Goal: Task Accomplishment & Management: Use online tool/utility

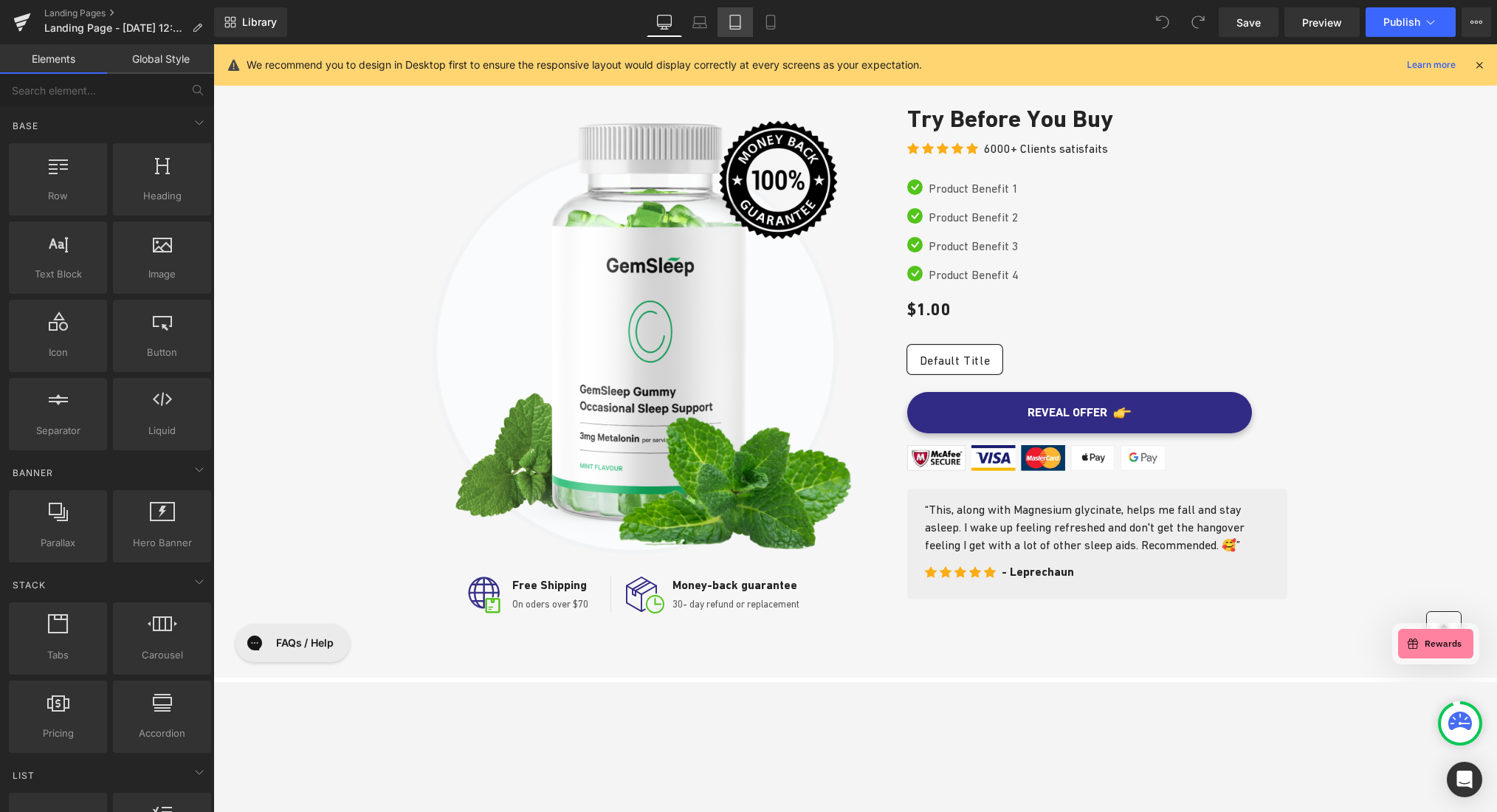
click at [735, 25] on icon at bounding box center [735, 22] width 15 height 15
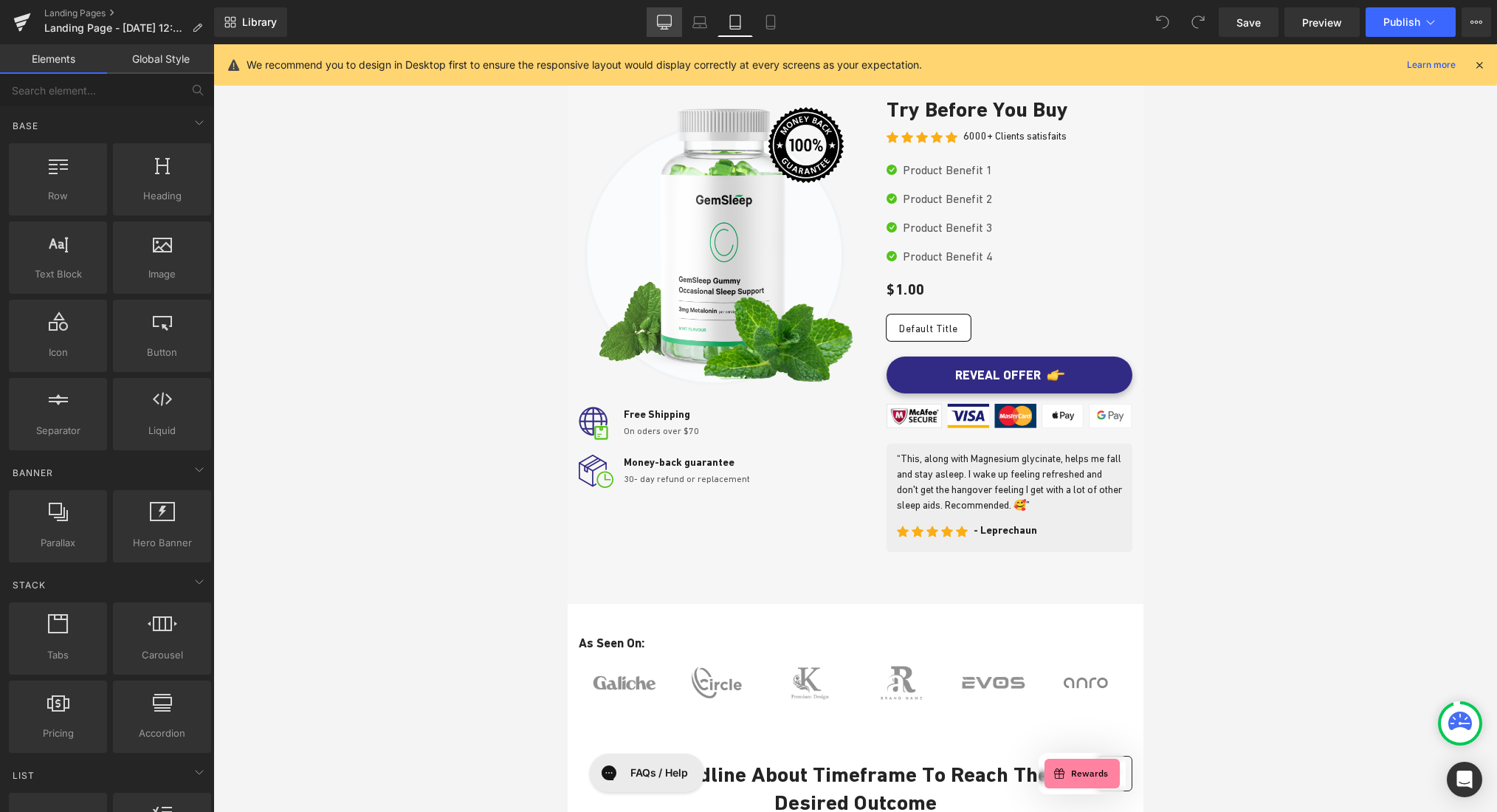
click at [665, 21] on icon at bounding box center [665, 22] width 15 height 15
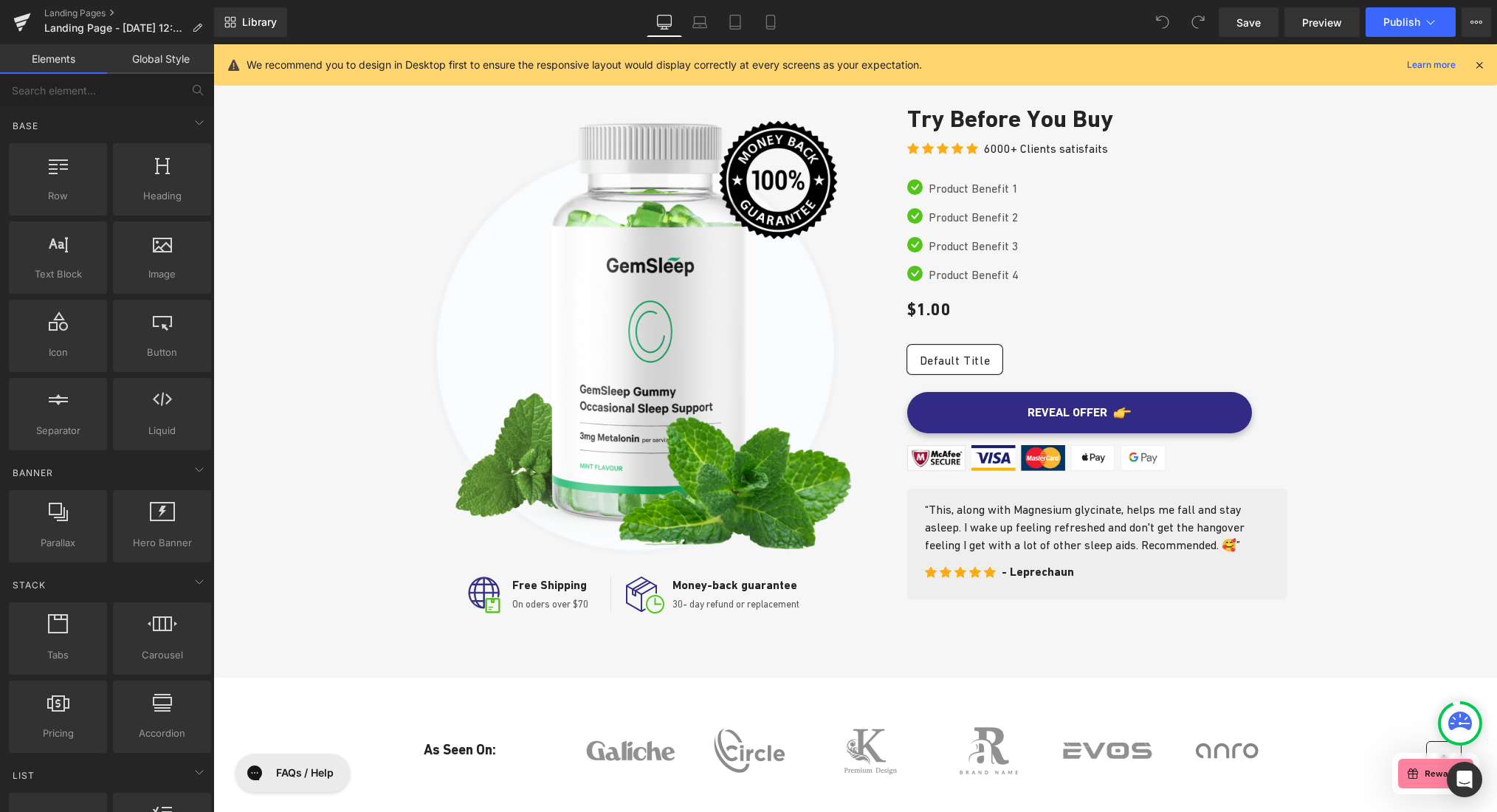
click at [1332, 65] on icon at bounding box center [1479, 65] width 13 height 13
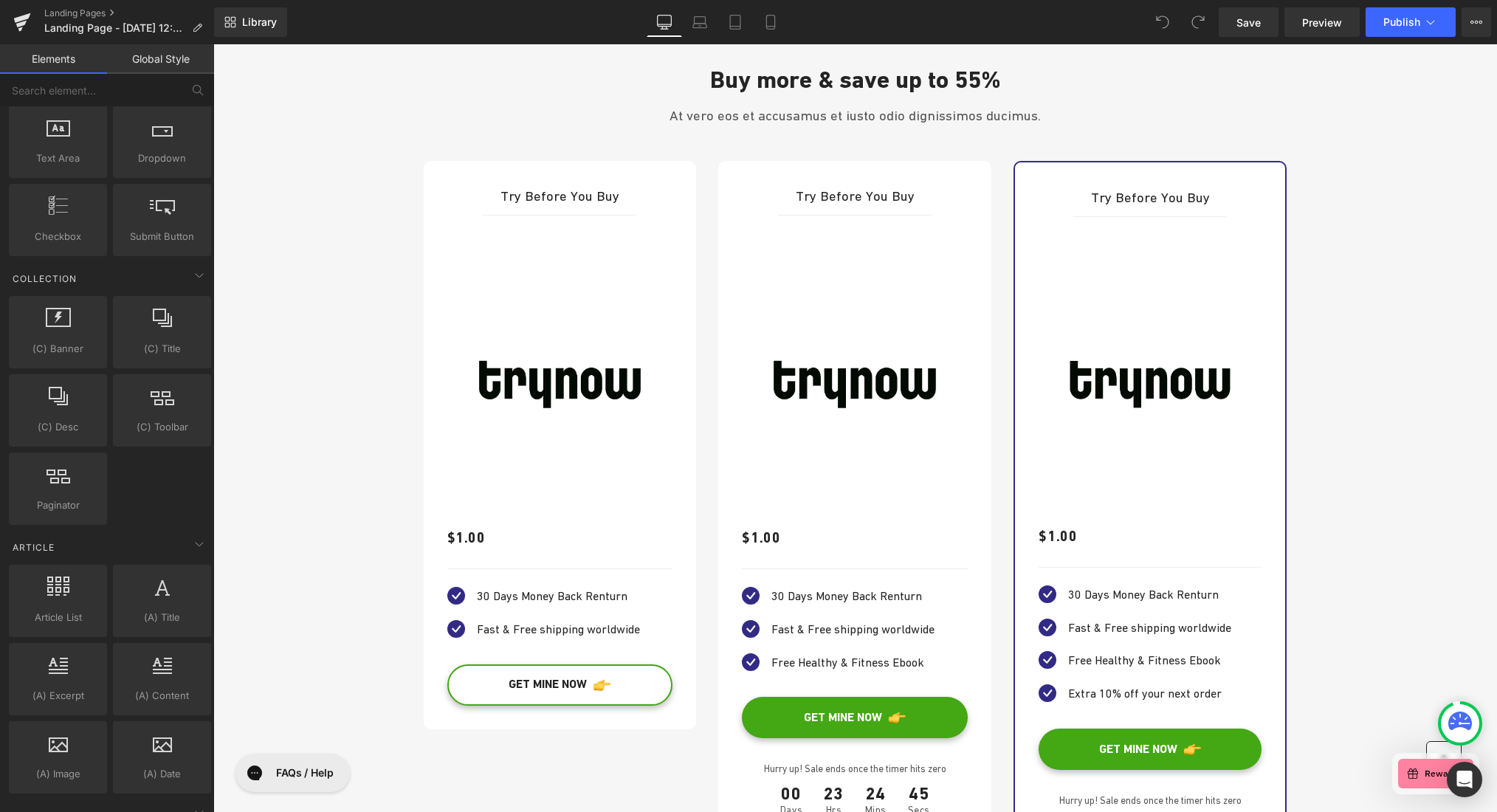
scroll to position [3451, 0]
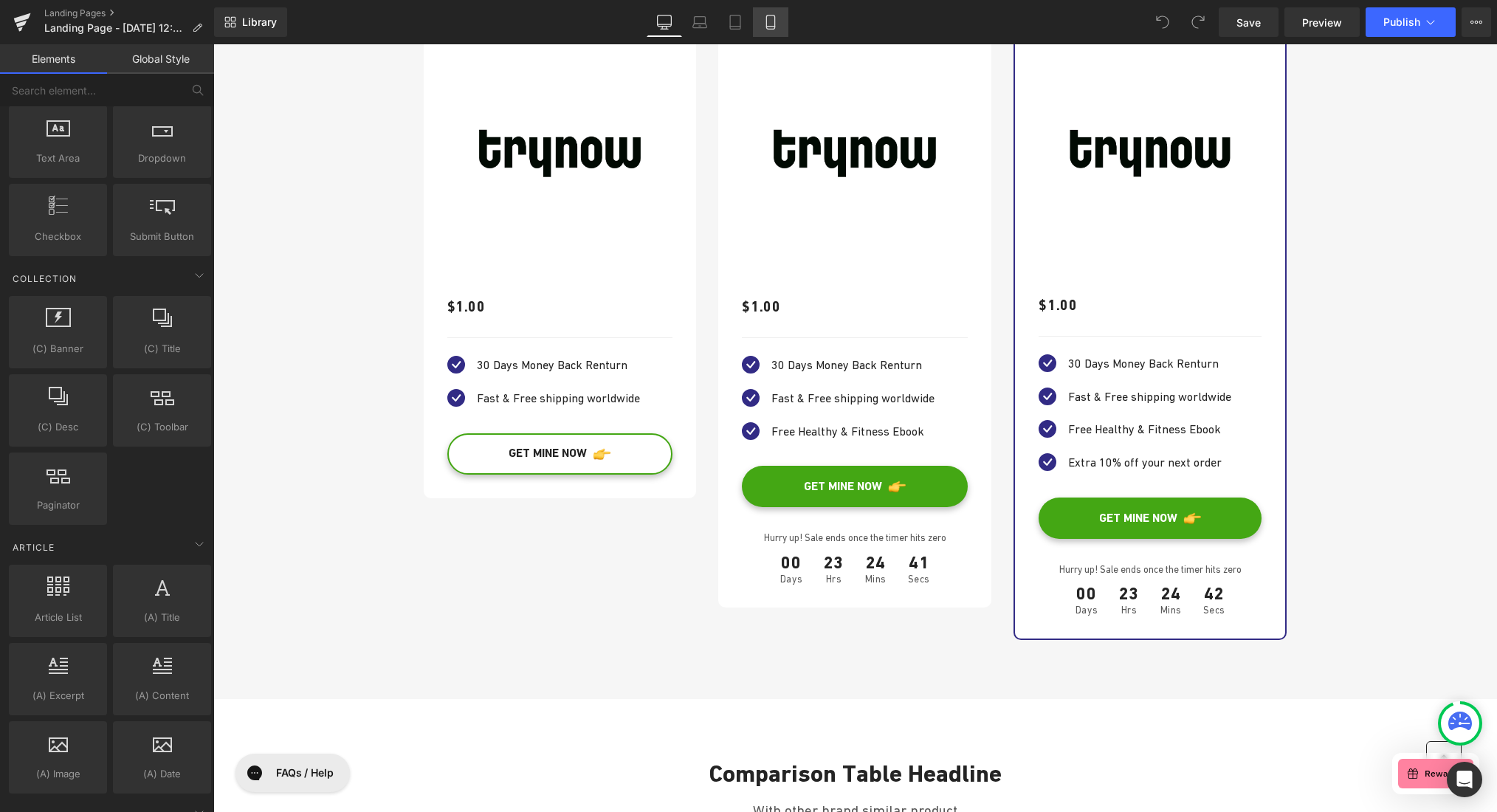
click at [770, 20] on icon at bounding box center [770, 22] width 15 height 15
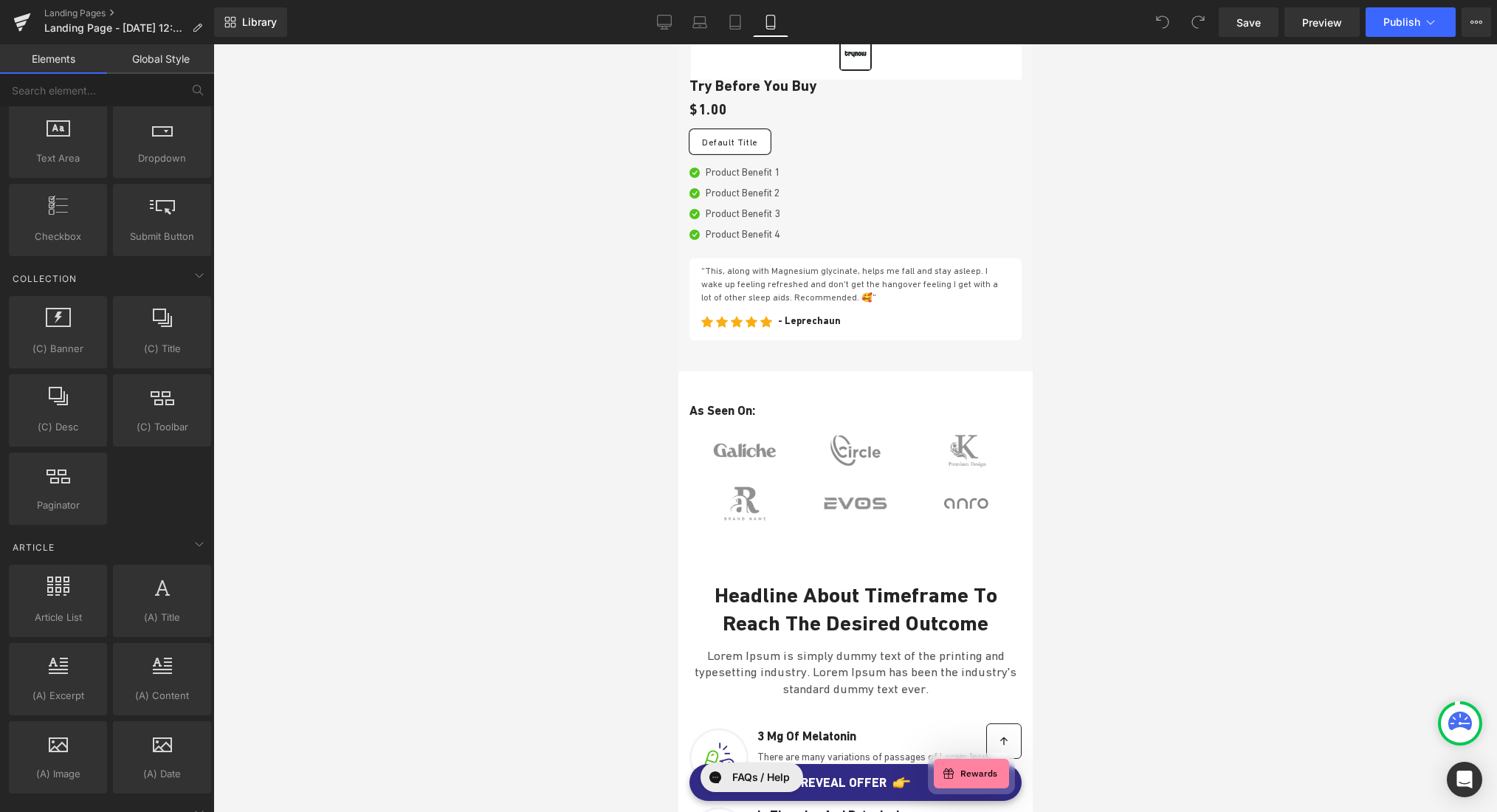
scroll to position [0, 0]
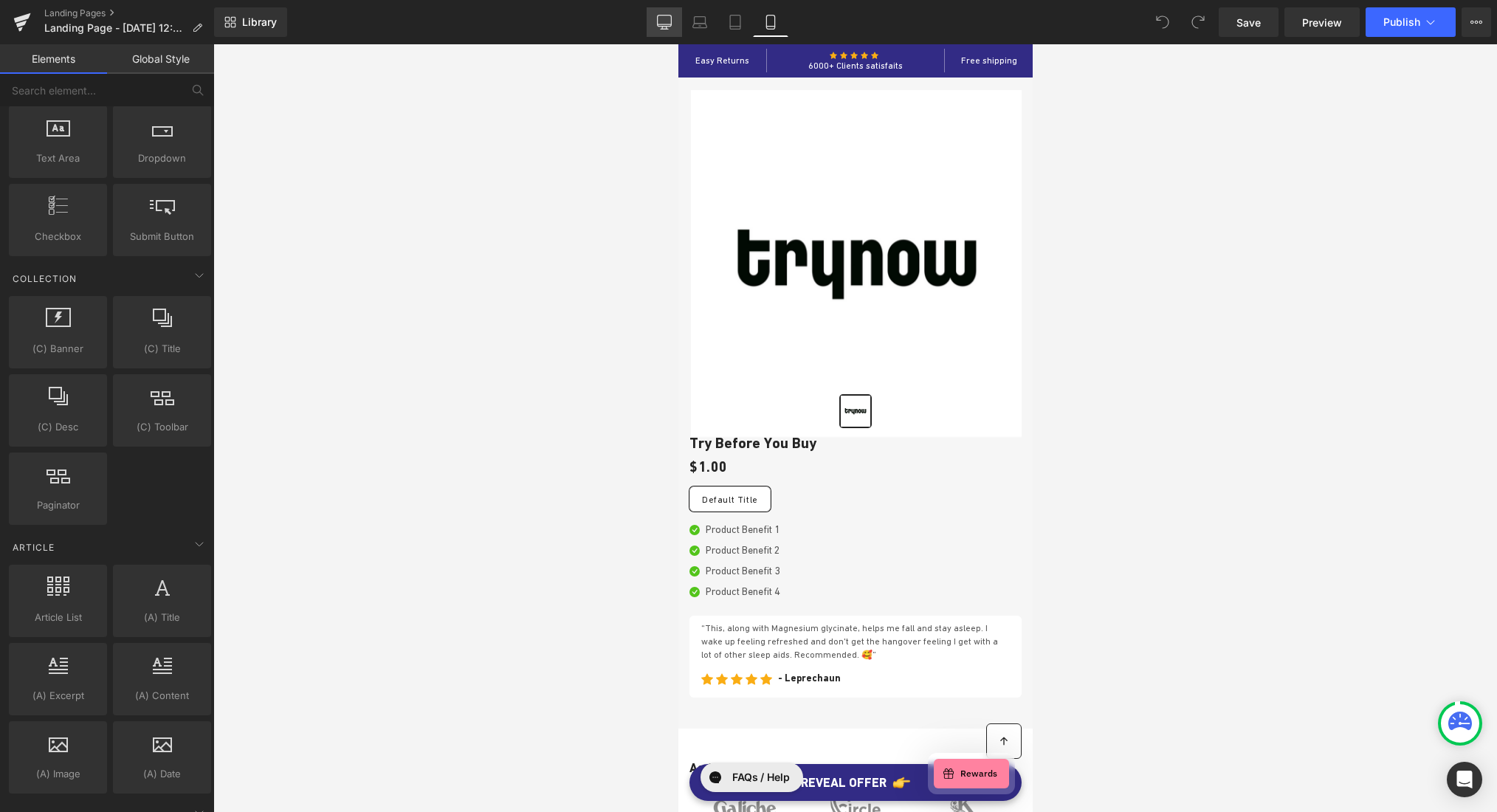
click at [672, 17] on icon at bounding box center [665, 21] width 14 height 11
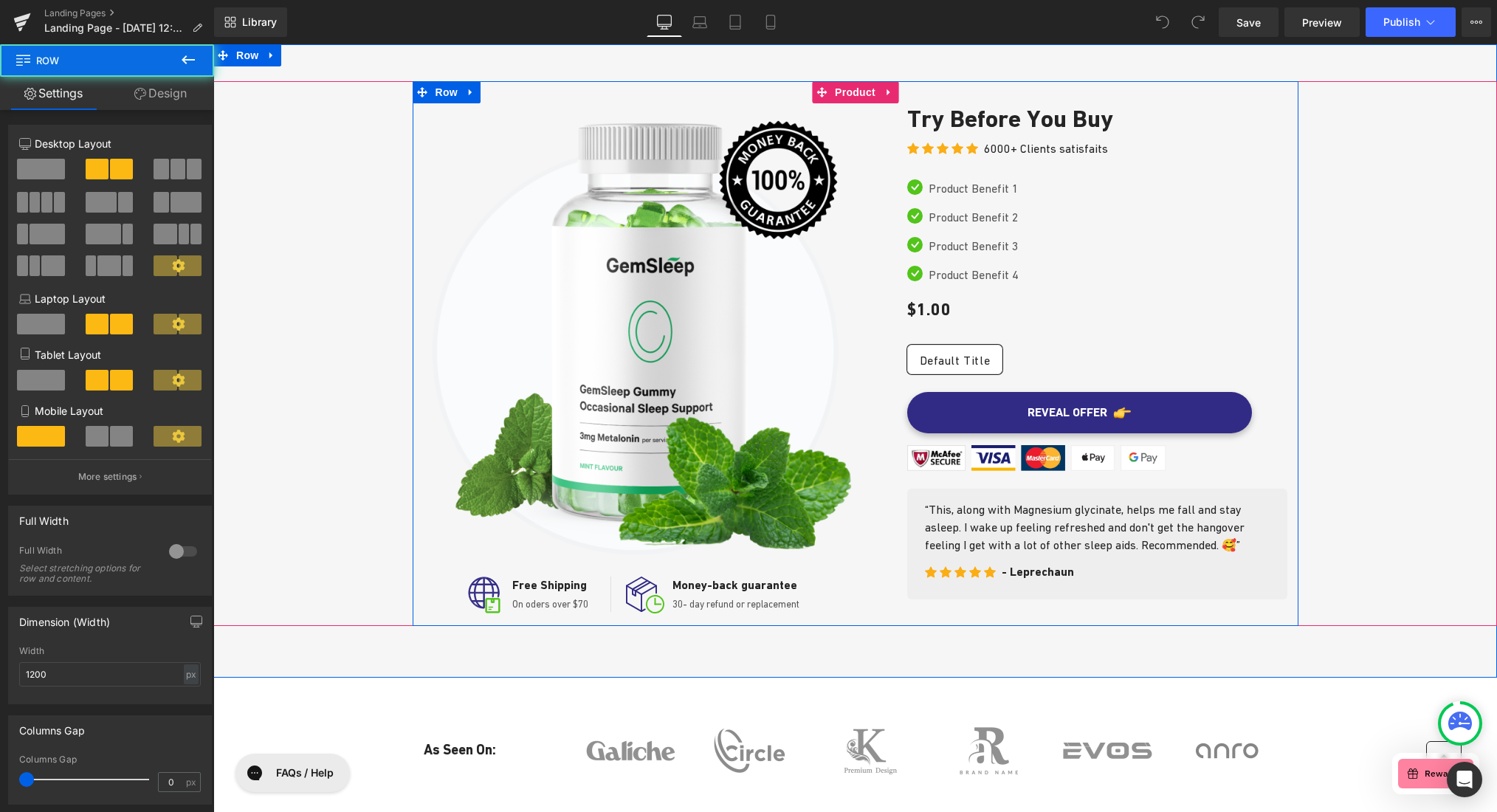
click at [861, 93] on div "Image Image Free Shipping Text Block On oders over $70 Text Block Icon List Ima…" at bounding box center [856, 353] width 886 height 545
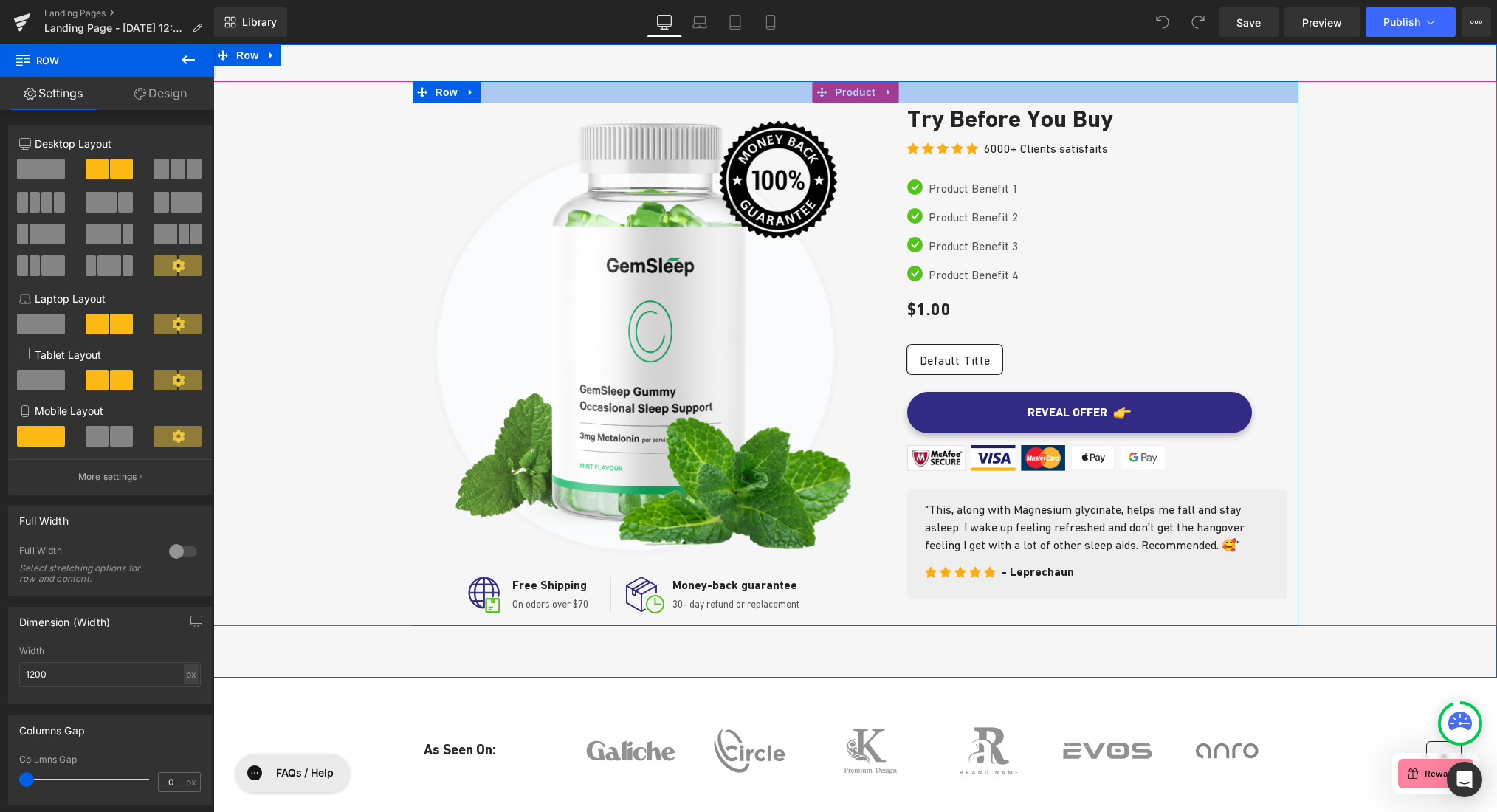
click at [816, 94] on div at bounding box center [856, 92] width 886 height 22
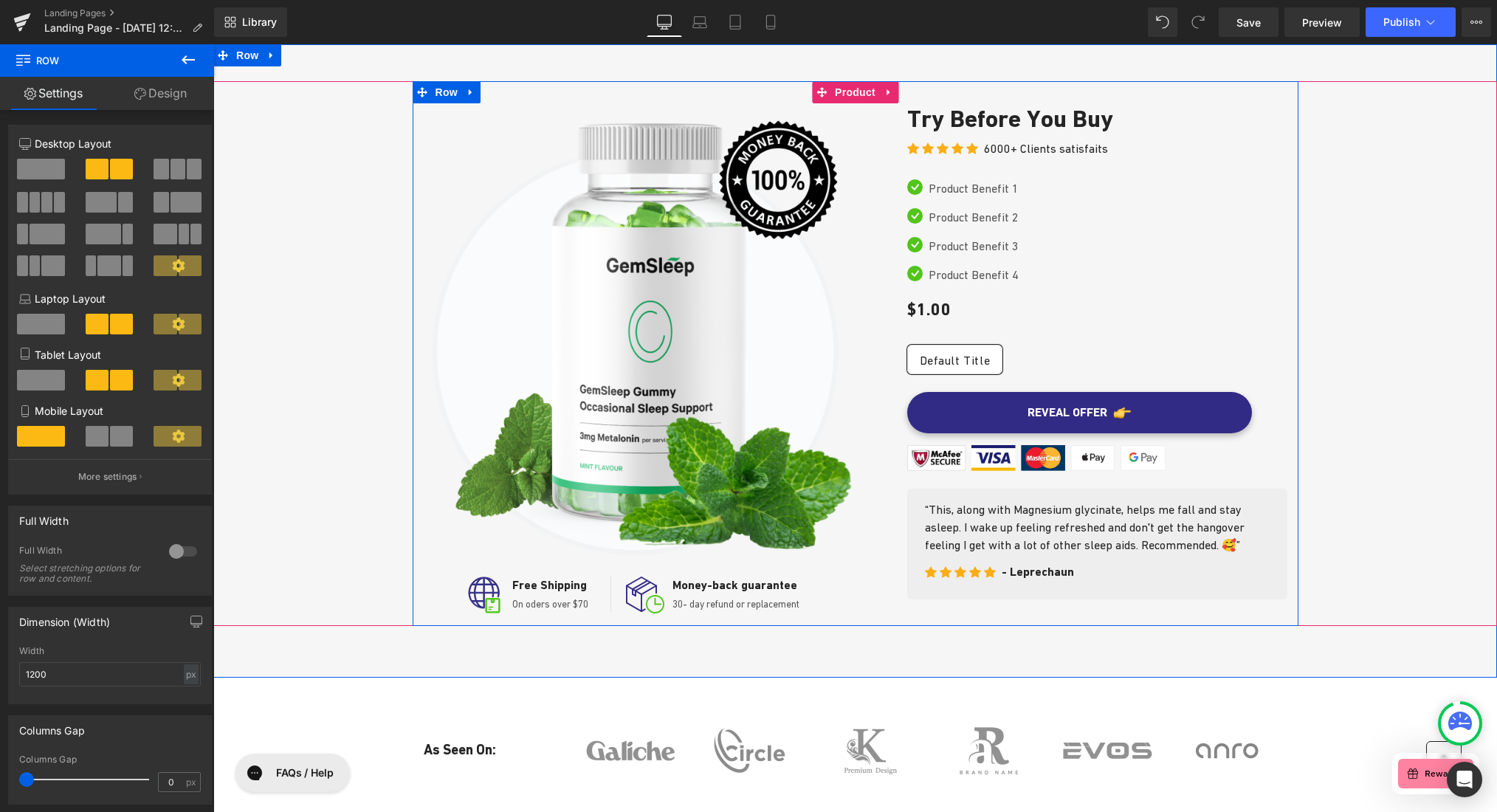
click at [882, 94] on div at bounding box center [856, 92] width 886 height 22
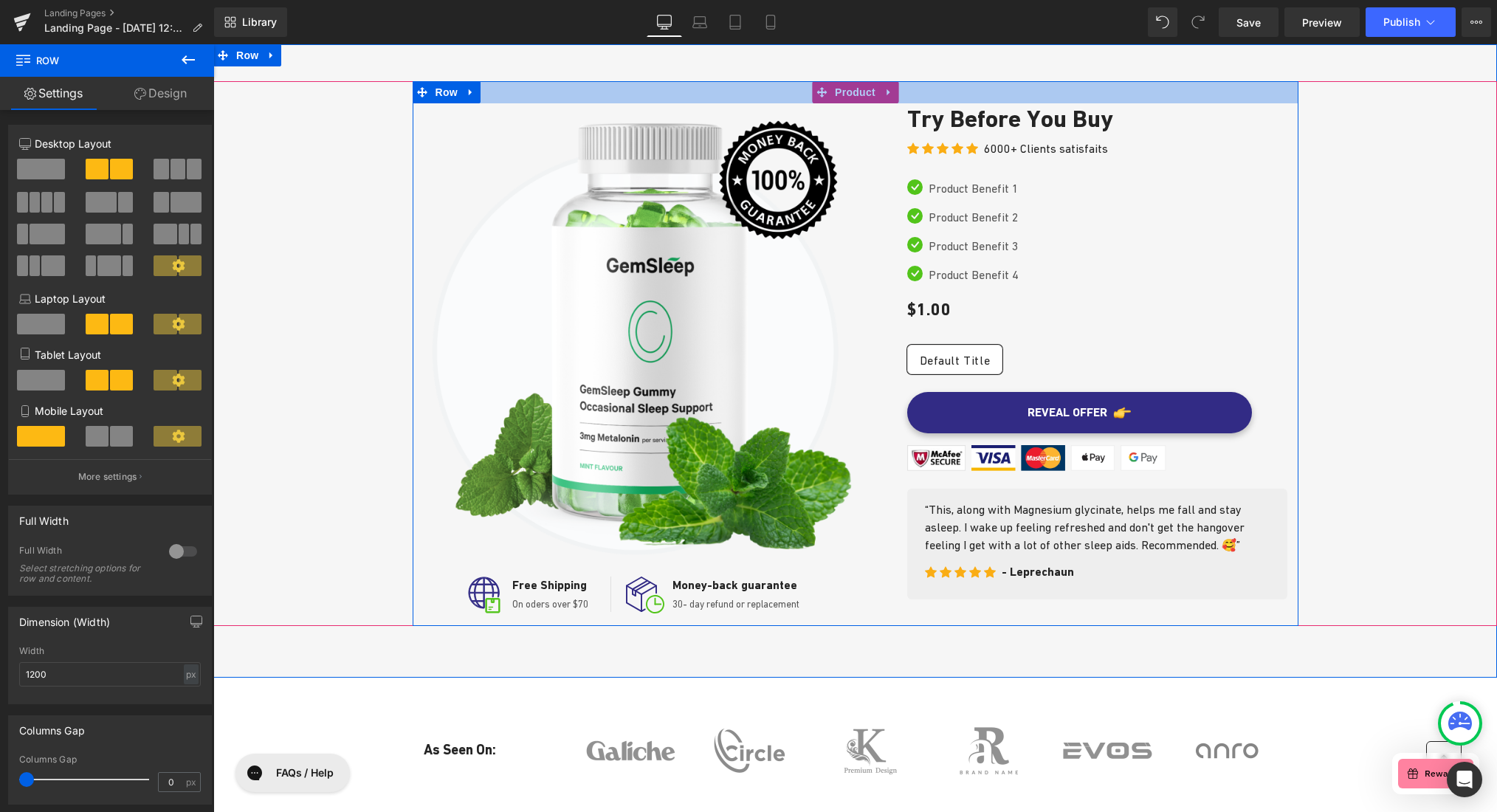
click at [884, 90] on div at bounding box center [856, 92] width 886 height 22
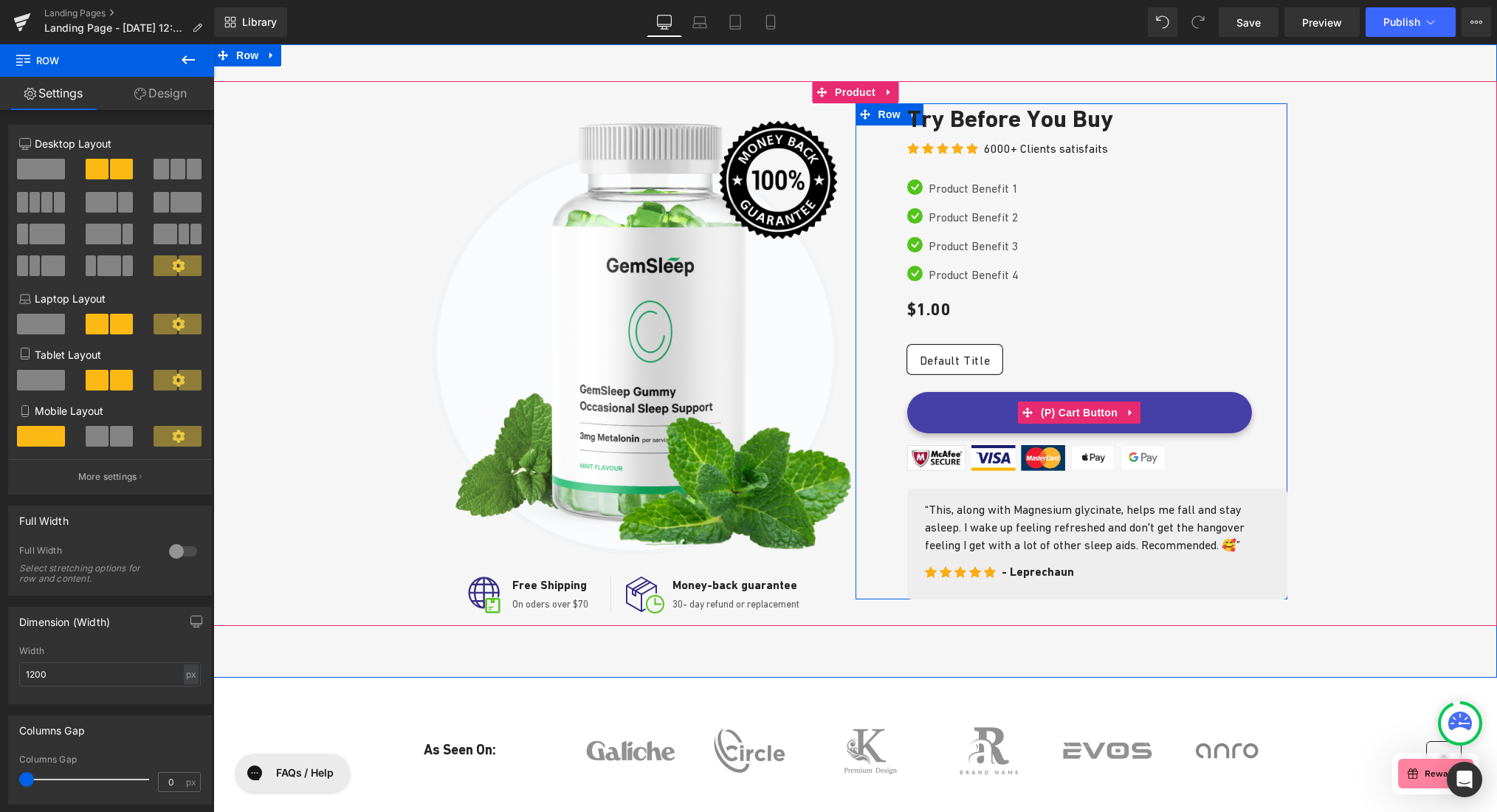
click at [973, 407] on button "REVEAL OFFER" at bounding box center [1079, 412] width 345 height 42
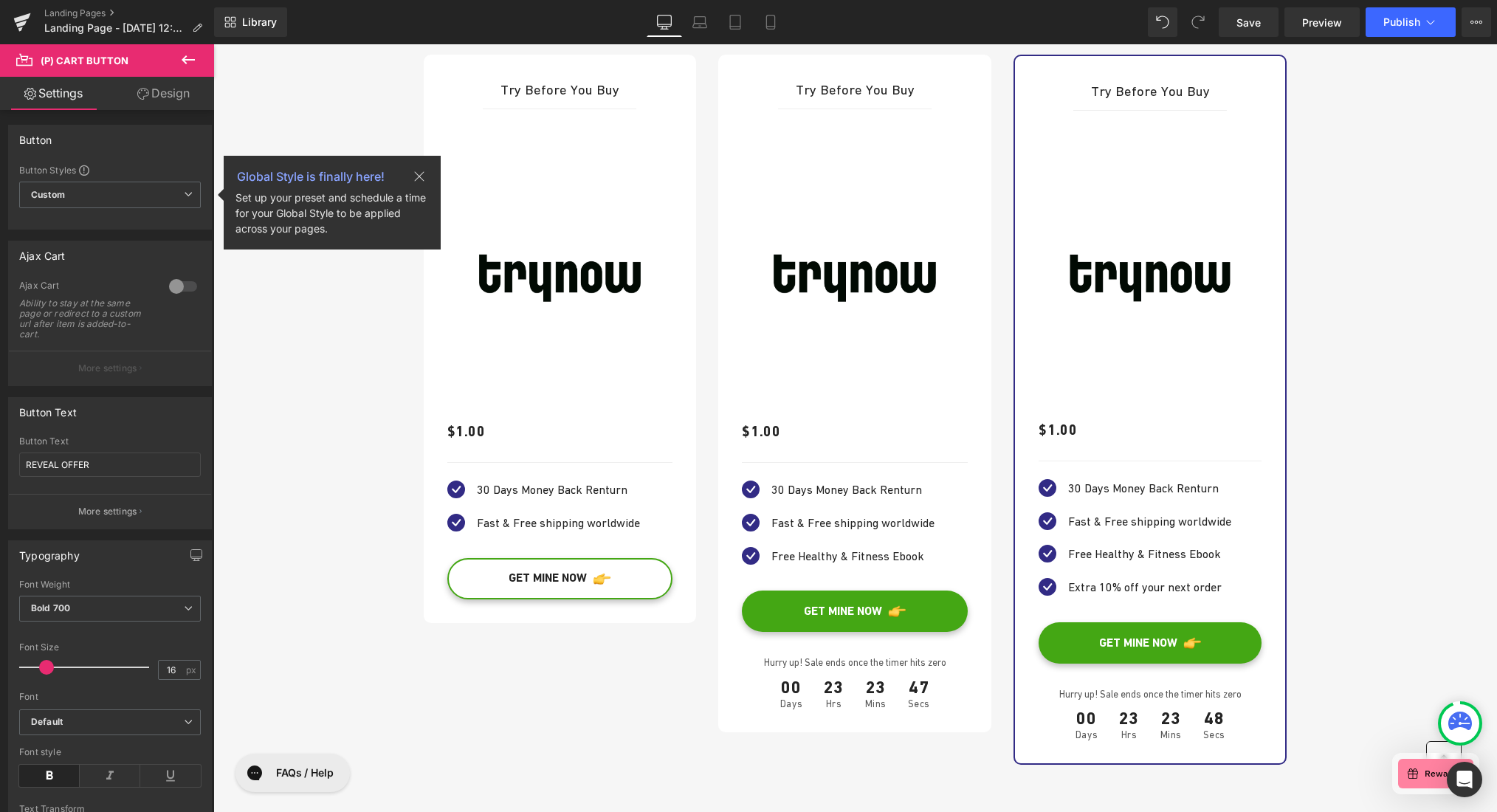
scroll to position [3079, 0]
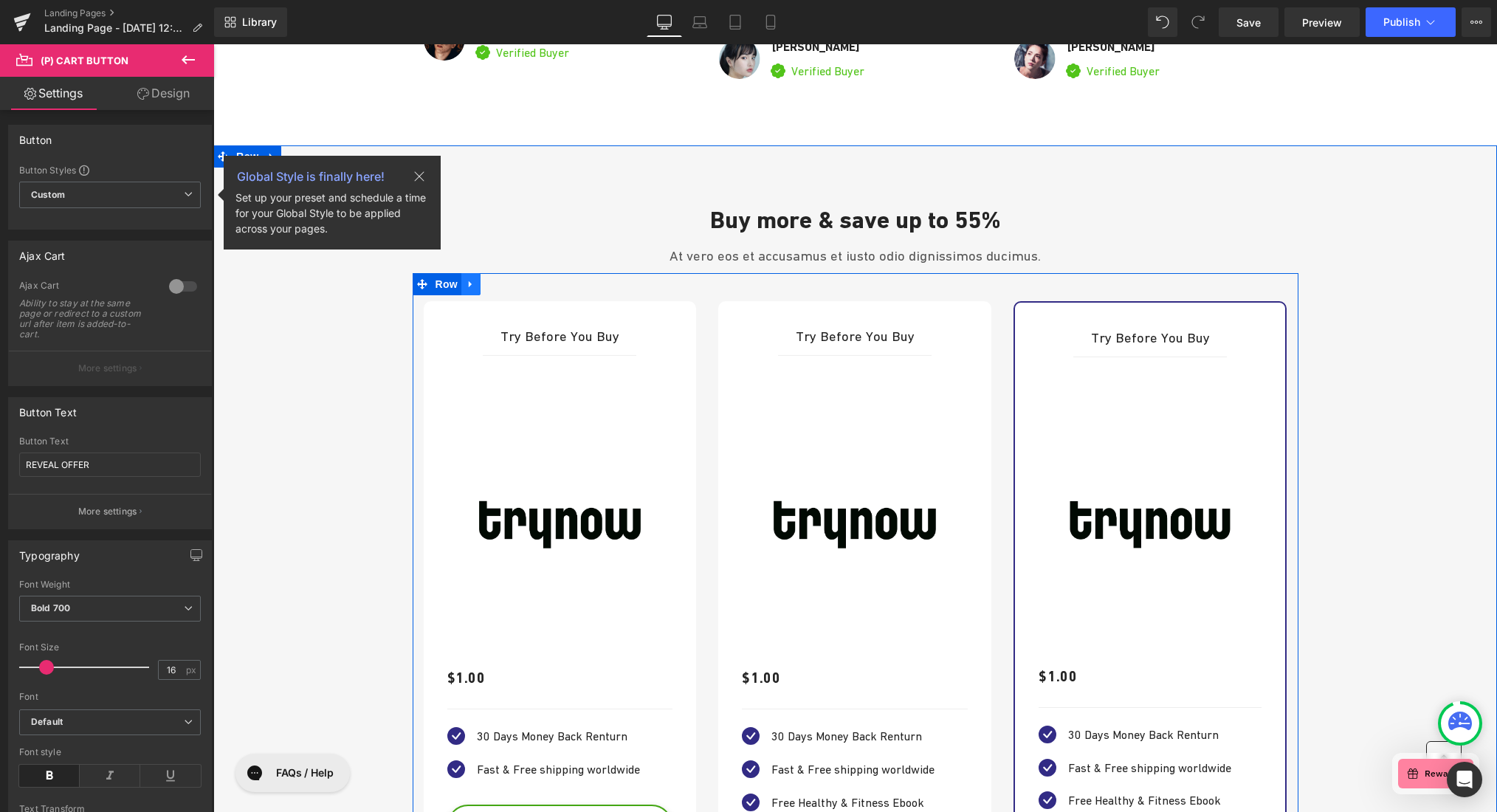
click at [468, 282] on icon at bounding box center [471, 285] width 11 height 11
click at [525, 281] on icon at bounding box center [529, 285] width 11 height 11
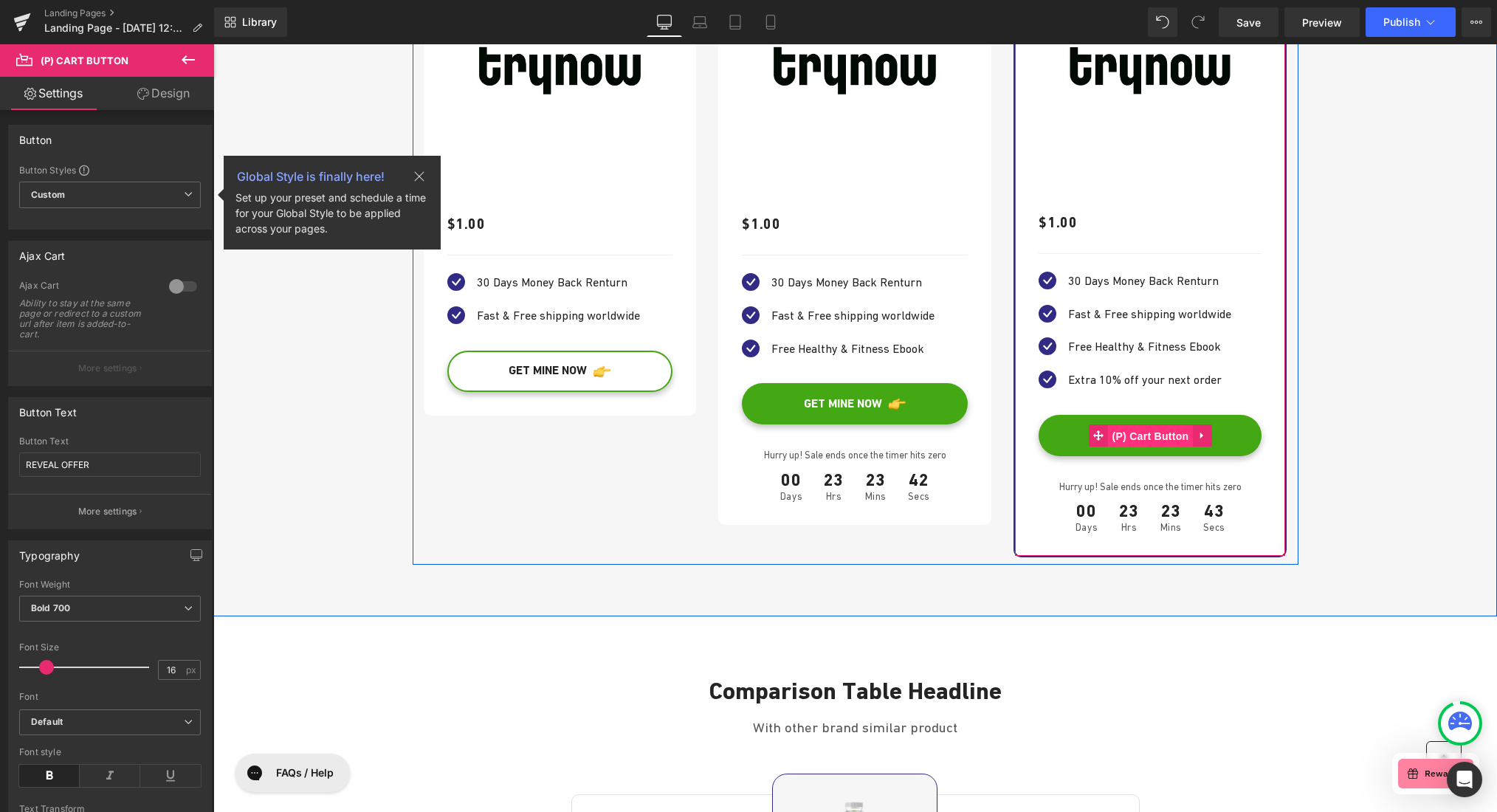
click at [1136, 435] on span "(P) Cart Button" at bounding box center [1149, 436] width 84 height 22
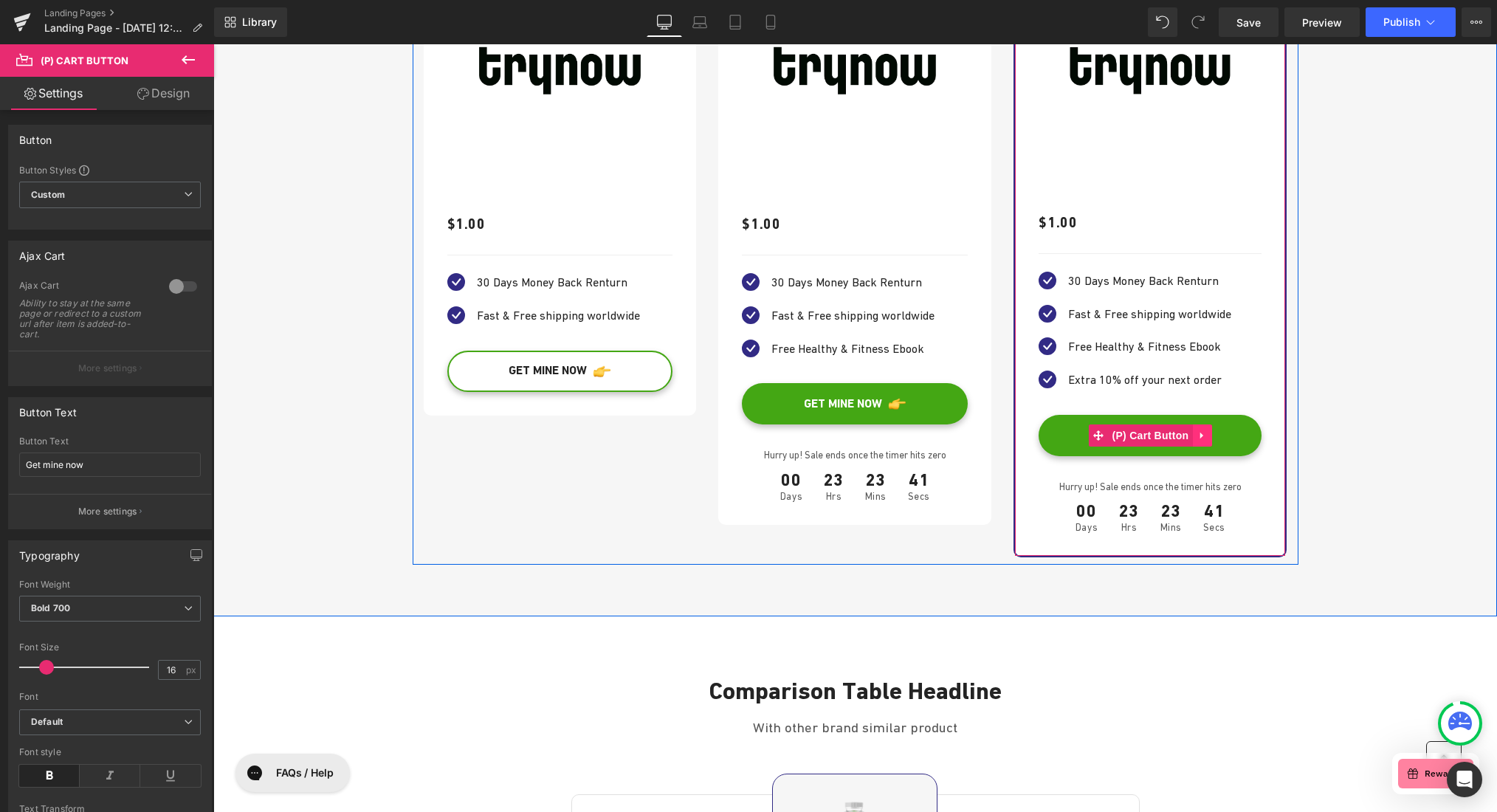
click at [1200, 433] on icon at bounding box center [1201, 436] width 3 height 7
click at [1206, 434] on icon at bounding box center [1211, 435] width 11 height 11
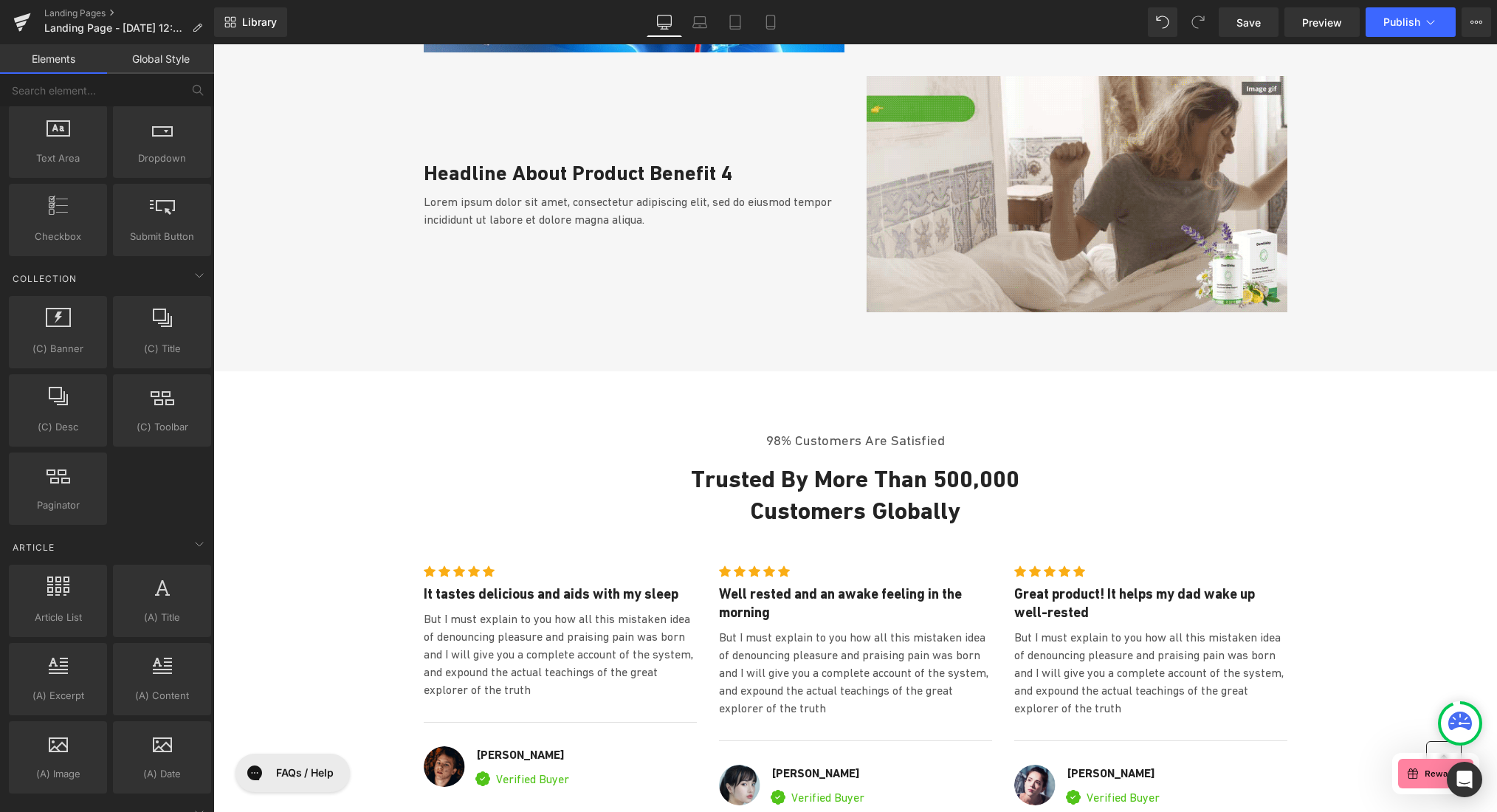
scroll to position [0, 0]
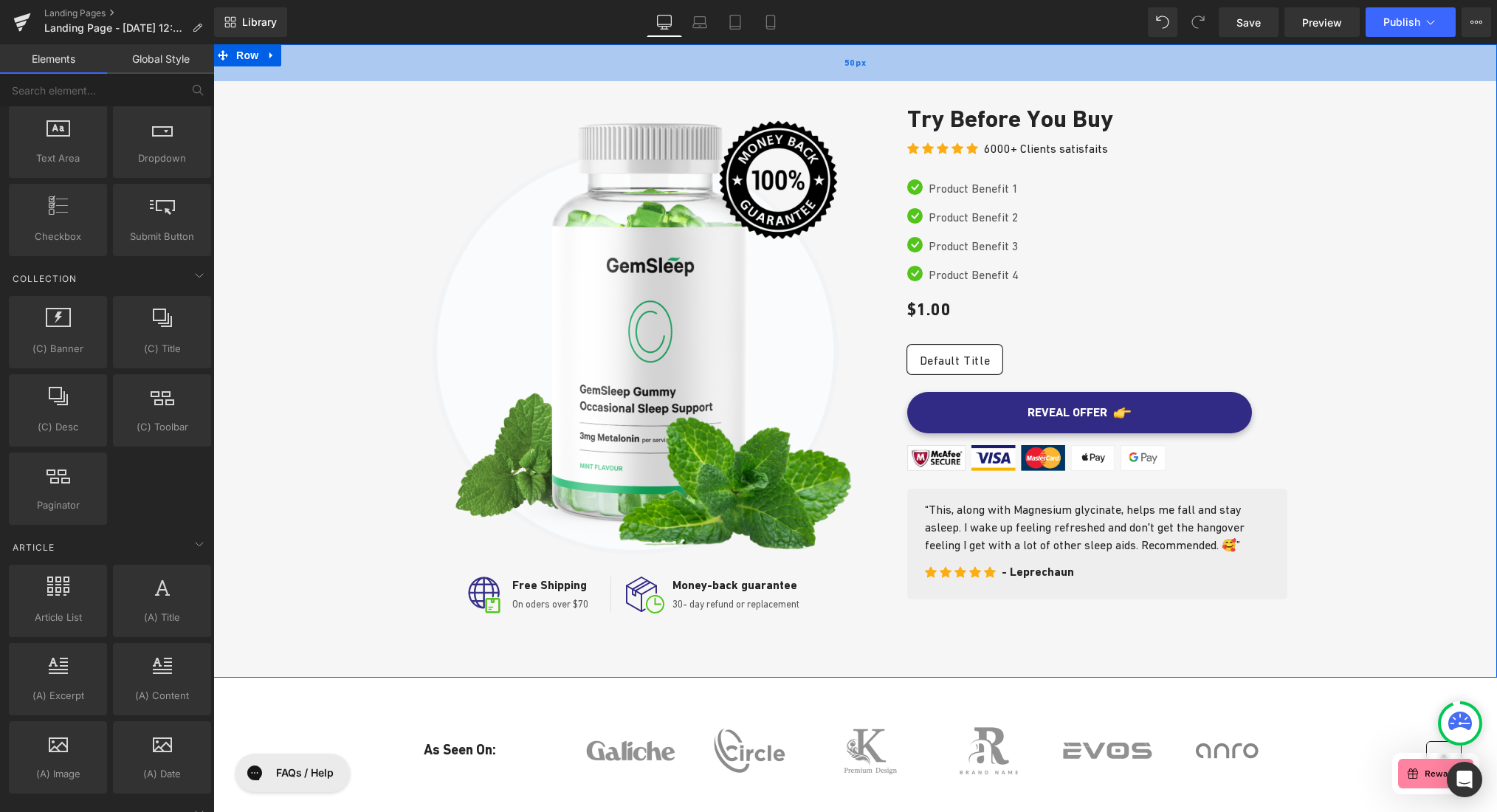
click at [845, 60] on span "50px" at bounding box center [855, 64] width 21 height 16
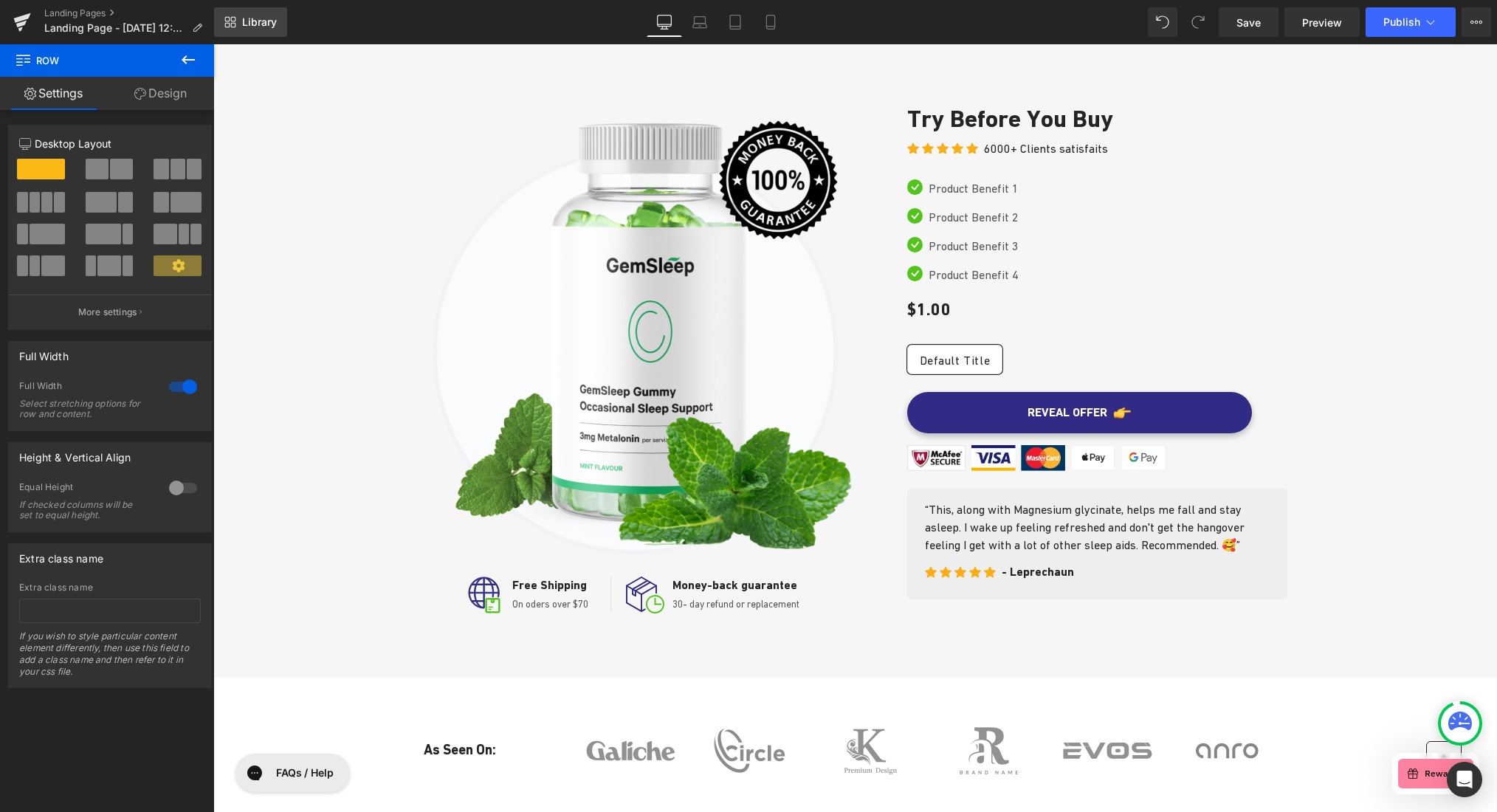
click at [250, 29] on link "Library" at bounding box center [251, 22] width 73 height 29
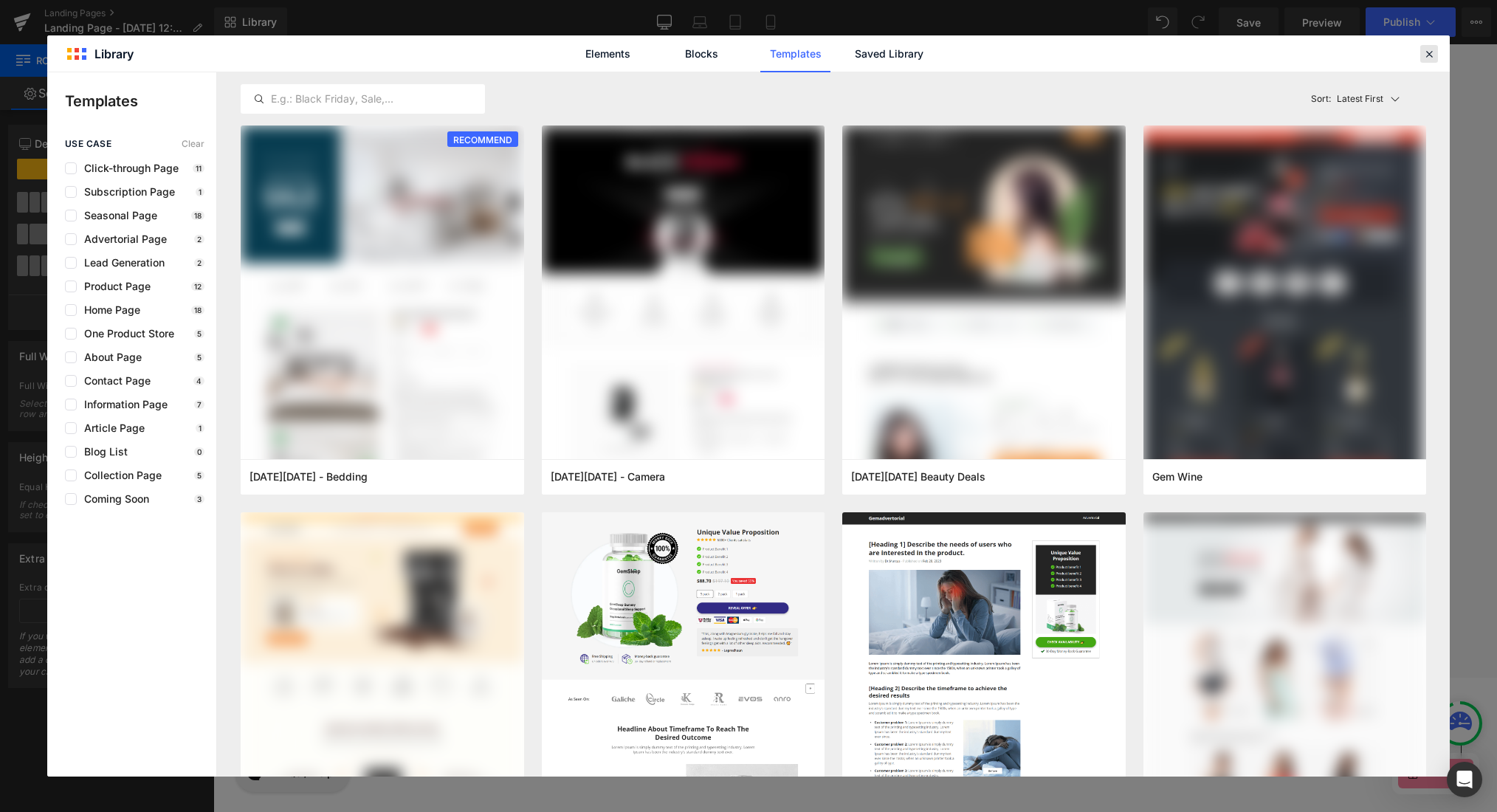
drag, startPoint x: 1425, startPoint y: 55, endPoint x: 1211, endPoint y: 11, distance: 218.5
click at [1332, 55] on icon at bounding box center [1429, 54] width 13 height 13
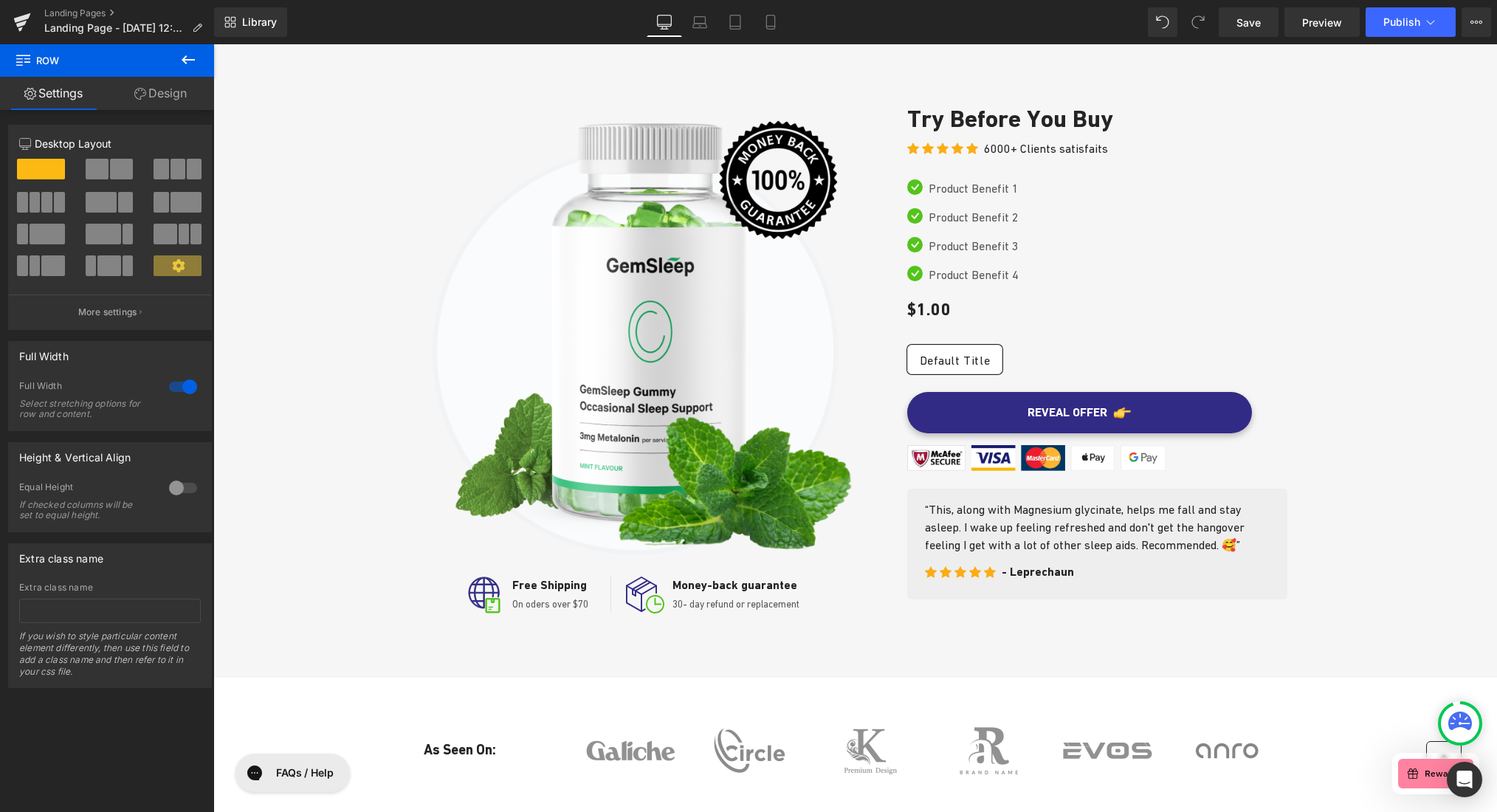
click at [189, 59] on icon at bounding box center [188, 59] width 13 height 9
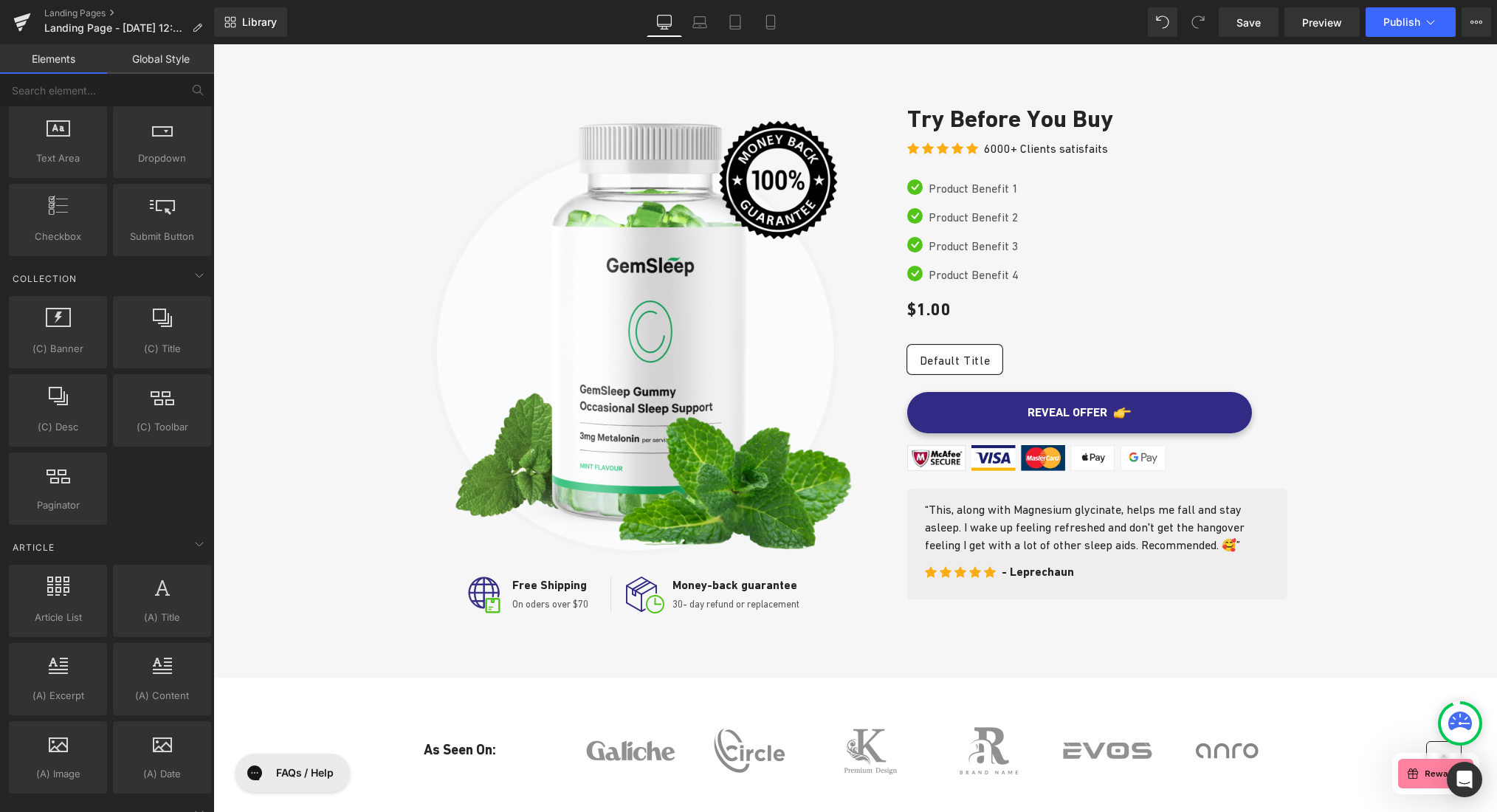
click at [146, 59] on link "Global Style" at bounding box center [160, 59] width 107 height 29
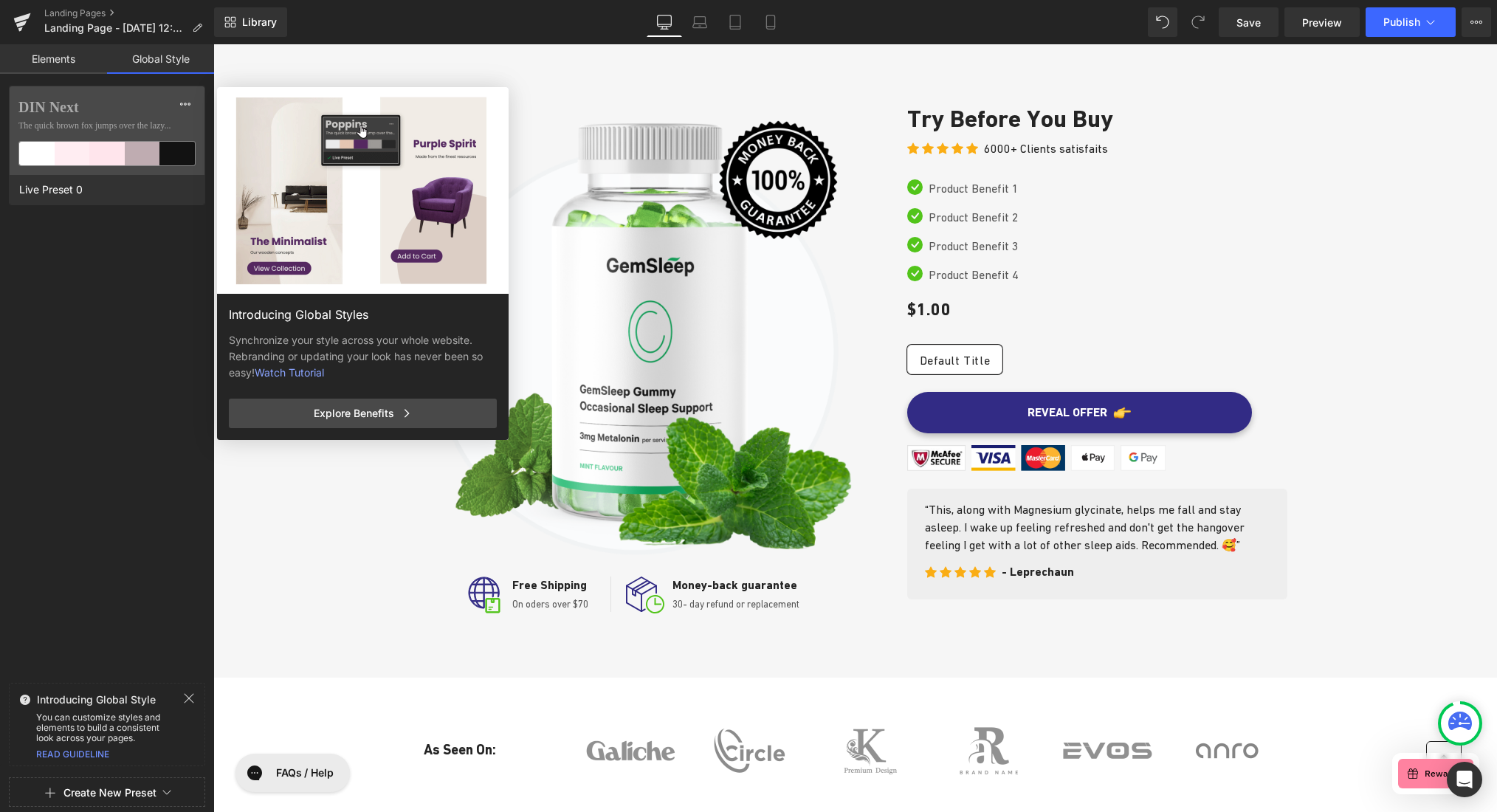
click at [193, 699] on icon at bounding box center [189, 698] width 12 height 12
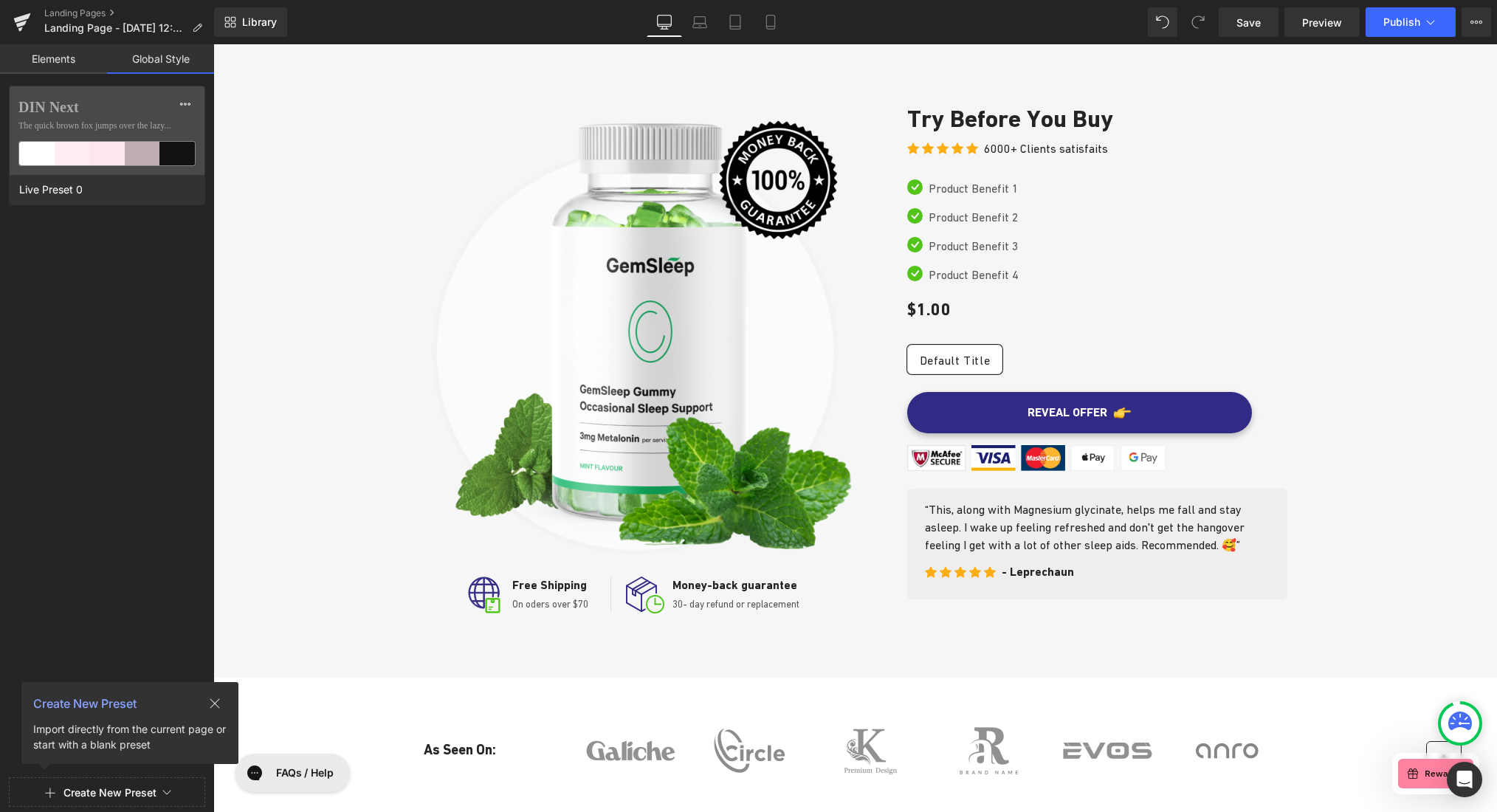
click at [51, 57] on link "Elements" at bounding box center [53, 59] width 107 height 29
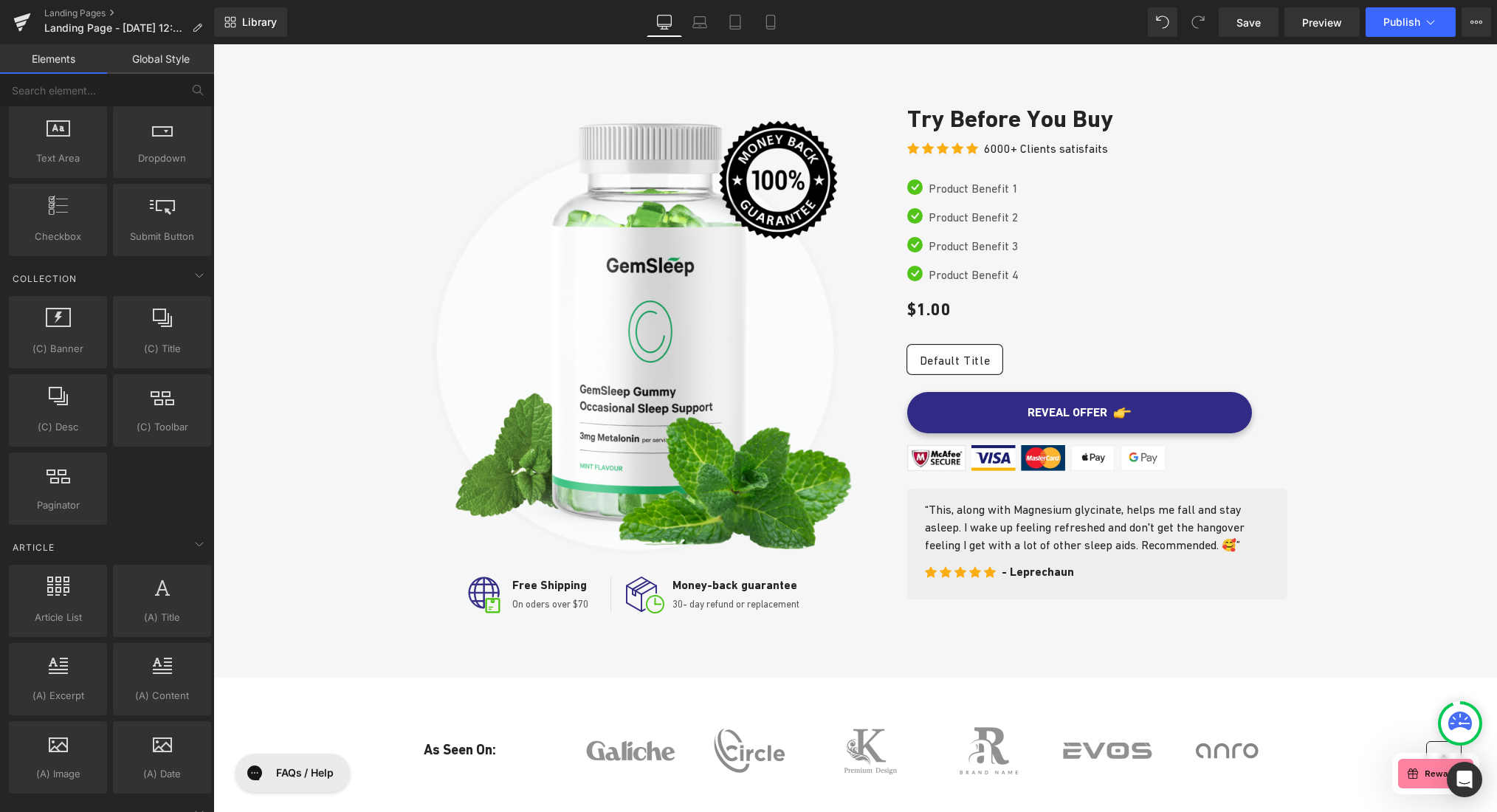
click at [173, 64] on link "Global Style" at bounding box center [160, 59] width 107 height 29
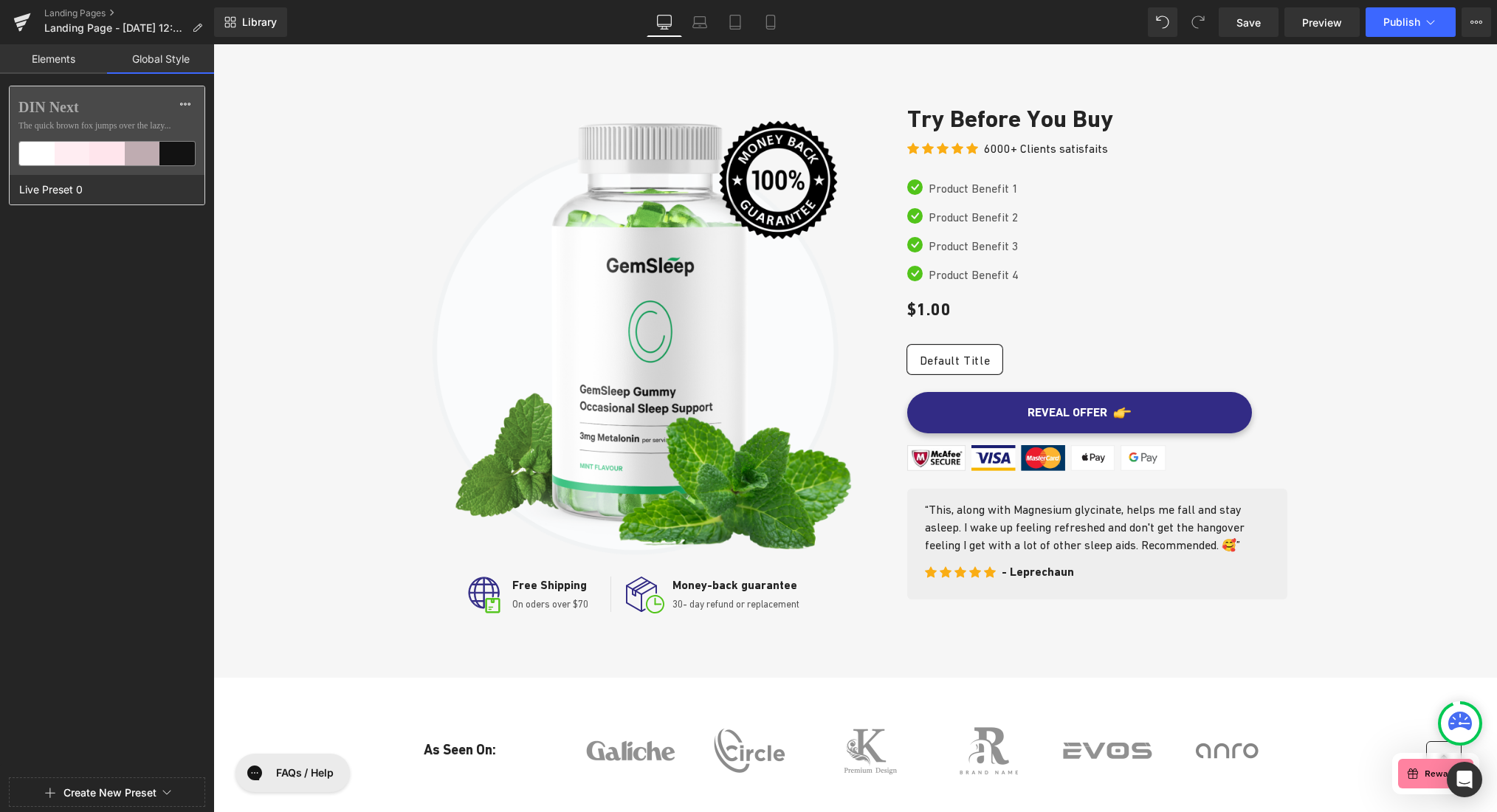
click at [103, 143] on div at bounding box center [108, 153] width 36 height 24
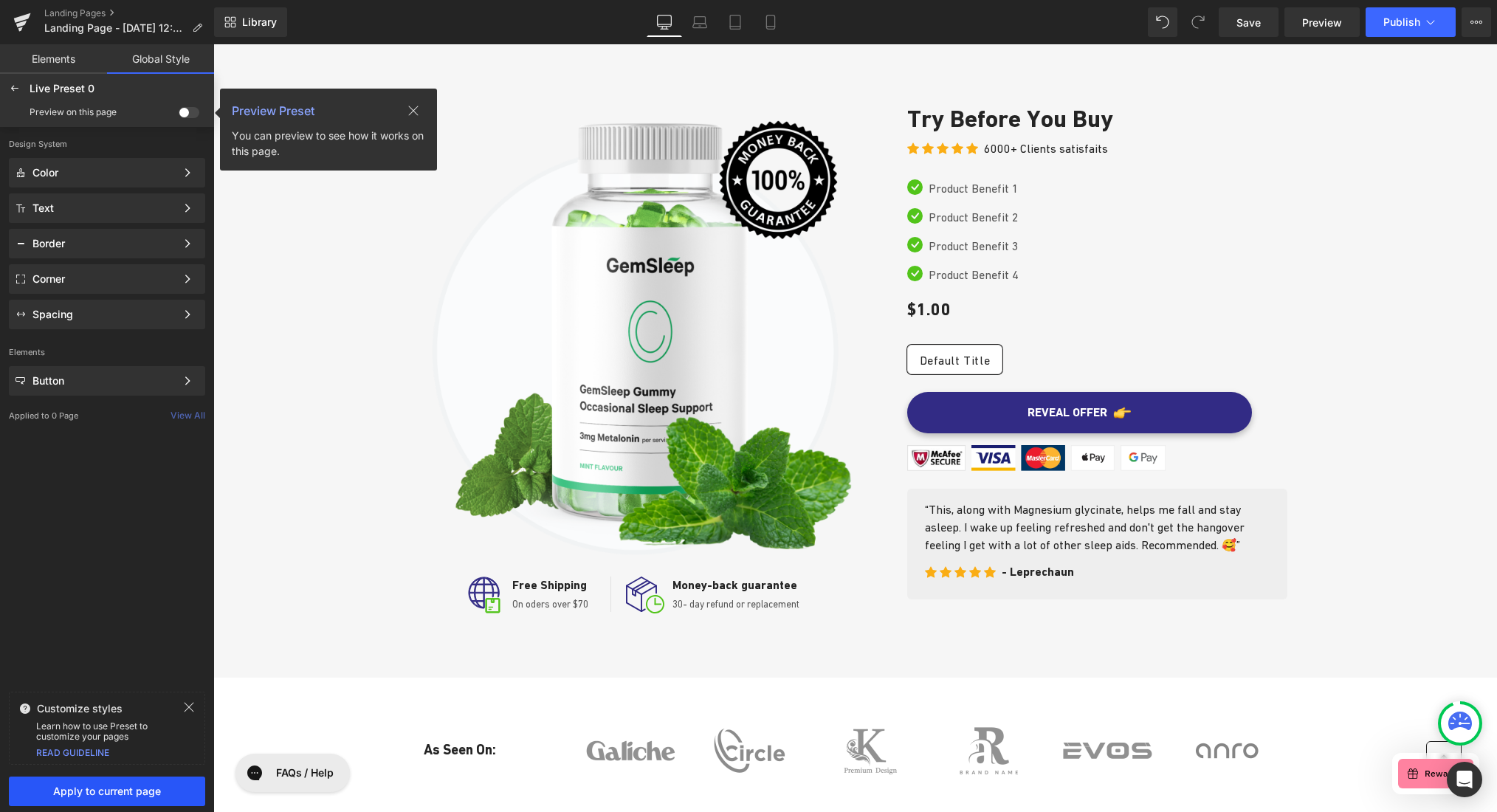
click at [128, 785] on span "Apply to current page" at bounding box center [107, 791] width 178 height 12
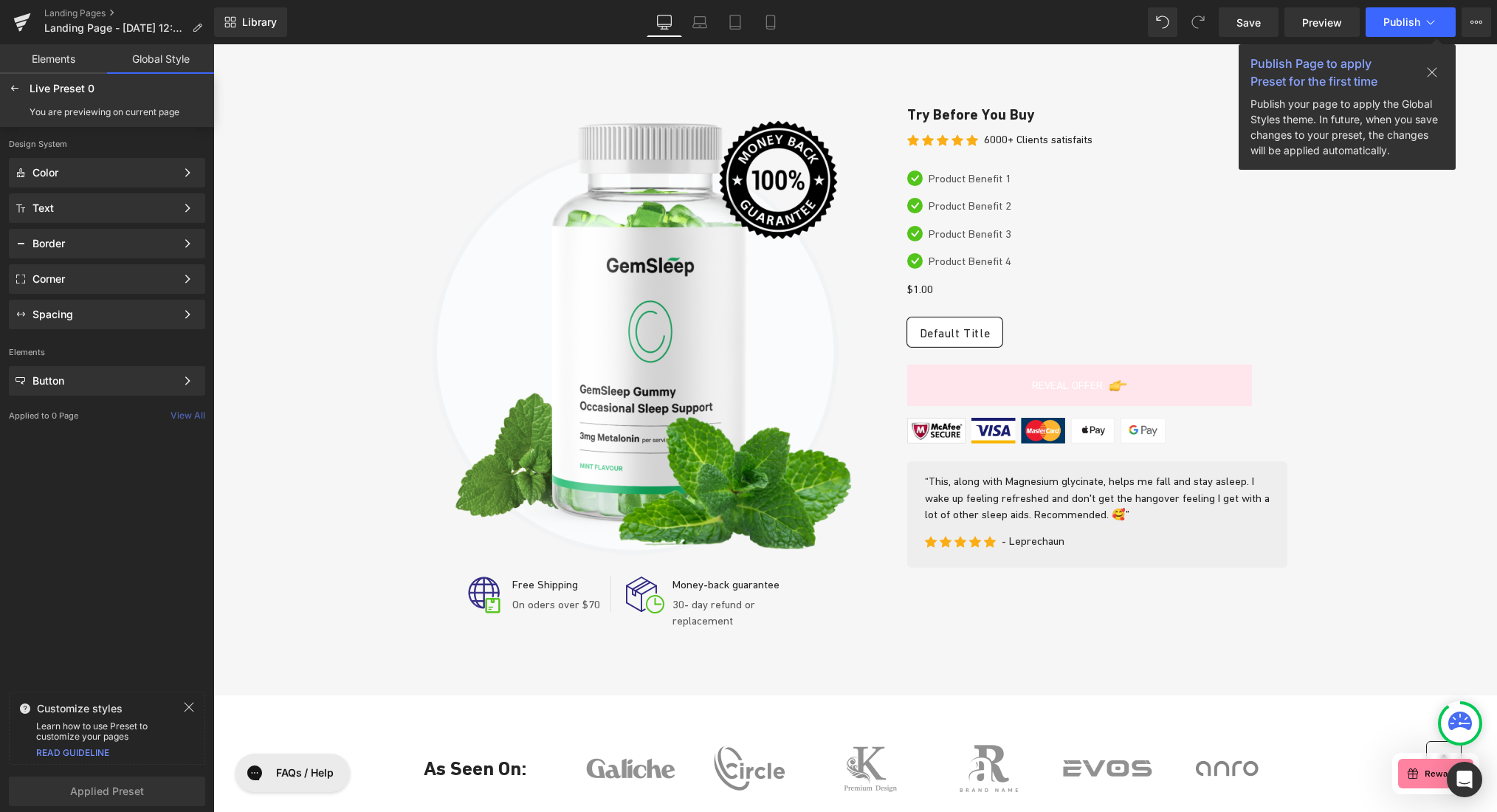
click at [1332, 72] on icon at bounding box center [1432, 72] width 12 height 12
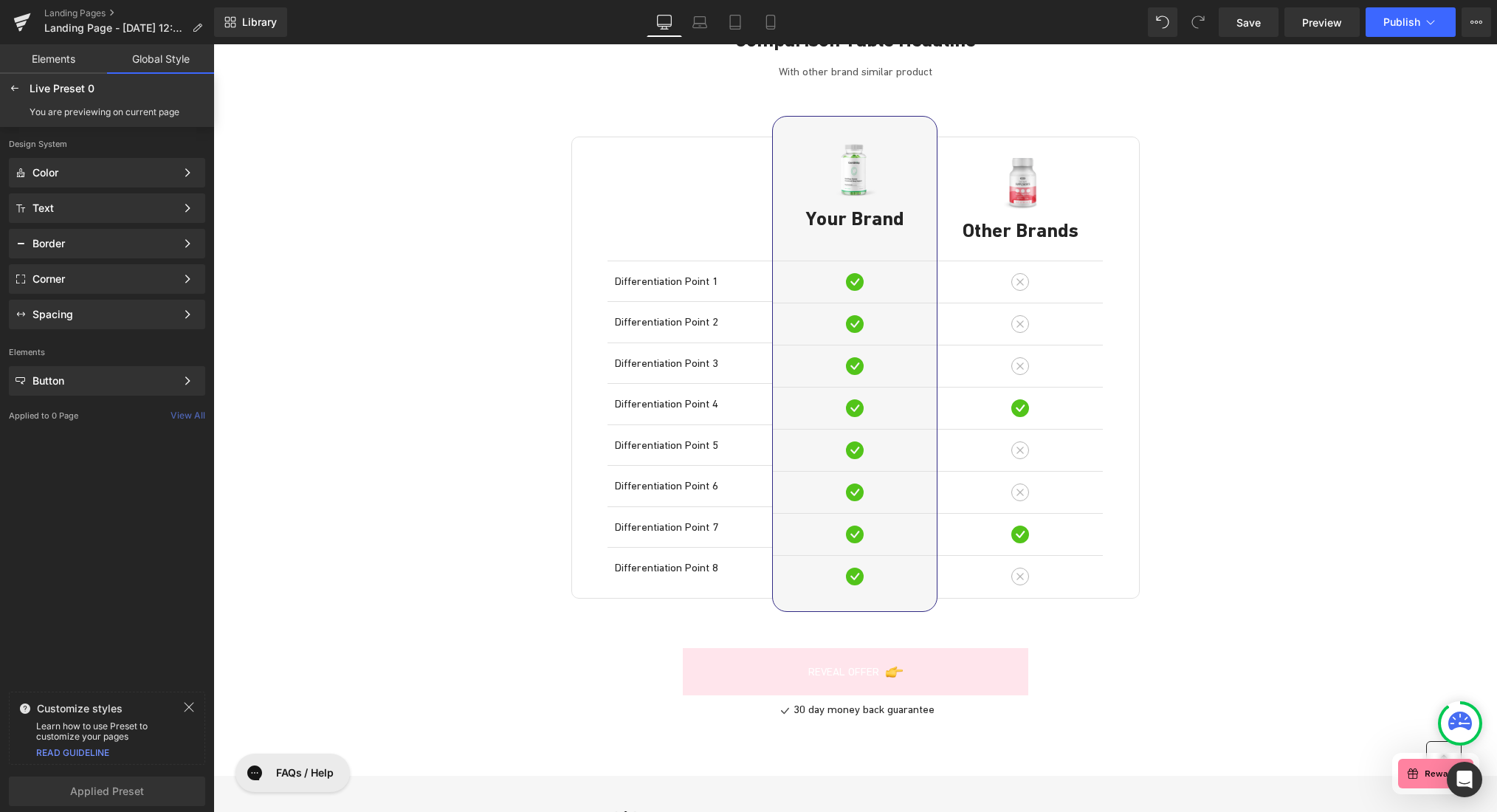
scroll to position [5147, 0]
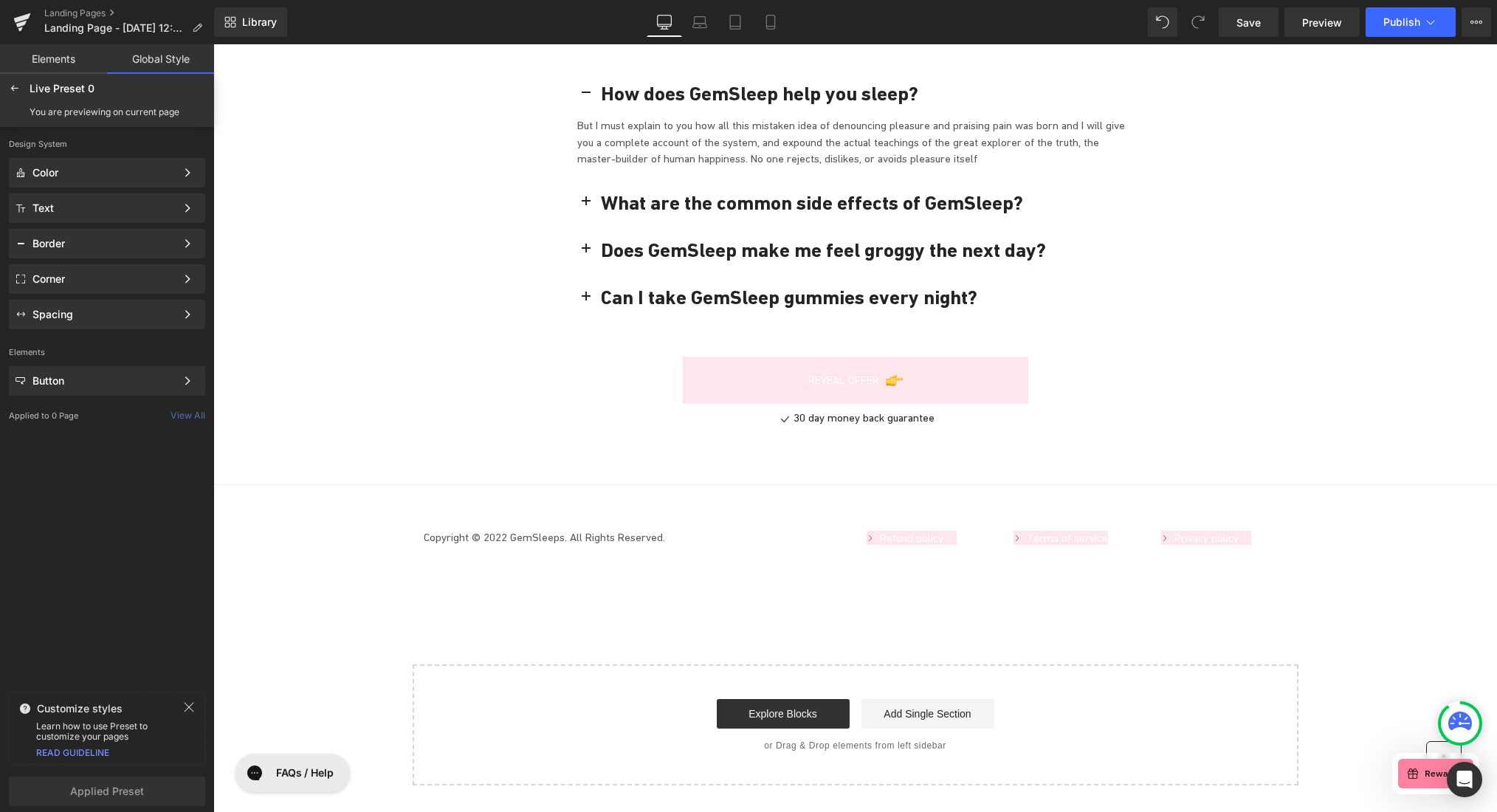
click at [155, 57] on link "Global Style" at bounding box center [160, 59] width 107 height 29
click at [72, 168] on div "Color" at bounding box center [104, 173] width 143 height 12
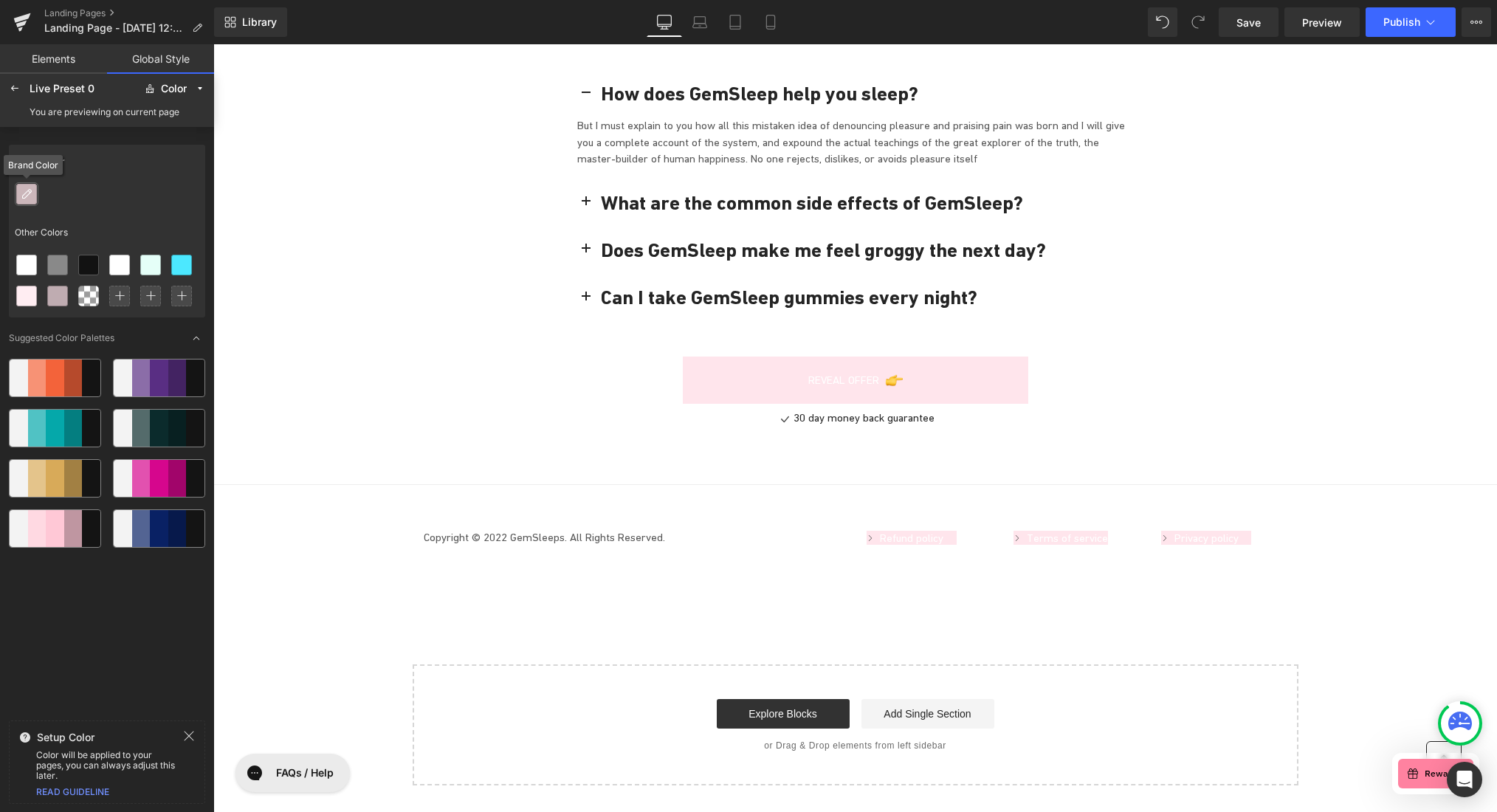
click at [26, 195] on icon at bounding box center [26, 194] width 12 height 12
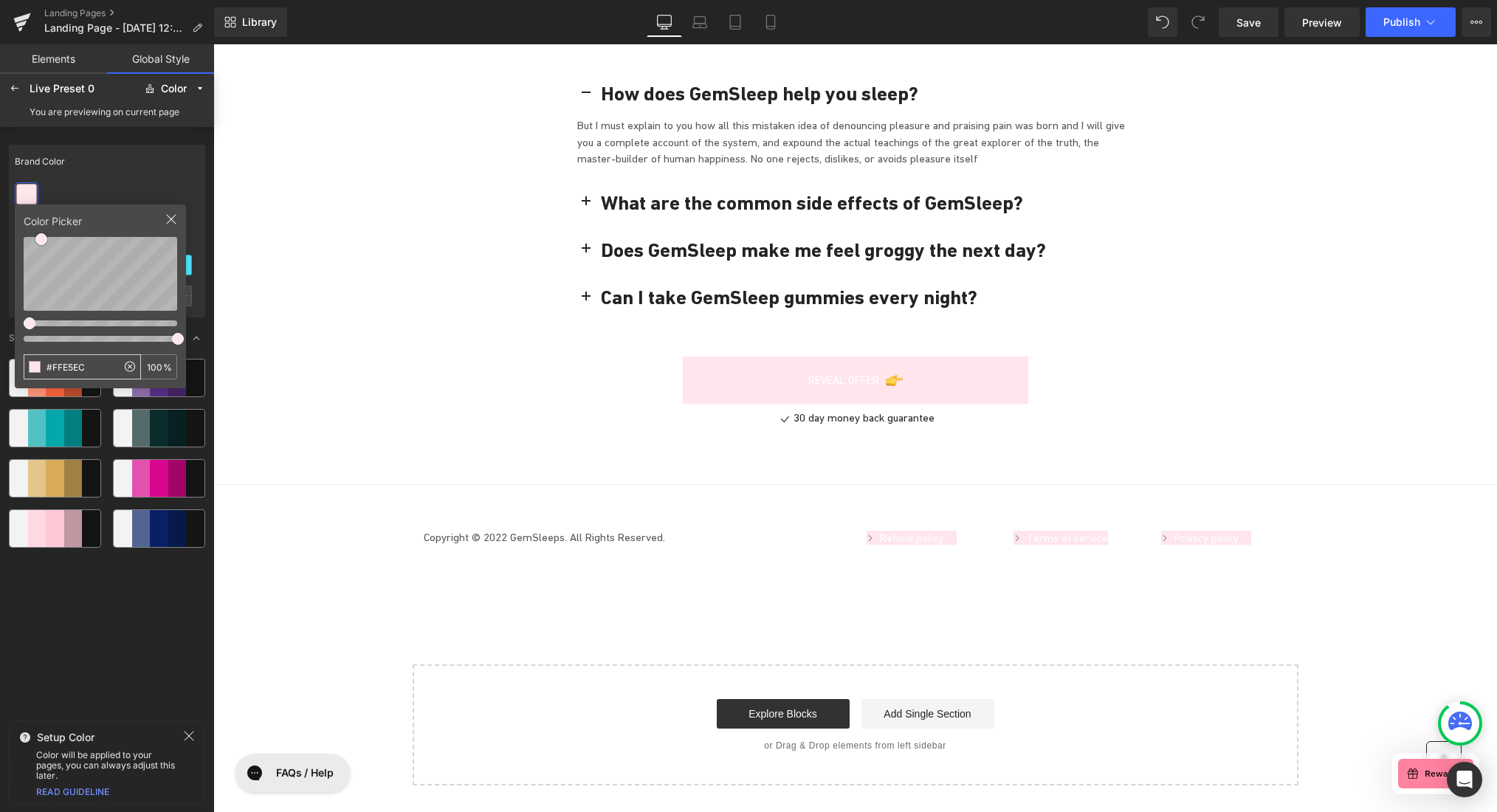
click at [61, 367] on input "#FFE5EC" at bounding box center [70, 366] width 92 height 24
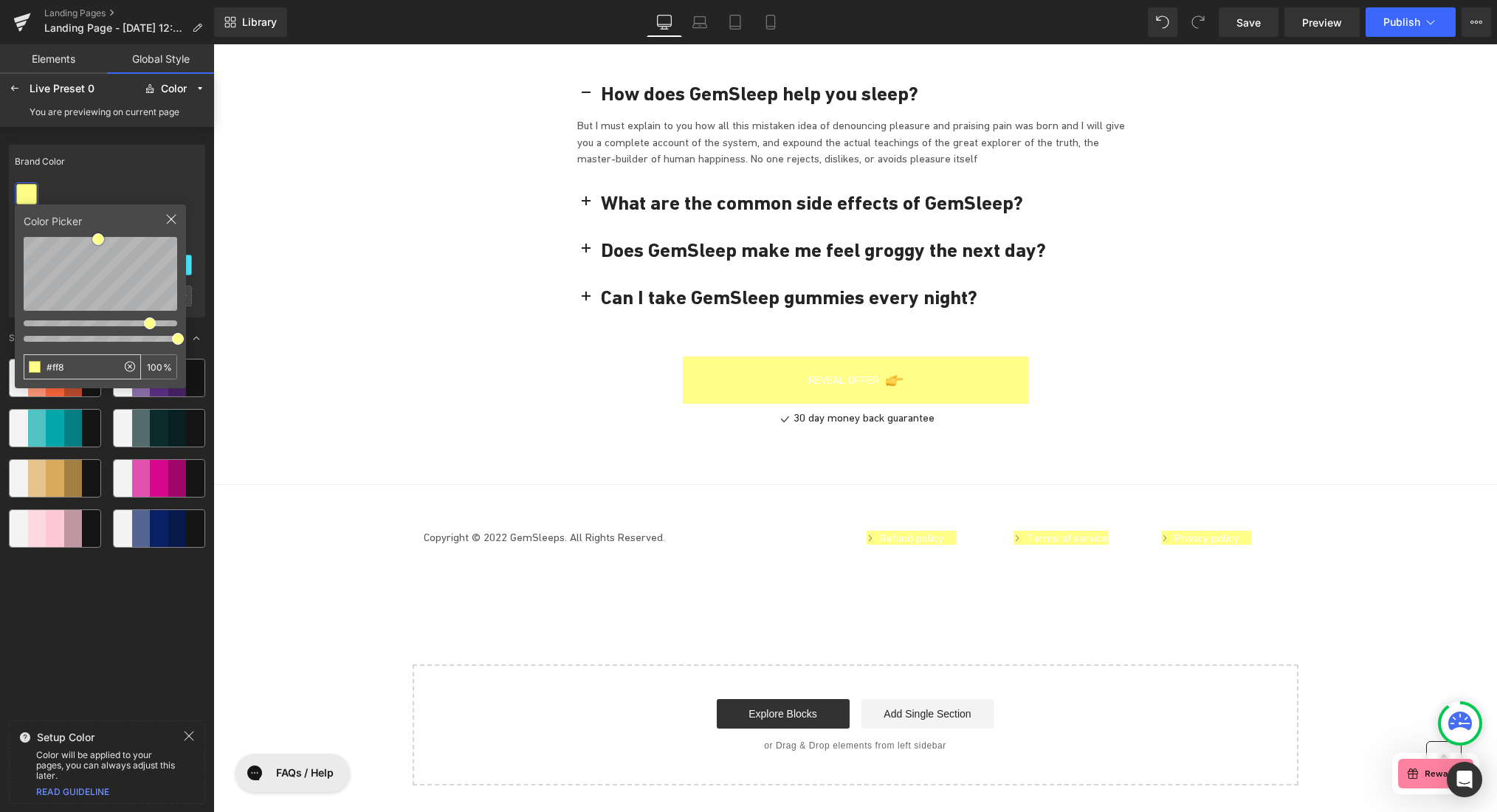
type input "#ff82"
type input "13"
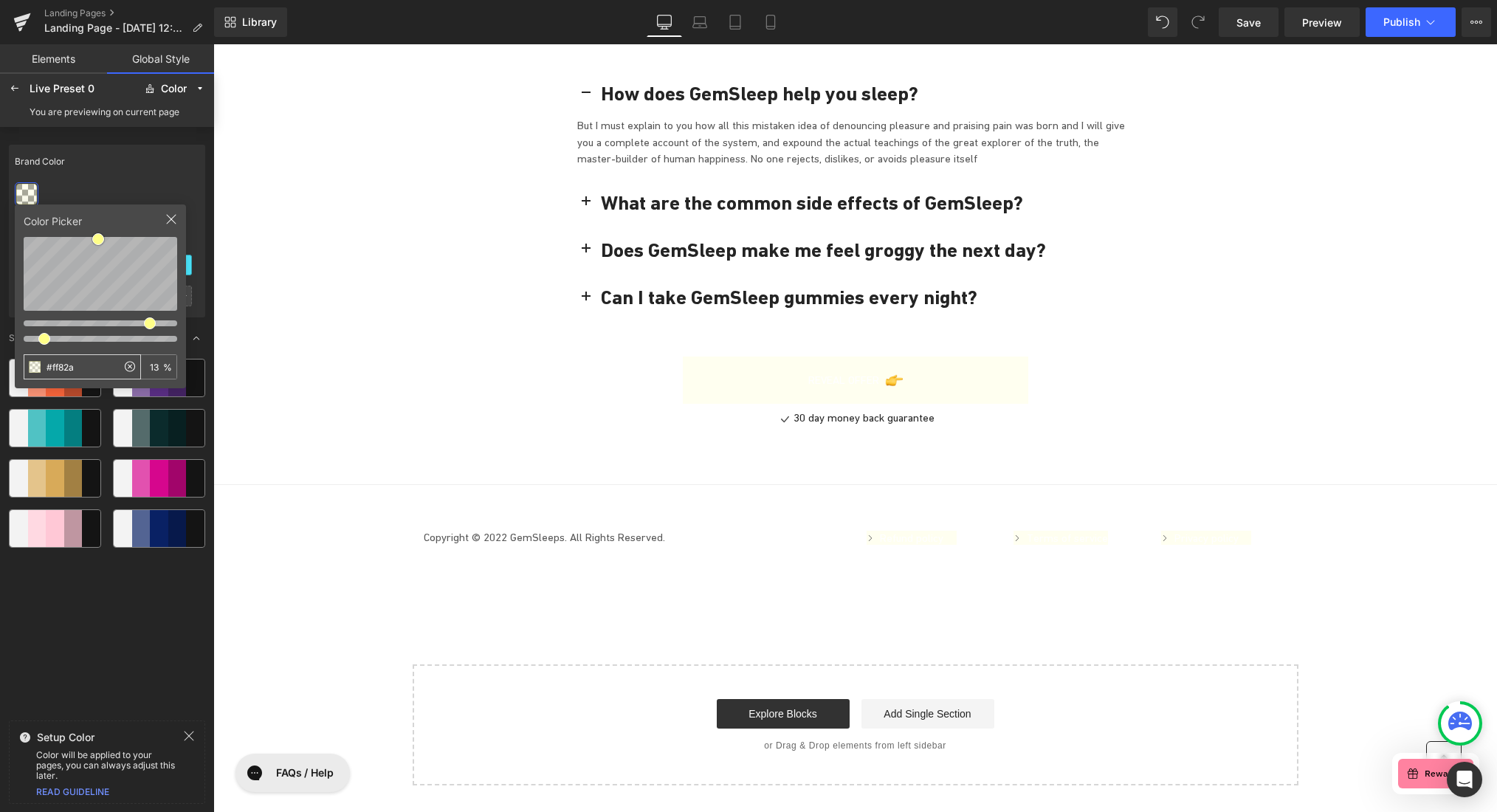
type input "#ff82a0"
type input "100"
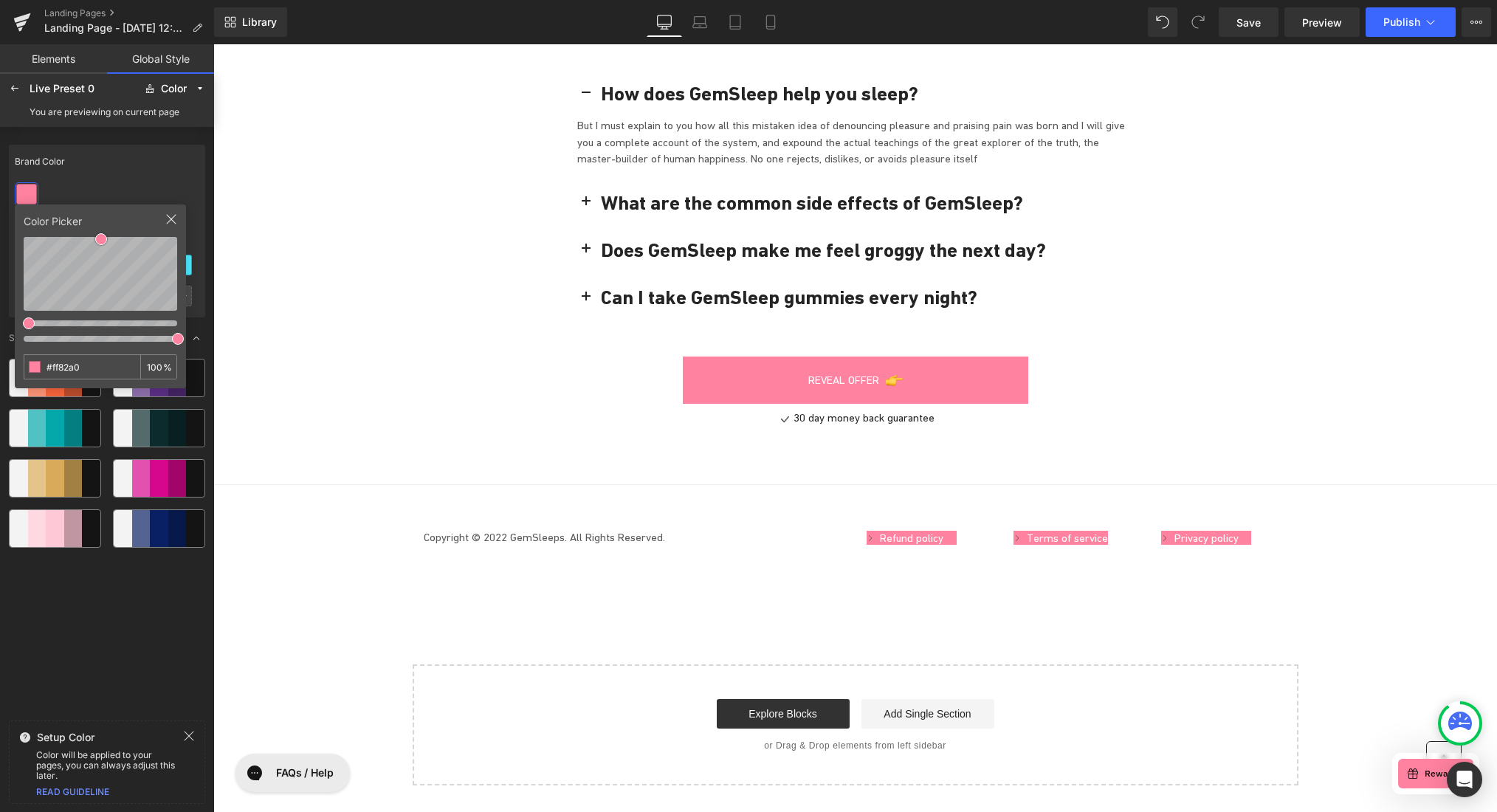
type input "#ff82a0"
click at [121, 178] on div "Brand Color" at bounding box center [107, 162] width 196 height 34
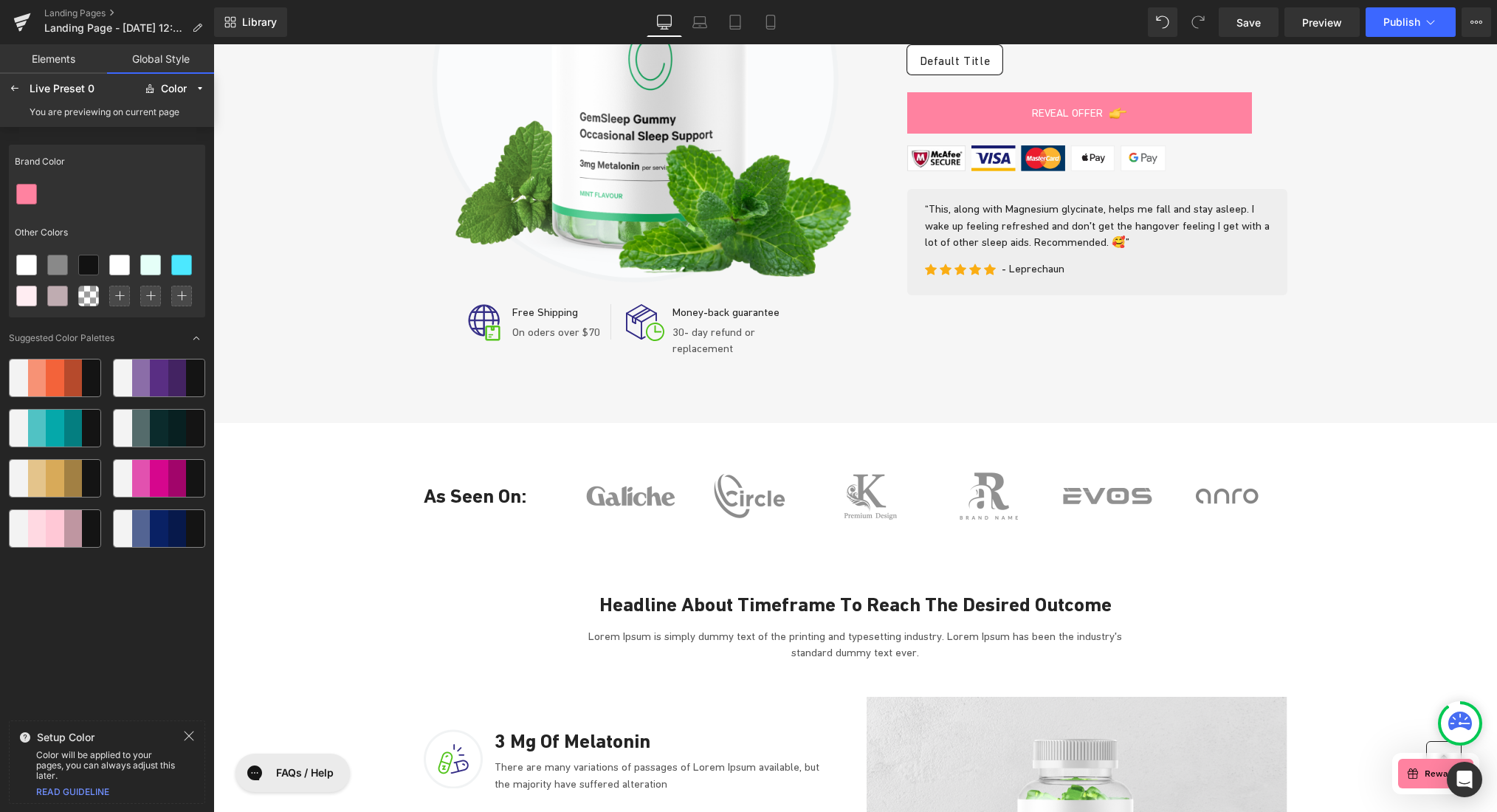
scroll to position [0, 0]
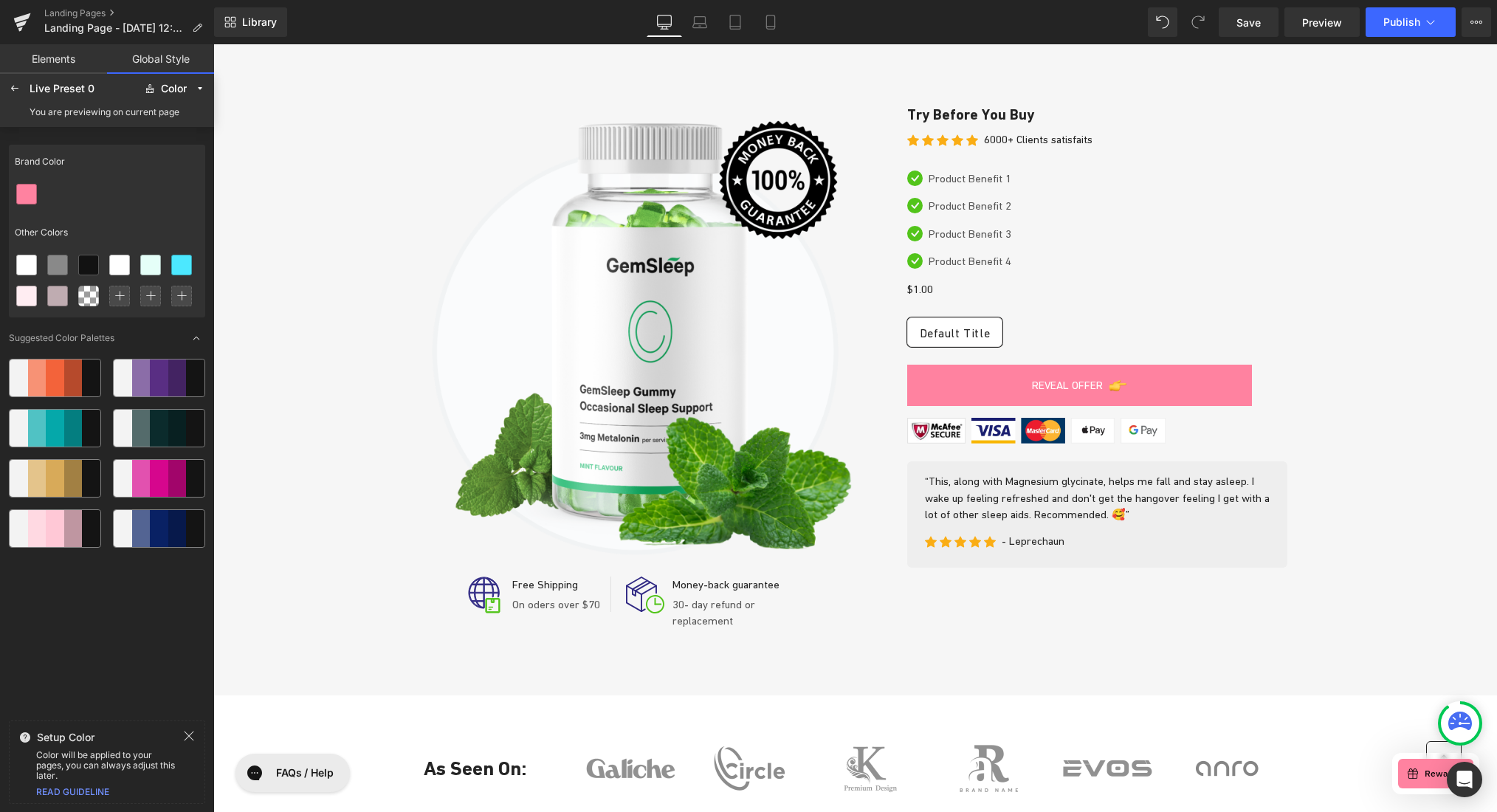
click at [49, 64] on link "Elements" at bounding box center [53, 59] width 107 height 29
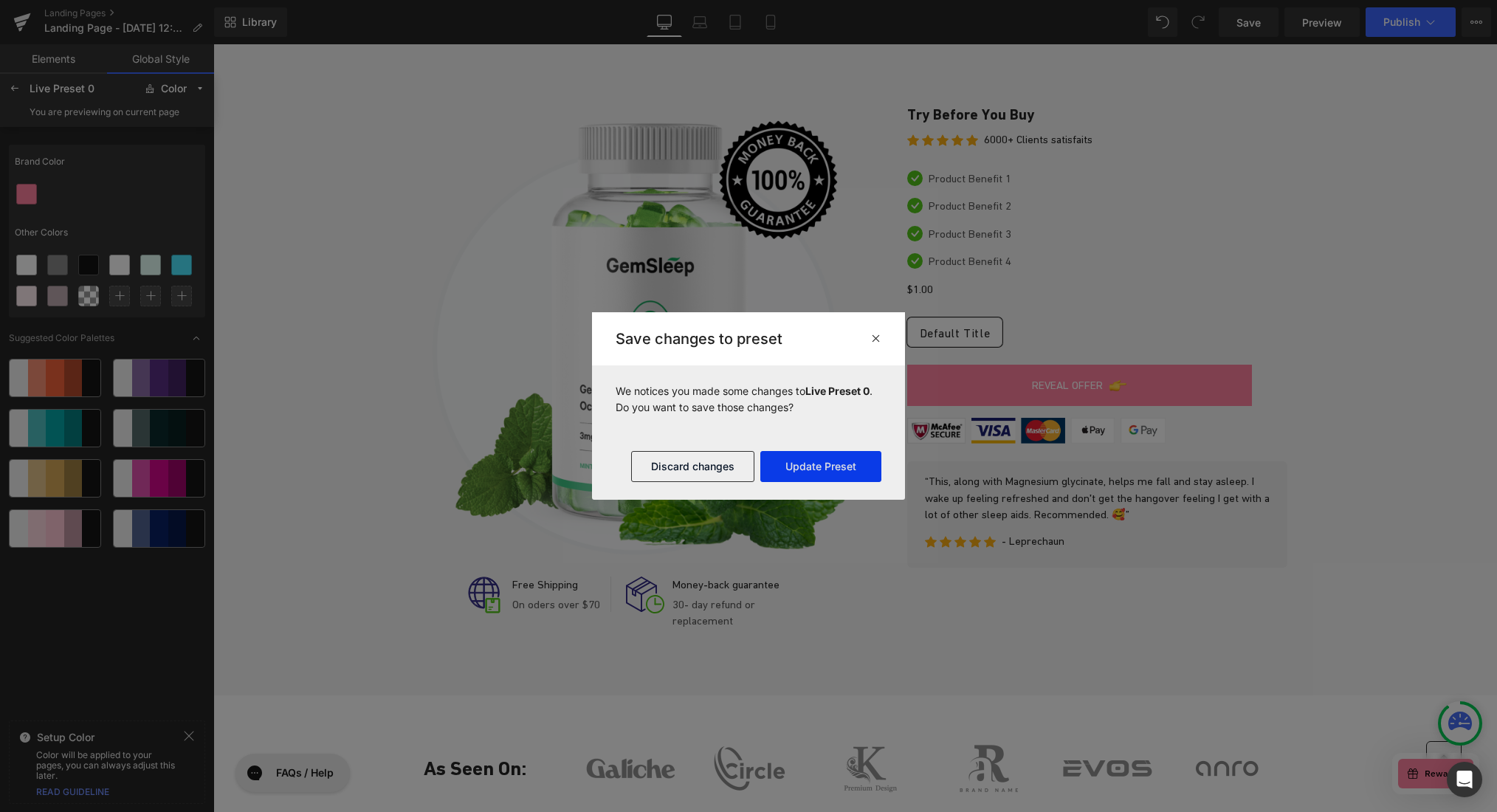
click at [803, 467] on button "Update Preset" at bounding box center [820, 467] width 121 height 31
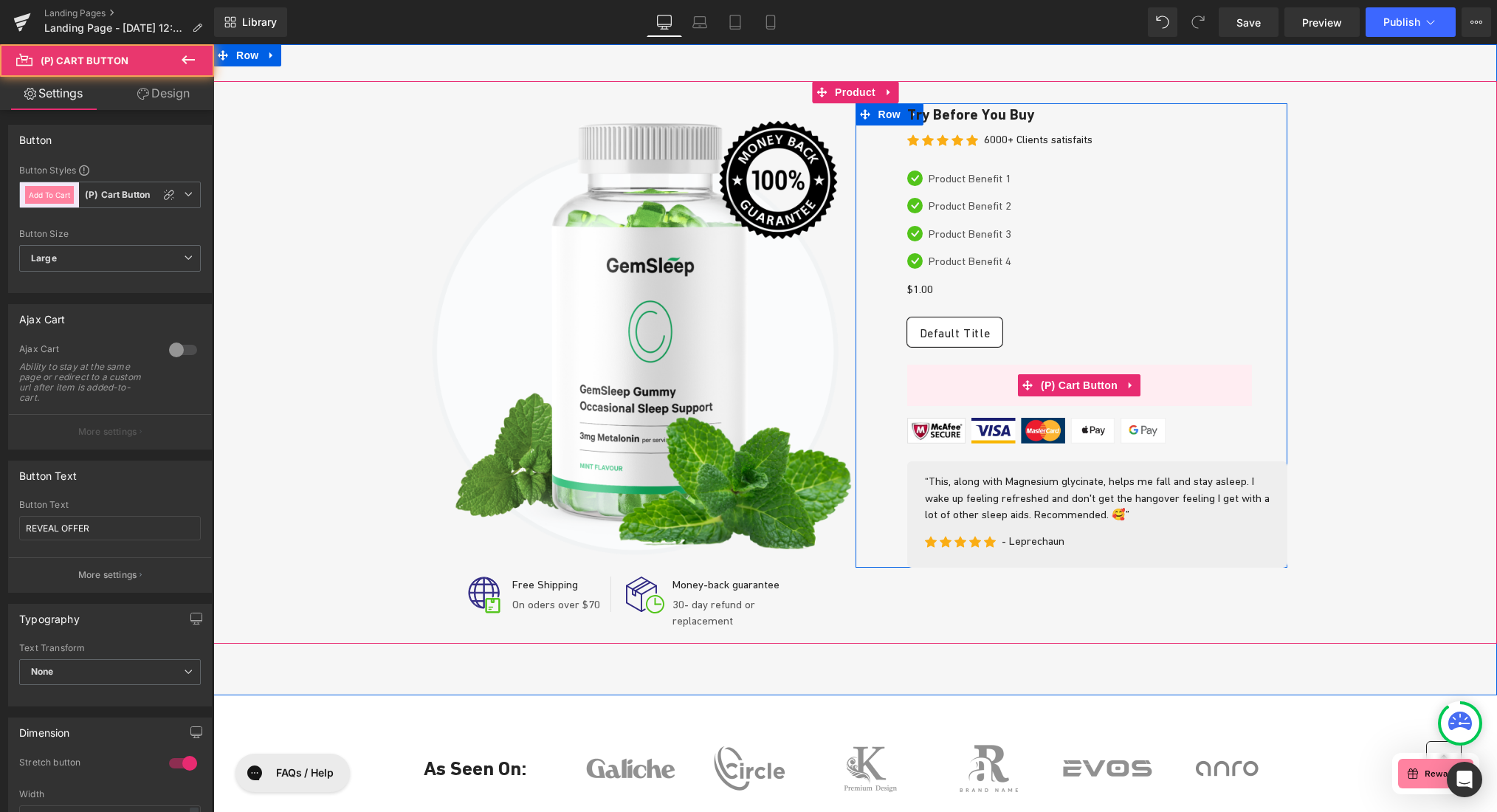
click at [1193, 385] on button "REVEAL OFFER" at bounding box center [1079, 385] width 345 height 42
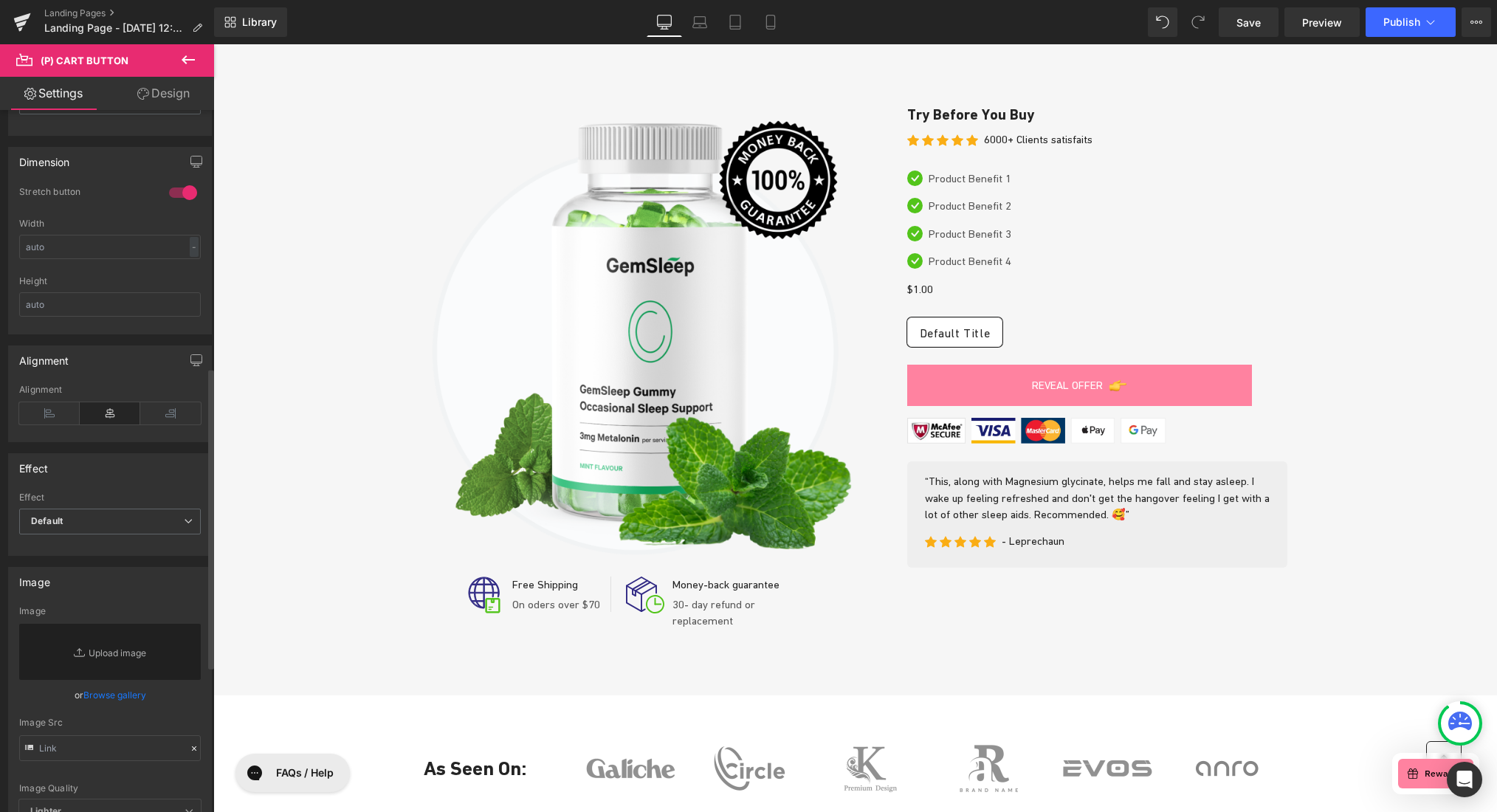
scroll to position [753, 0]
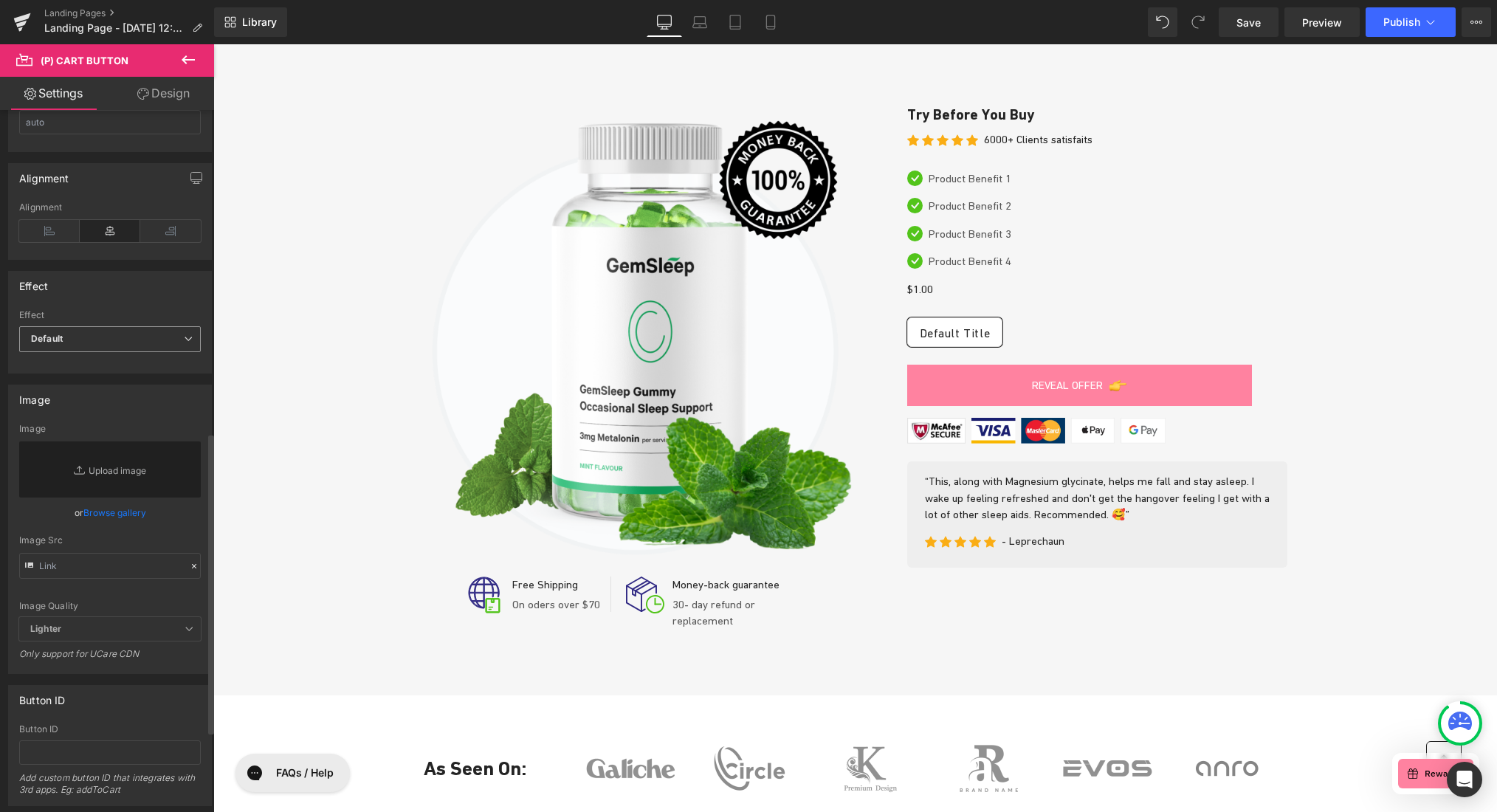
click at [123, 334] on span "Default" at bounding box center [110, 340] width 182 height 26
click at [129, 292] on div "Effect" at bounding box center [107, 286] width 196 height 28
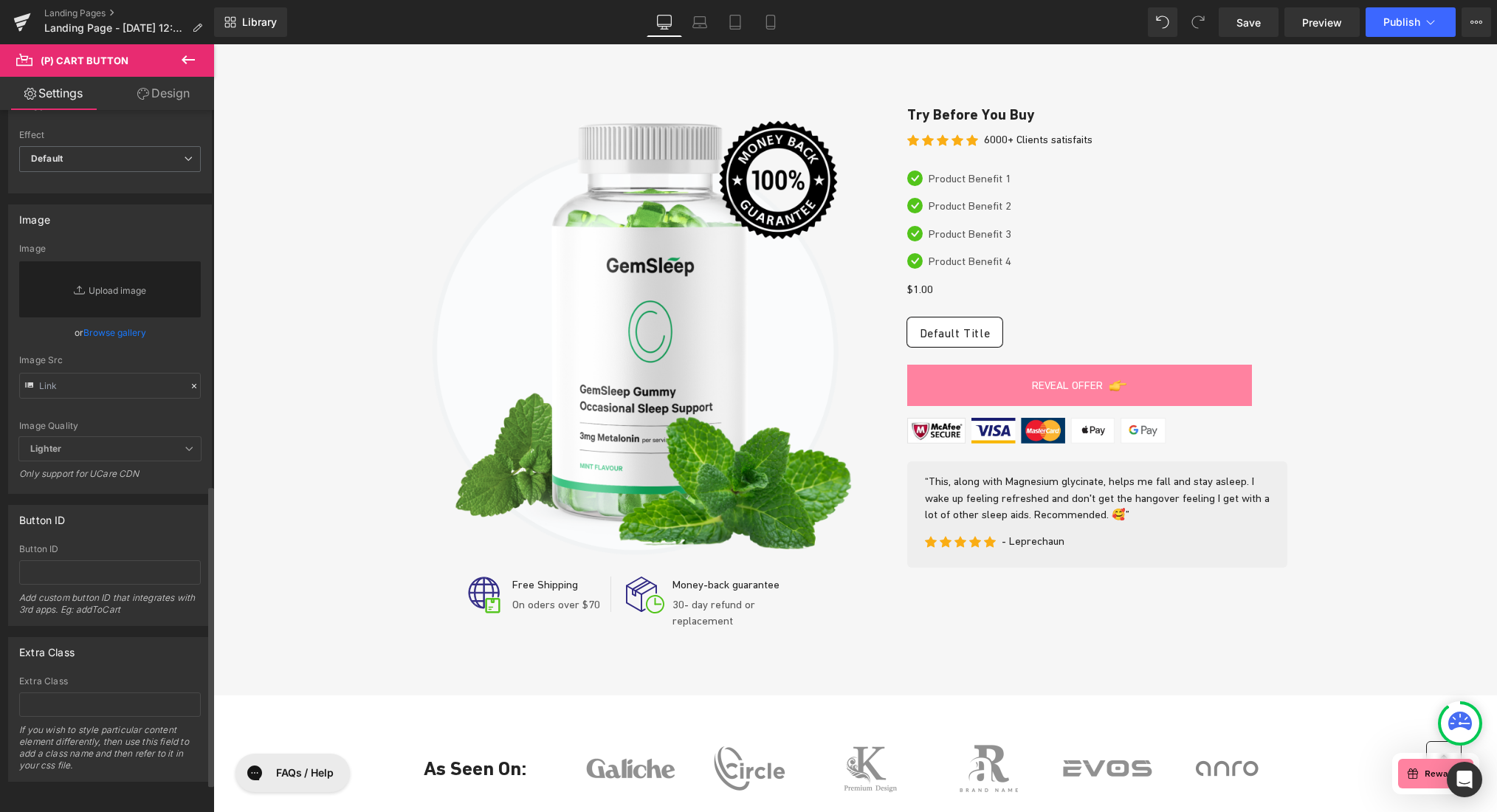
scroll to position [0, 0]
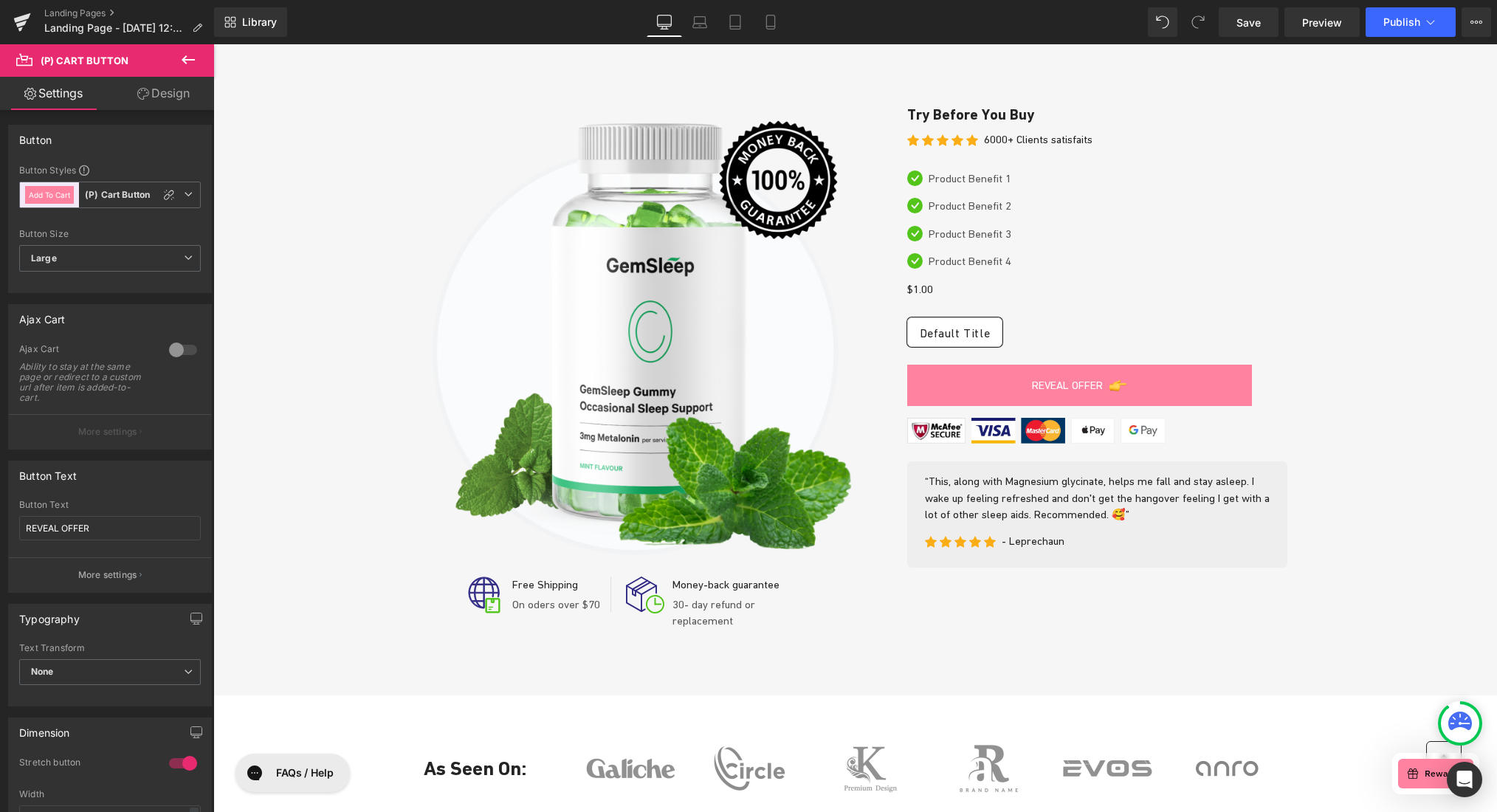
click at [157, 95] on link "Design" at bounding box center [163, 93] width 107 height 33
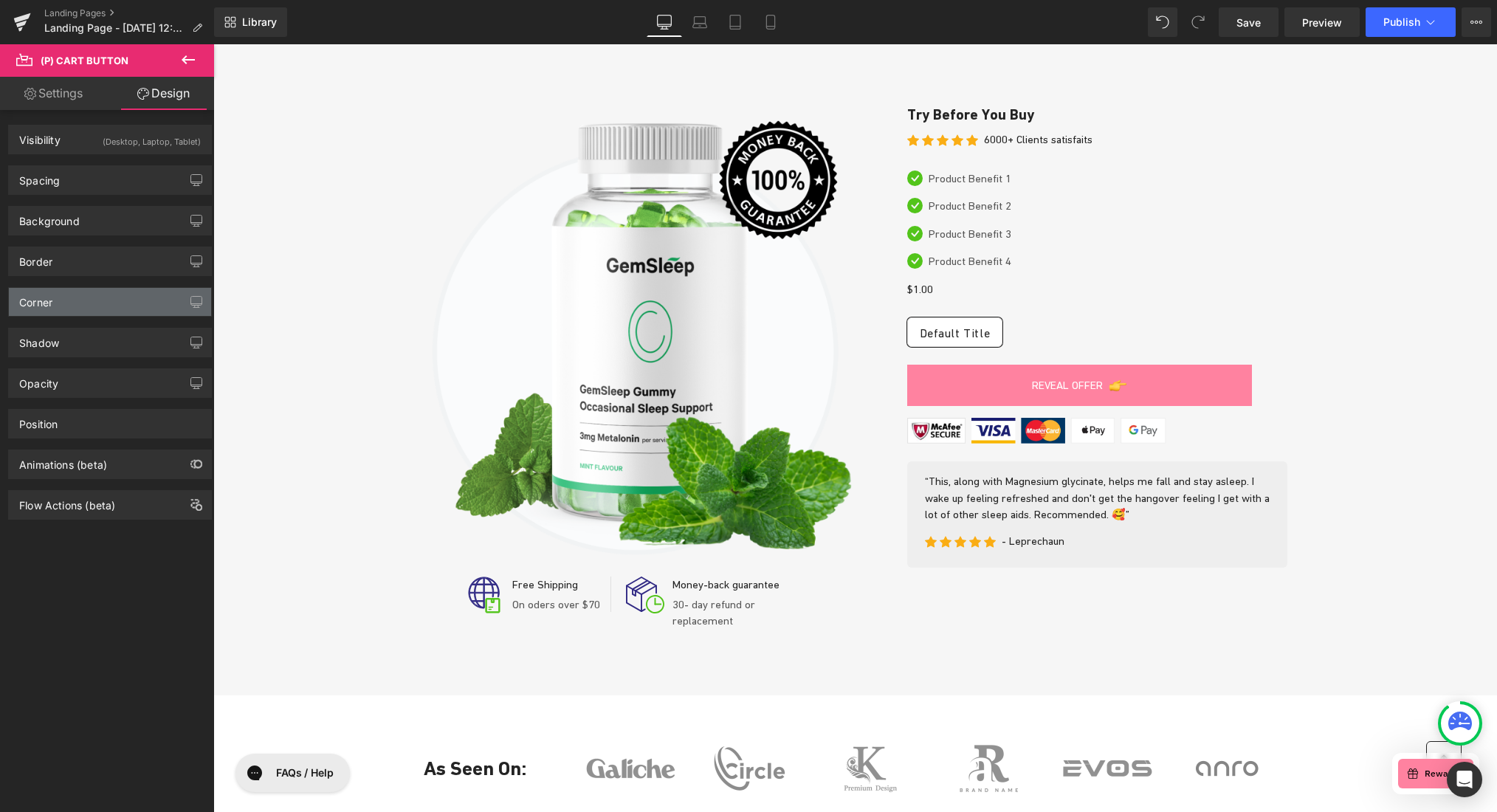
click at [113, 287] on div "Corner" at bounding box center [110, 301] width 202 height 28
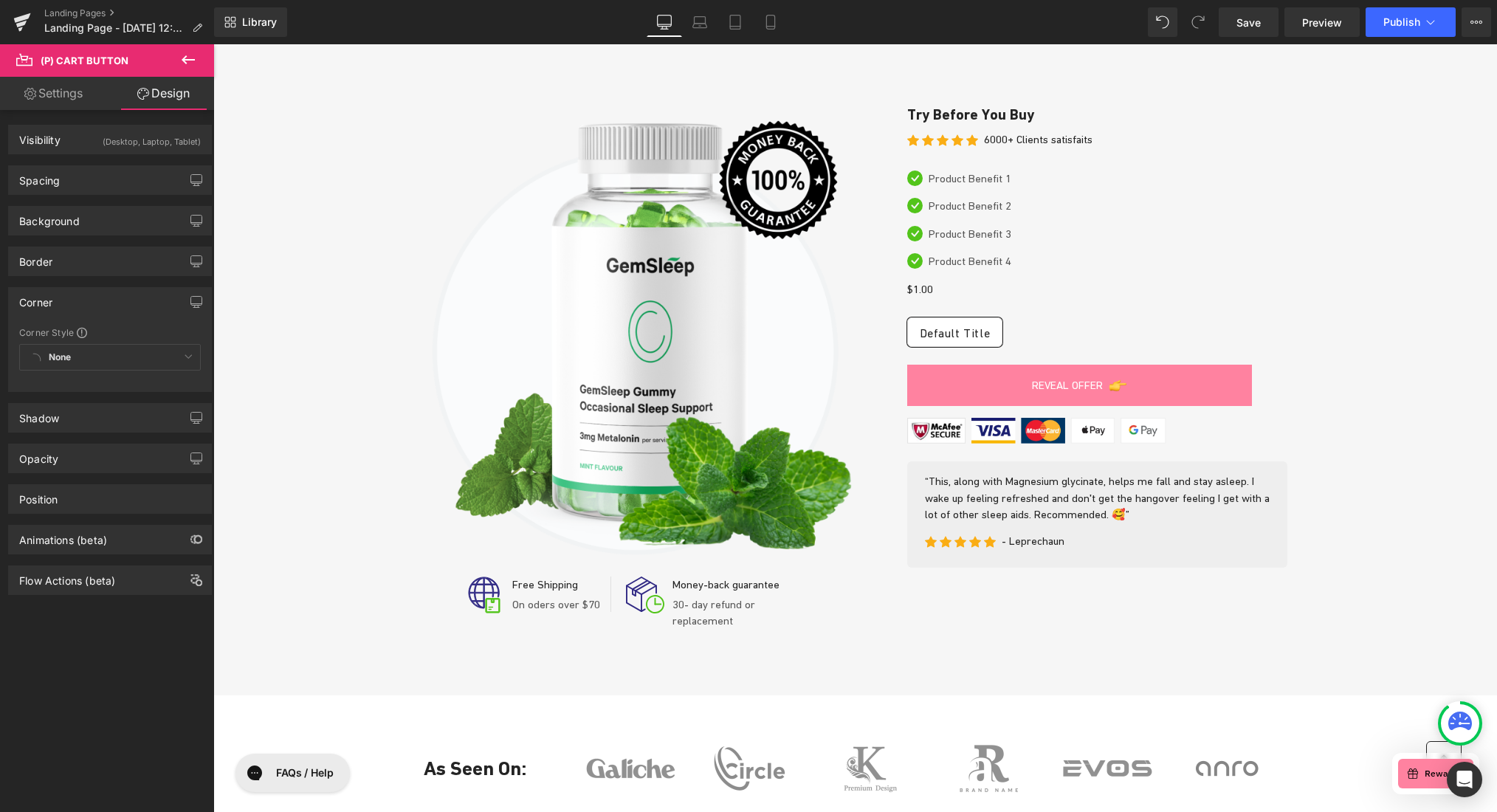
click at [80, 362] on div "None Custom Default Corner" at bounding box center [110, 361] width 182 height 34
click at [129, 353] on div "None Custom Default Corner" at bounding box center [110, 361] width 182 height 34
click at [182, 358] on div "None Custom Default Corner" at bounding box center [110, 361] width 182 height 34
click at [36, 358] on div "None Custom Default Corner" at bounding box center [110, 361] width 182 height 34
click at [80, 335] on span at bounding box center [81, 332] width 11 height 11
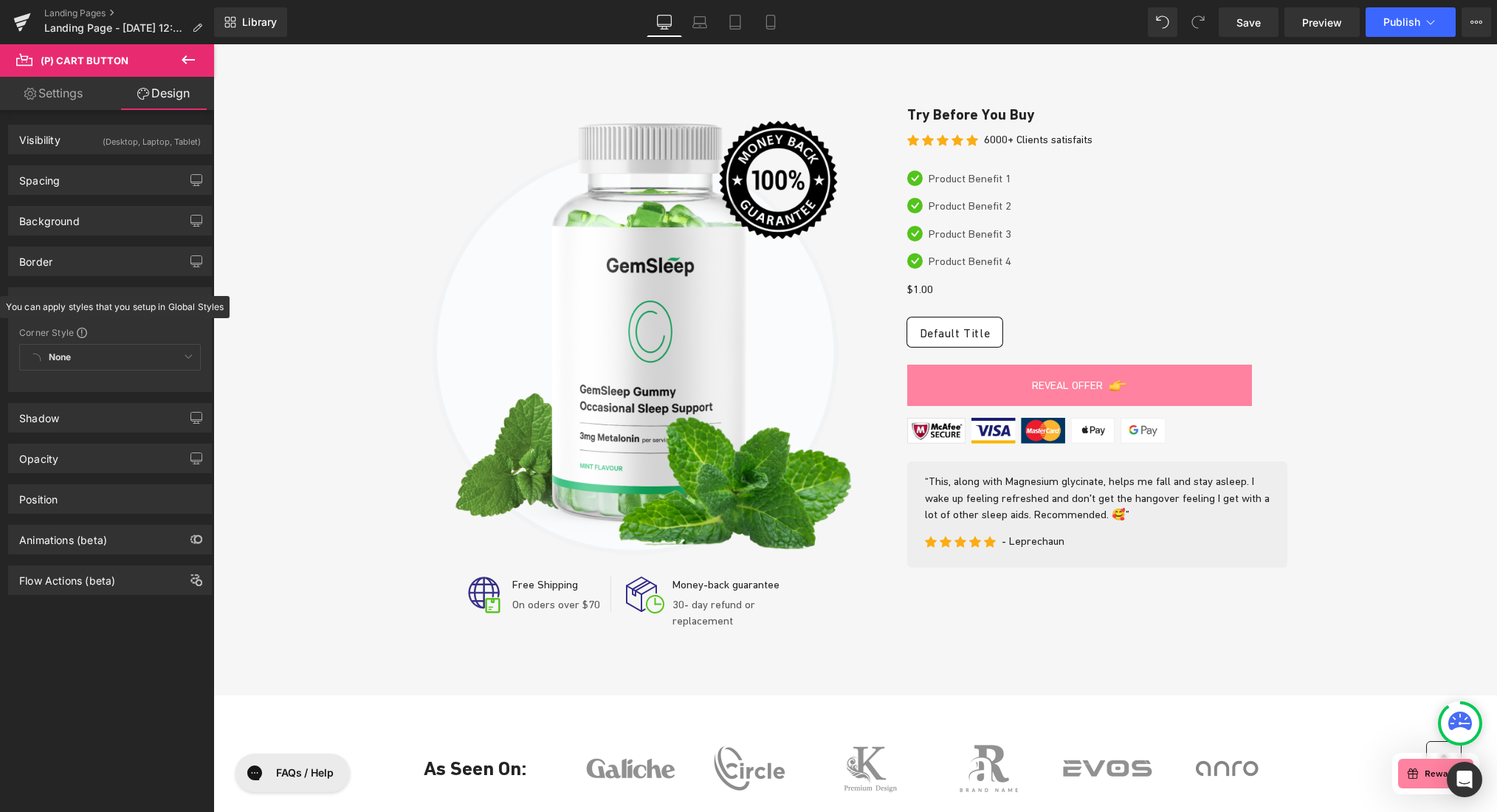
click at [123, 331] on div "Corner Style" at bounding box center [110, 332] width 182 height 12
click at [192, 301] on icon "button" at bounding box center [196, 301] width 12 height 12
click at [161, 397] on div "None Custom Default Corner" at bounding box center [110, 397] width 182 height 34
click at [184, 393] on div "None Custom Default Corner" at bounding box center [110, 397] width 182 height 34
click at [91, 336] on button "Laptop" at bounding box center [82, 333] width 46 height 25
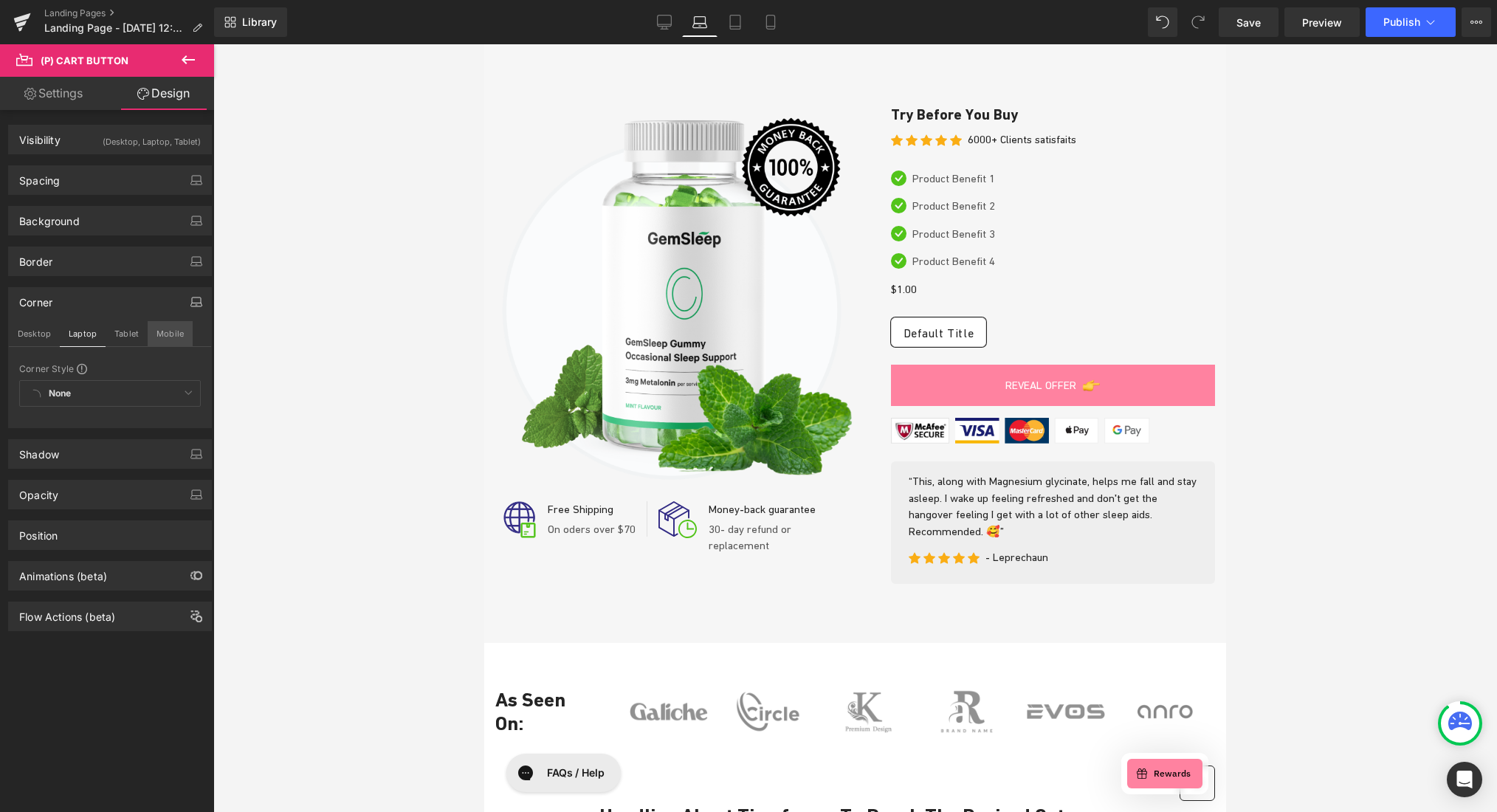
click at [168, 336] on button "Mobile" at bounding box center [169, 333] width 45 height 25
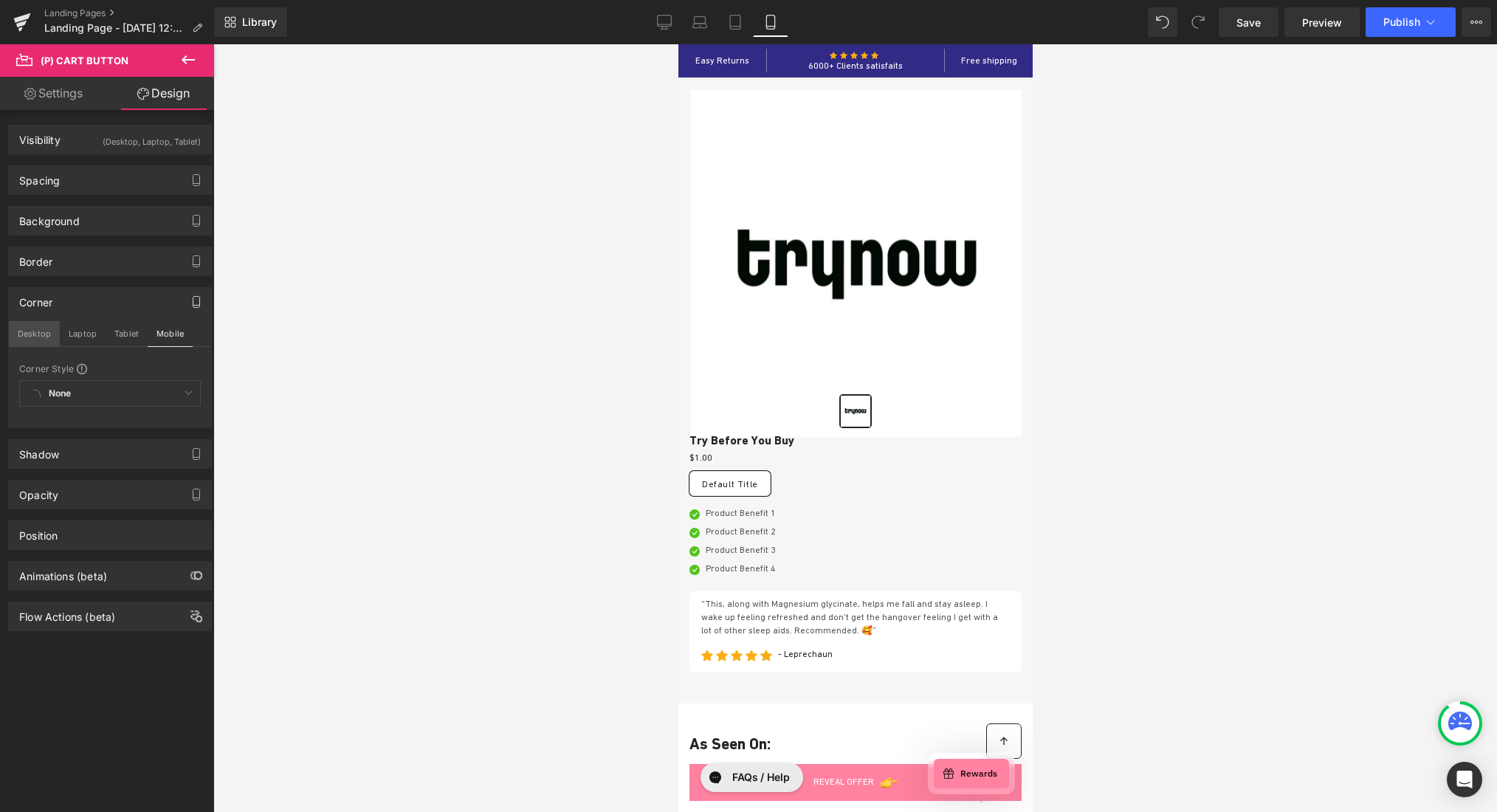
click at [42, 336] on button "Desktop" at bounding box center [34, 333] width 51 height 25
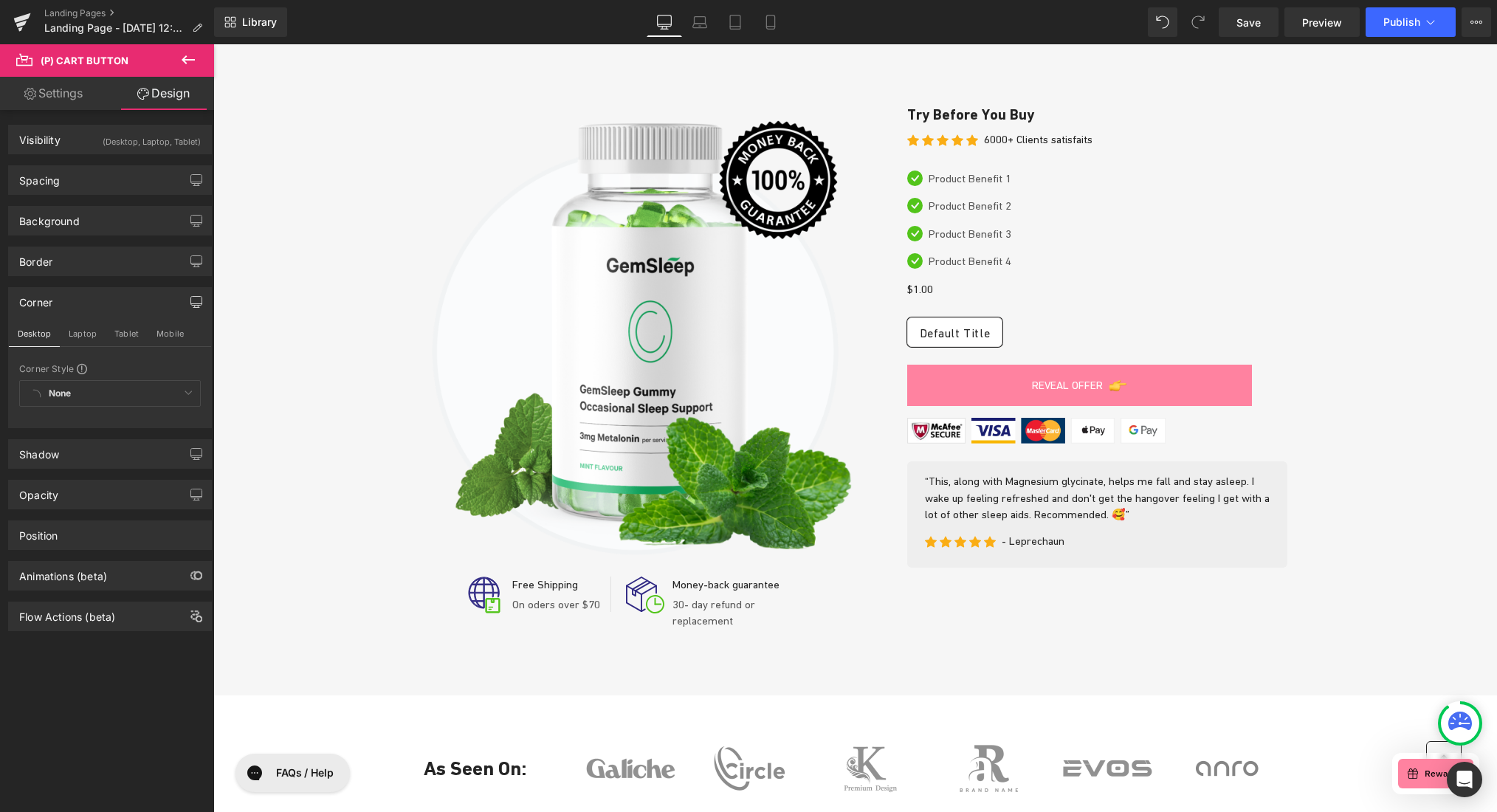
scroll to position [62, 0]
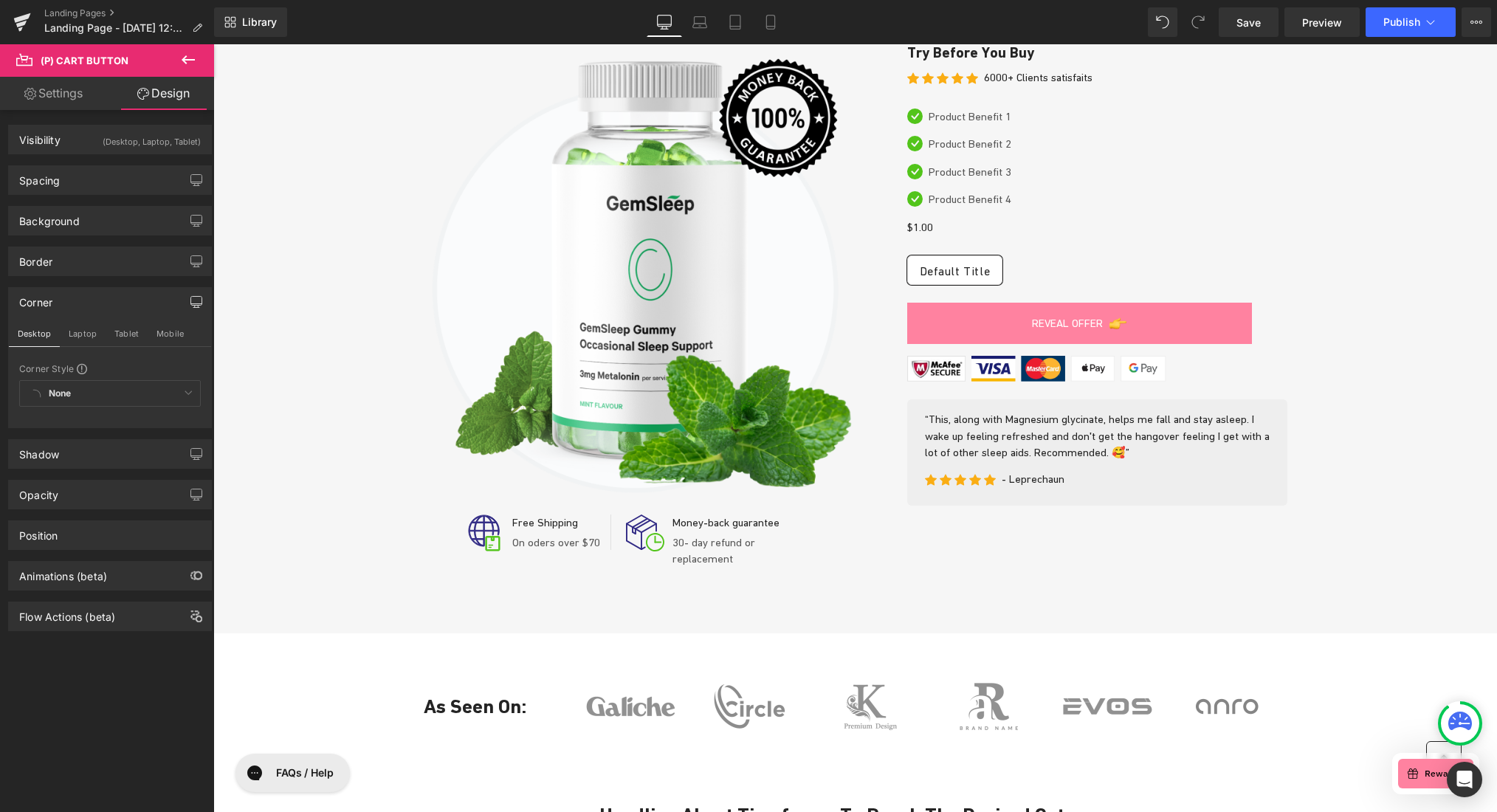
click at [37, 393] on div "None Custom Default Corner" at bounding box center [110, 397] width 182 height 34
click at [72, 393] on div "None Custom Default Corner" at bounding box center [110, 397] width 182 height 34
click at [84, 299] on div "Corner" at bounding box center [110, 301] width 202 height 28
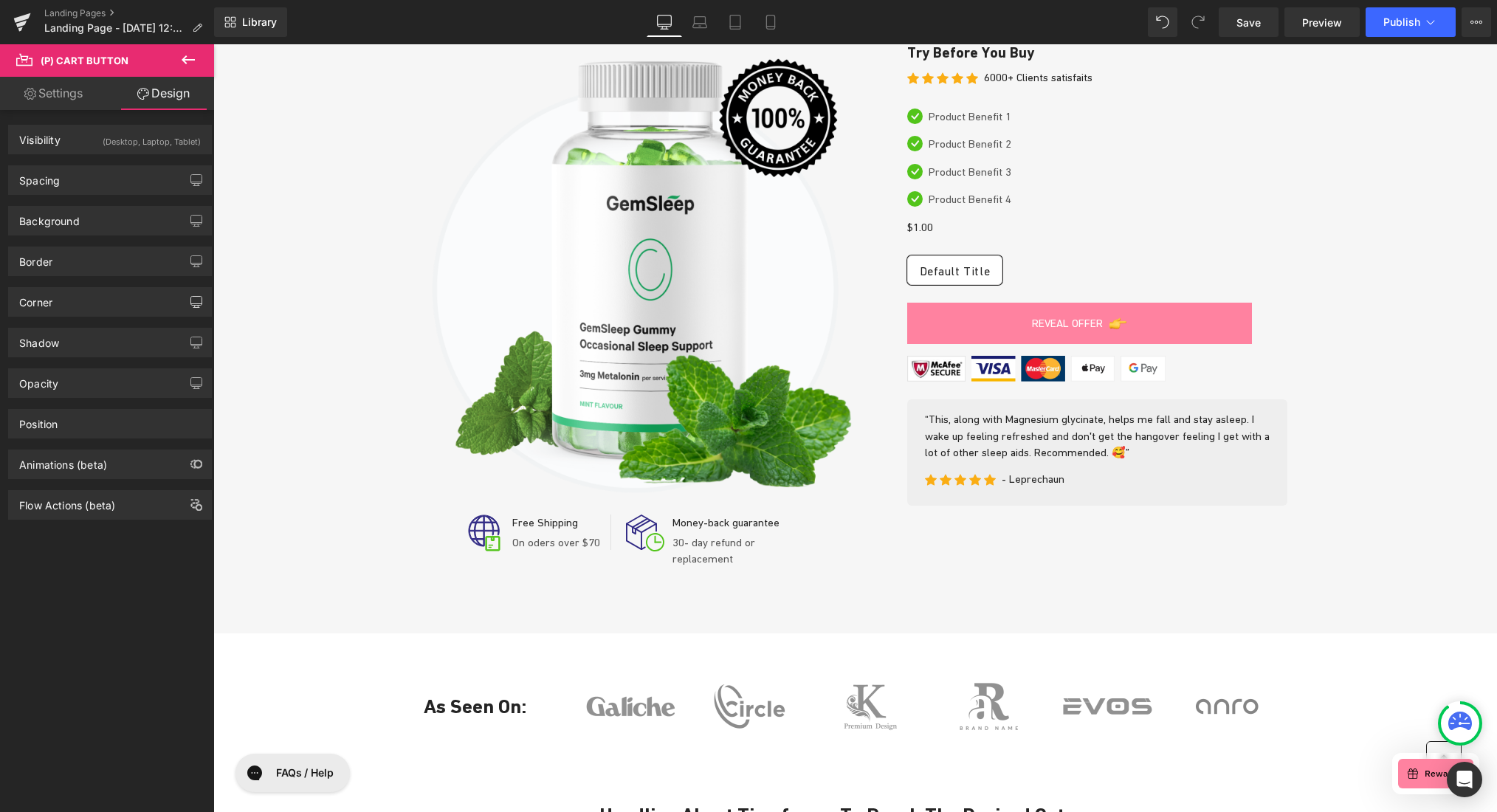
click at [58, 95] on link "Settings" at bounding box center [53, 93] width 107 height 33
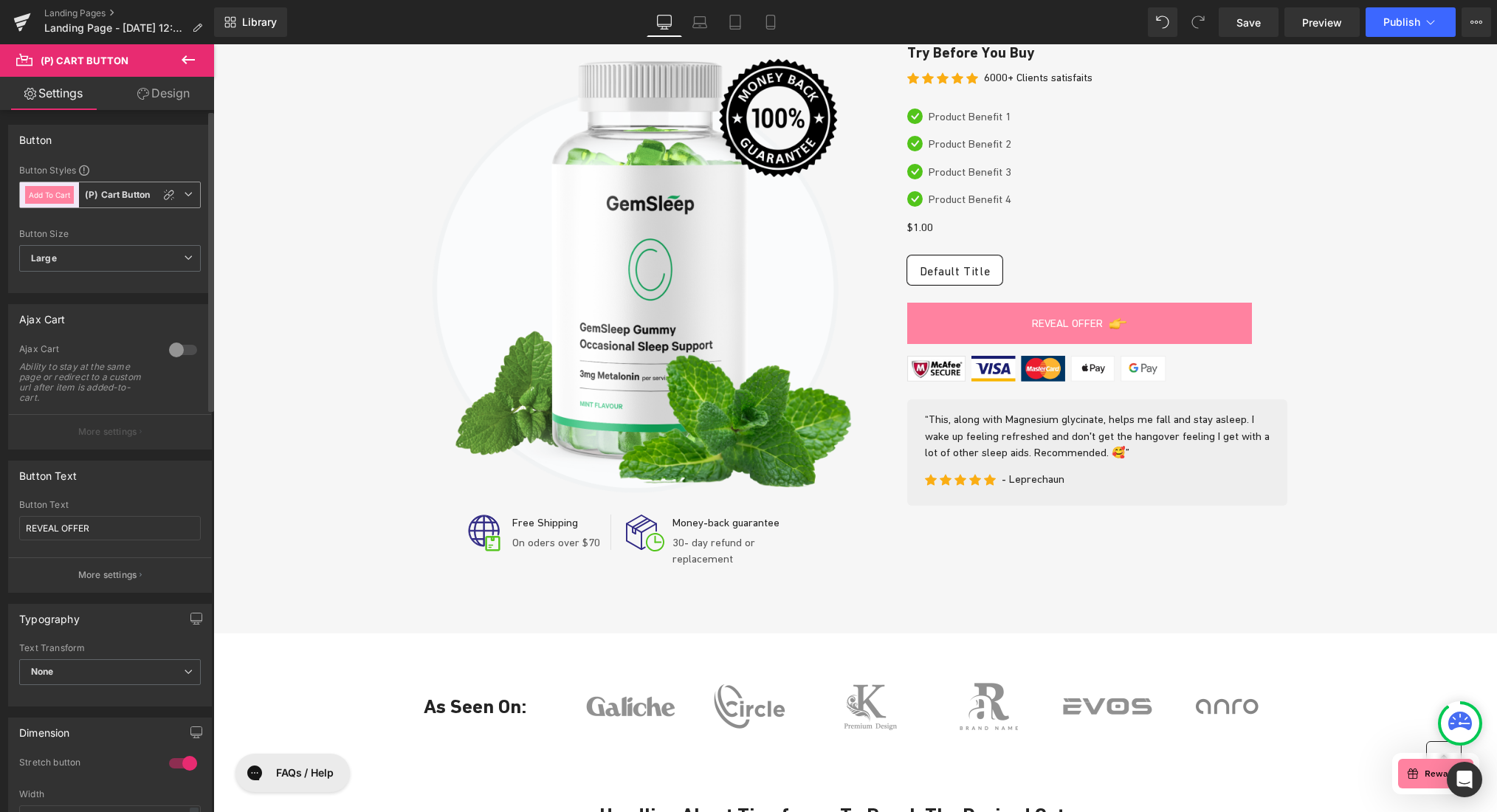
click at [130, 193] on b "(P) Cart Button" at bounding box center [117, 195] width 65 height 12
click at [134, 145] on div "Button" at bounding box center [110, 139] width 202 height 28
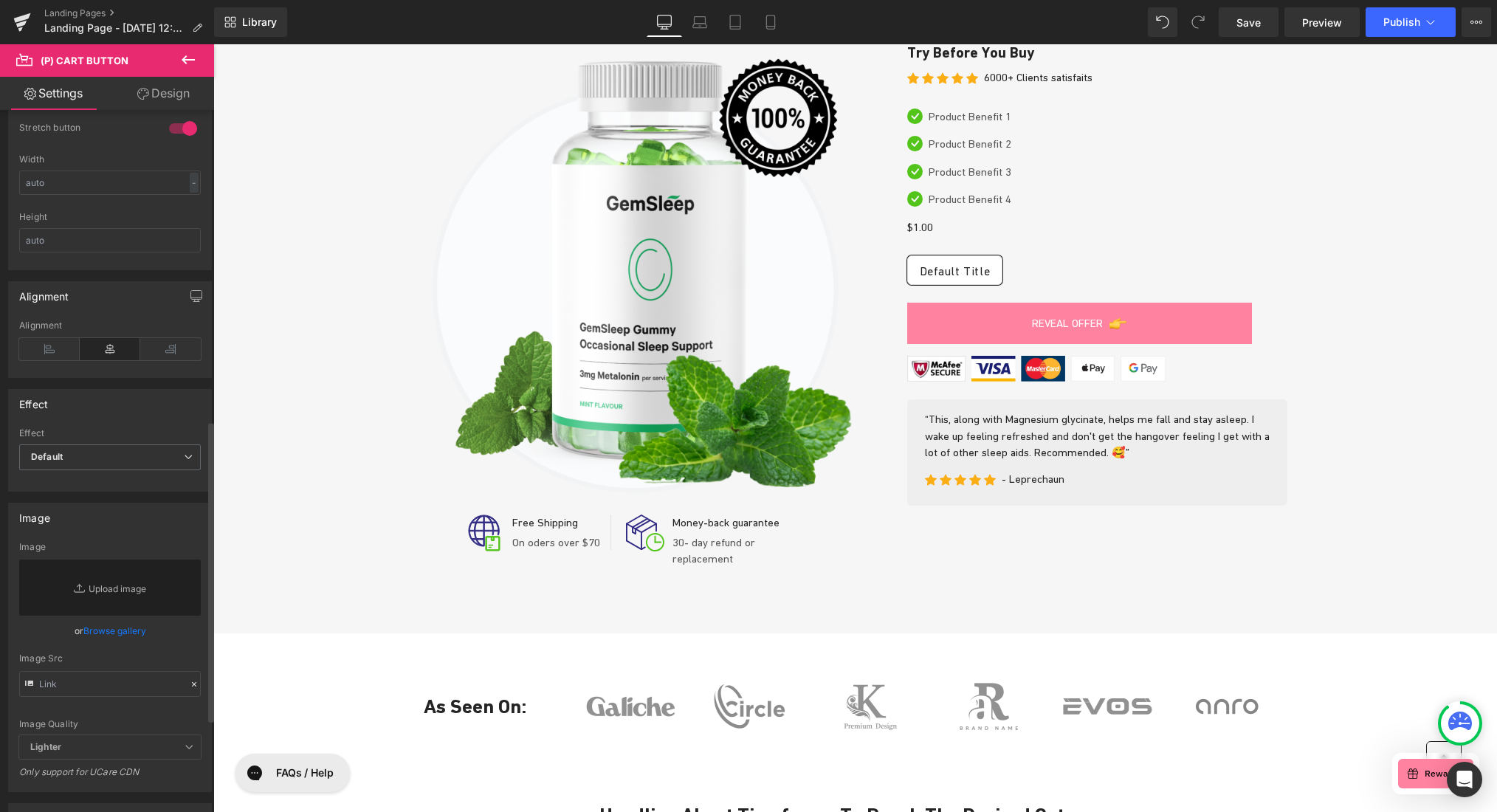
scroll to position [801, 0]
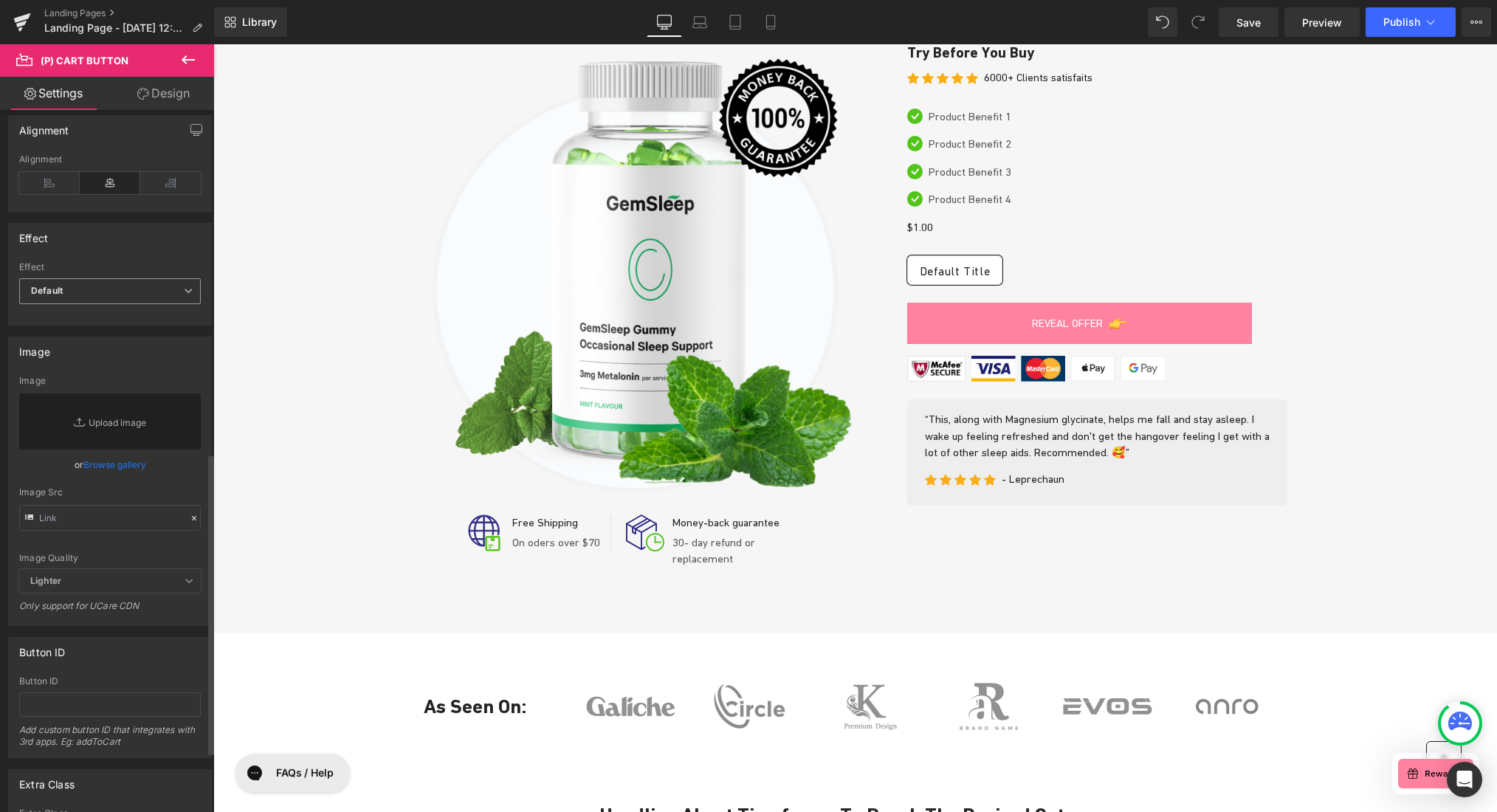
click at [123, 292] on span "Default" at bounding box center [110, 292] width 182 height 26
click at [132, 252] on div "Effect Default Shake Shake on Hover Effect Default Default Shake Shake on Hover…" at bounding box center [107, 274] width 198 height 103
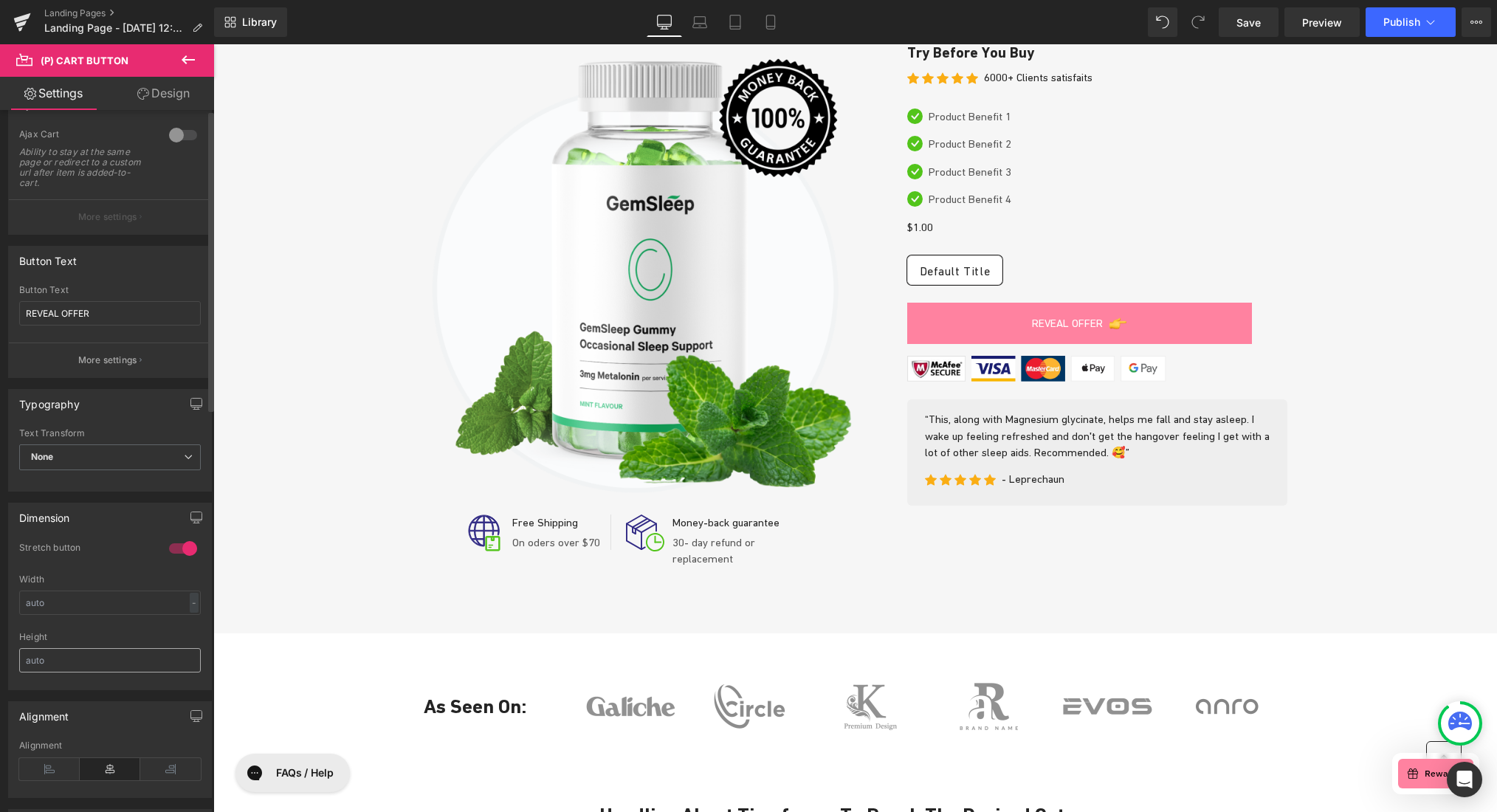
scroll to position [0, 0]
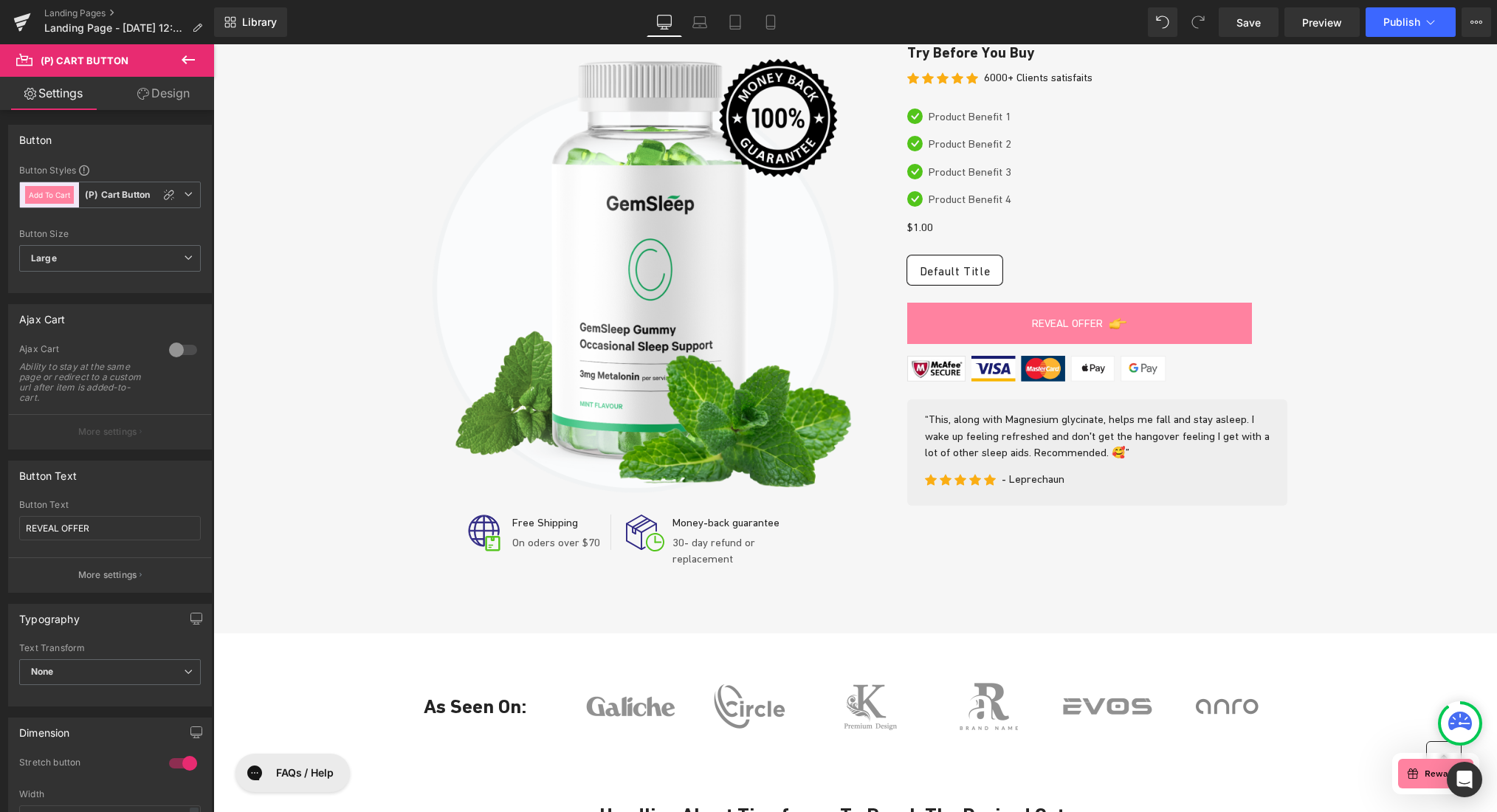
click at [161, 92] on link "Design" at bounding box center [163, 93] width 107 height 33
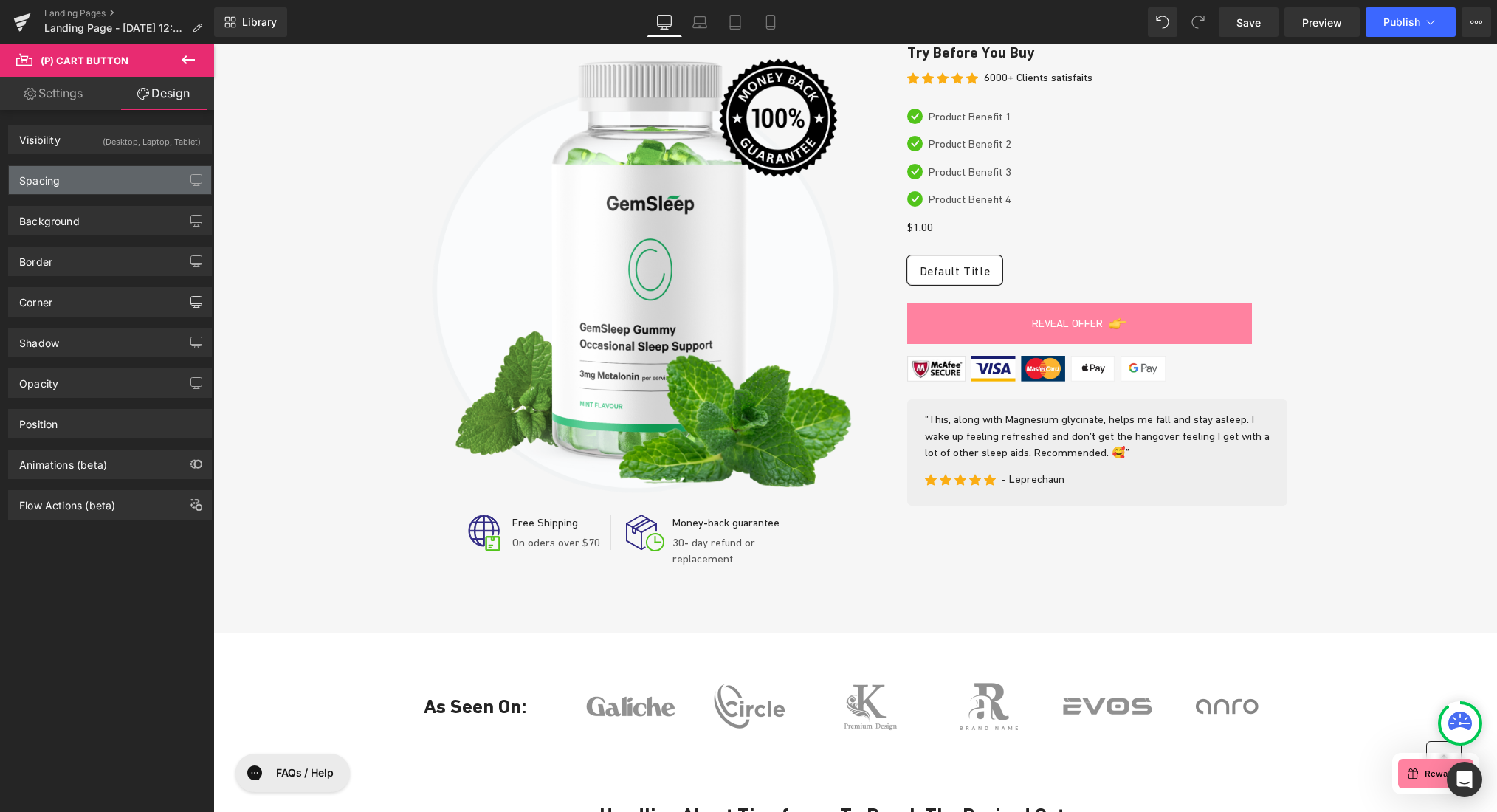
click at [112, 176] on div "Spacing" at bounding box center [110, 180] width 202 height 28
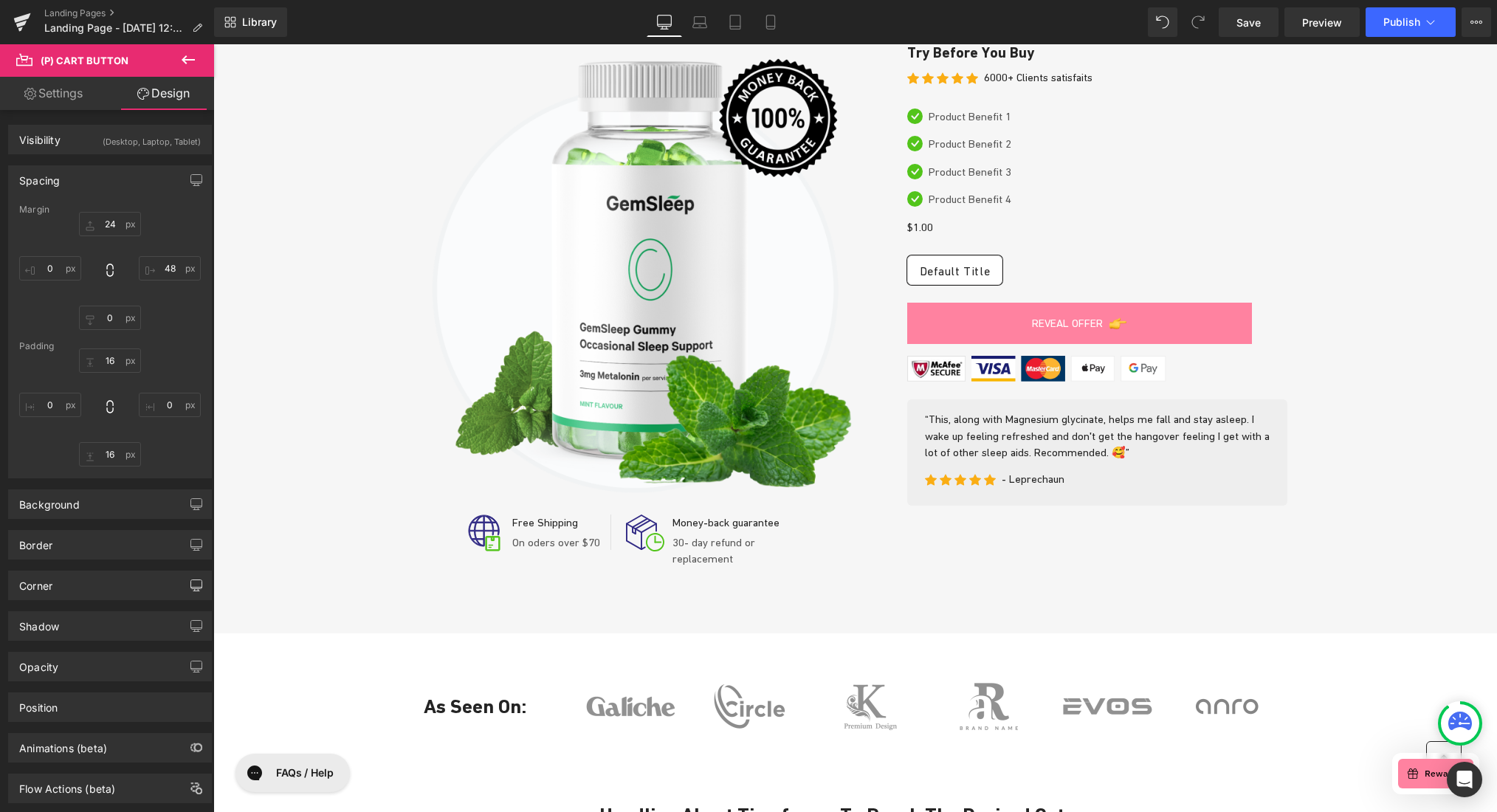
click at [102, 175] on div "Spacing" at bounding box center [110, 180] width 202 height 28
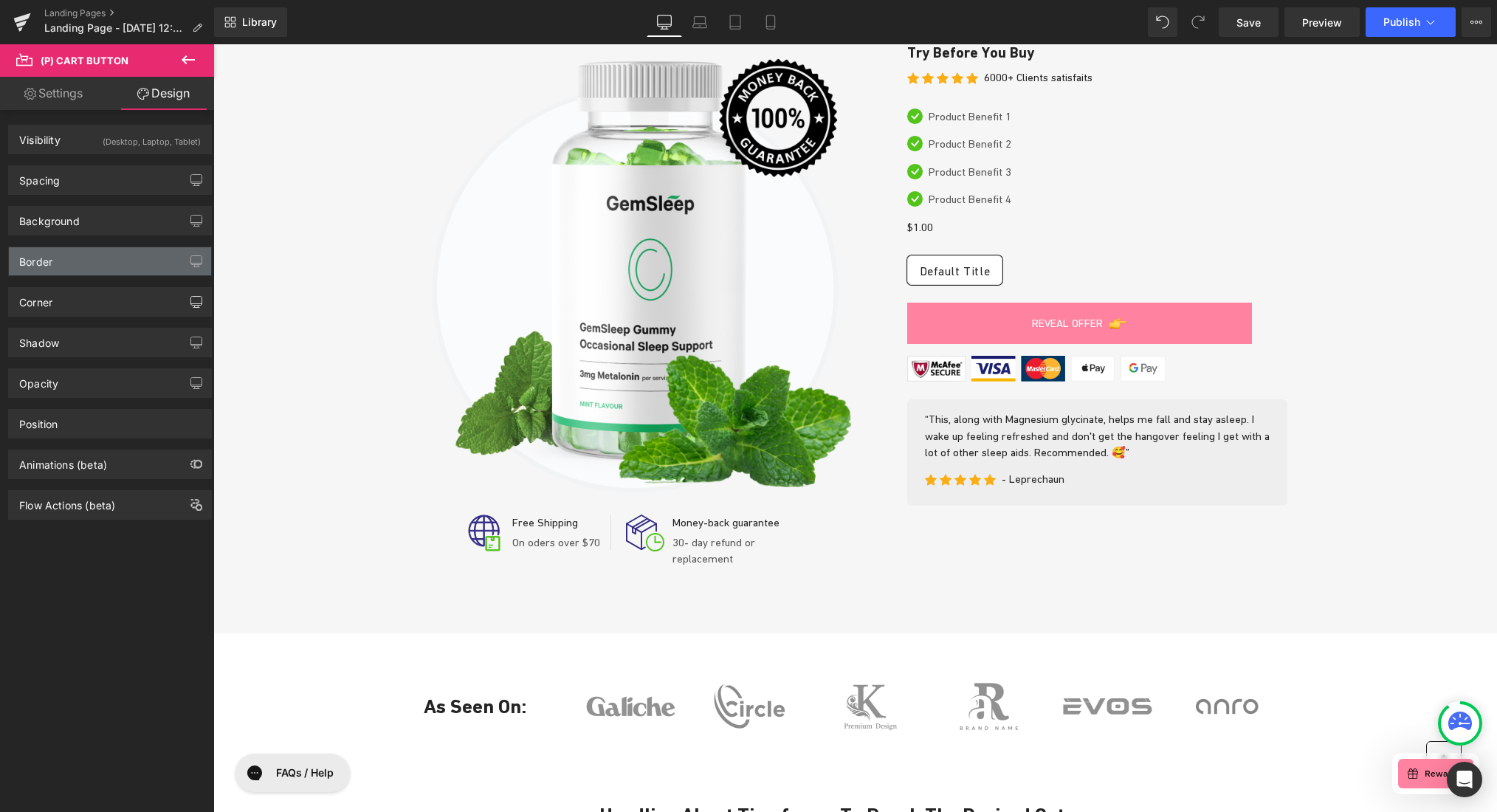
click at [110, 266] on div "Border" at bounding box center [110, 261] width 202 height 28
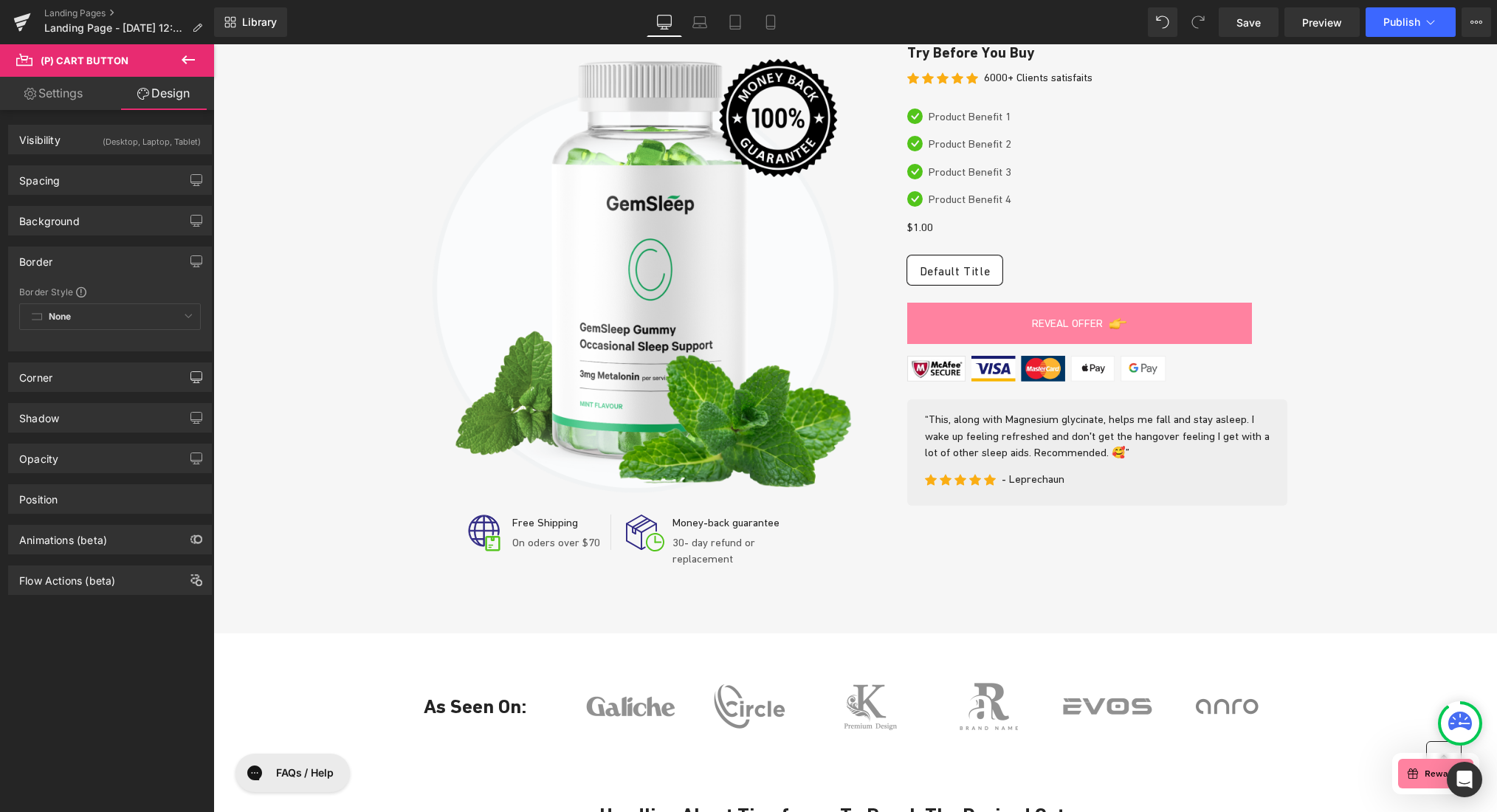
click at [72, 316] on div "None Custom Border Solid Border Dashed Border Dotted" at bounding box center [110, 320] width 182 height 34
click at [180, 318] on div "None Custom Border Solid Border Dashed Border Dotted" at bounding box center [110, 320] width 182 height 34
click at [191, 56] on icon at bounding box center [188, 60] width 18 height 18
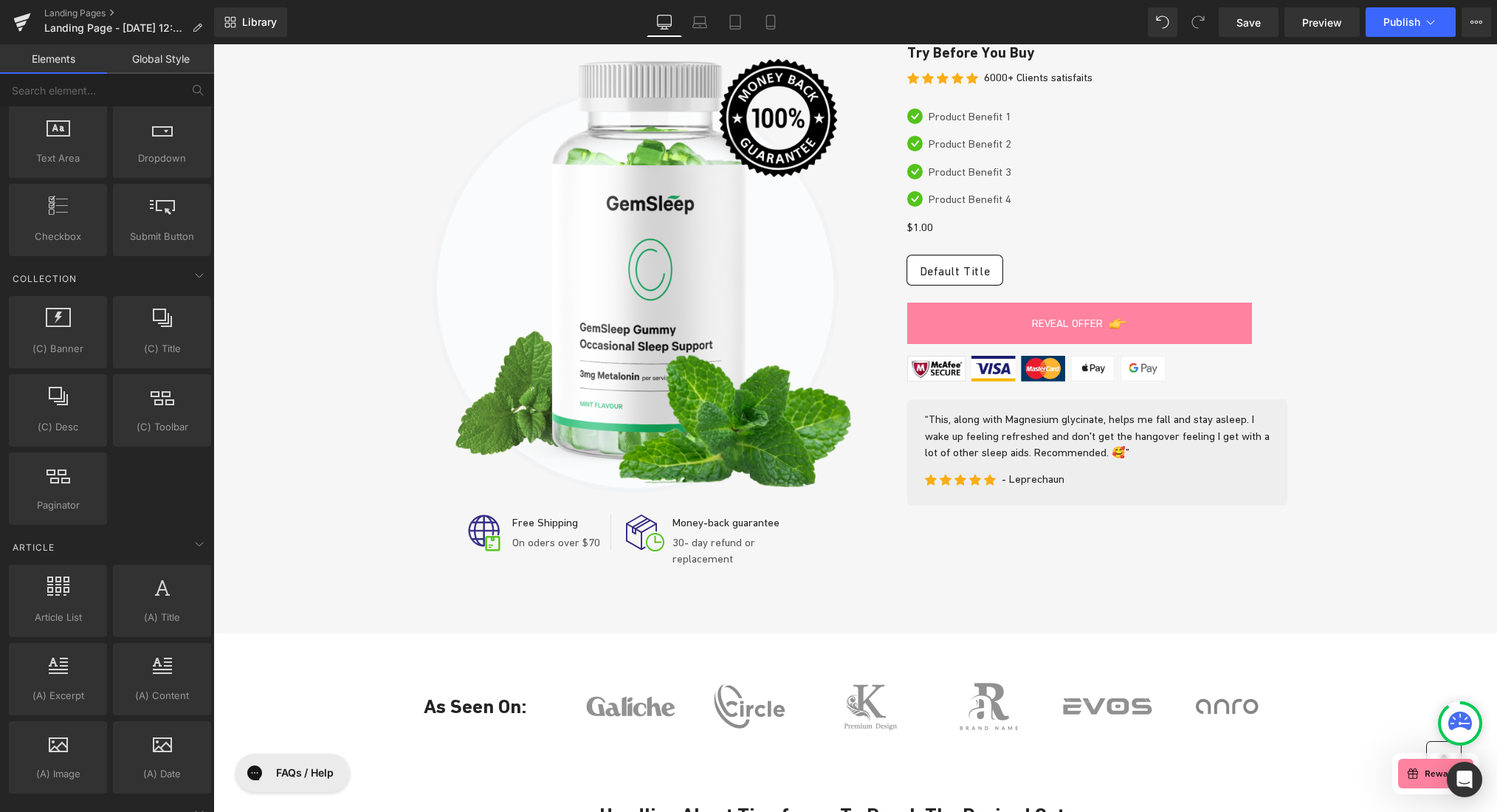
click at [169, 63] on link "Global Style" at bounding box center [160, 59] width 107 height 29
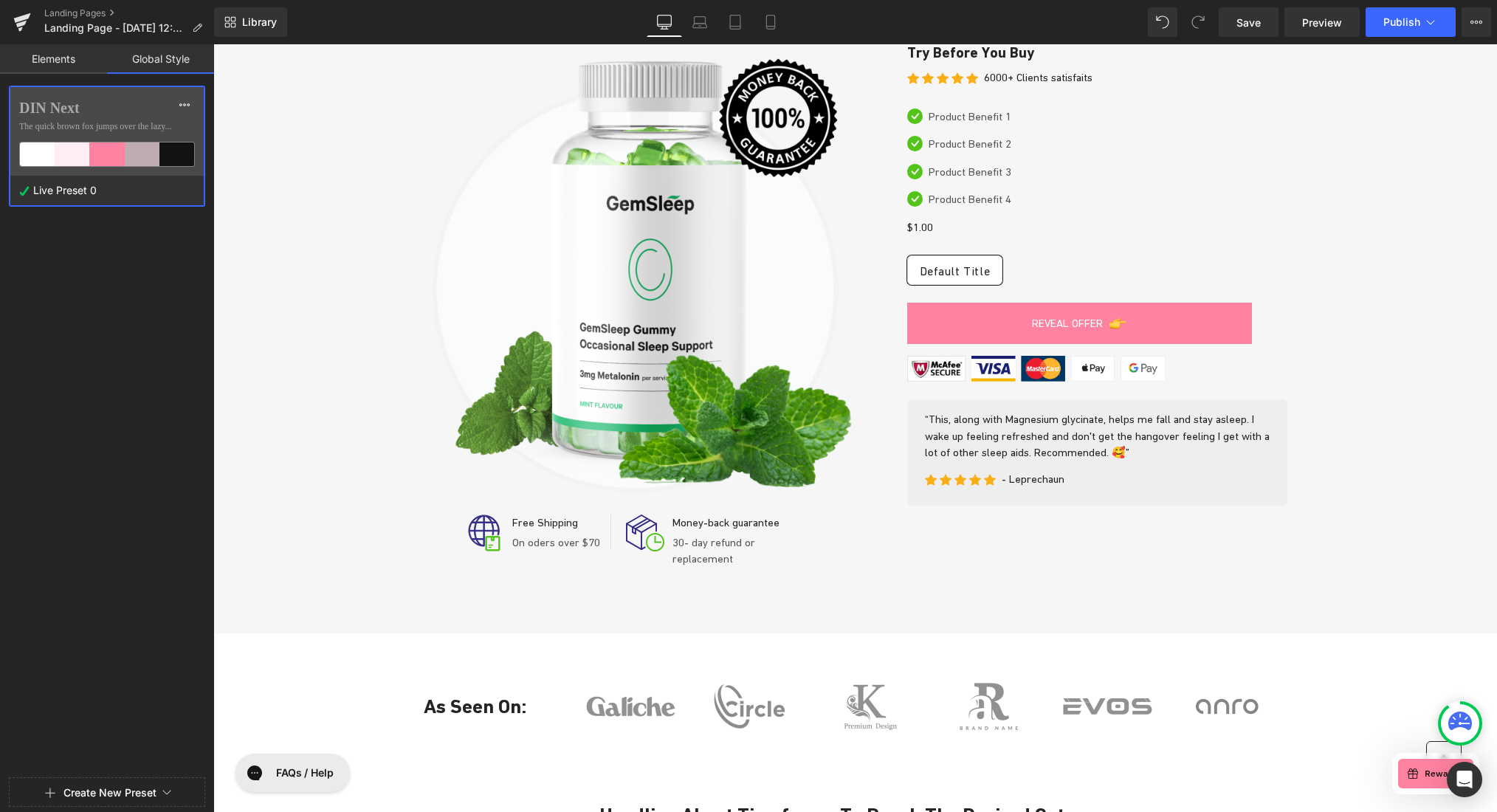
click at [121, 116] on label "DIN Next" at bounding box center [108, 108] width 176 height 18
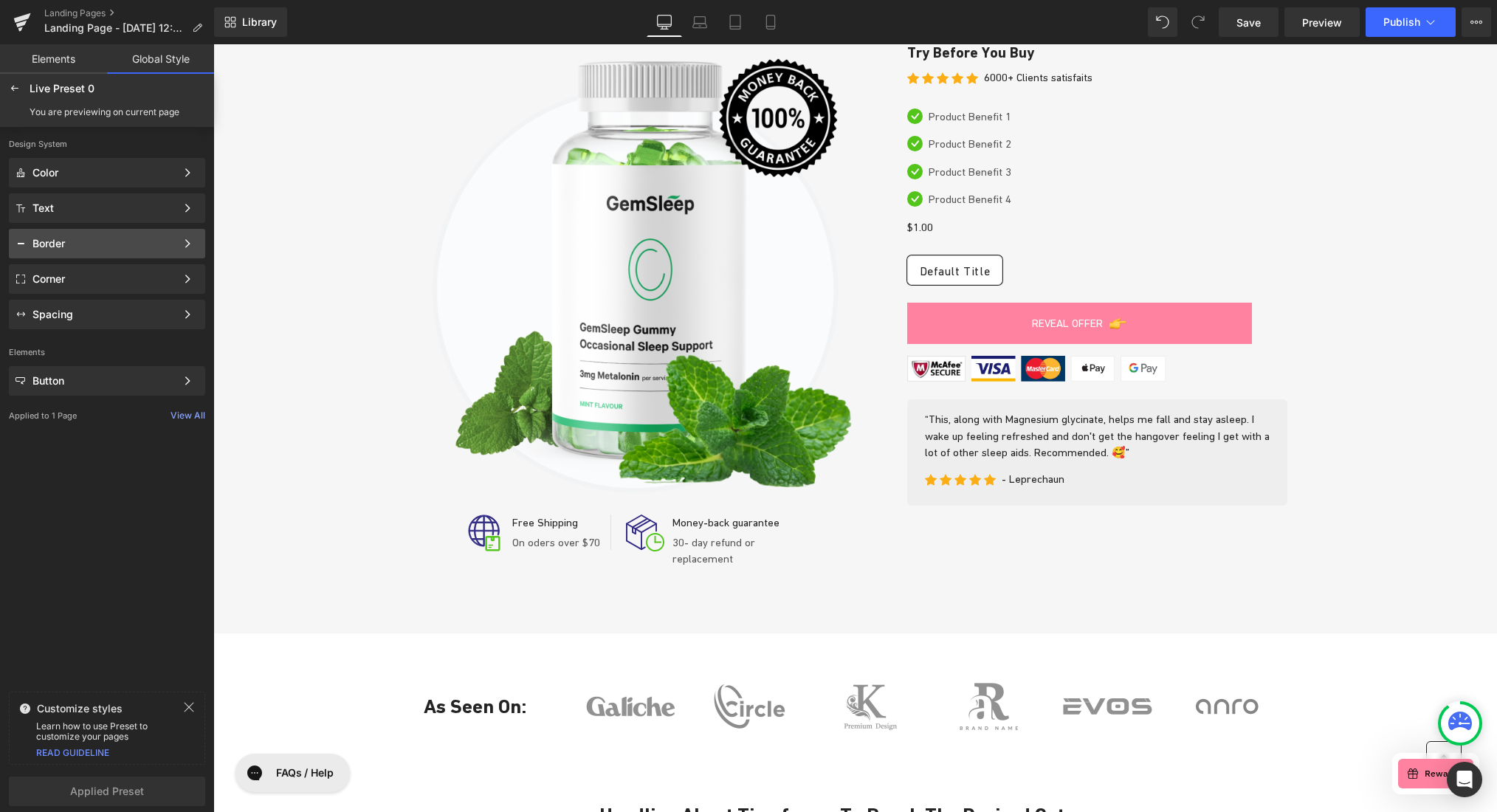
click at [94, 243] on div "Border" at bounding box center [104, 244] width 143 height 12
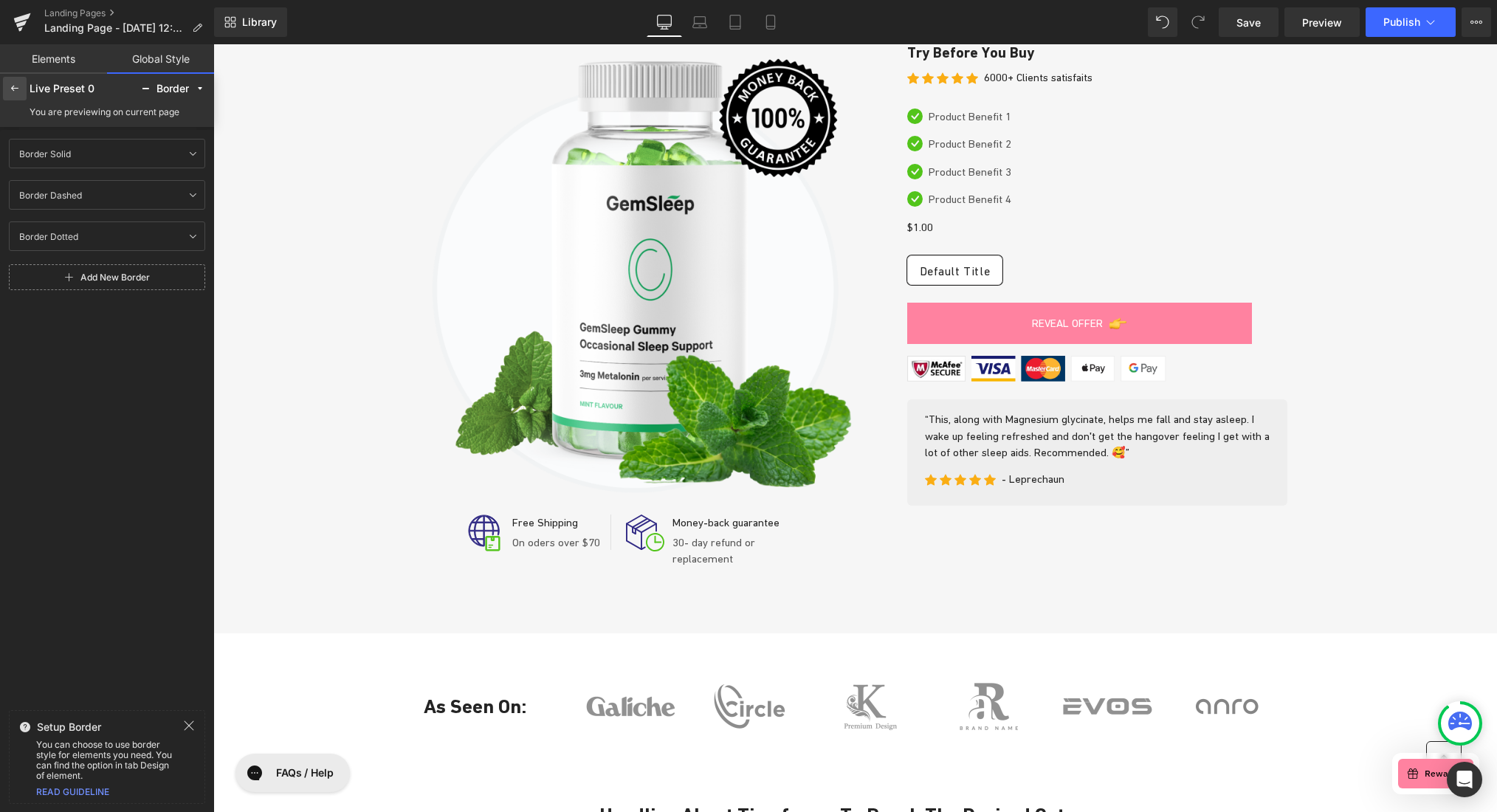
click at [12, 88] on icon at bounding box center [15, 89] width 12 height 12
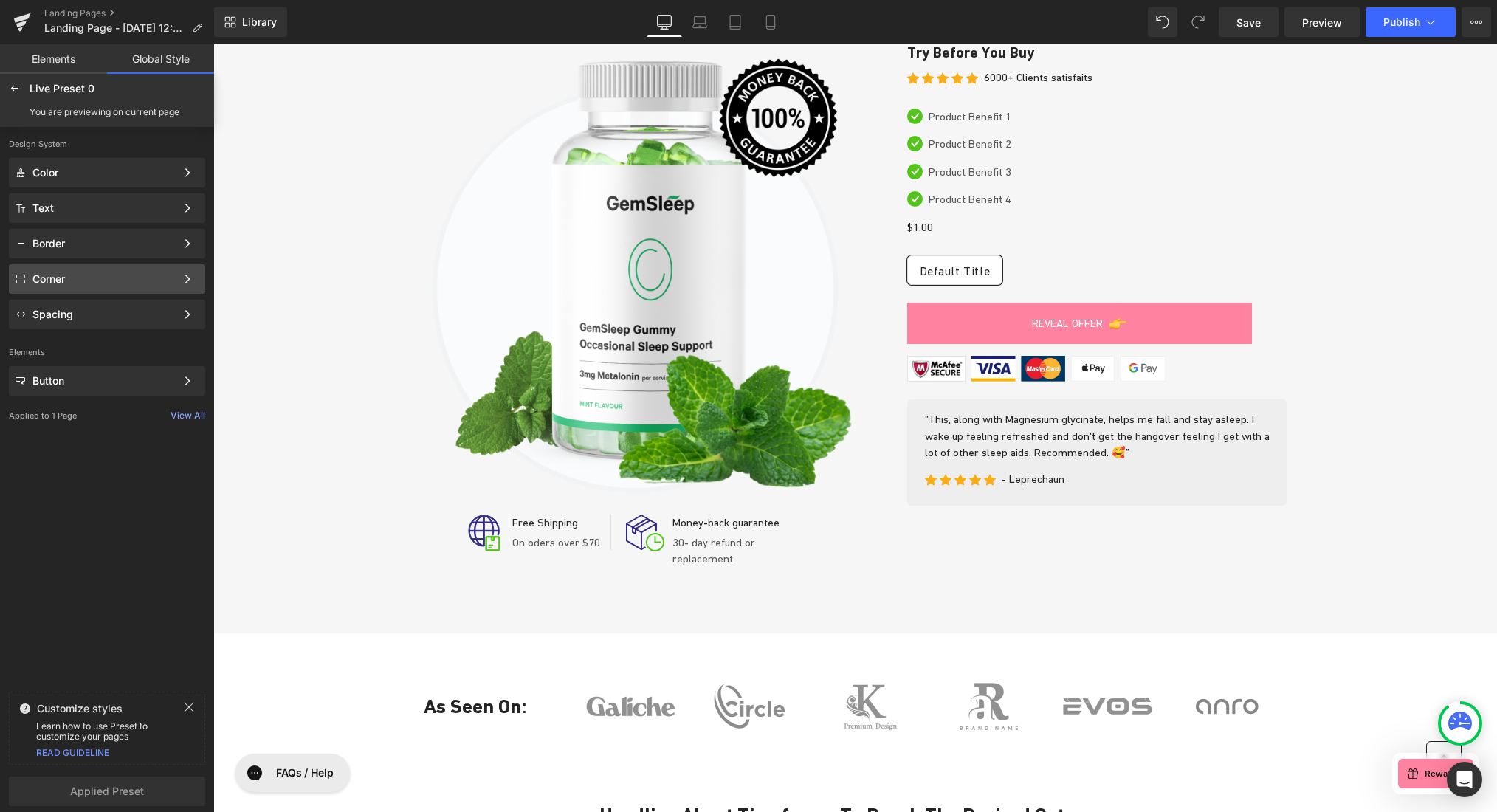
click at [83, 274] on div "Corner" at bounding box center [104, 279] width 143 height 12
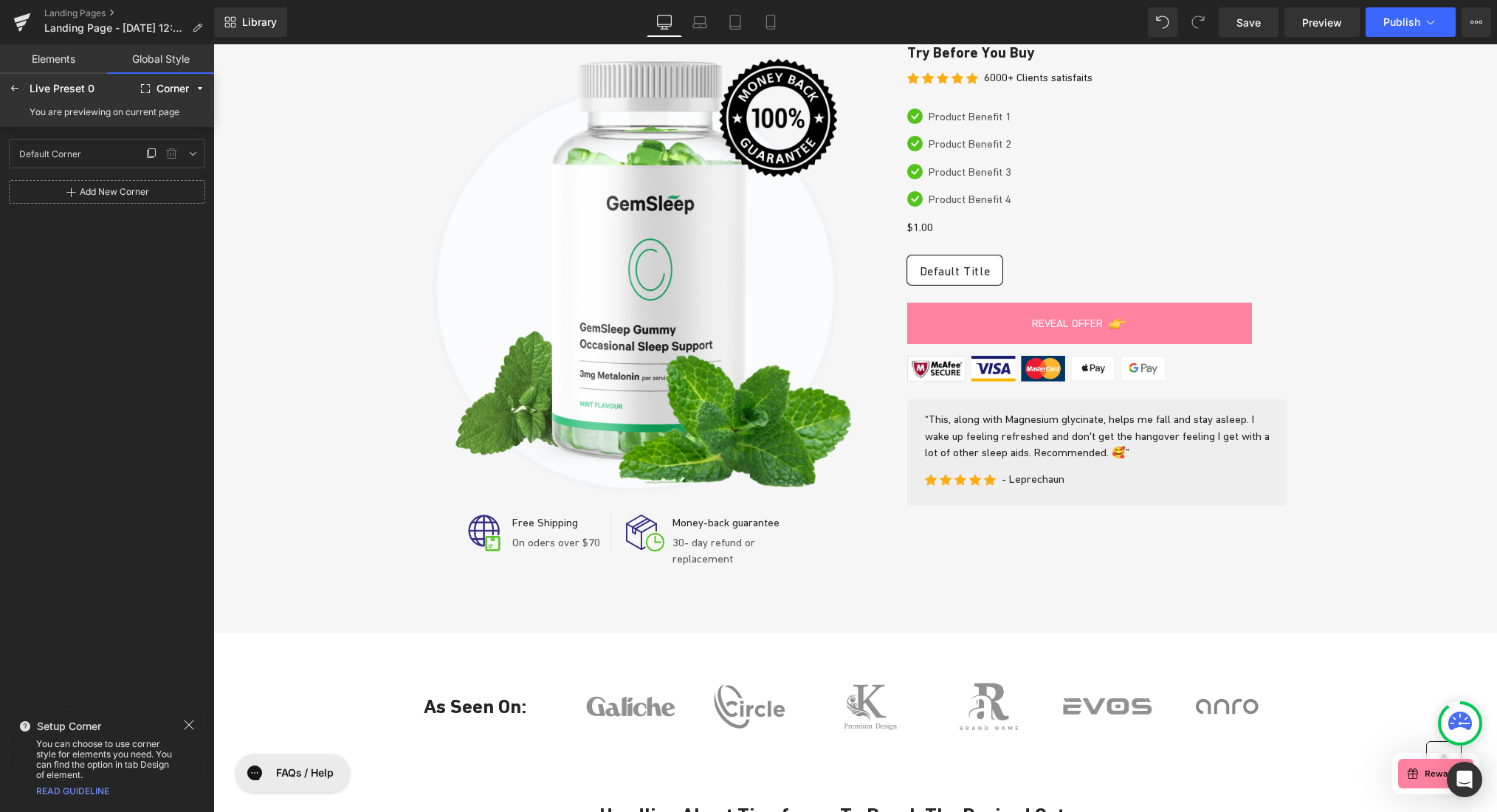
click at [108, 156] on div "Default Corner Default Corner" at bounding box center [77, 153] width 130 height 22
click at [189, 152] on icon at bounding box center [192, 153] width 12 height 12
click at [32, 204] on input "0" at bounding box center [37, 204] width 44 height 24
click at [108, 237] on icon at bounding box center [107, 232] width 15 height 15
drag, startPoint x: 109, startPoint y: 233, endPoint x: 110, endPoint y: 184, distance: 49.0
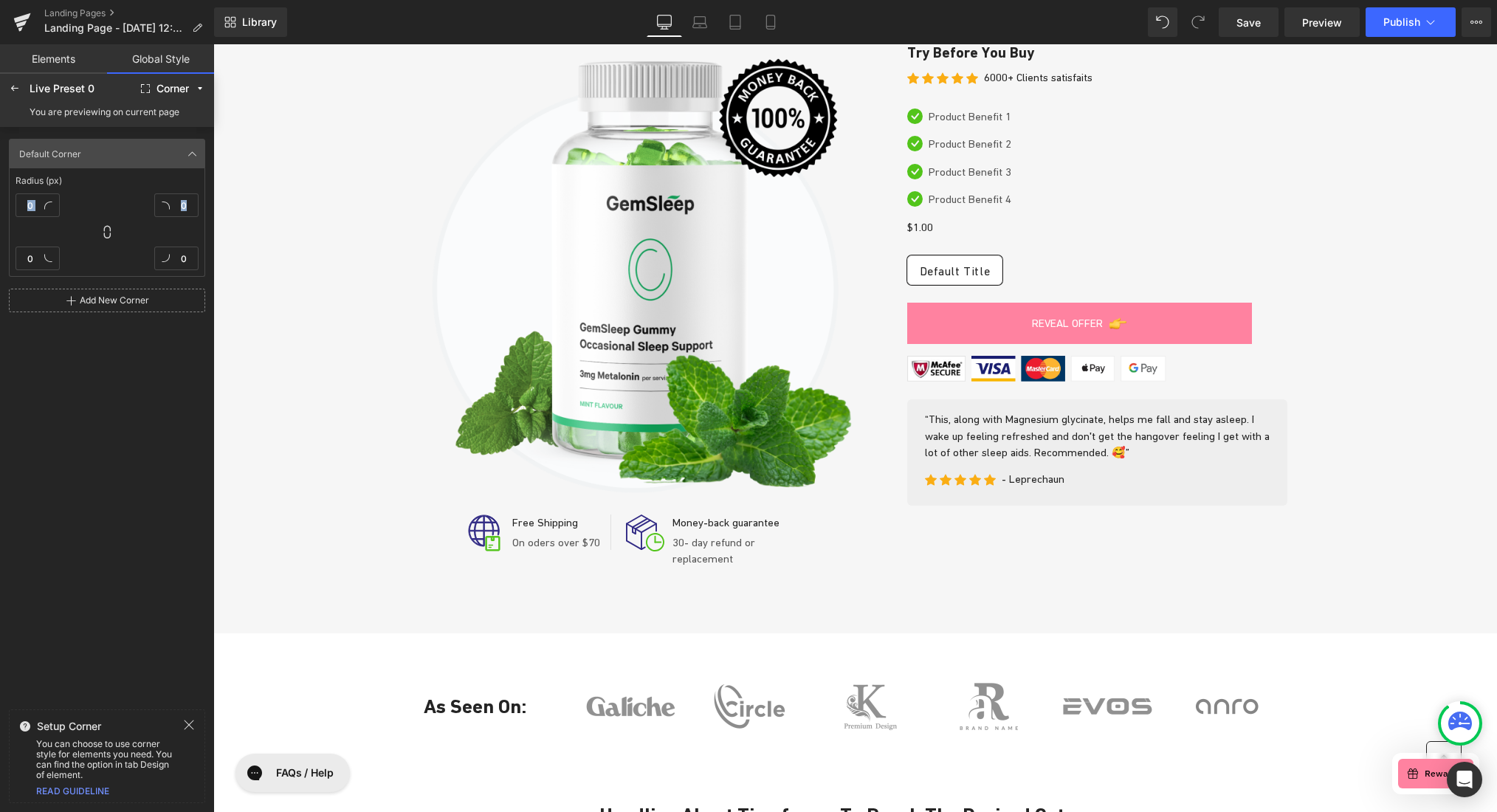
click at [119, 181] on div "Radius (px) 0 0 0 0" at bounding box center [107, 222] width 195 height 108
click at [31, 207] on input "0" at bounding box center [37, 204] width 44 height 24
type input "5"
click at [107, 229] on icon at bounding box center [107, 232] width 15 height 15
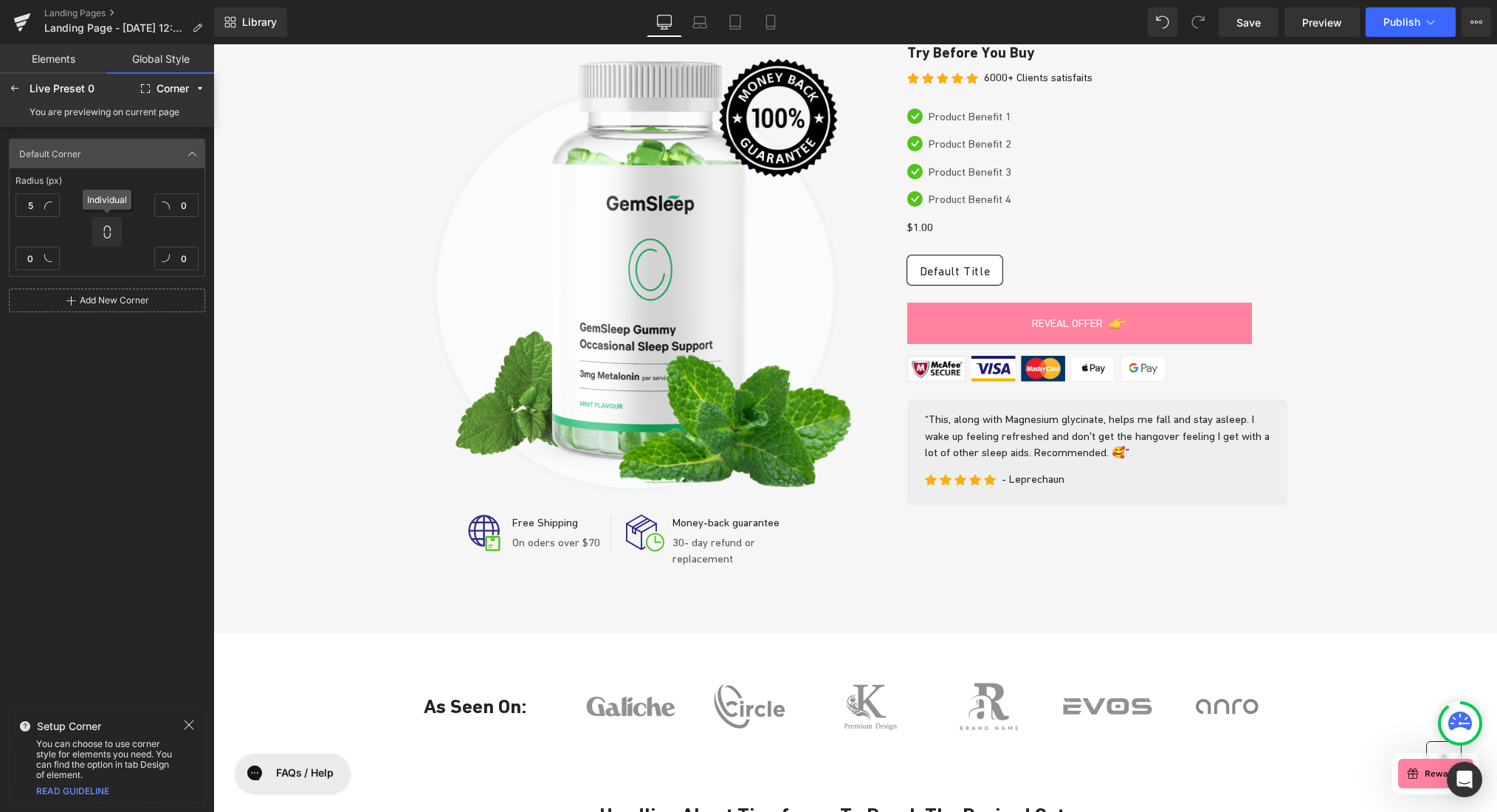
type input "5"
click at [29, 203] on input "5" at bounding box center [37, 204] width 44 height 24
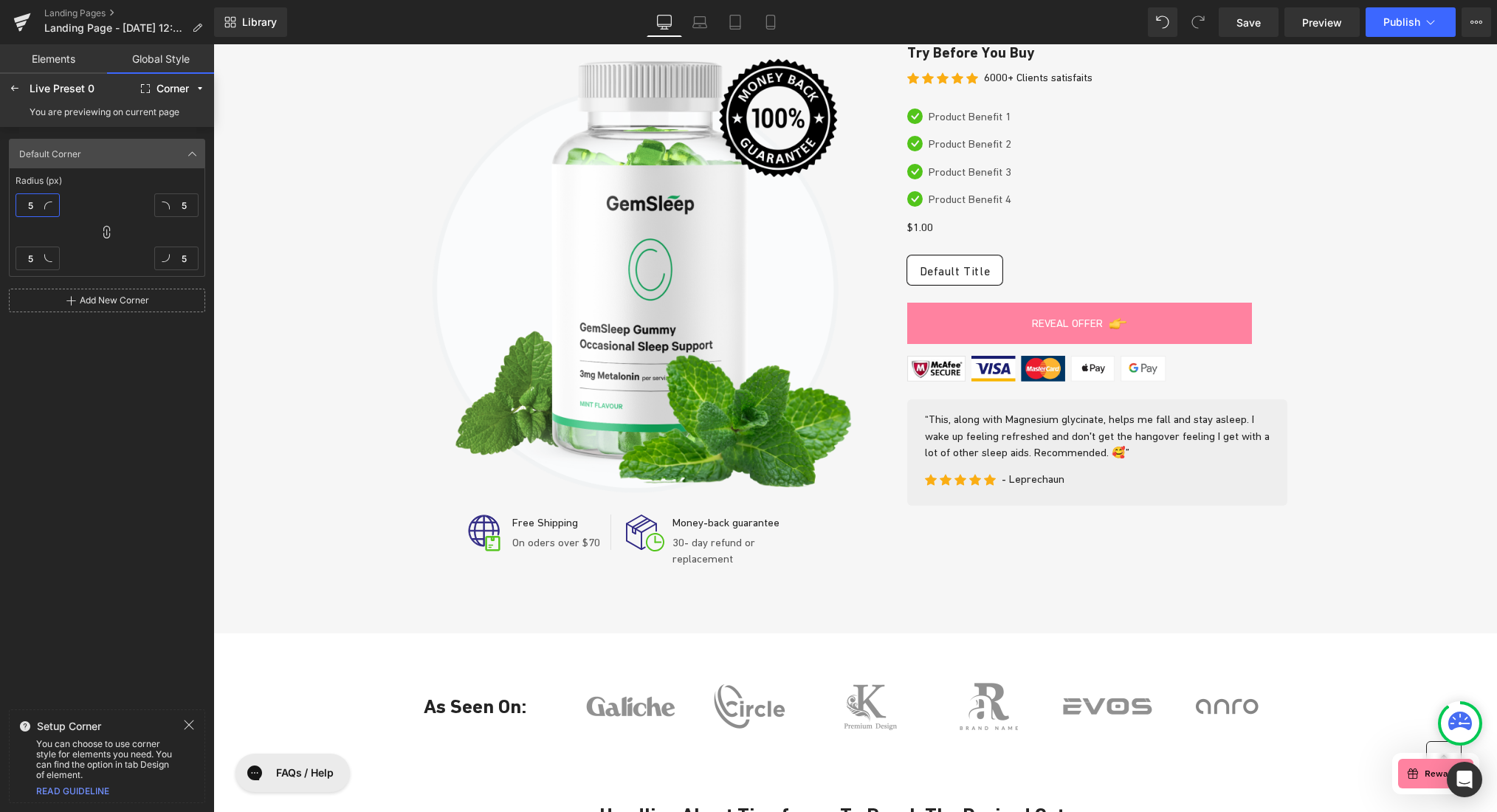
type input "2"
type input "25"
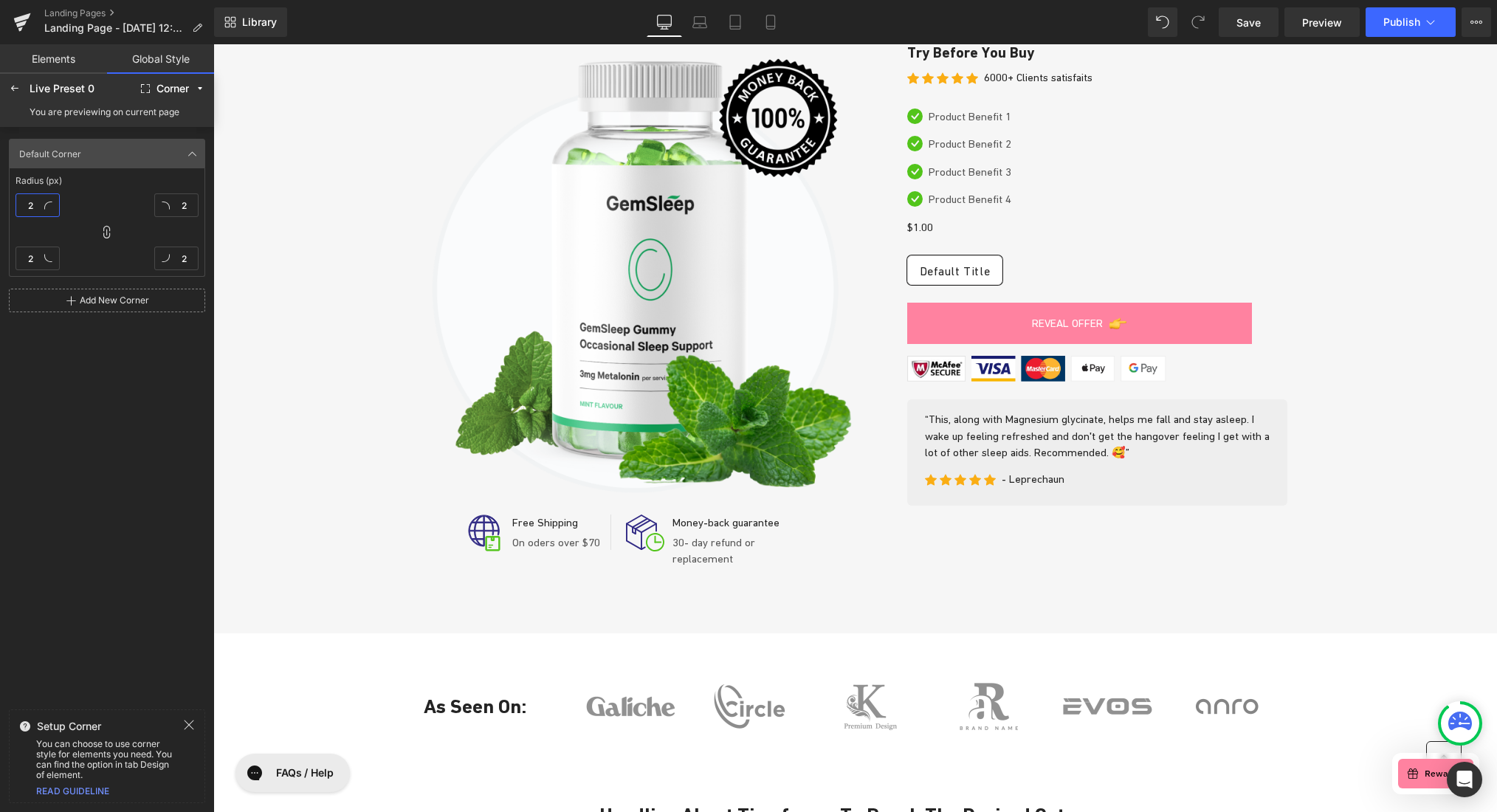
type input "25"
click at [114, 233] on icon at bounding box center [107, 232] width 15 height 15
click at [116, 160] on input "Default Corner" at bounding box center [99, 154] width 169 height 18
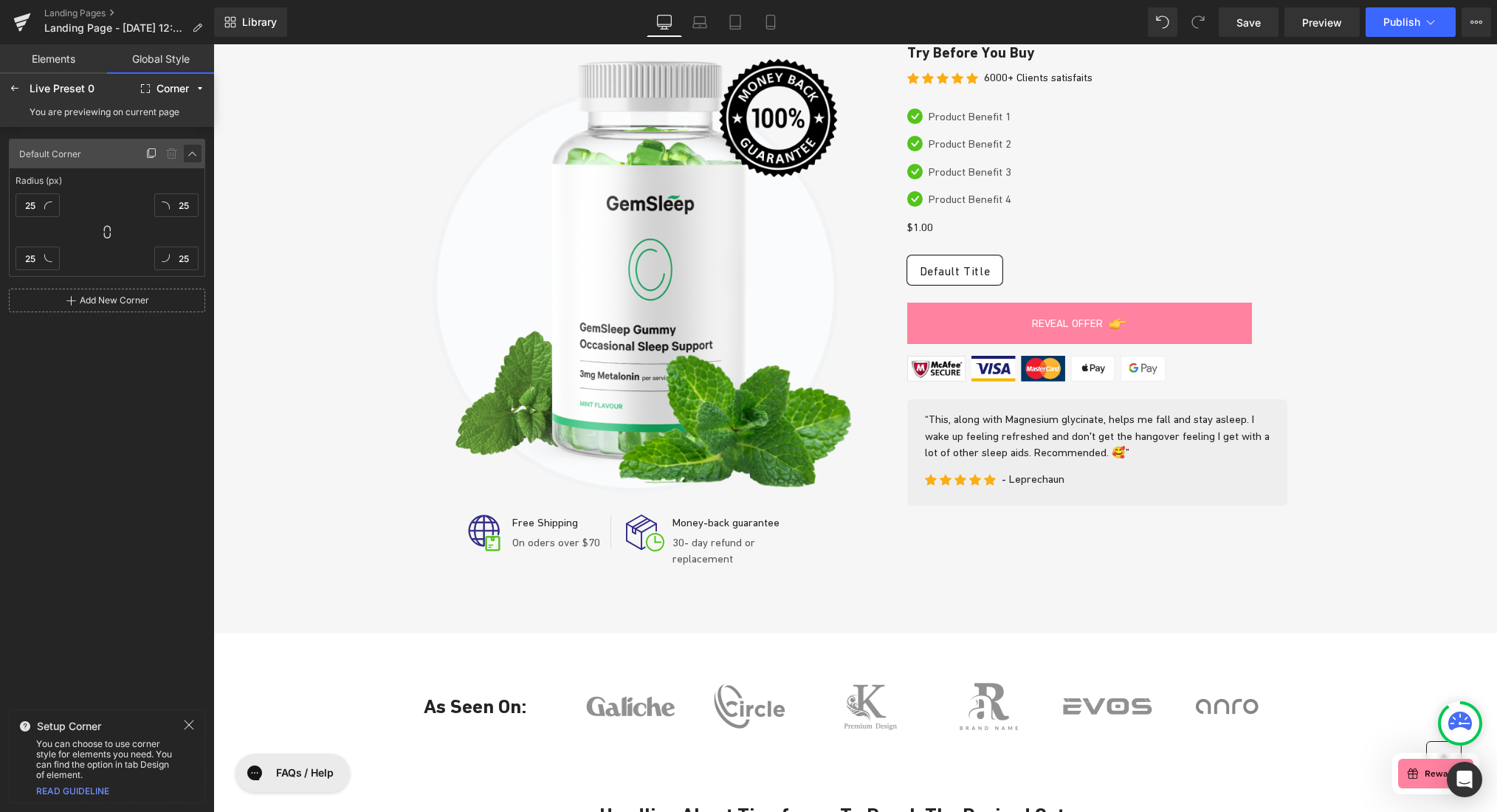
click at [192, 150] on icon at bounding box center [192, 153] width 12 height 12
click at [194, 151] on icon at bounding box center [192, 153] width 12 height 12
click at [33, 201] on input "25" at bounding box center [37, 204] width 44 height 24
type input "10"
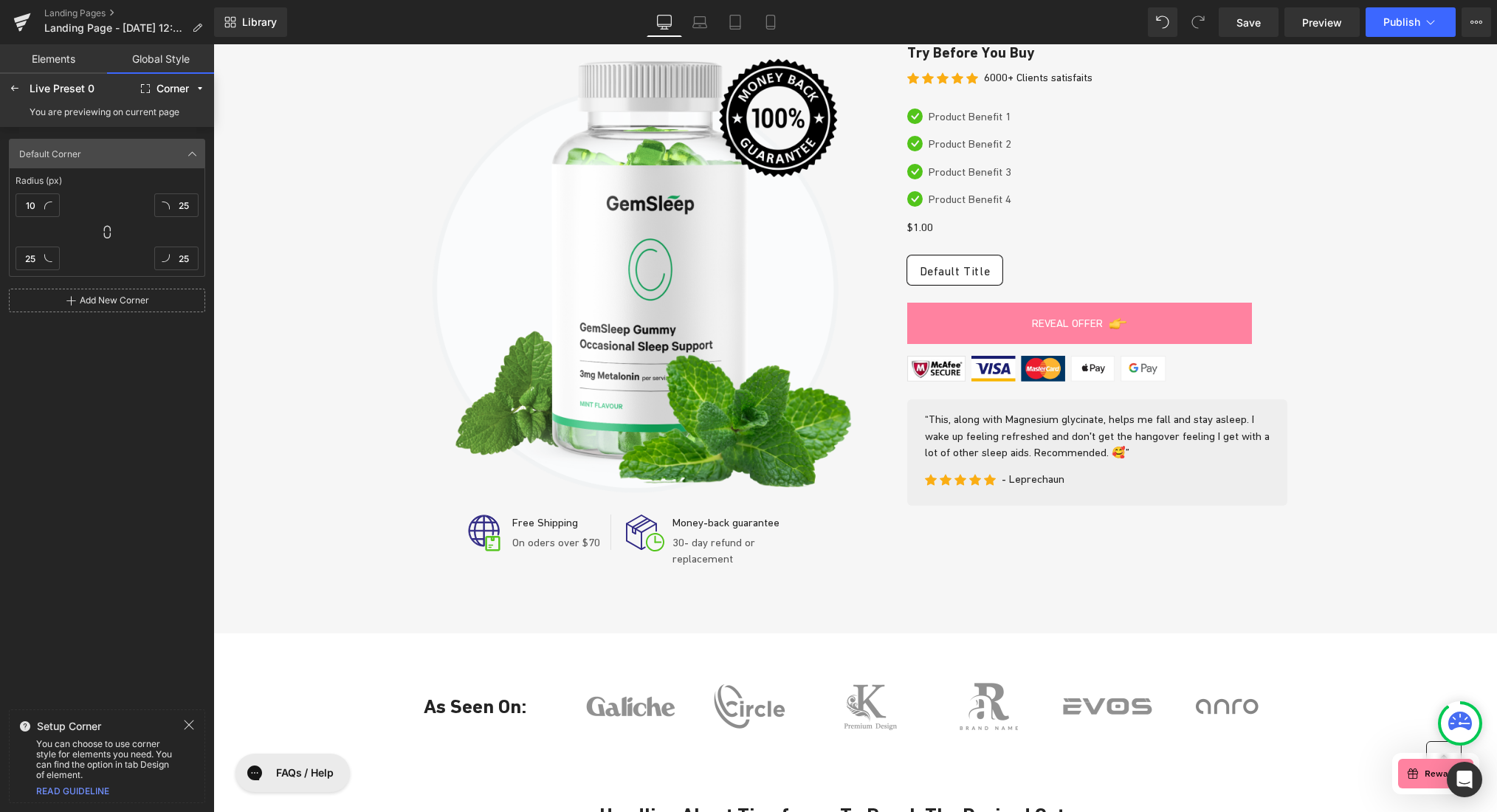
click at [80, 230] on div at bounding box center [107, 231] width 183 height 29
click at [112, 229] on icon at bounding box center [107, 232] width 15 height 15
type input "10"
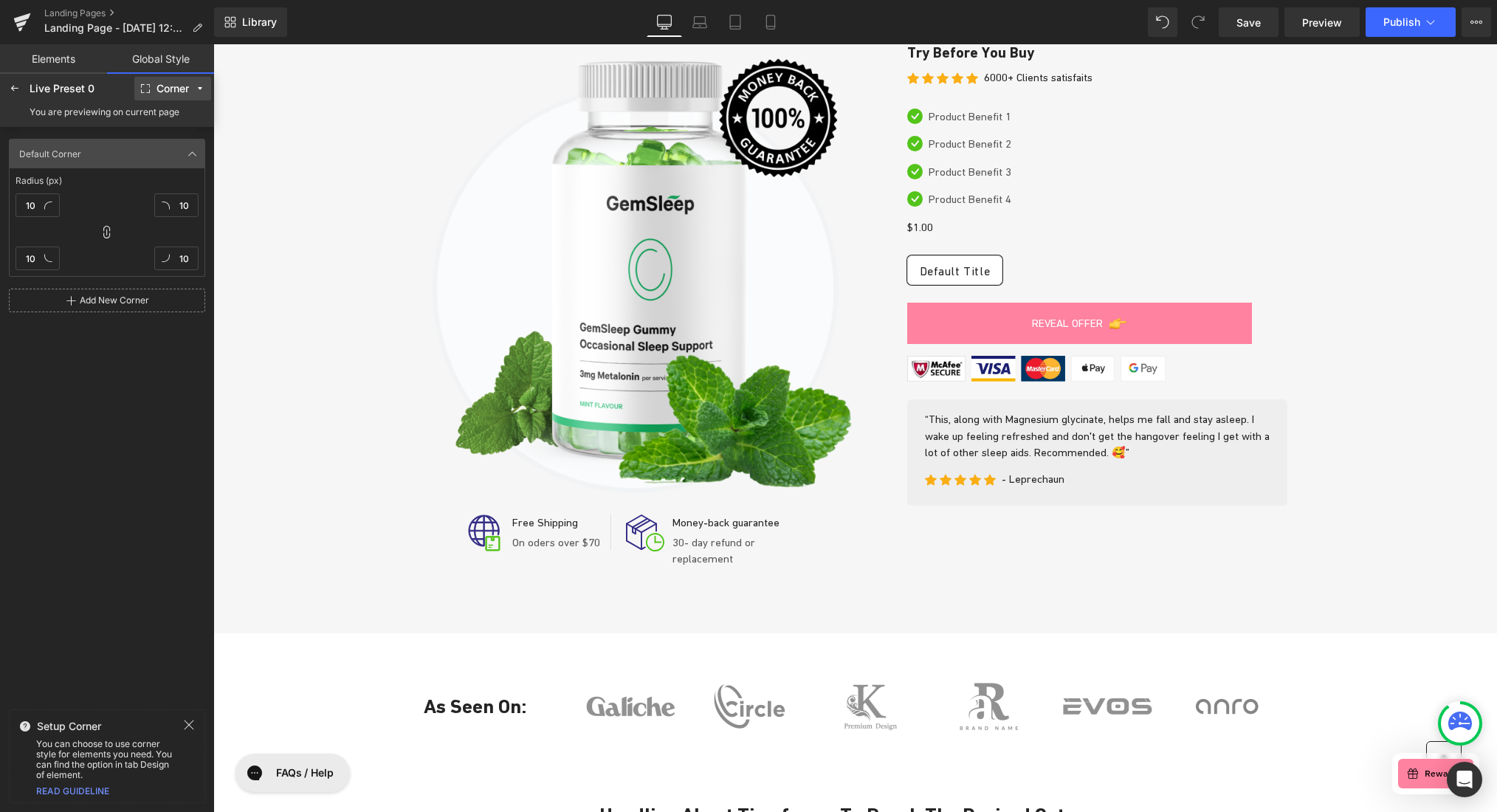
click at [163, 88] on div "Corner" at bounding box center [173, 89] width 33 height 11
click at [173, 86] on div "Corner" at bounding box center [173, 89] width 33 height 11
click at [187, 723] on icon at bounding box center [189, 725] width 12 height 12
click at [1256, 24] on span "Save" at bounding box center [1249, 22] width 24 height 15
click at [59, 58] on link "Elements" at bounding box center [53, 59] width 107 height 29
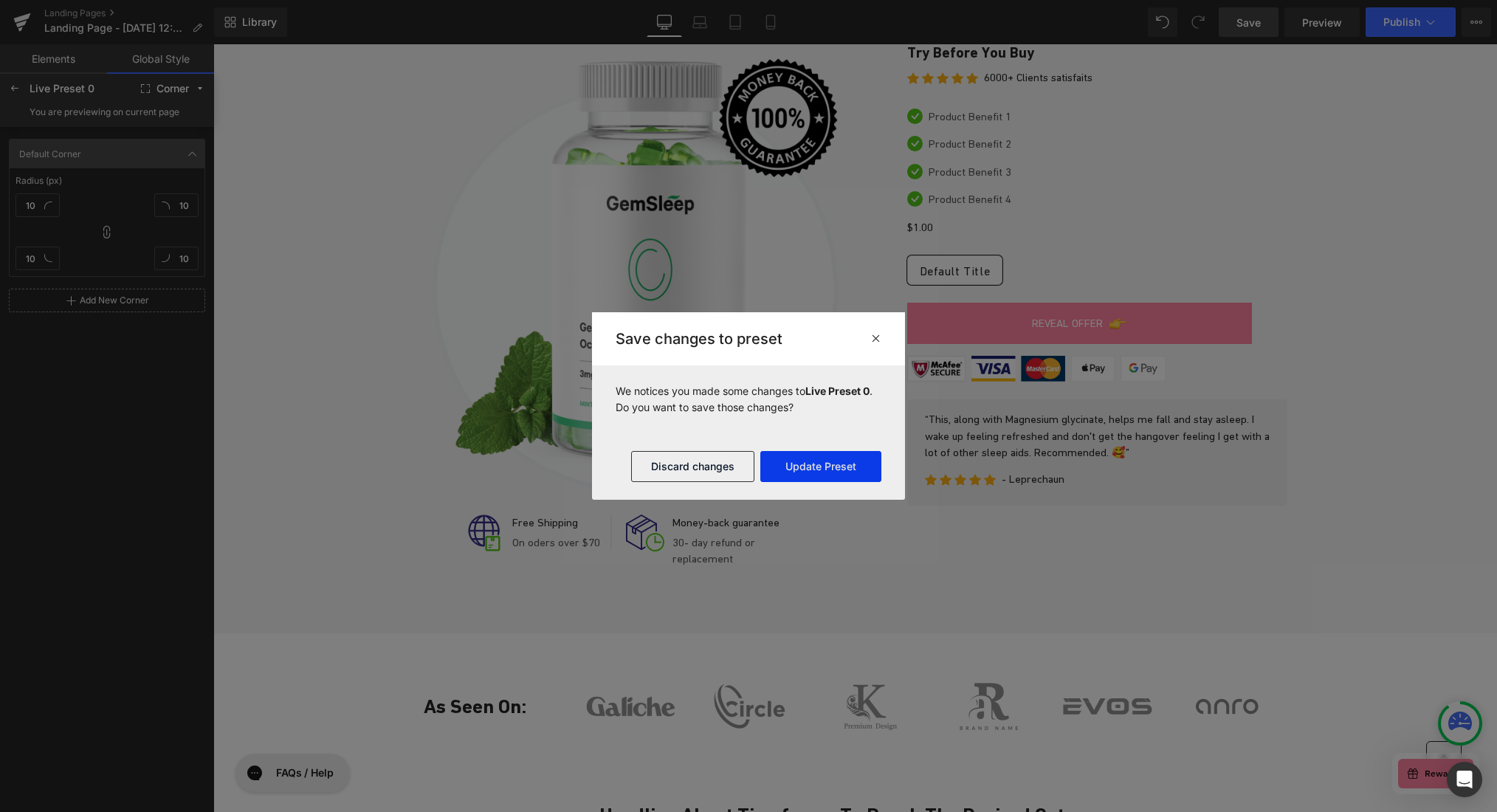
click at [819, 472] on button "Update Preset" at bounding box center [820, 467] width 121 height 31
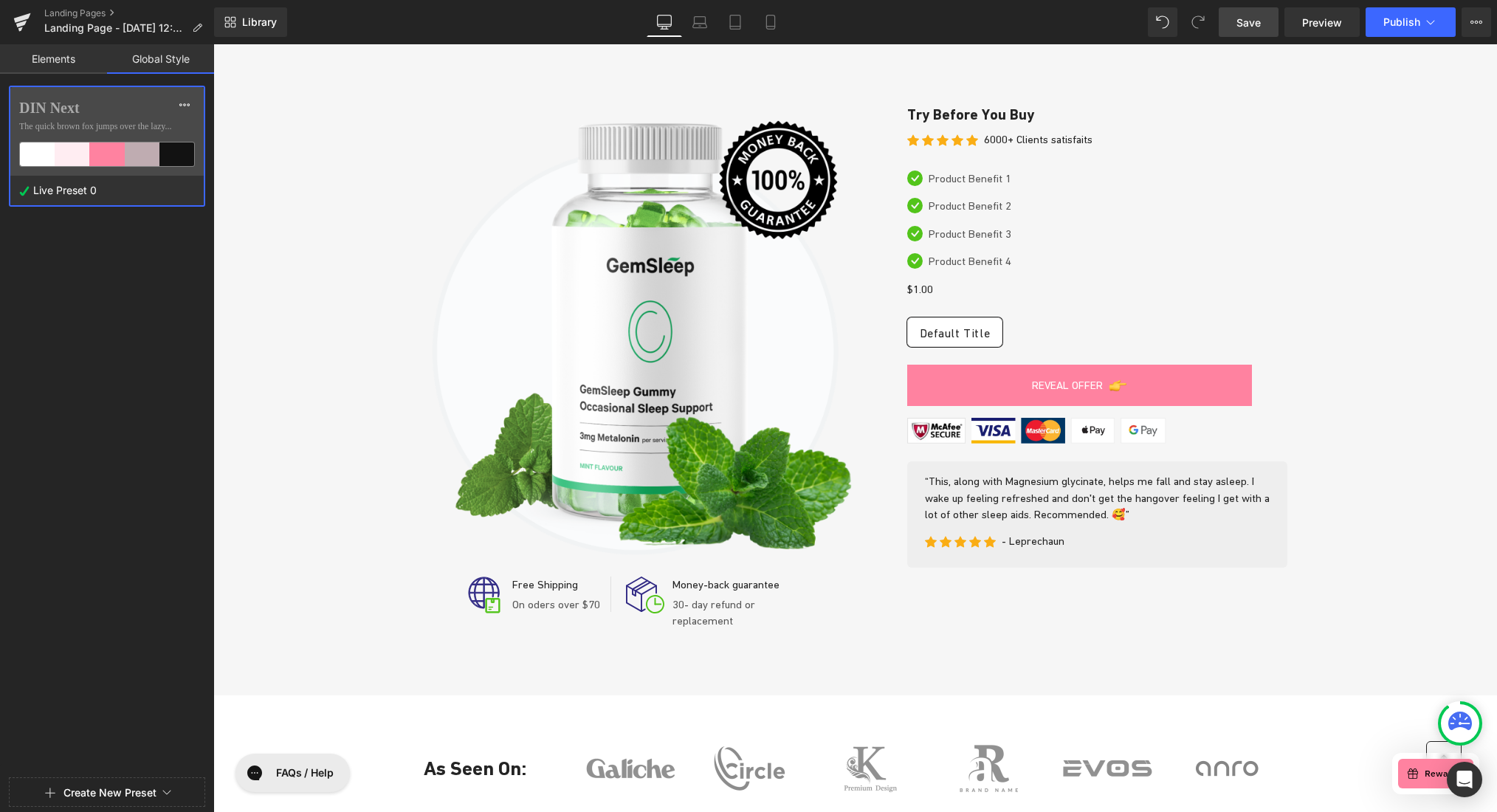
click at [55, 59] on link "Elements" at bounding box center [53, 59] width 107 height 29
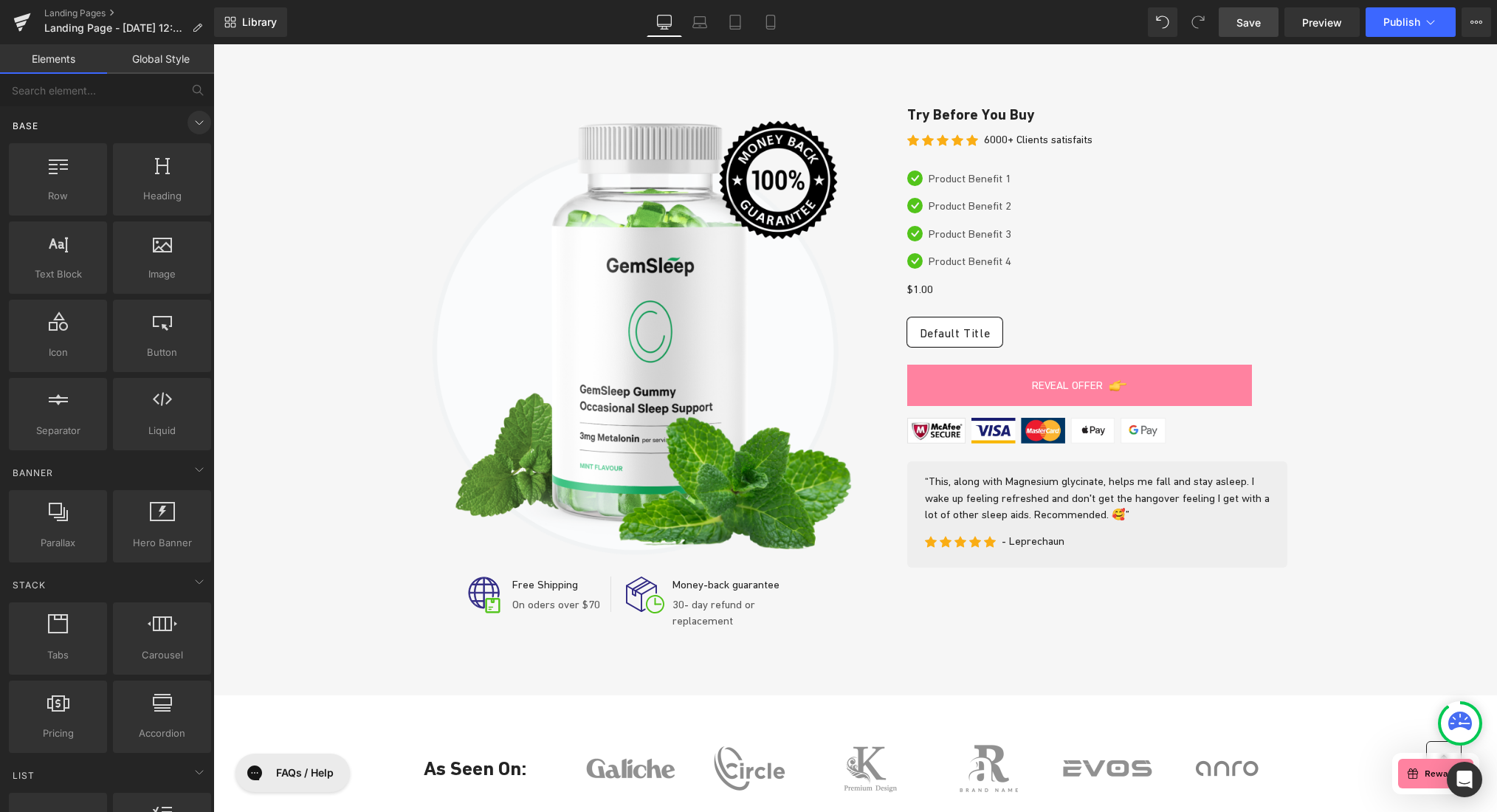
click at [191, 122] on icon at bounding box center [200, 123] width 18 height 18
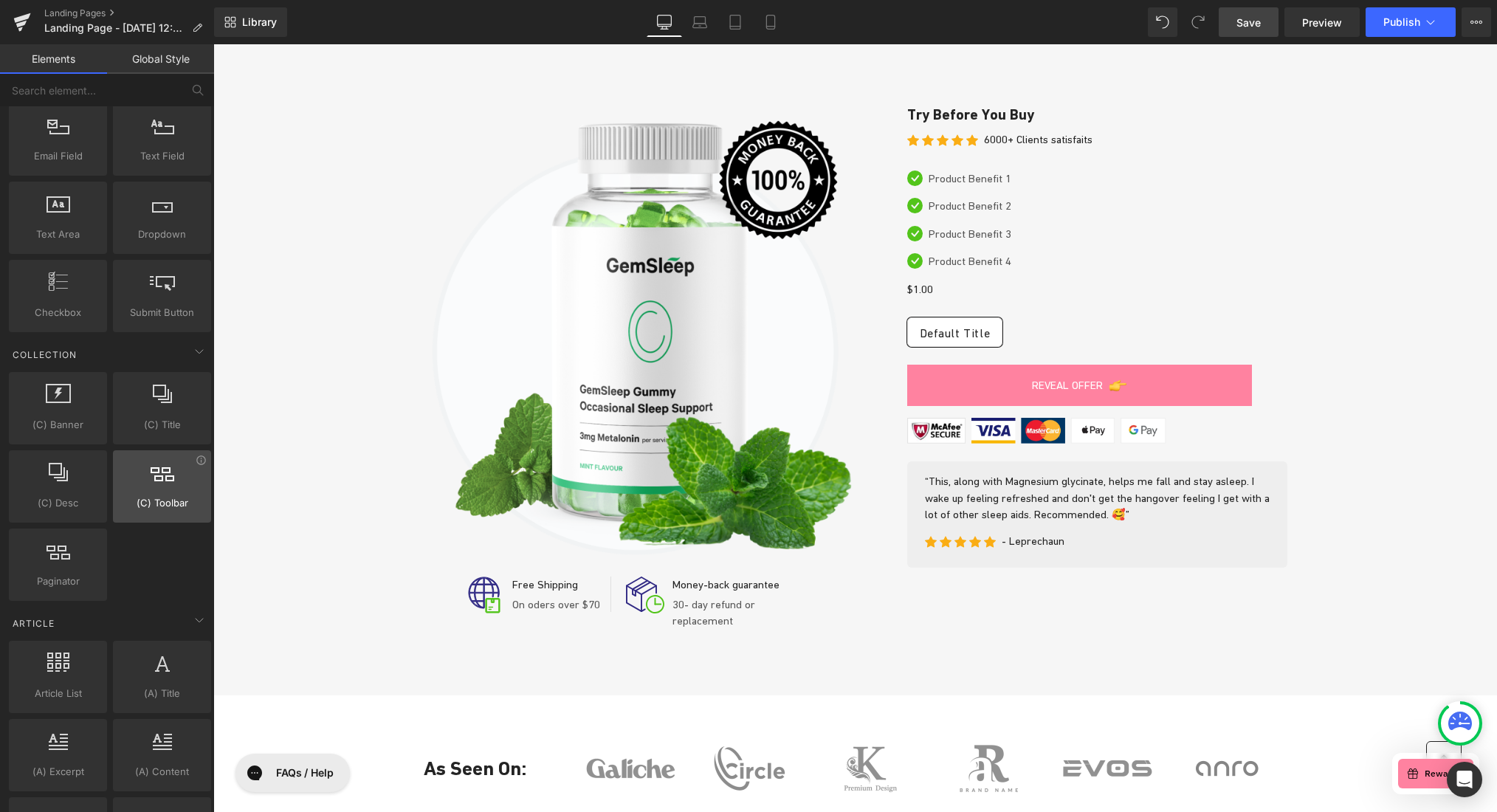
scroll to position [2237, 0]
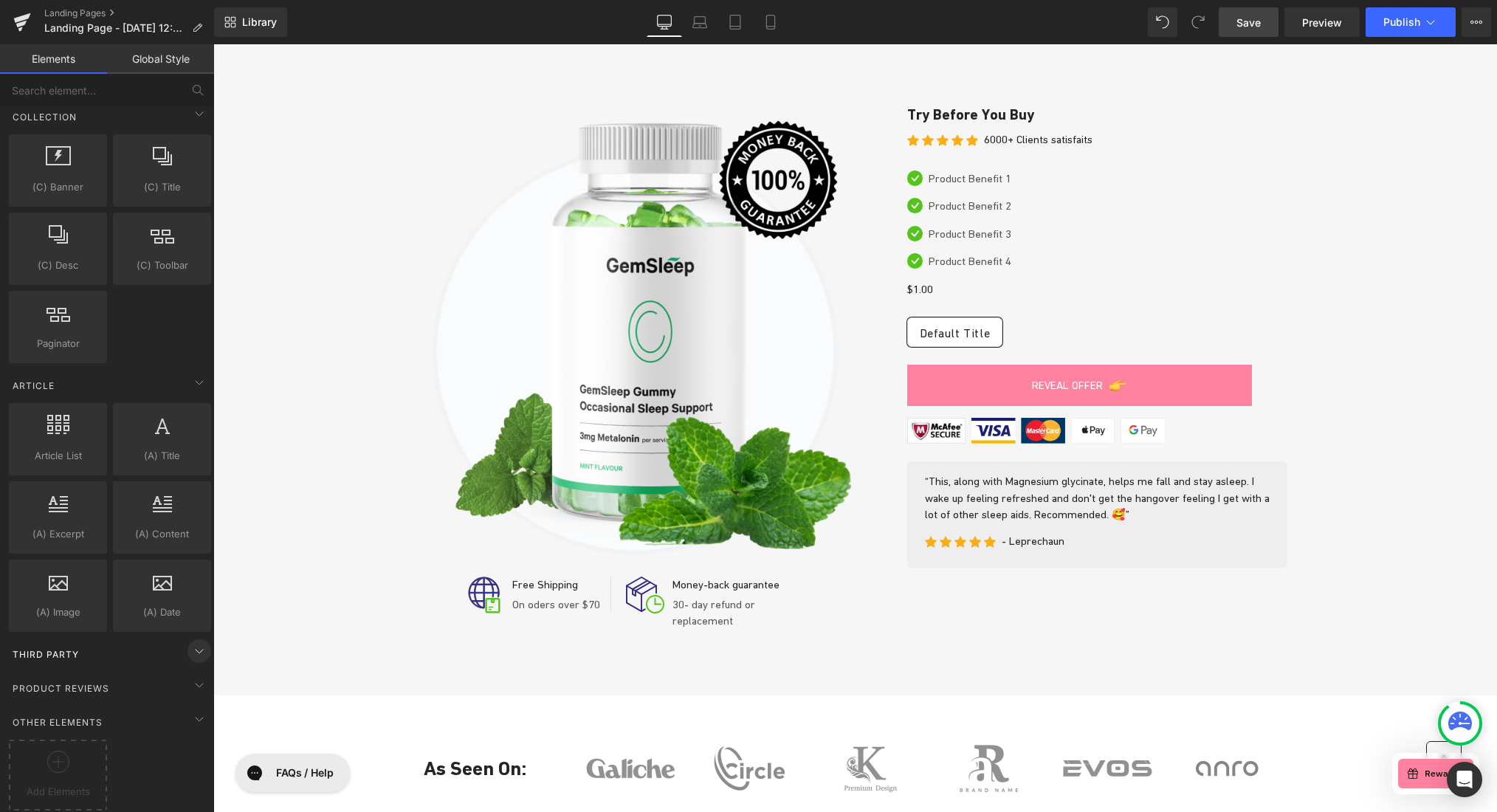
click at [195, 650] on icon at bounding box center [199, 652] width 7 height 4
click at [197, 676] on icon at bounding box center [200, 685] width 18 height 18
click at [104, 682] on span "Product Reviews" at bounding box center [61, 688] width 99 height 14
click at [73, 682] on span "Product Reviews" at bounding box center [61, 688] width 99 height 14
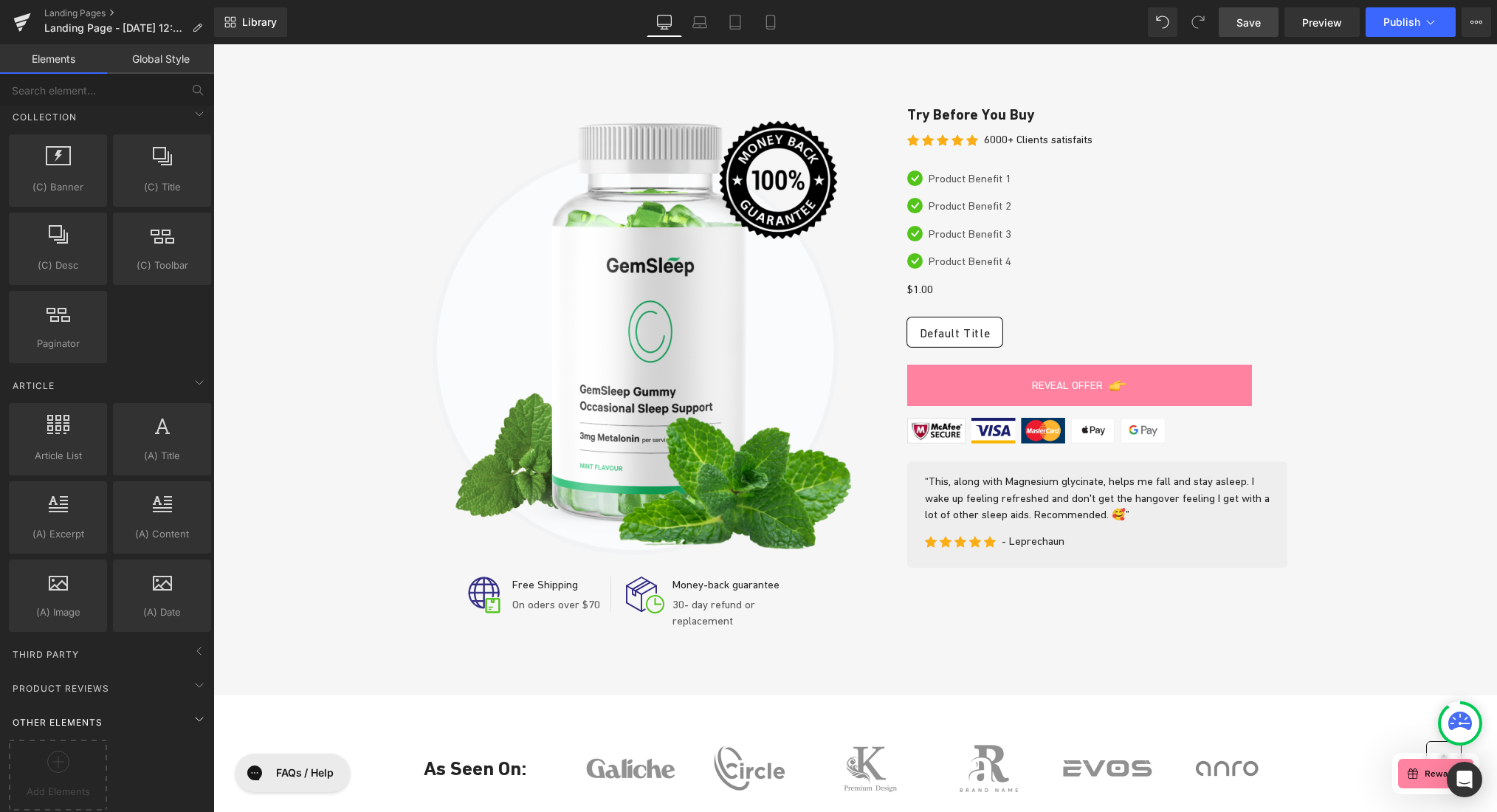
click at [64, 715] on span "Other Elements" at bounding box center [58, 722] width 93 height 14
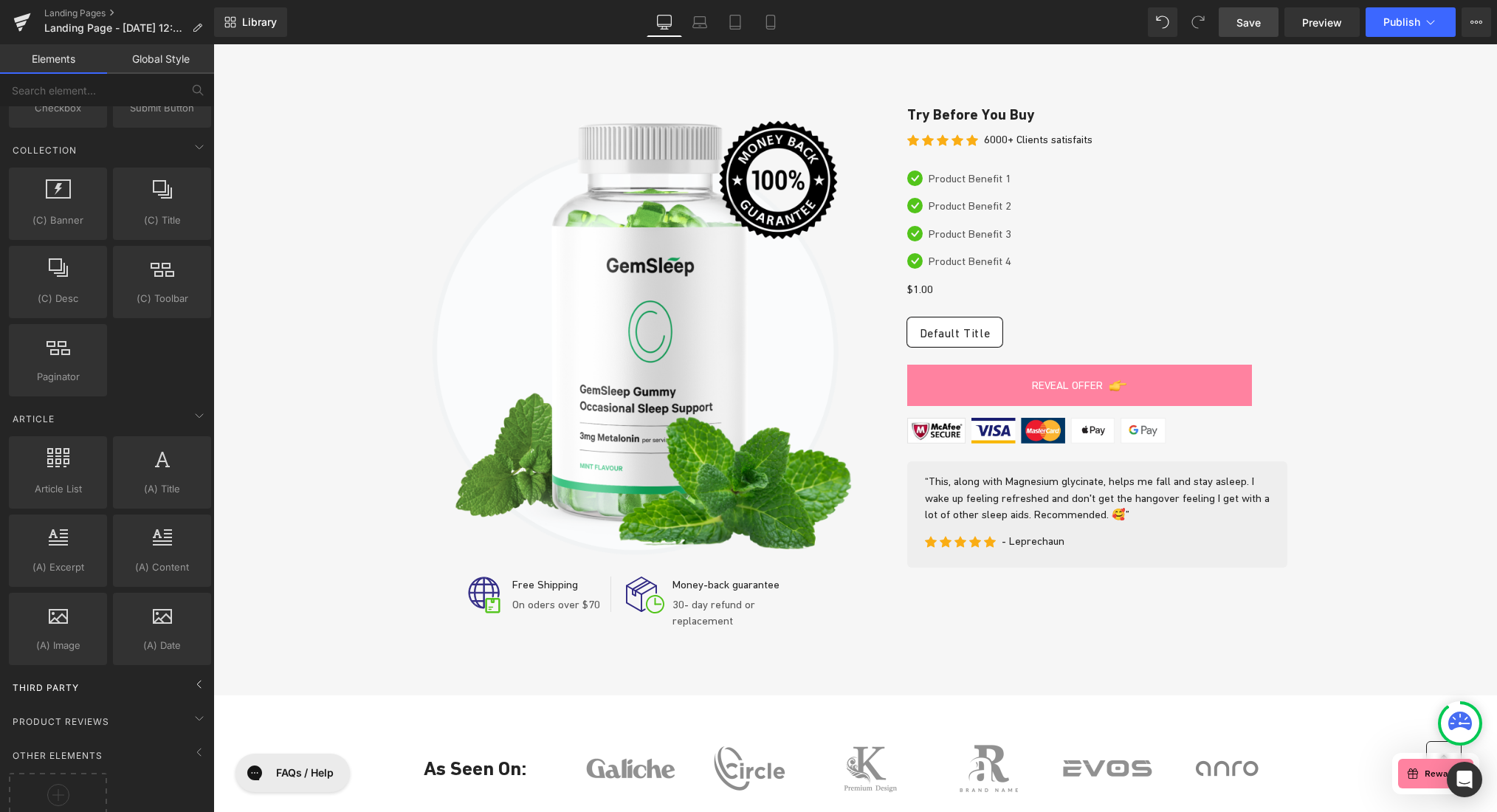
scroll to position [2161, 0]
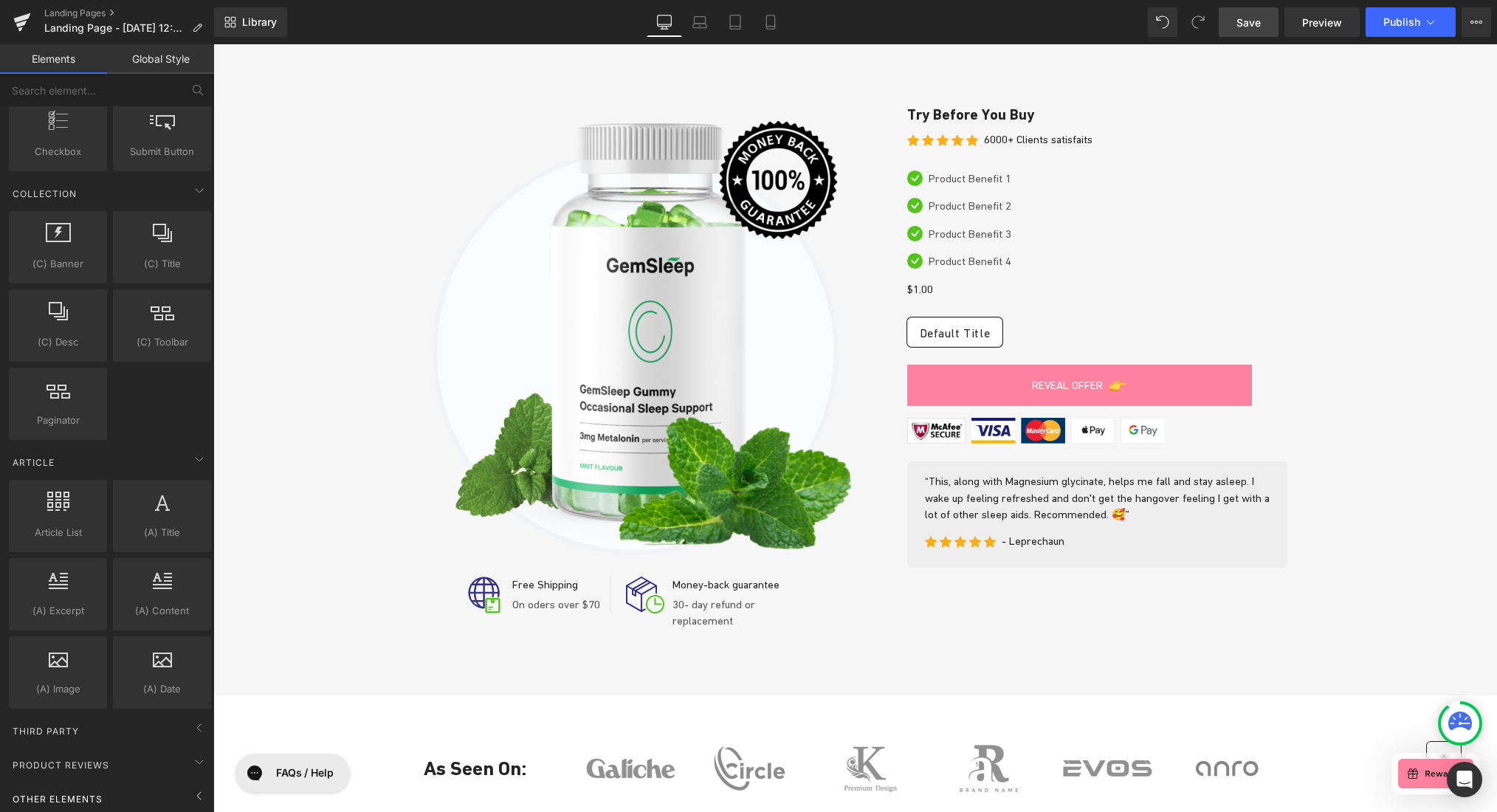
click at [58, 792] on span "Other Elements" at bounding box center [58, 798] width 93 height 14
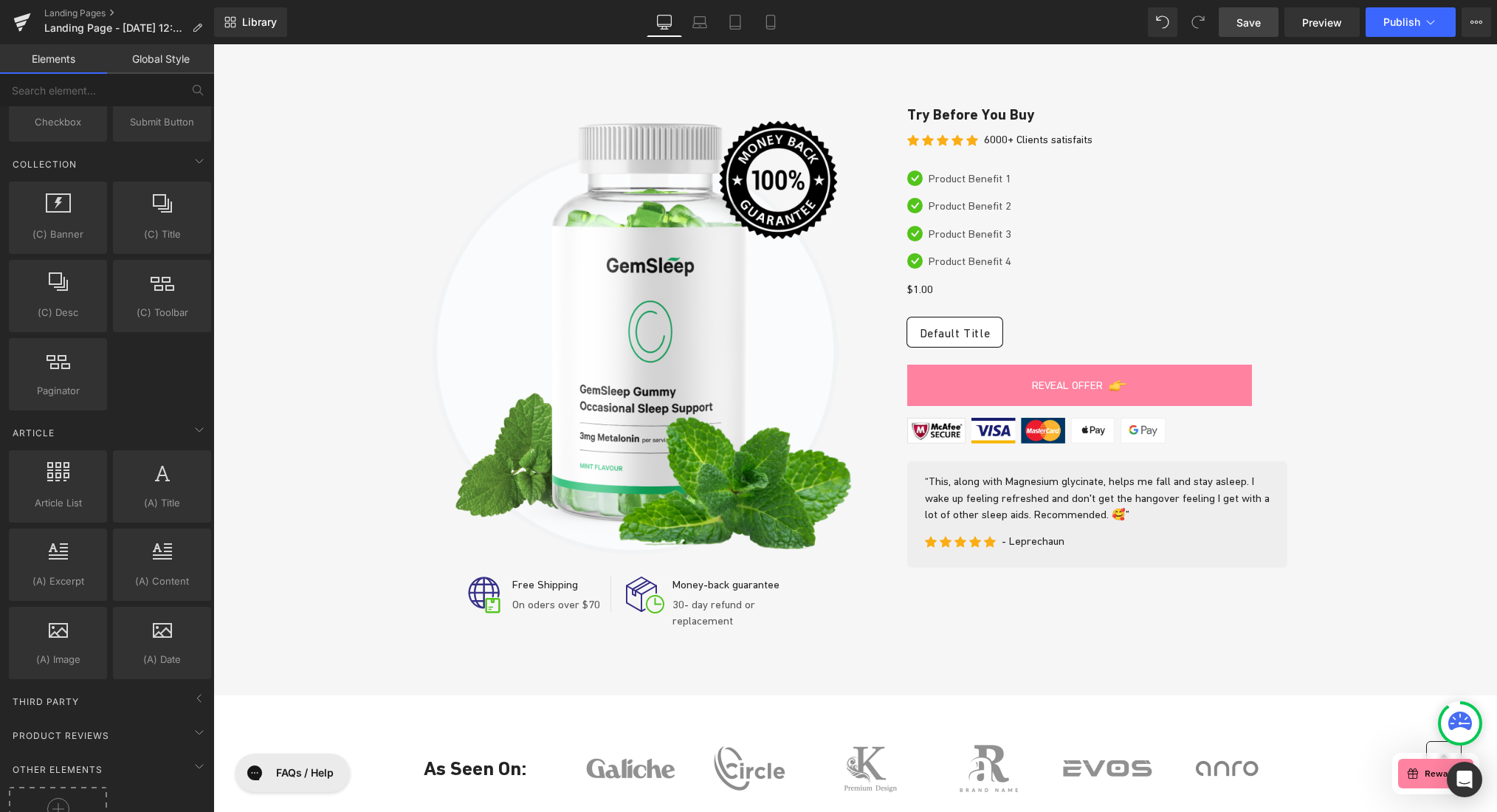
scroll to position [2237, 0]
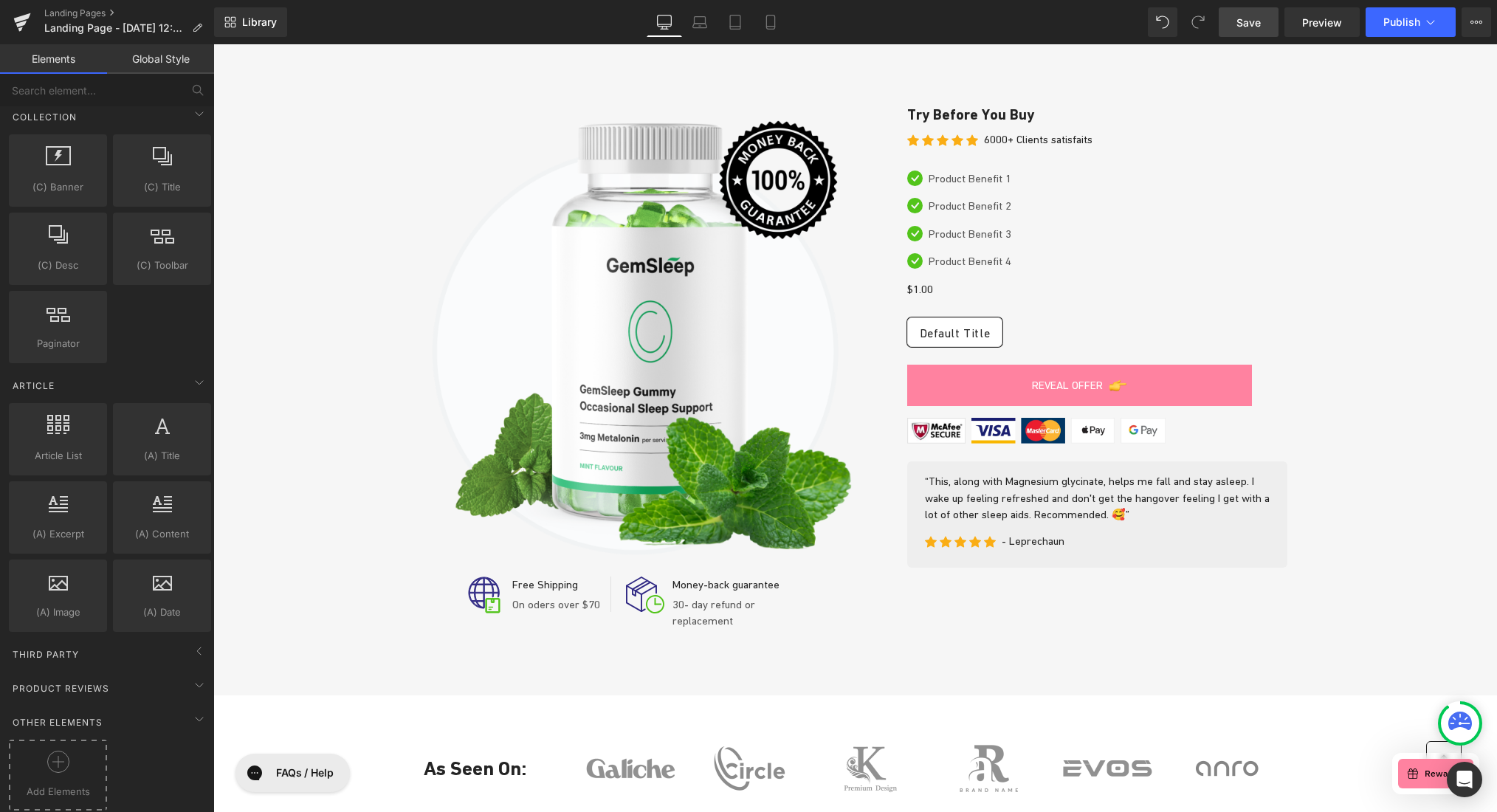
click at [62, 751] on icon at bounding box center [58, 762] width 22 height 22
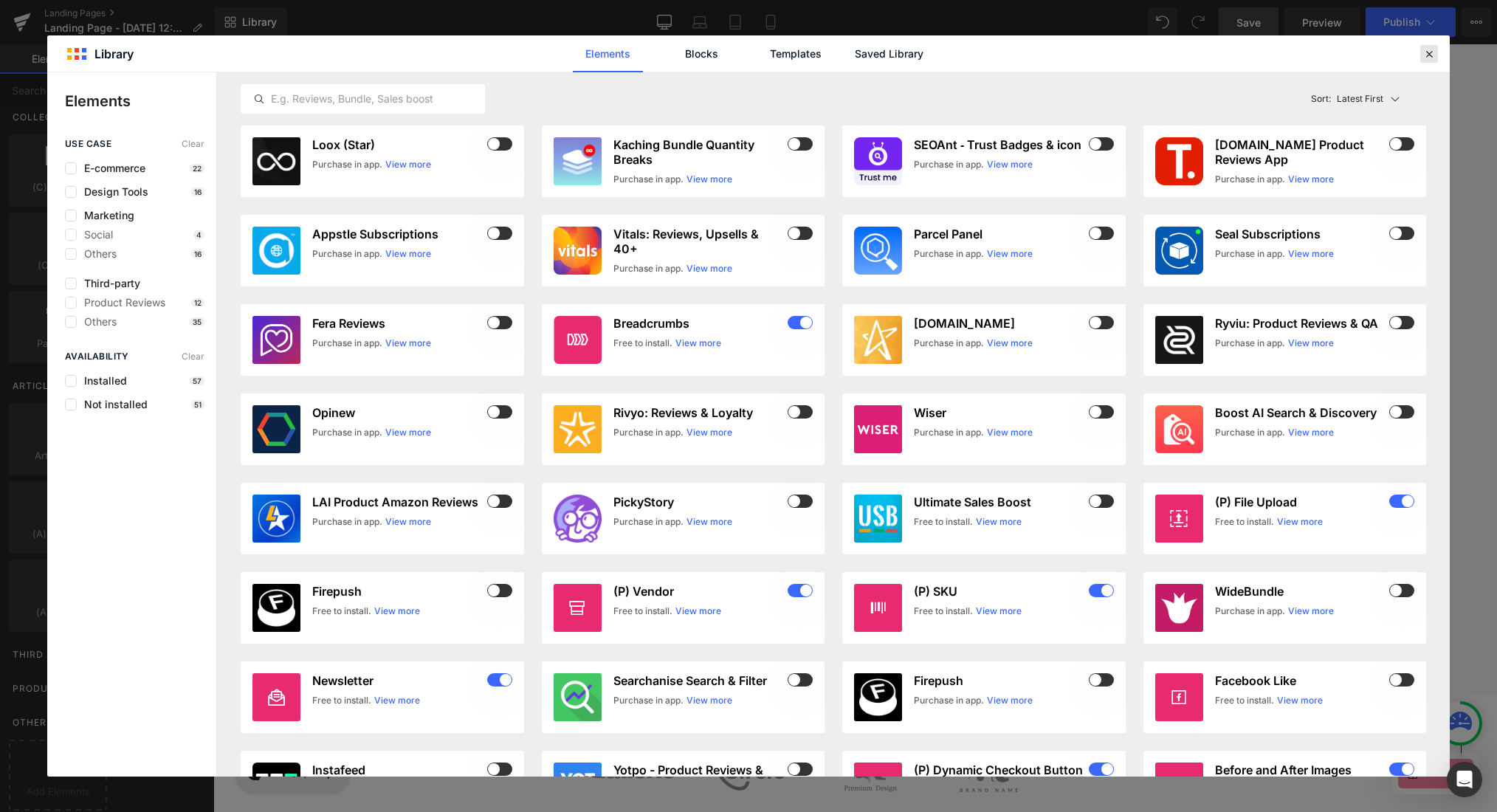
click at [1332, 51] on icon at bounding box center [1429, 54] width 13 height 13
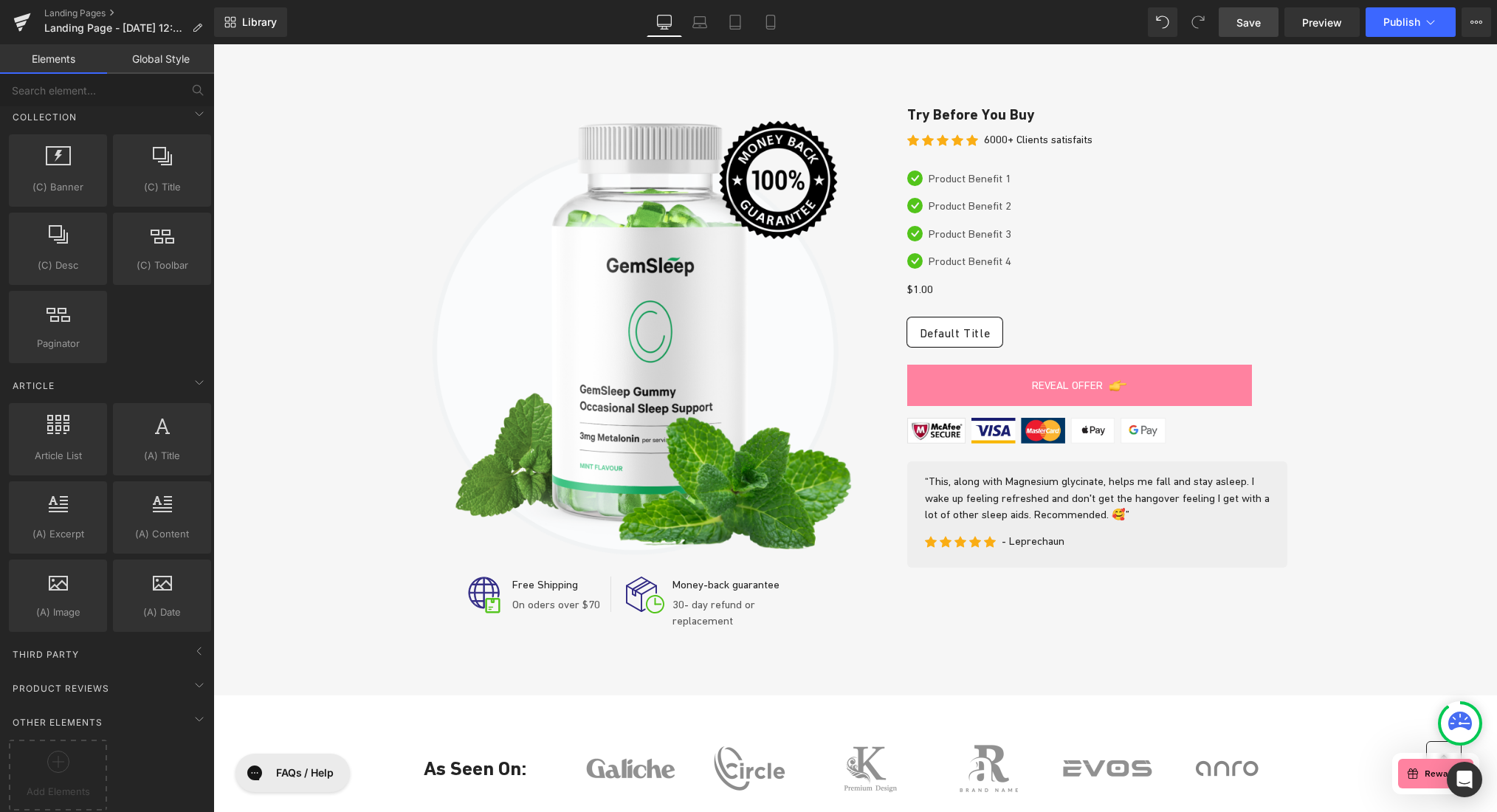
scroll to position [0, 0]
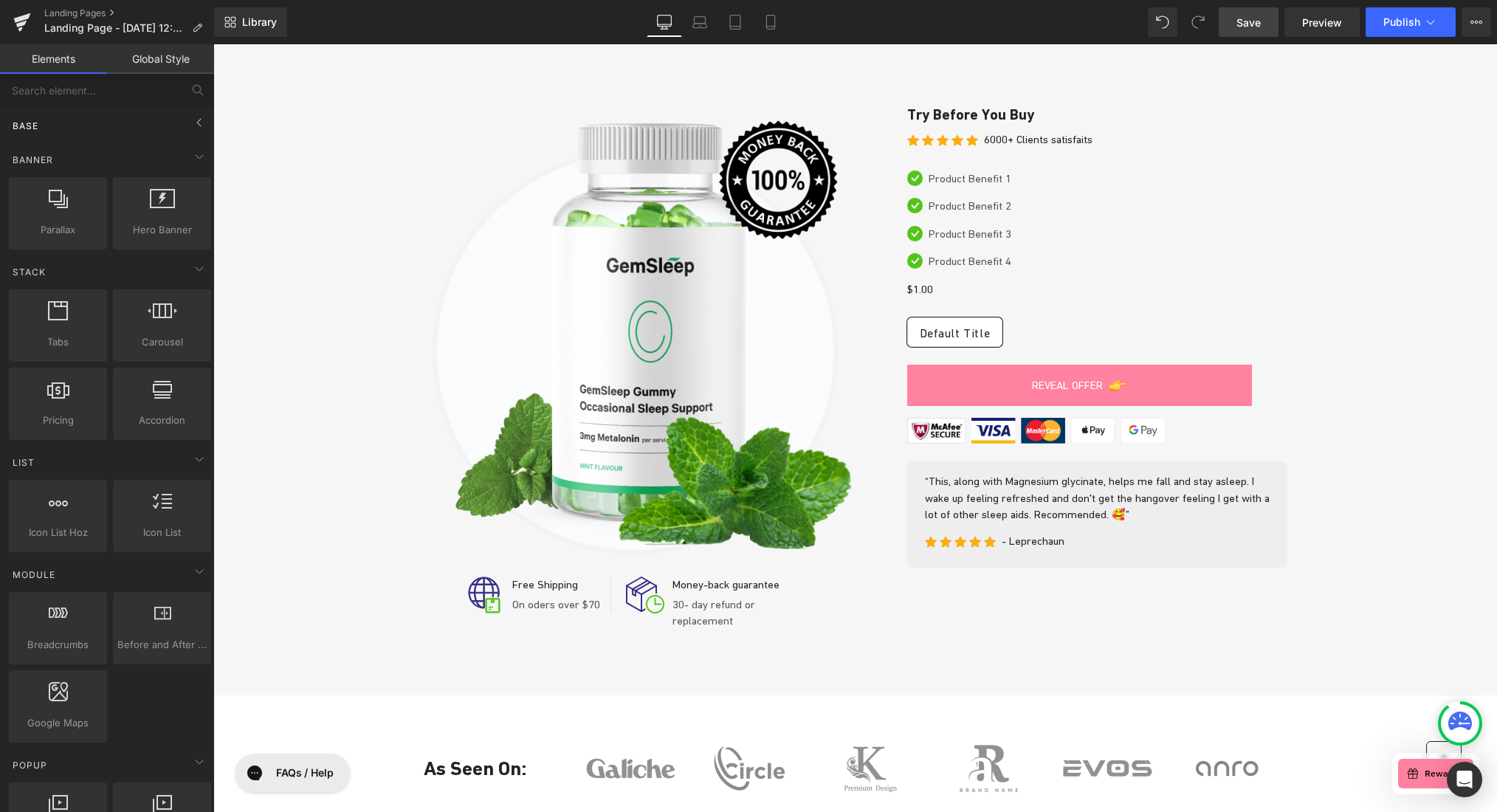
click at [59, 125] on div "Base" at bounding box center [110, 125] width 209 height 29
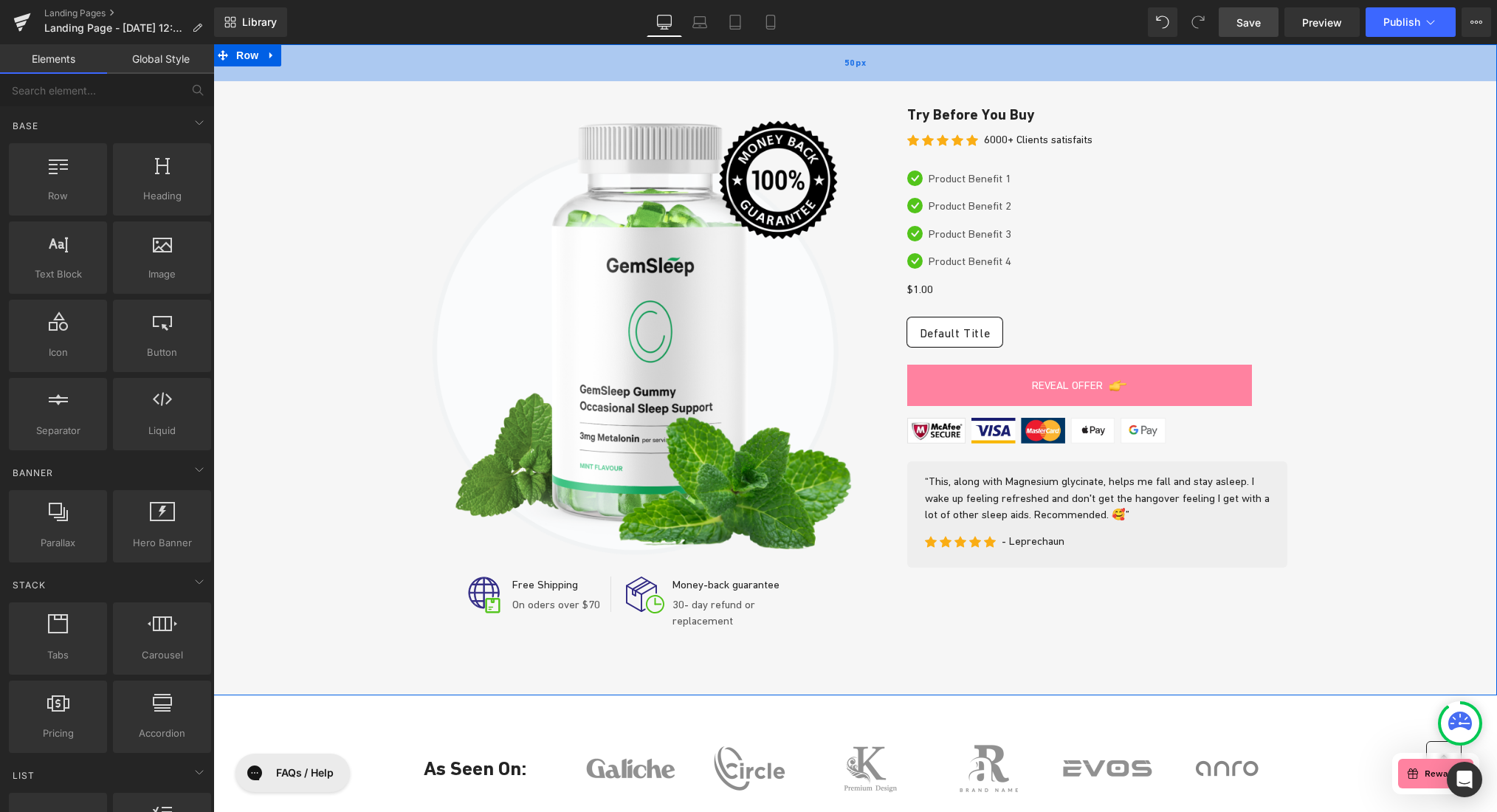
click at [560, 66] on div "50px" at bounding box center [855, 62] width 1284 height 37
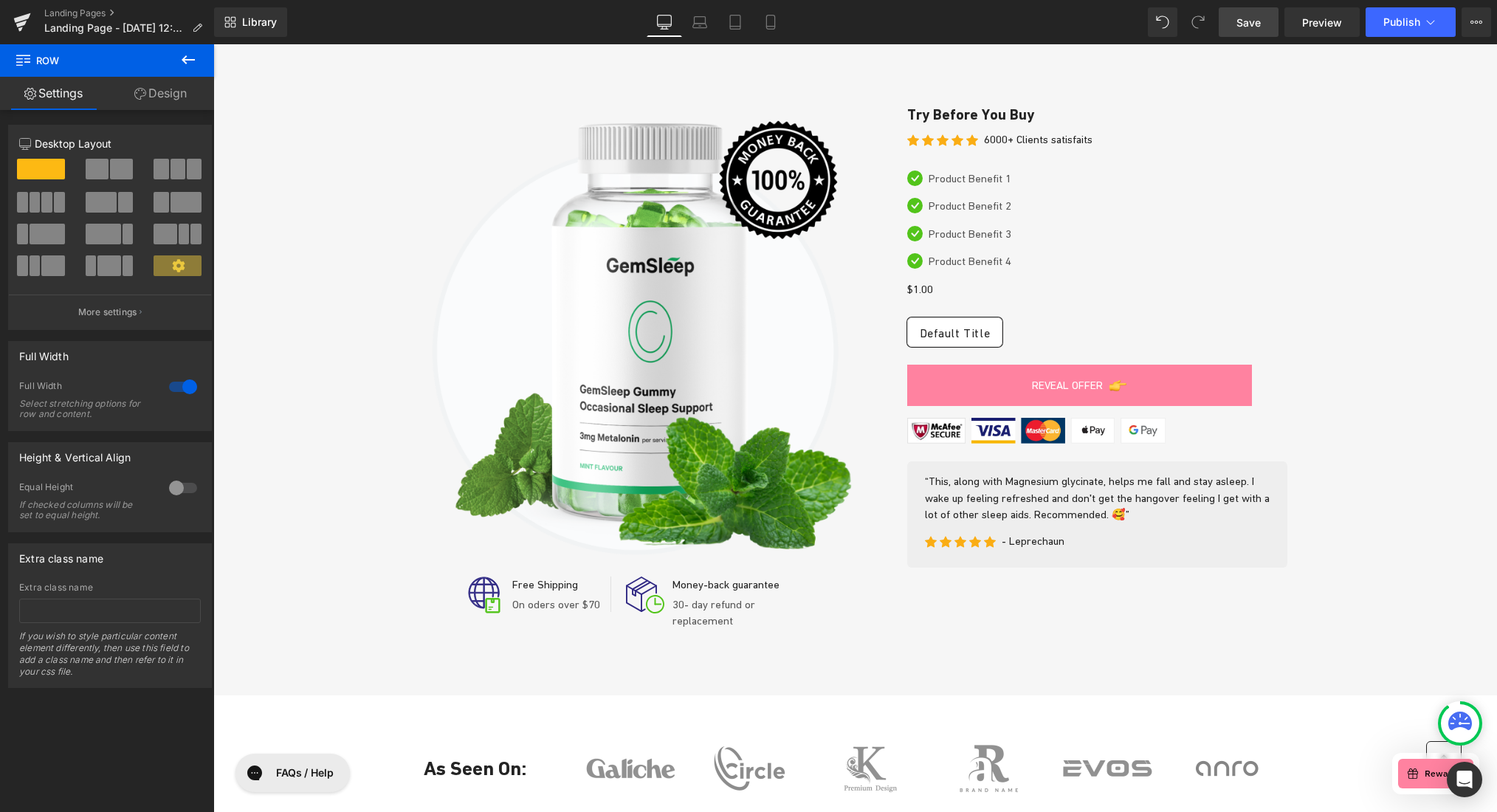
click at [181, 59] on icon at bounding box center [188, 60] width 18 height 18
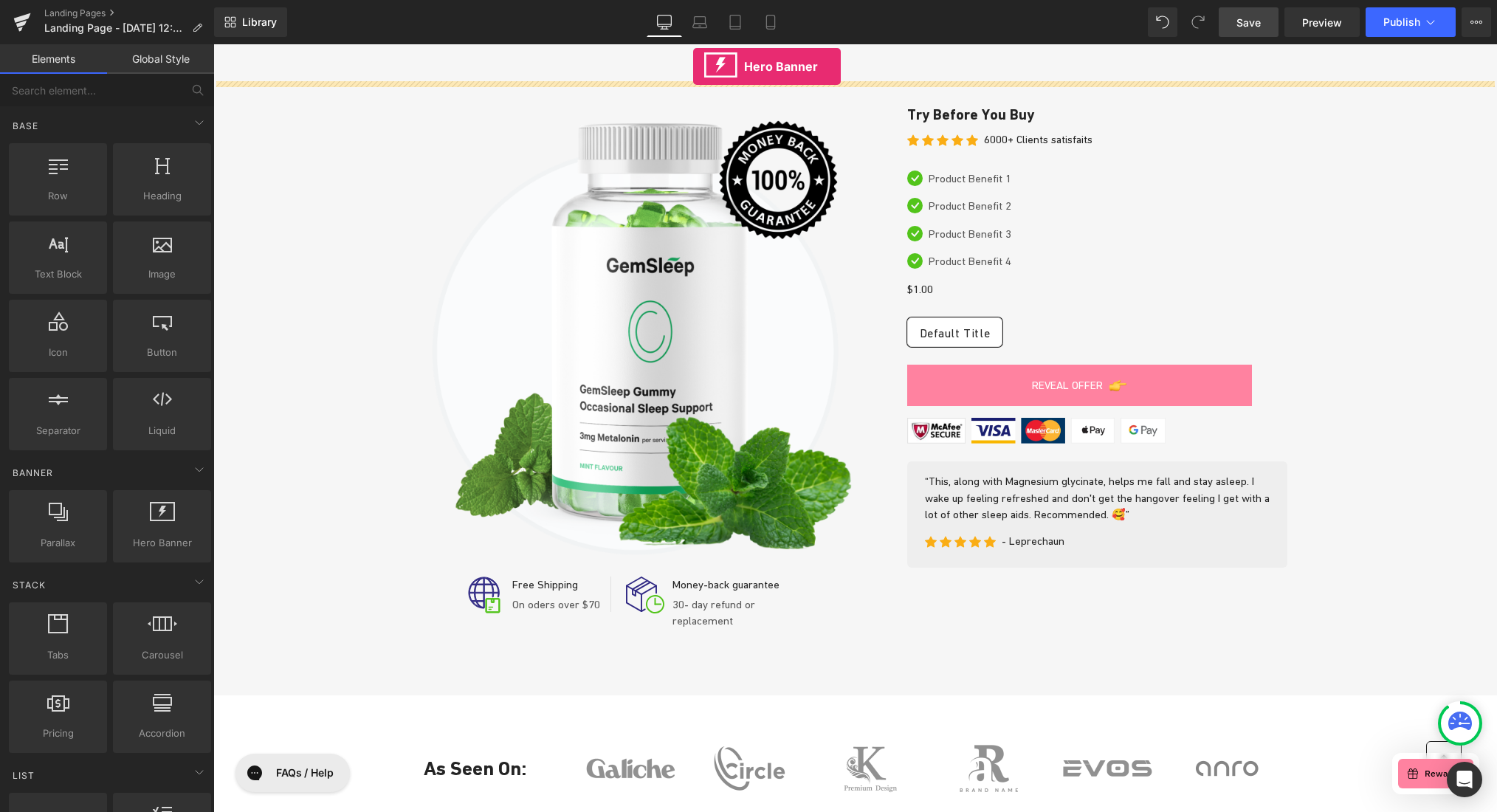
drag, startPoint x: 382, startPoint y: 564, endPoint x: 695, endPoint y: 64, distance: 589.9
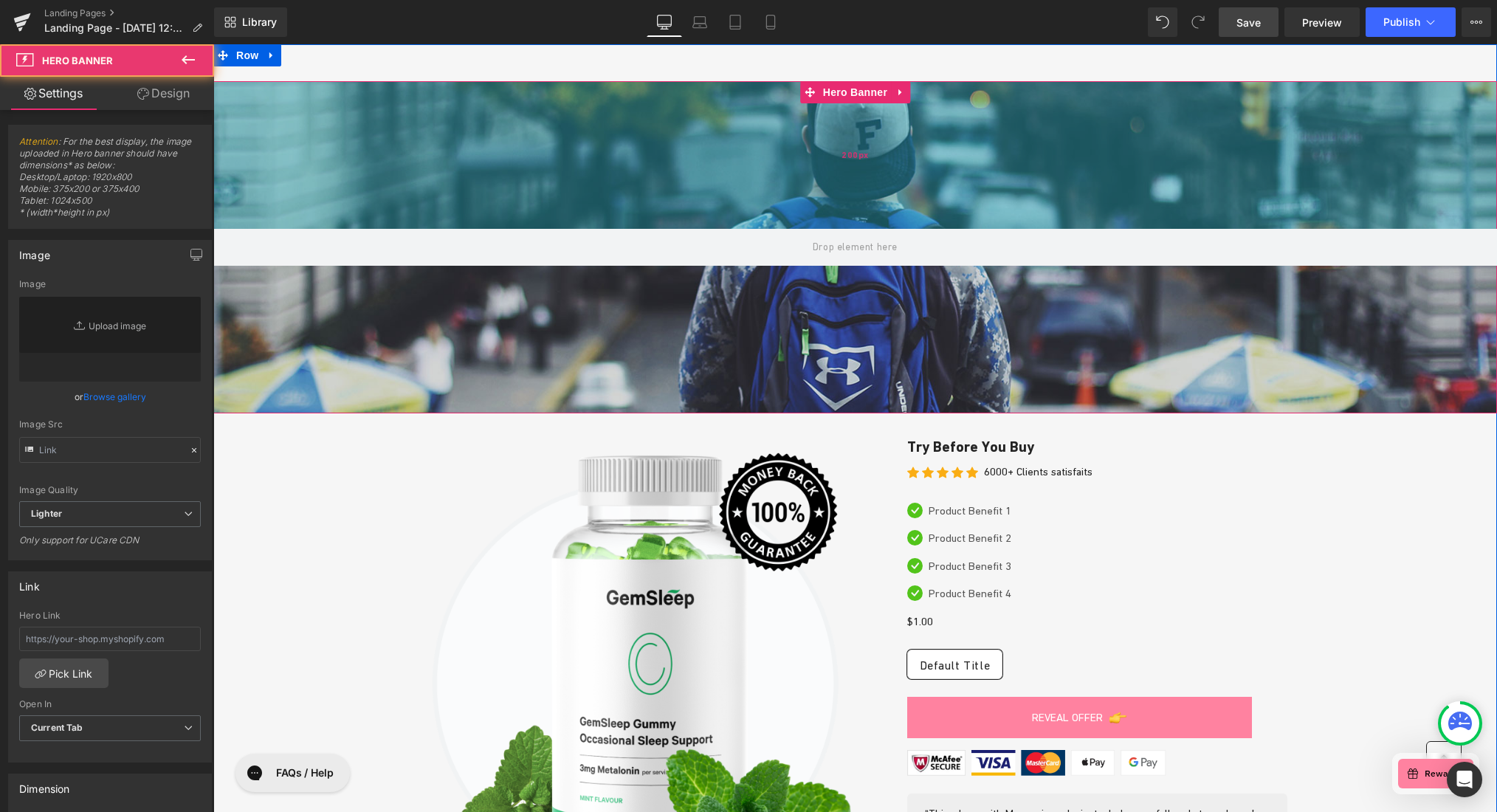
type input "[URL][DOMAIN_NAME]"
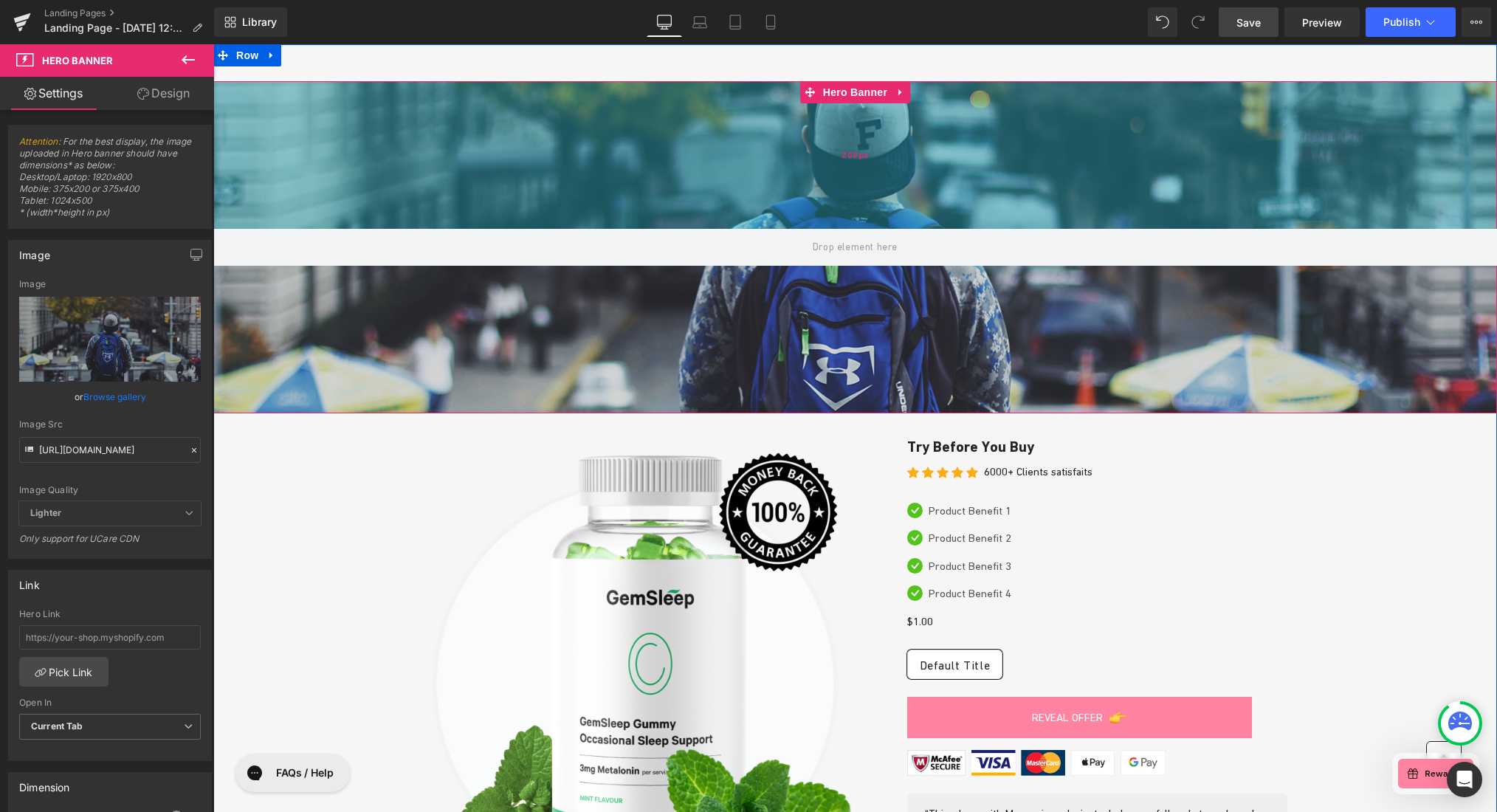
click at [810, 155] on div "200px" at bounding box center [855, 155] width 1284 height 147
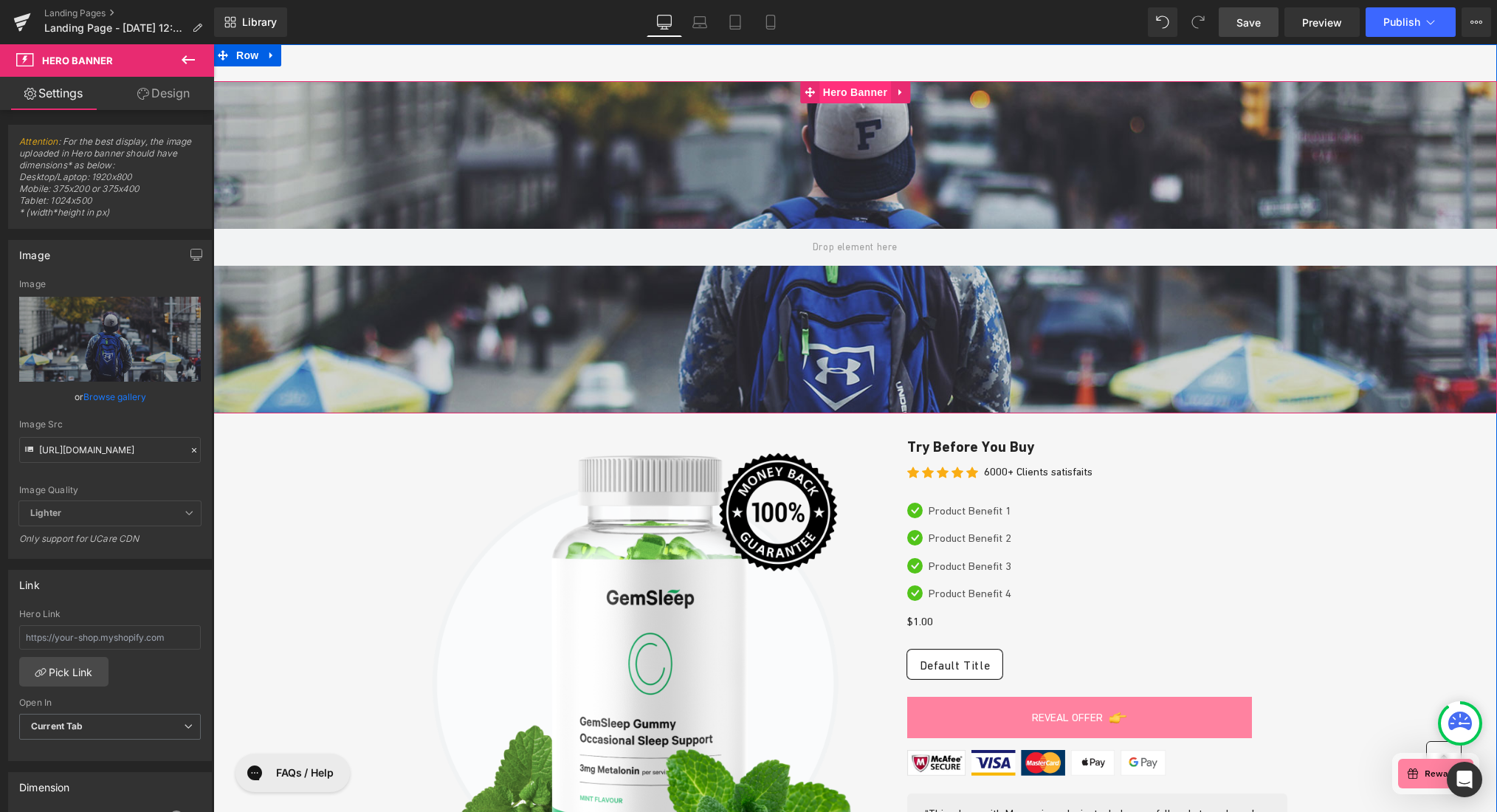
click at [858, 89] on span "Hero Banner" at bounding box center [855, 92] width 72 height 22
click at [897, 90] on icon at bounding box center [900, 93] width 11 height 11
click at [906, 92] on icon at bounding box center [910, 92] width 11 height 11
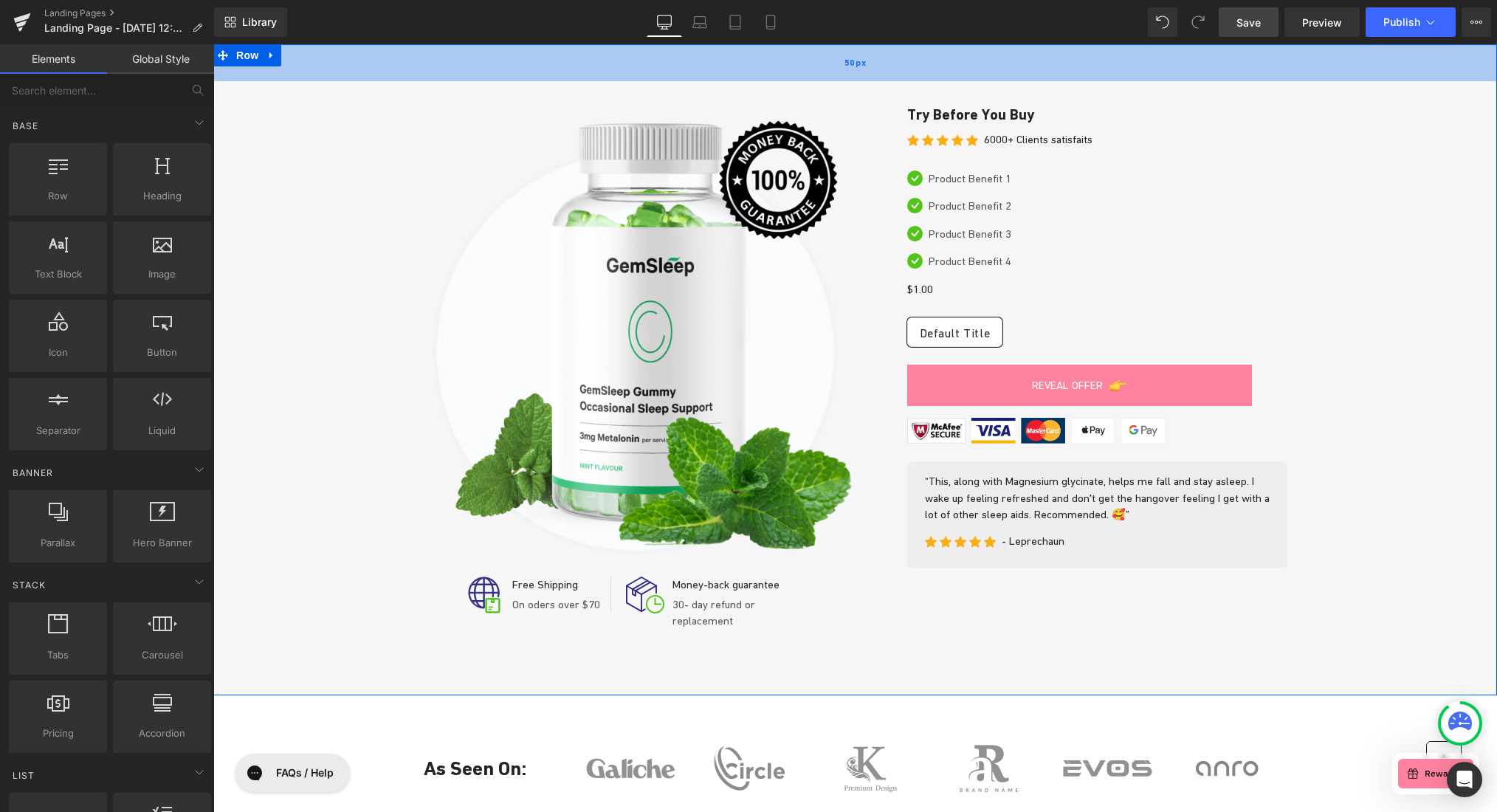
click at [611, 64] on div "50px" at bounding box center [855, 62] width 1284 height 37
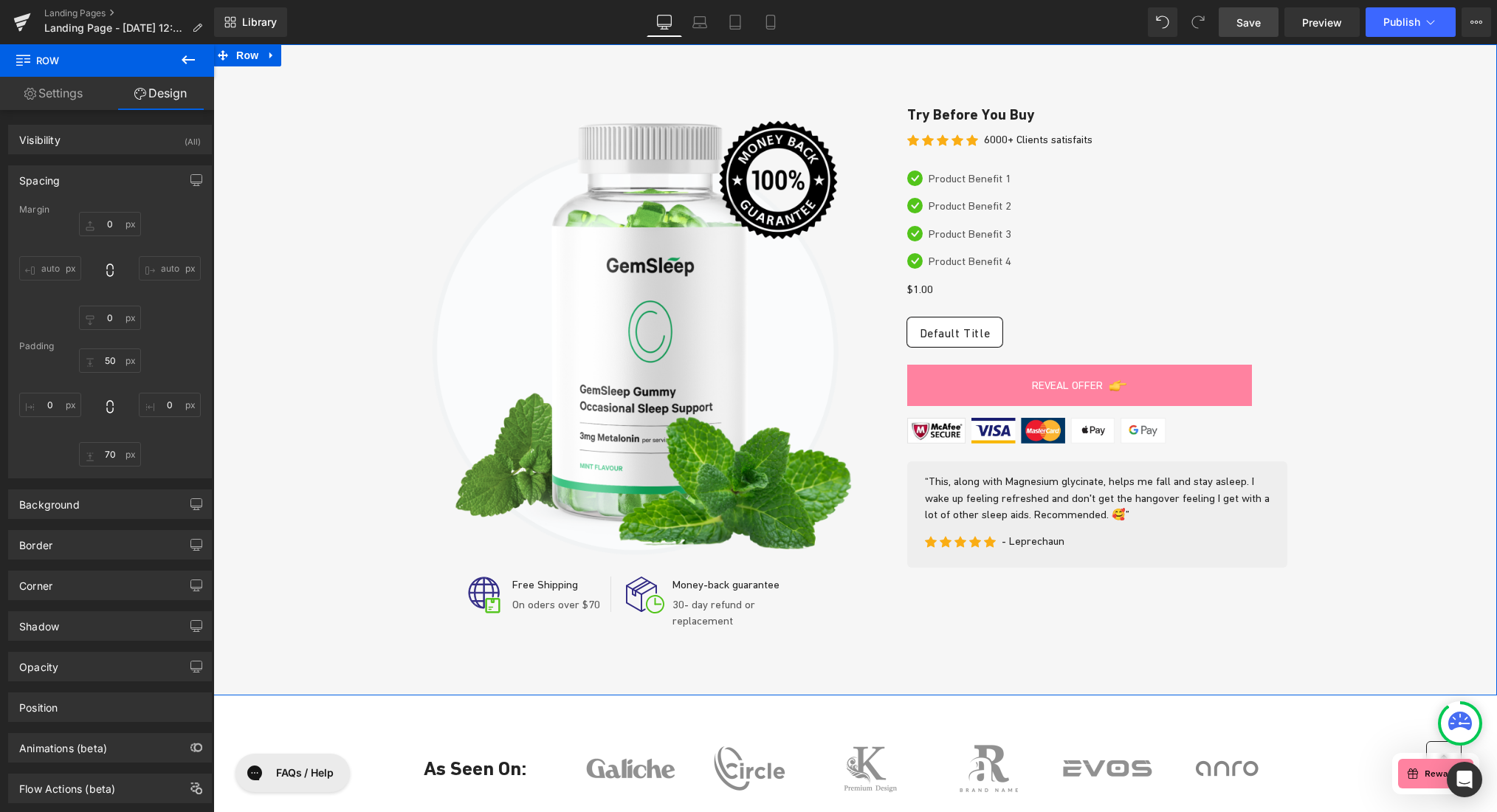
click at [66, 94] on link "Settings" at bounding box center [53, 93] width 107 height 33
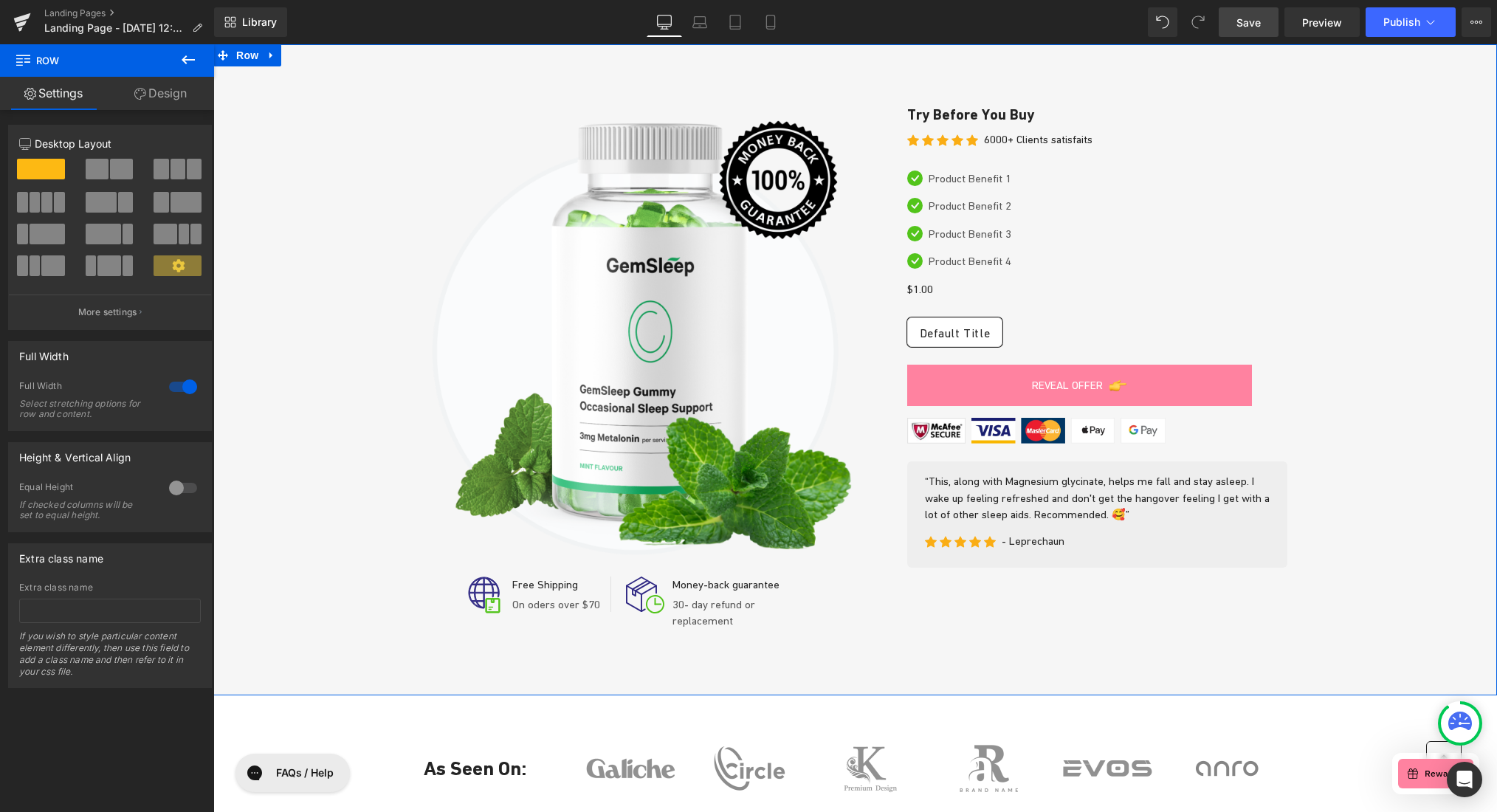
click at [171, 92] on link "Design" at bounding box center [160, 93] width 107 height 33
type input "0"
type input "50"
type input "0"
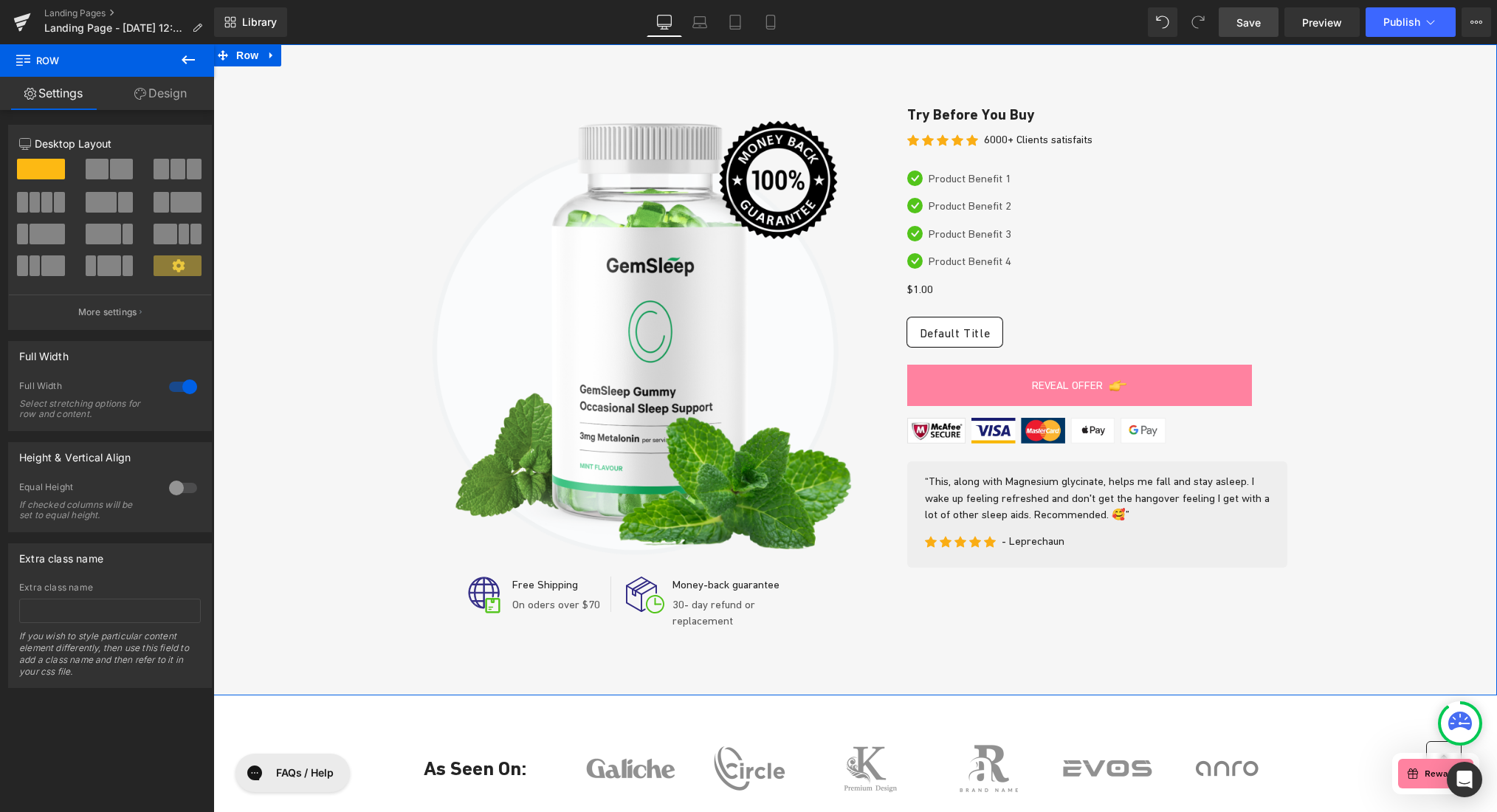
type input "70"
type input "0"
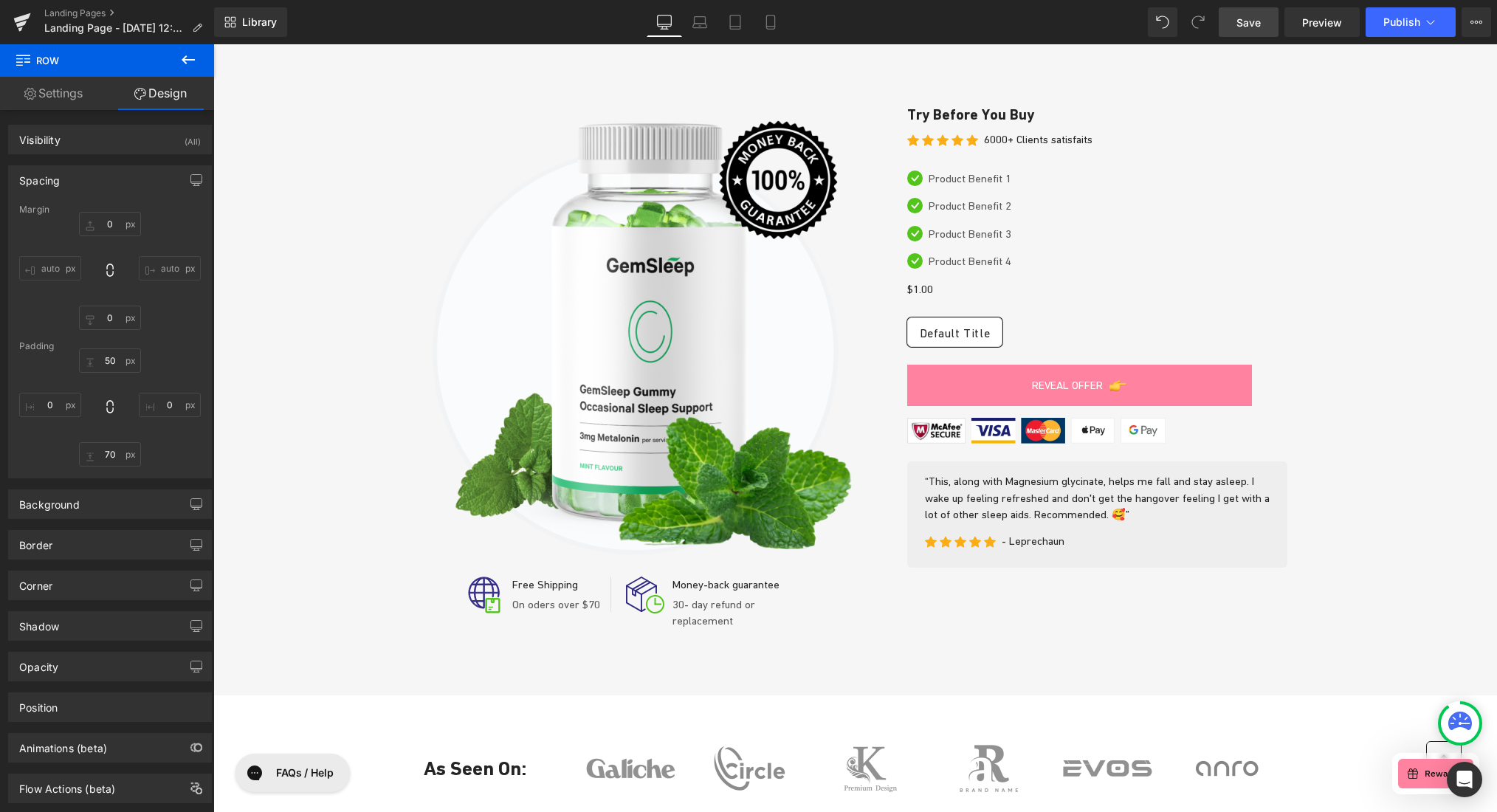
click at [185, 58] on icon at bounding box center [188, 59] width 13 height 9
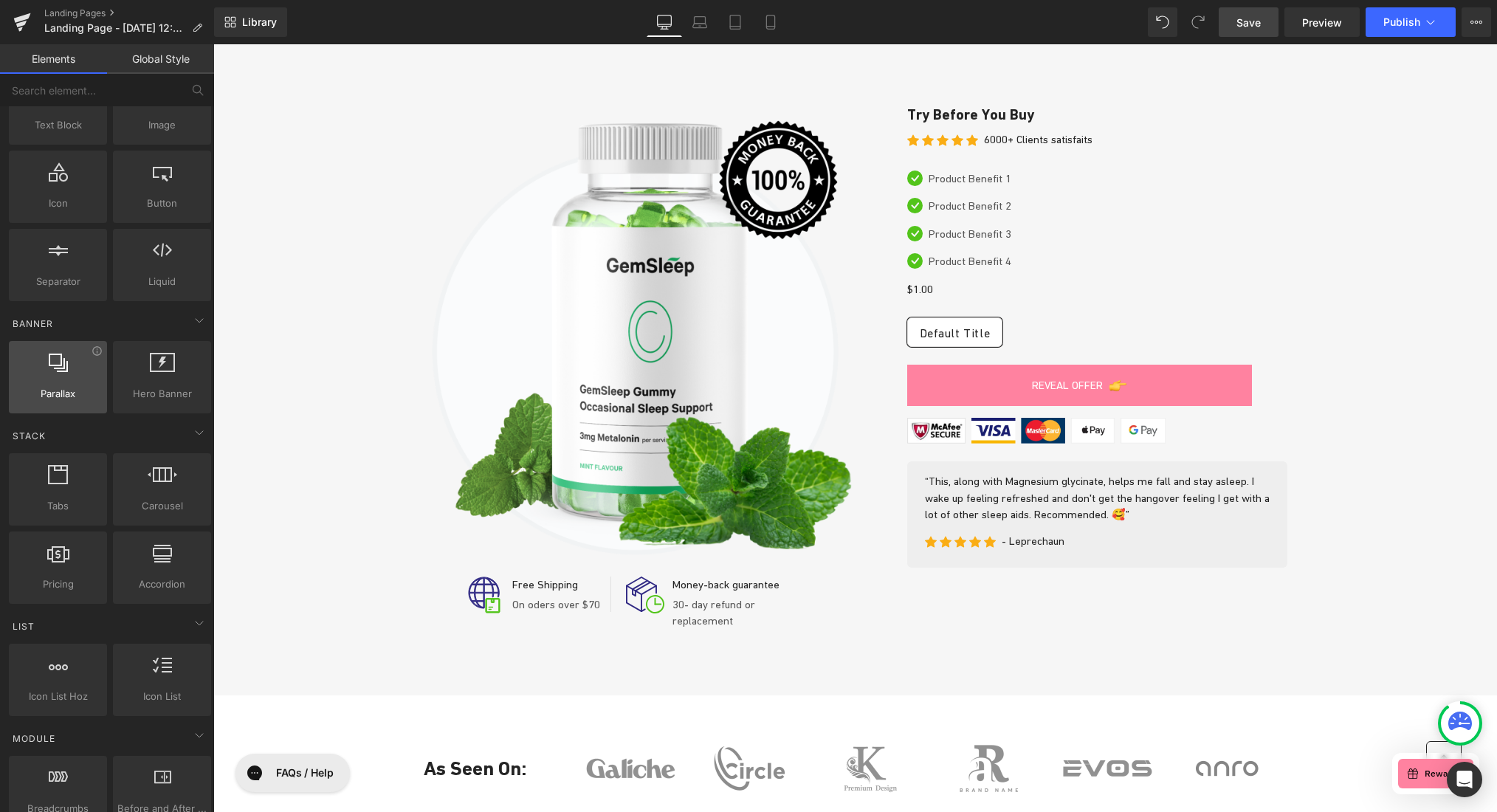
scroll to position [241, 0]
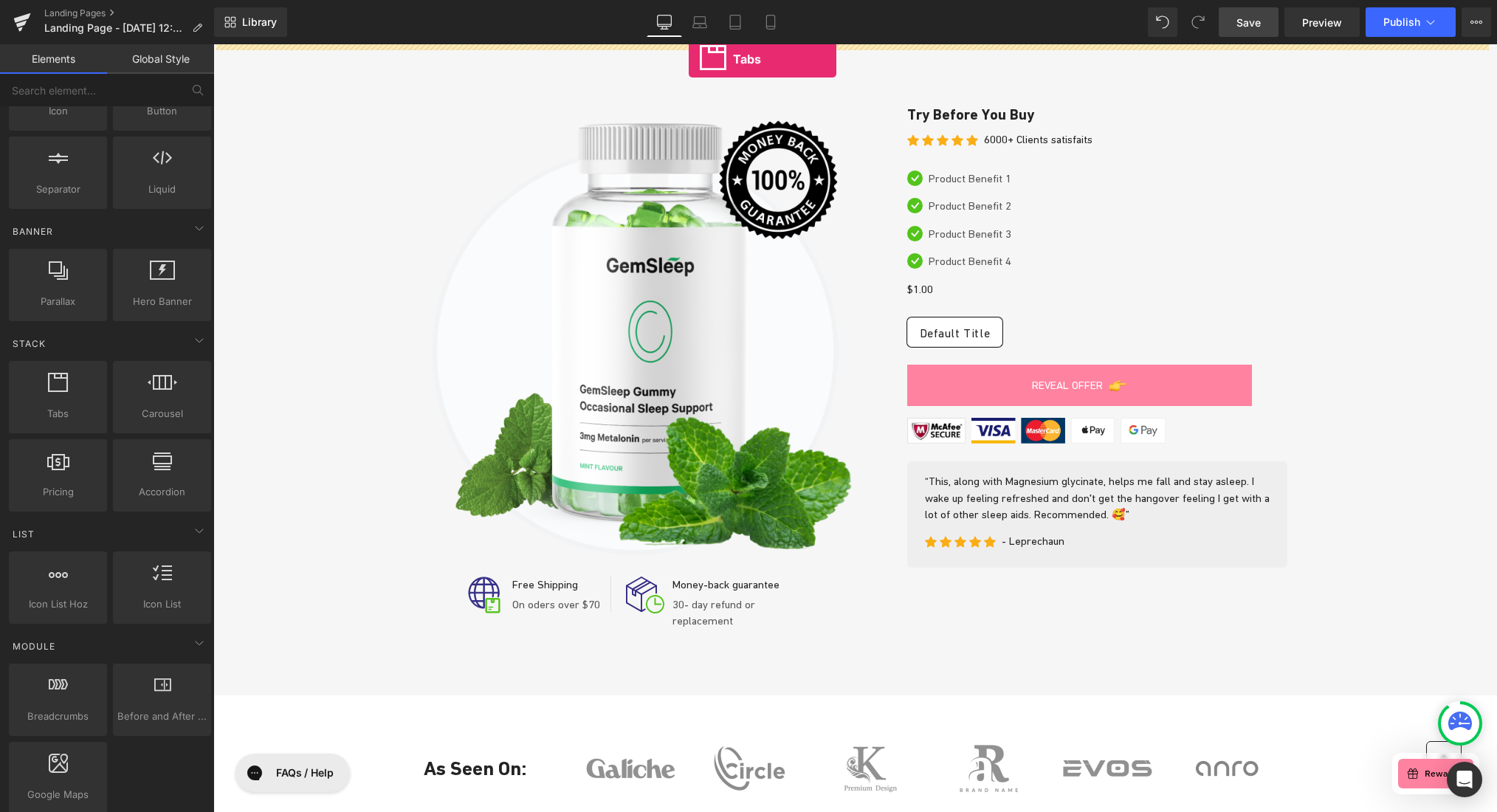
drag, startPoint x: 257, startPoint y: 444, endPoint x: 686, endPoint y: 63, distance: 573.8
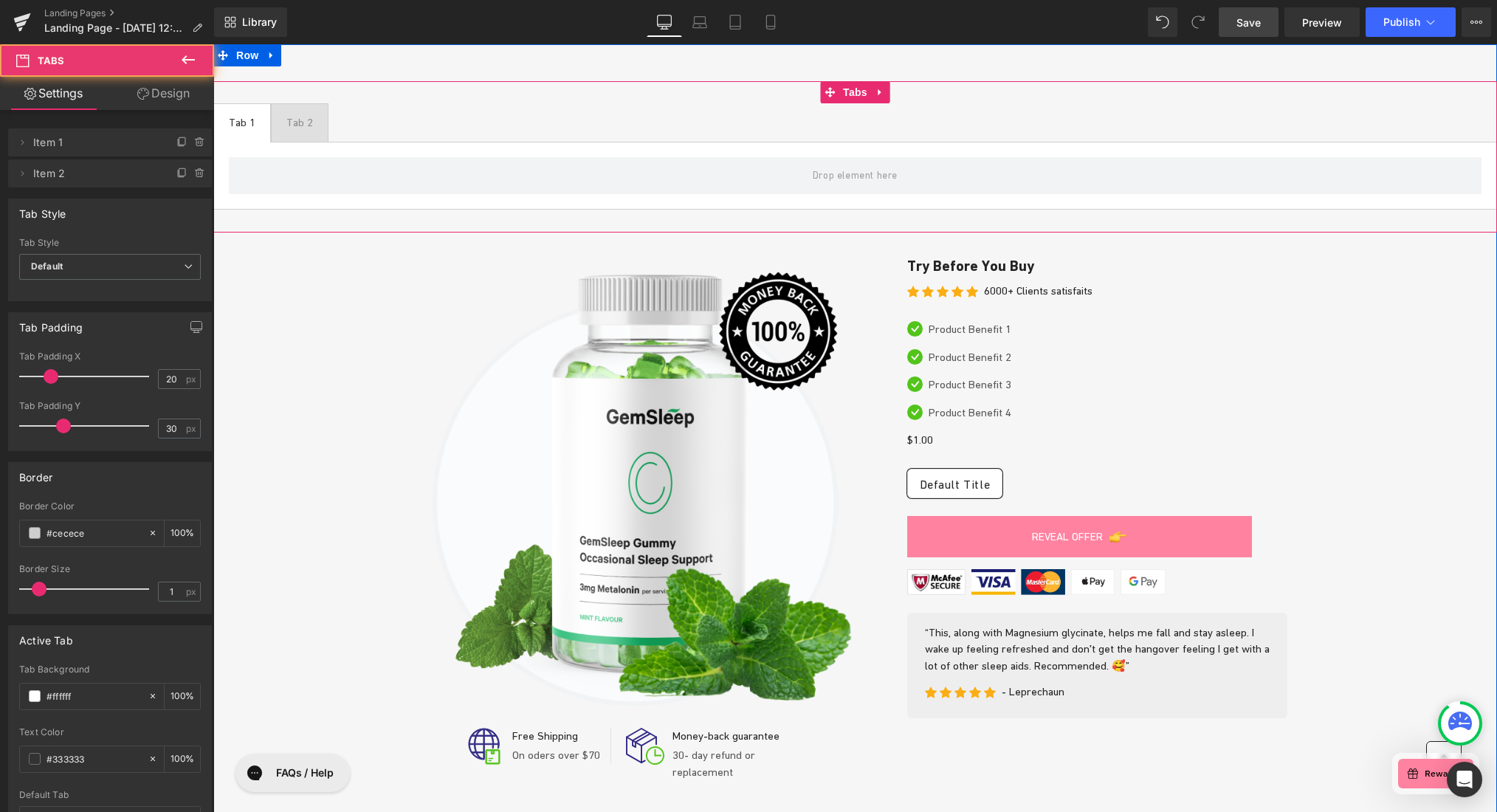
click at [1332, 106] on ul "Tab 1 Text Block Tab 2 Text Block" at bounding box center [855, 123] width 1284 height 39
click at [878, 91] on icon at bounding box center [880, 93] width 11 height 11
click at [886, 90] on icon at bounding box center [890, 92] width 11 height 11
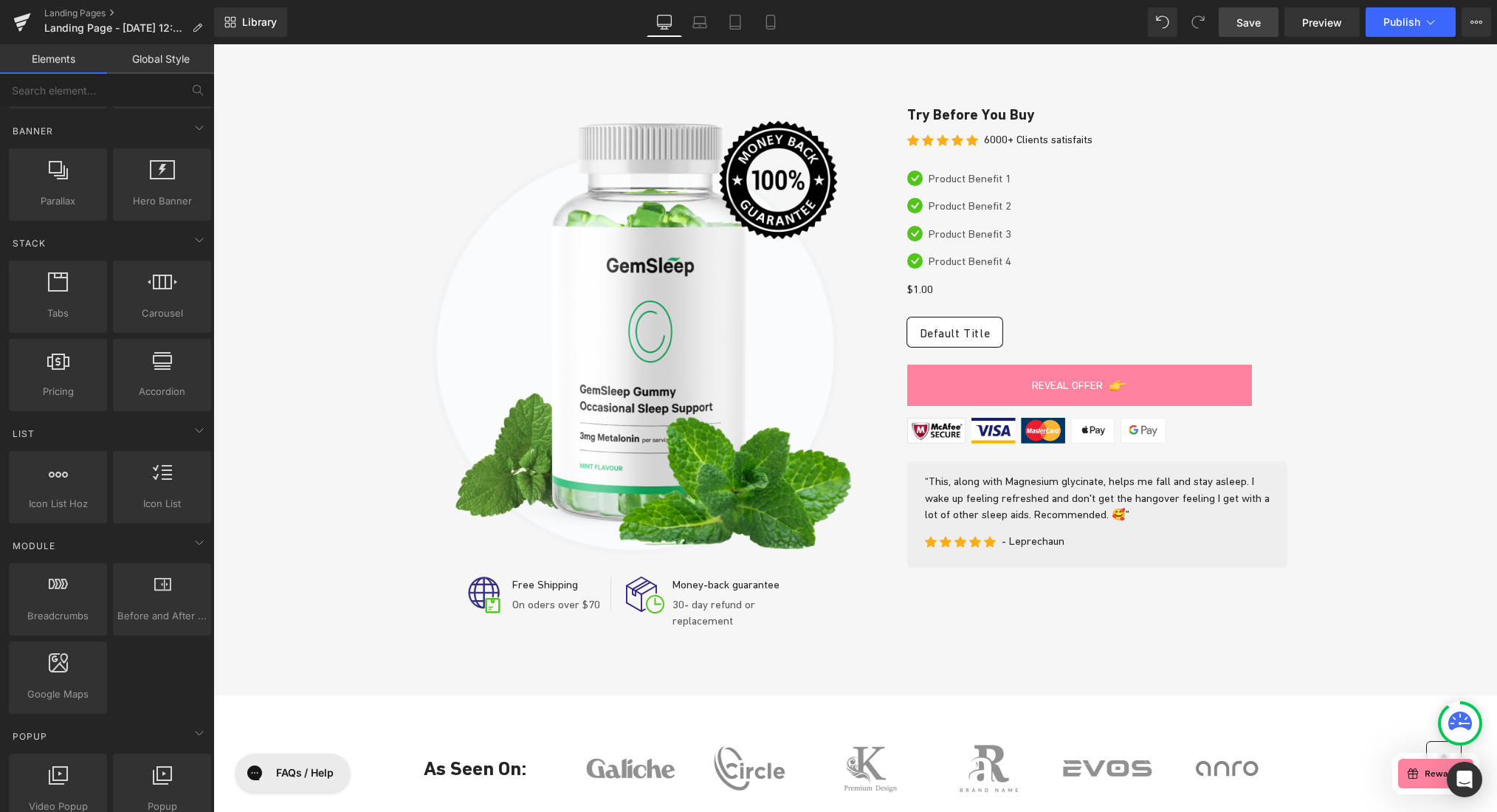
scroll to position [394, 0]
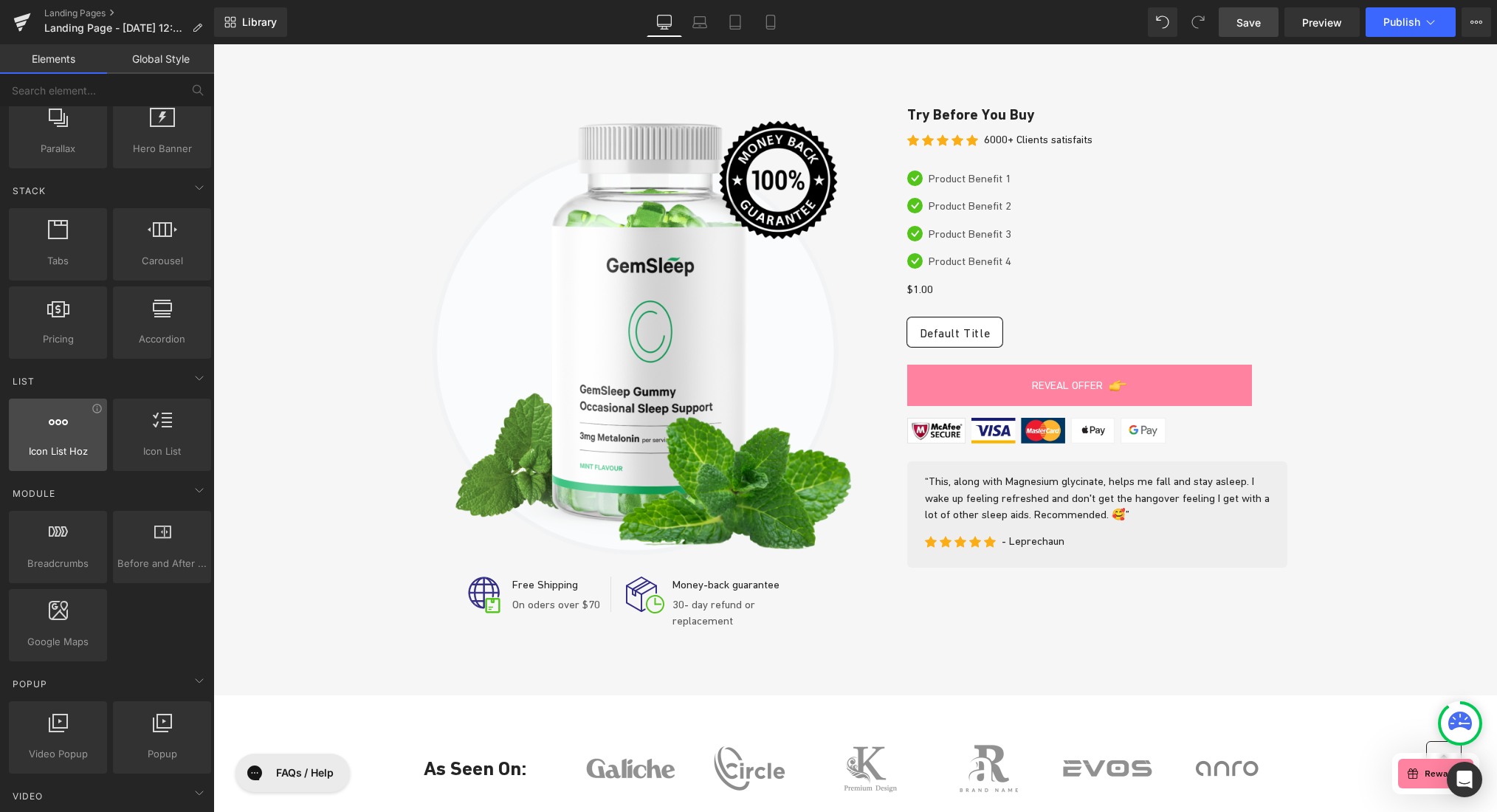
click at [50, 438] on div at bounding box center [58, 427] width 90 height 33
click at [95, 410] on icon at bounding box center [97, 409] width 11 height 11
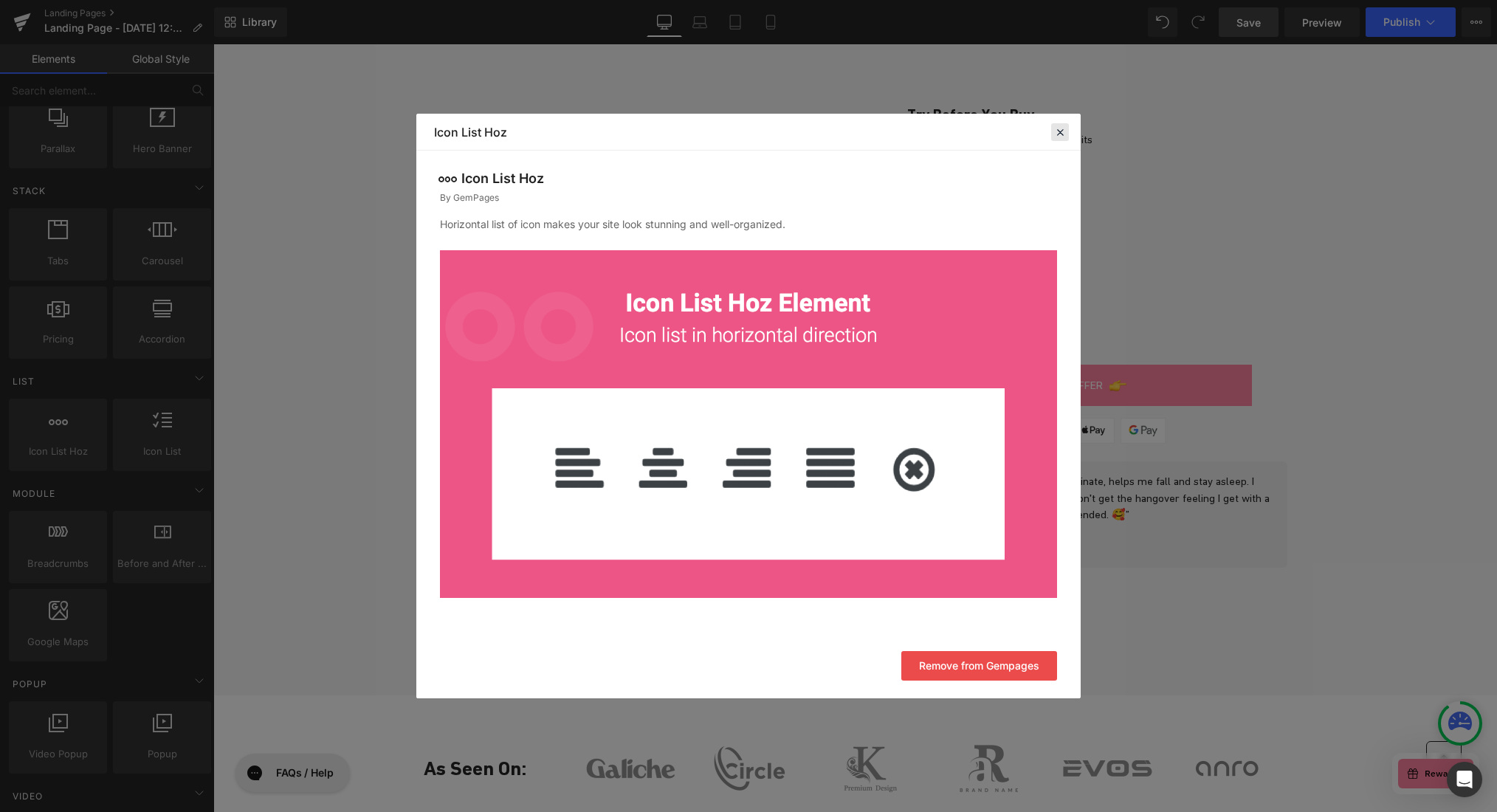
click at [1060, 136] on icon at bounding box center [1060, 132] width 13 height 13
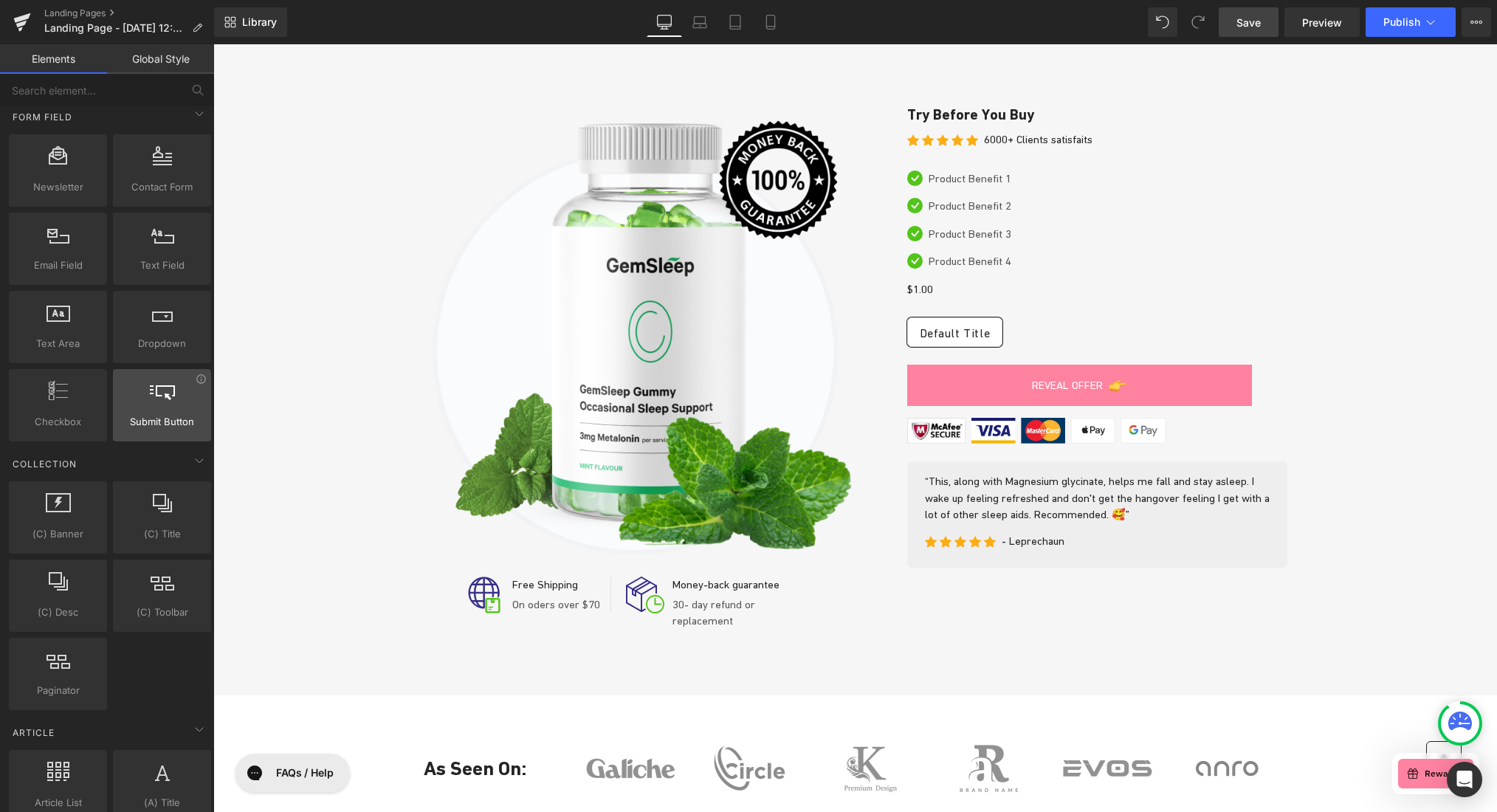
scroll to position [2268, 0]
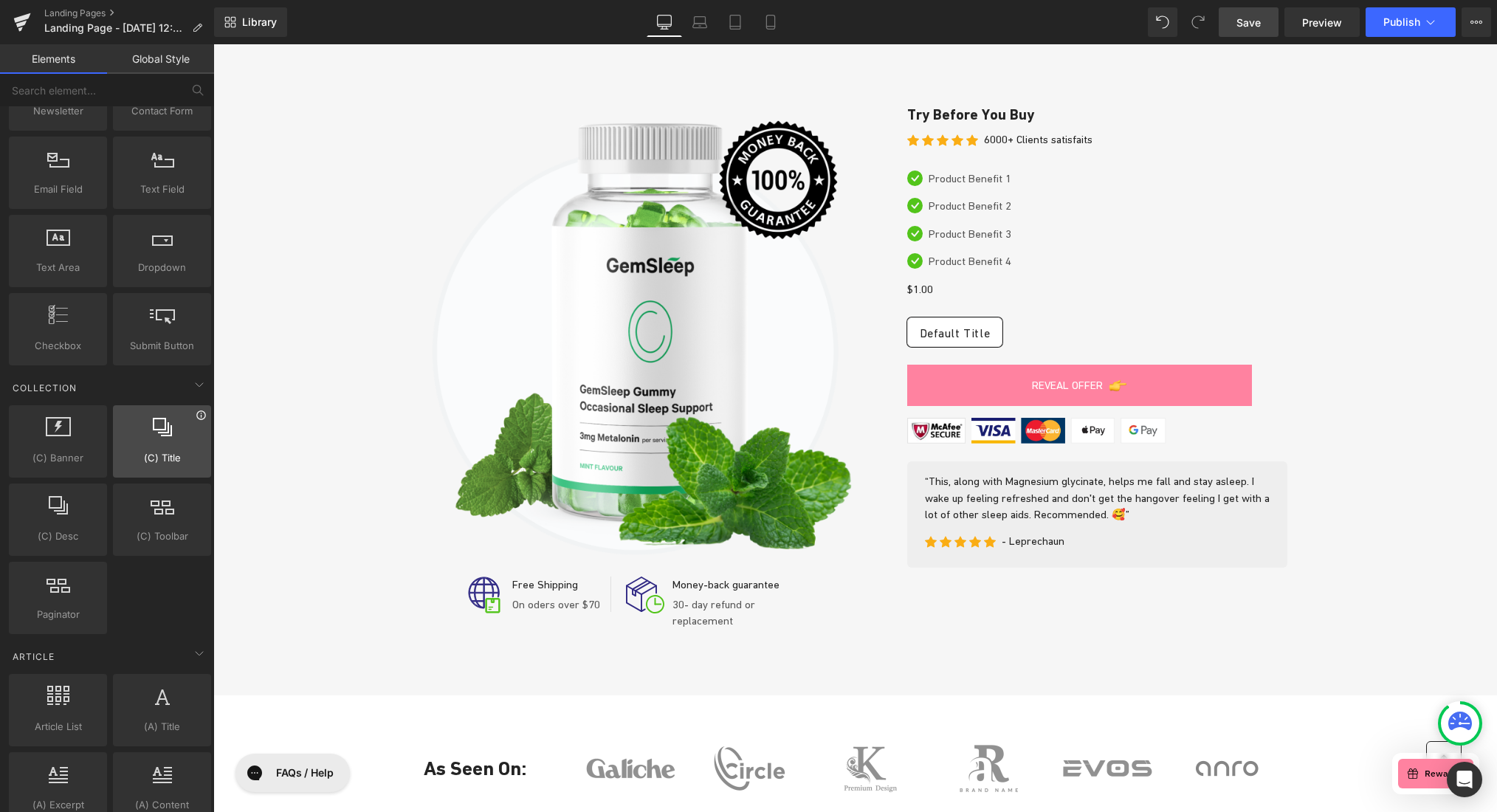
click at [195, 416] on icon at bounding box center [201, 415] width 11 height 11
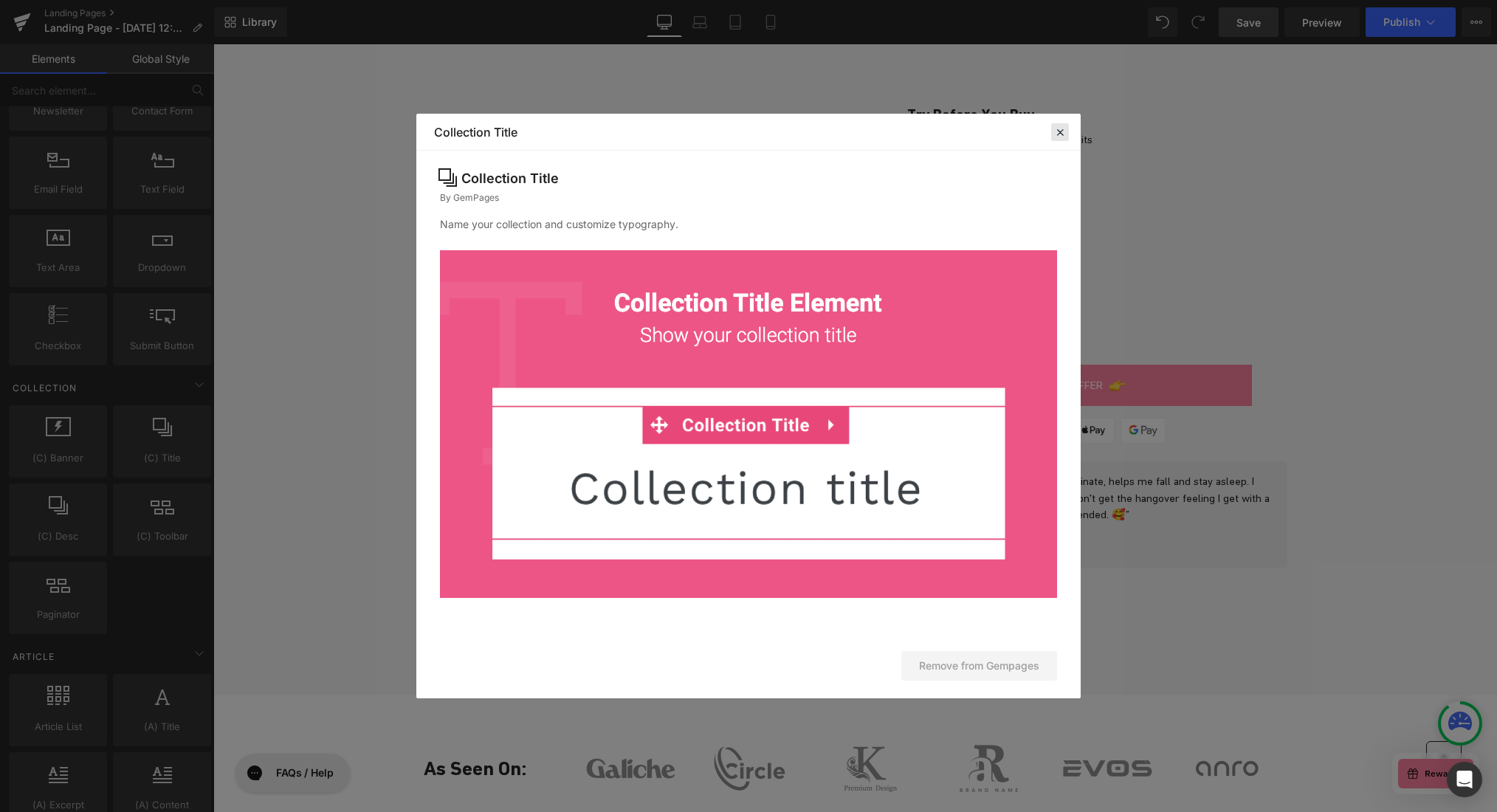
click at [1060, 130] on icon at bounding box center [1060, 132] width 13 height 13
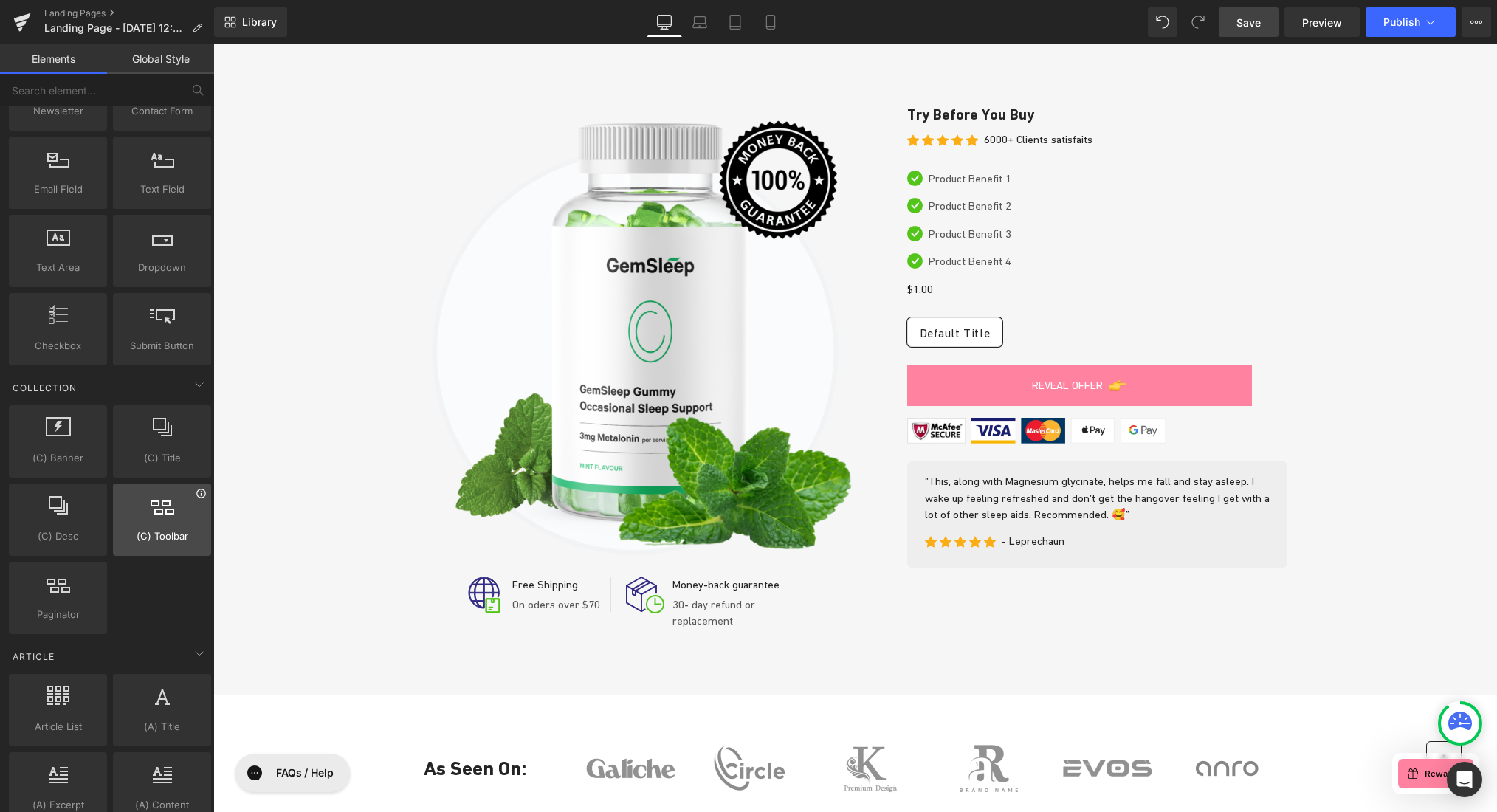
click at [196, 496] on icon at bounding box center [201, 494] width 11 height 11
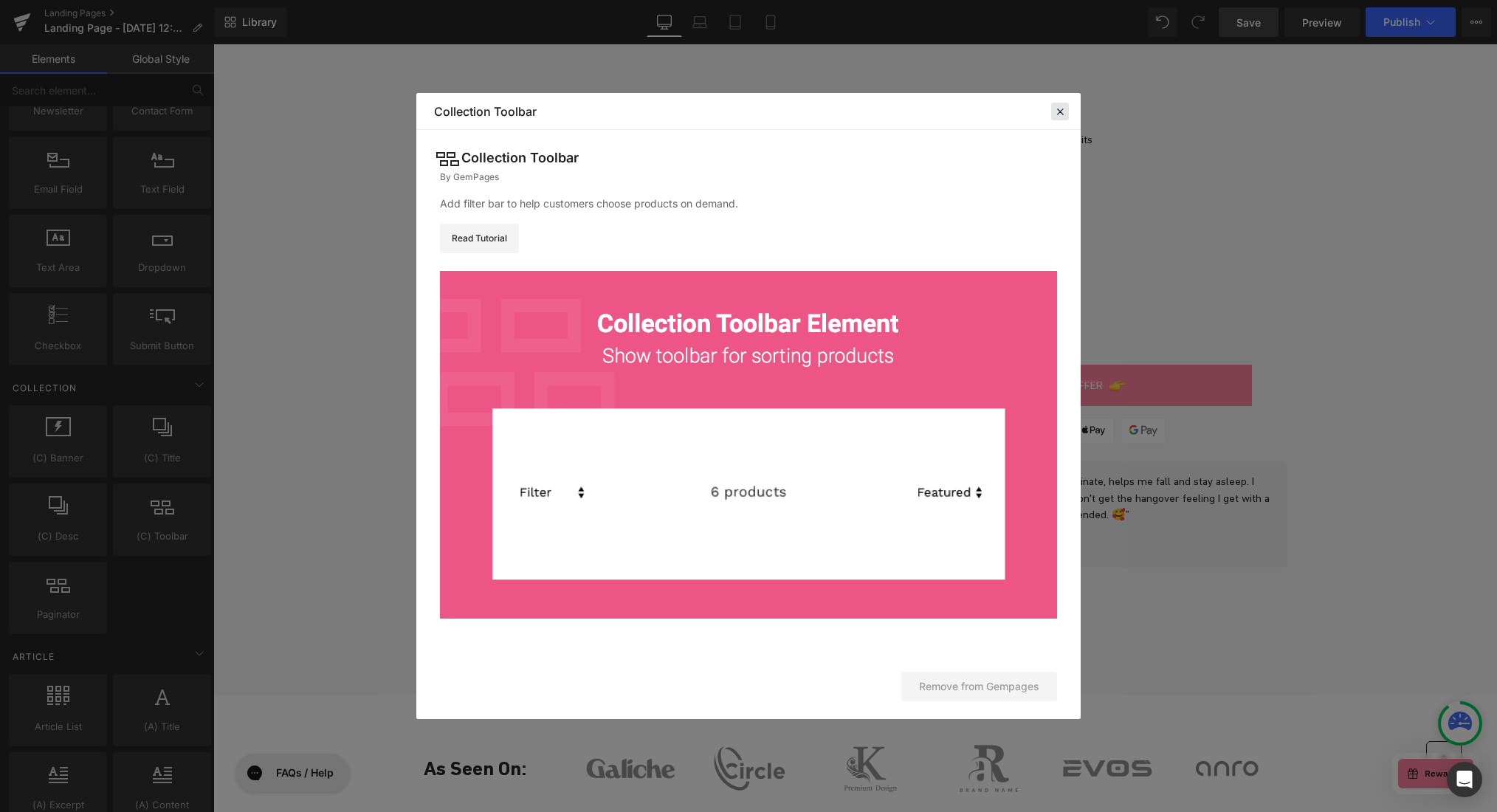
click at [1061, 110] on icon at bounding box center [1060, 112] width 13 height 13
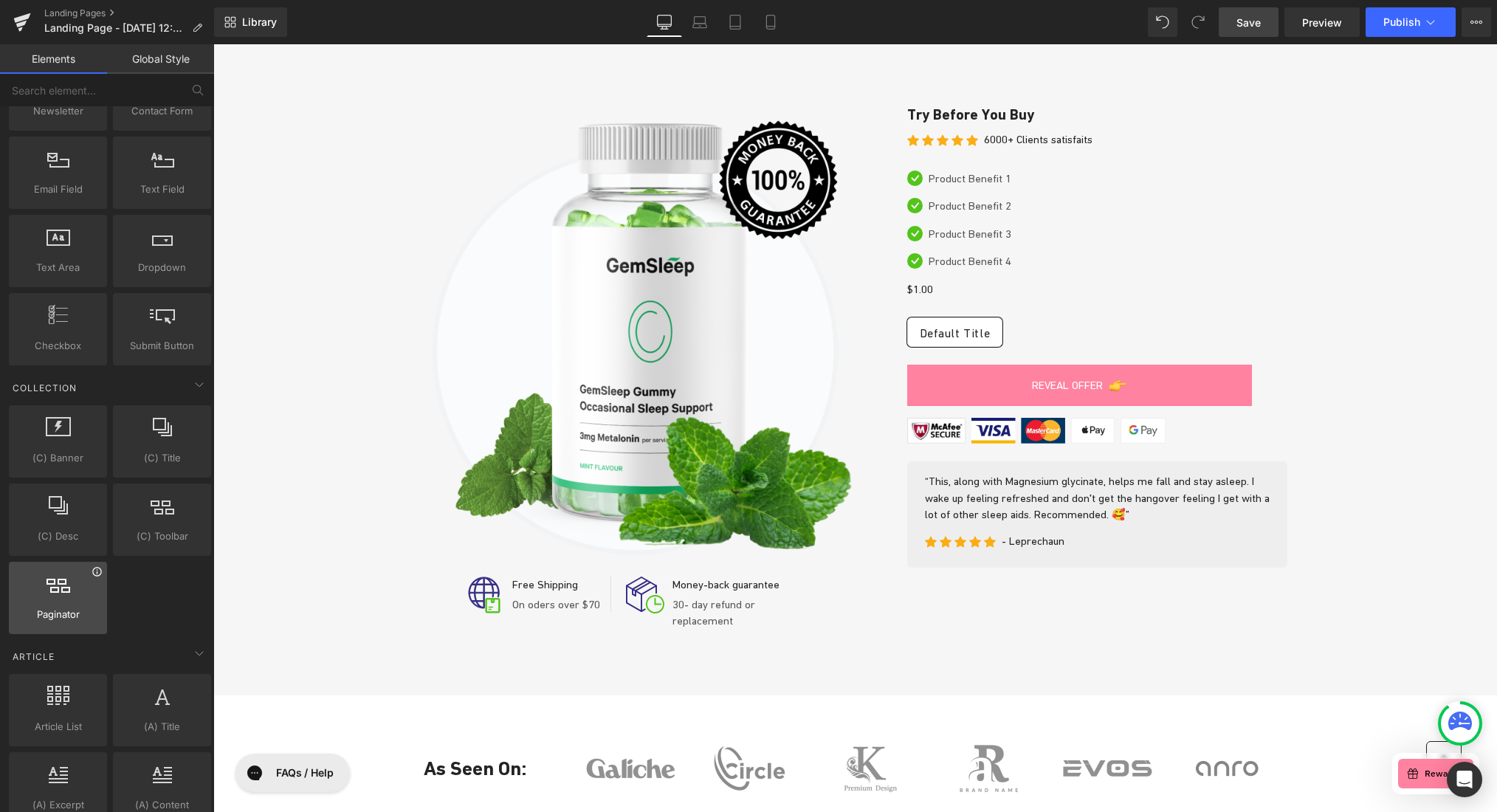
click at [94, 577] on icon at bounding box center [97, 572] width 11 height 11
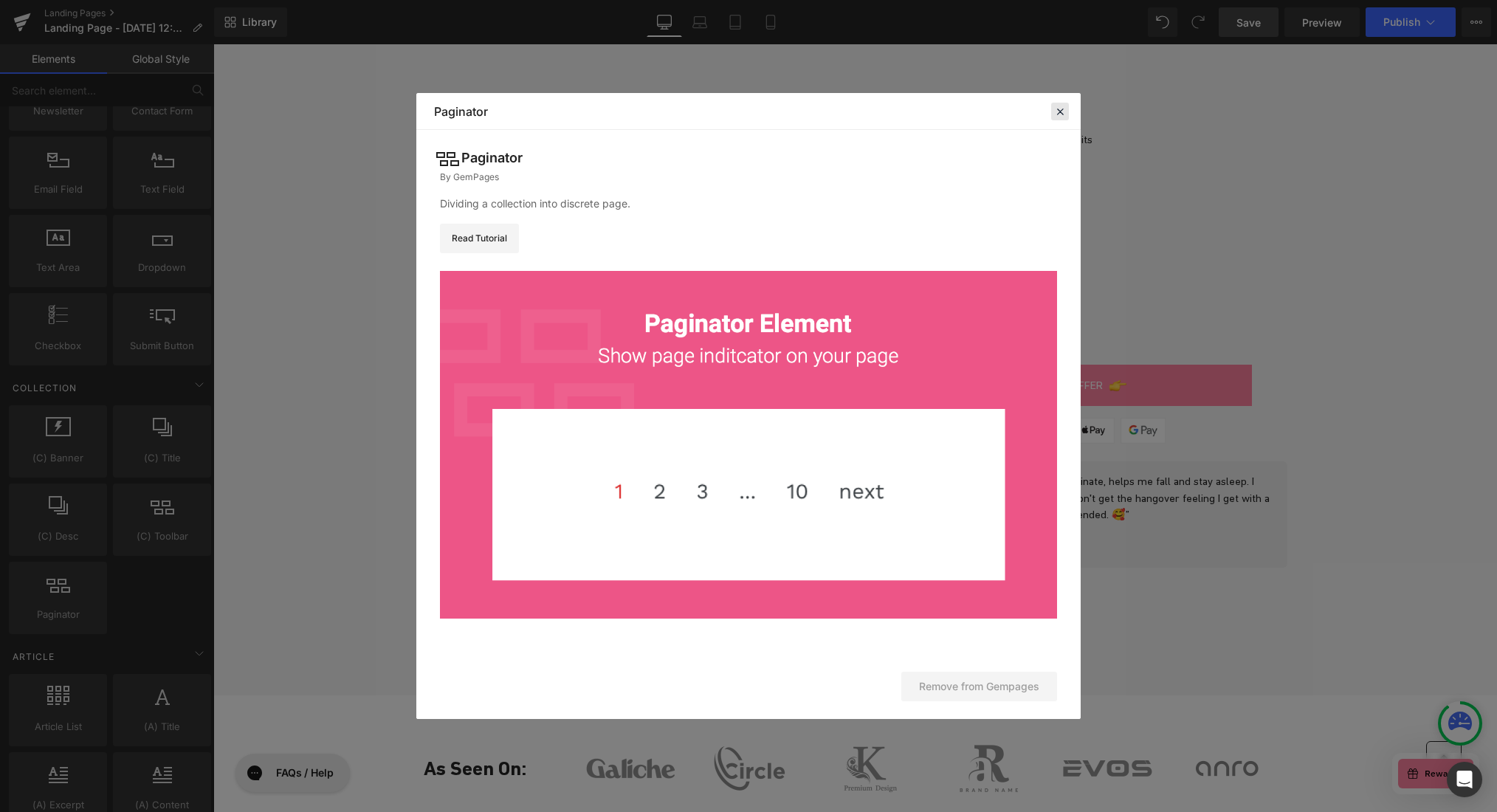
click at [1065, 112] on icon at bounding box center [1060, 112] width 13 height 13
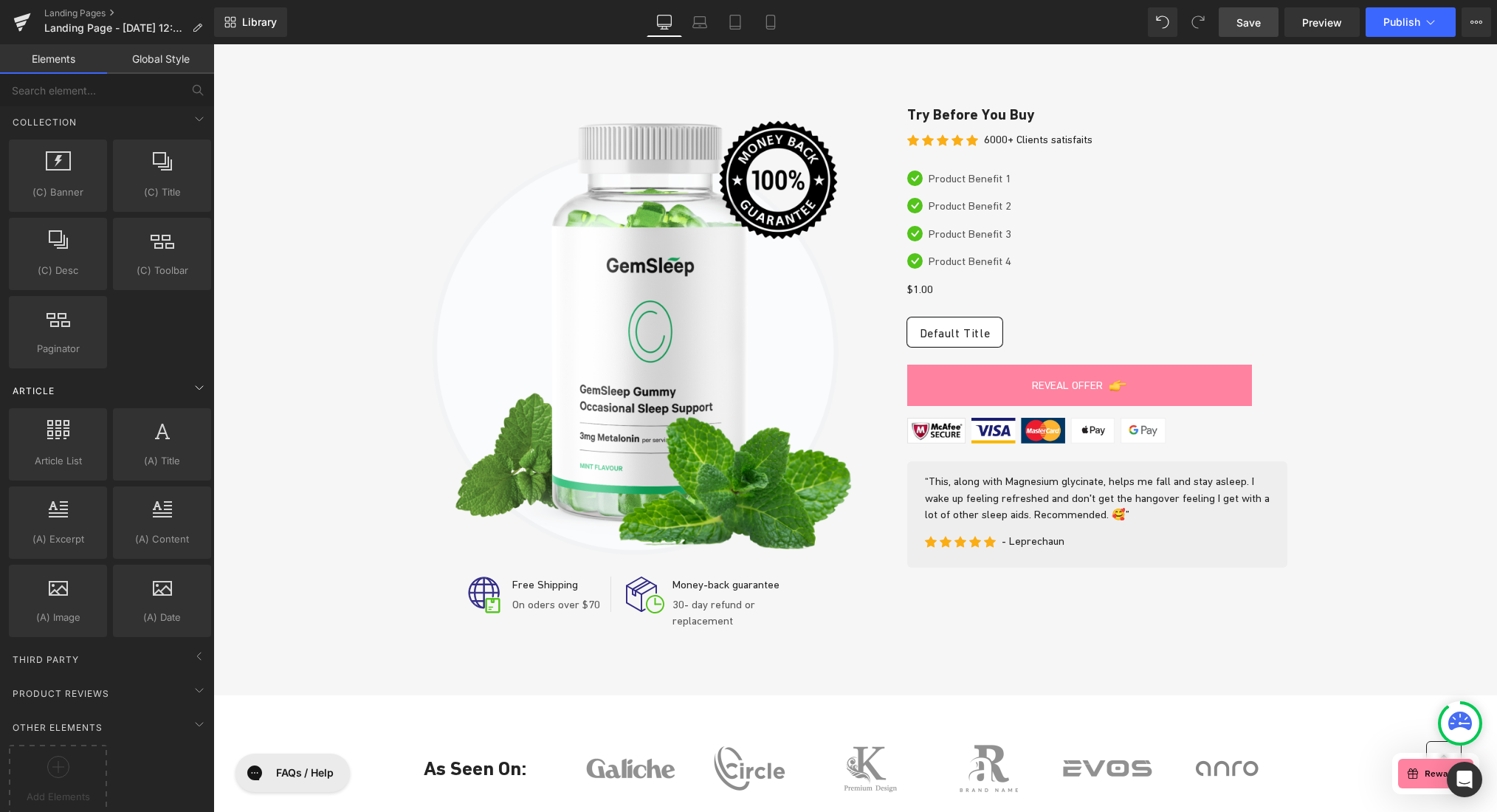
scroll to position [2550, 0]
click at [191, 642] on icon at bounding box center [200, 651] width 18 height 18
click at [191, 676] on icon at bounding box center [200, 685] width 18 height 18
drag, startPoint x: 192, startPoint y: 703, endPoint x: 200, endPoint y: 683, distance: 21.5
click at [192, 710] on icon at bounding box center [200, 719] width 18 height 18
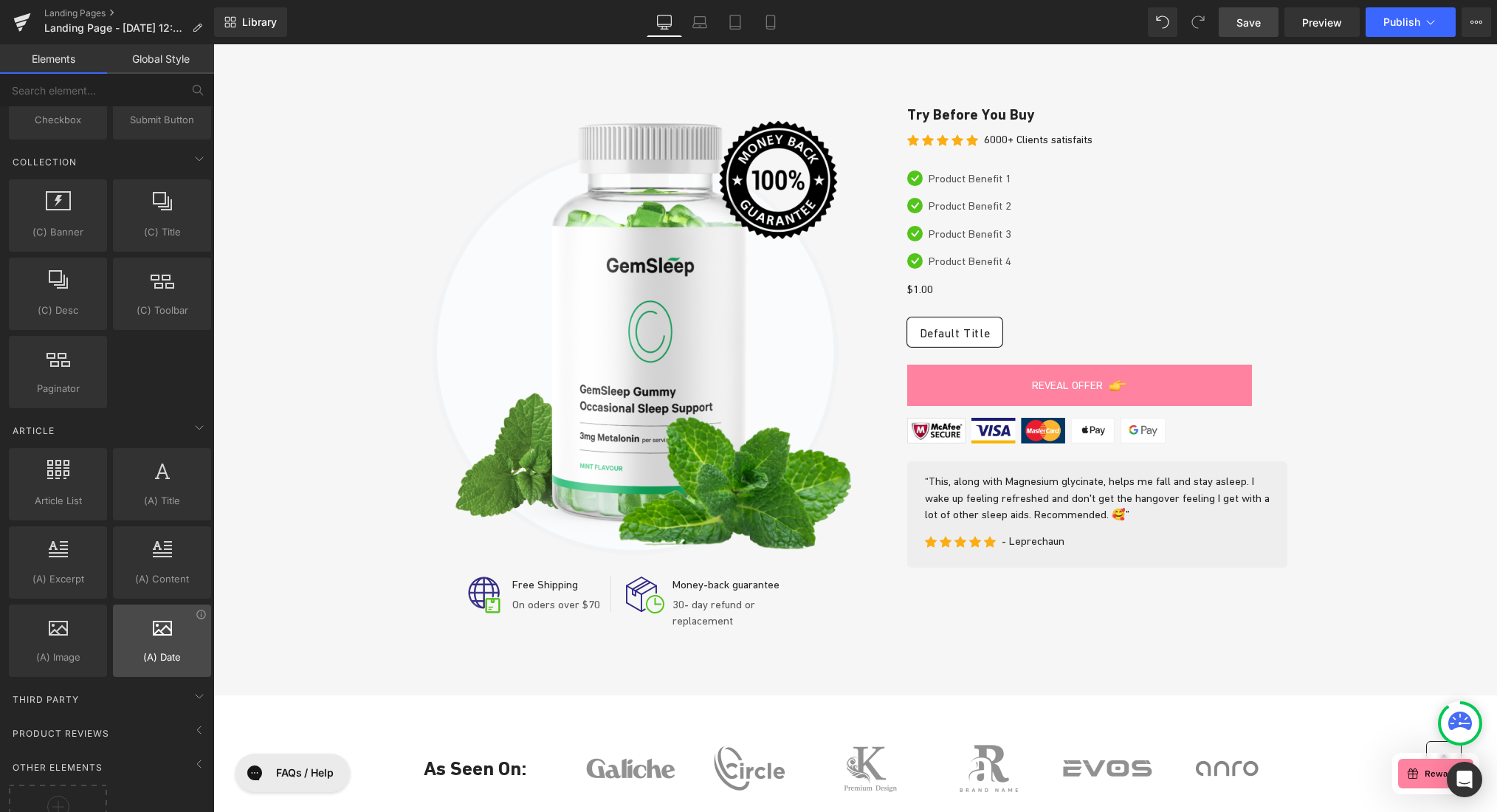
scroll to position [2473, 0]
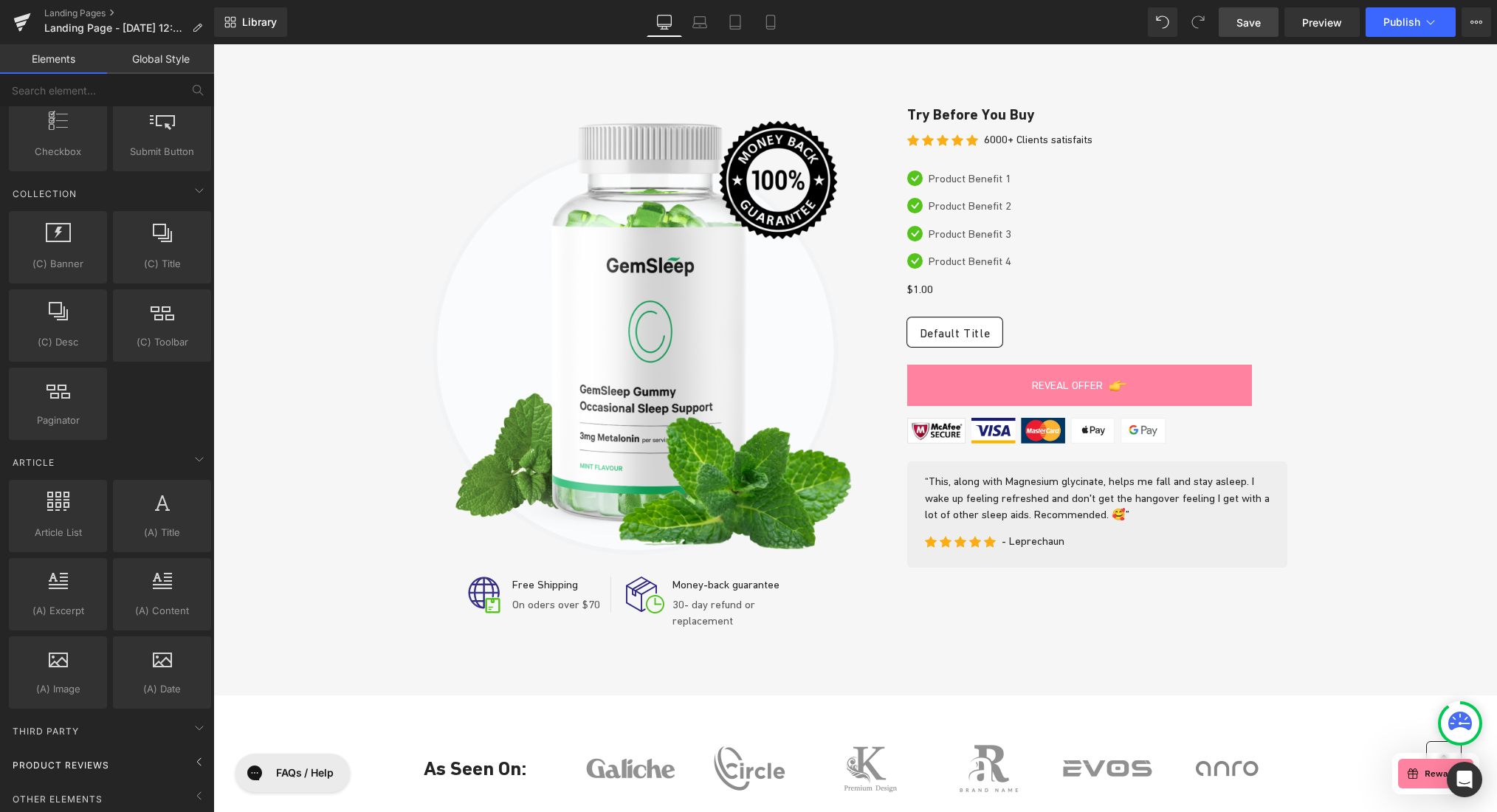
click at [196, 758] on icon at bounding box center [200, 762] width 18 height 18
click at [193, 787] on icon at bounding box center [200, 796] width 18 height 18
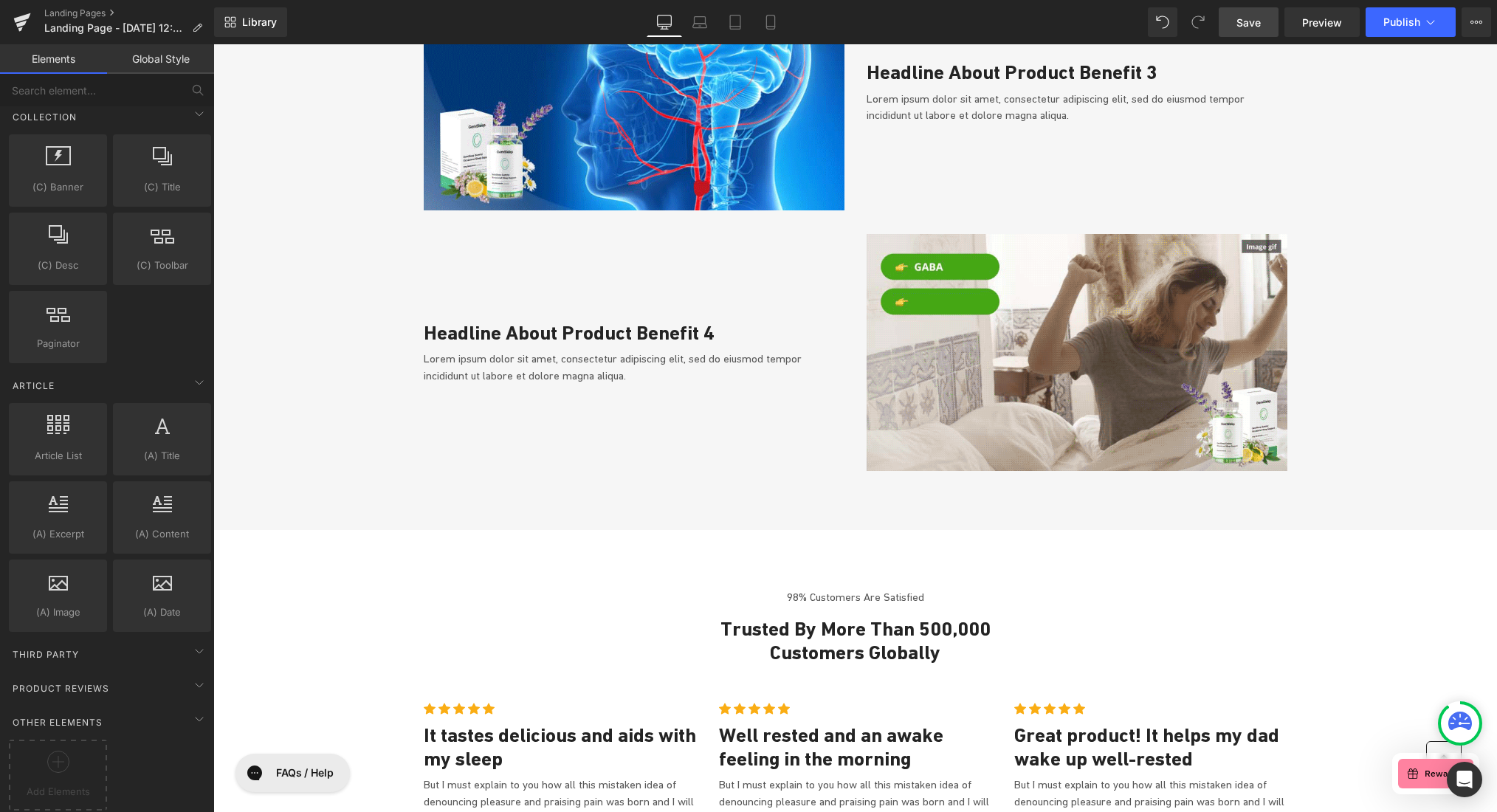
scroll to position [0, 0]
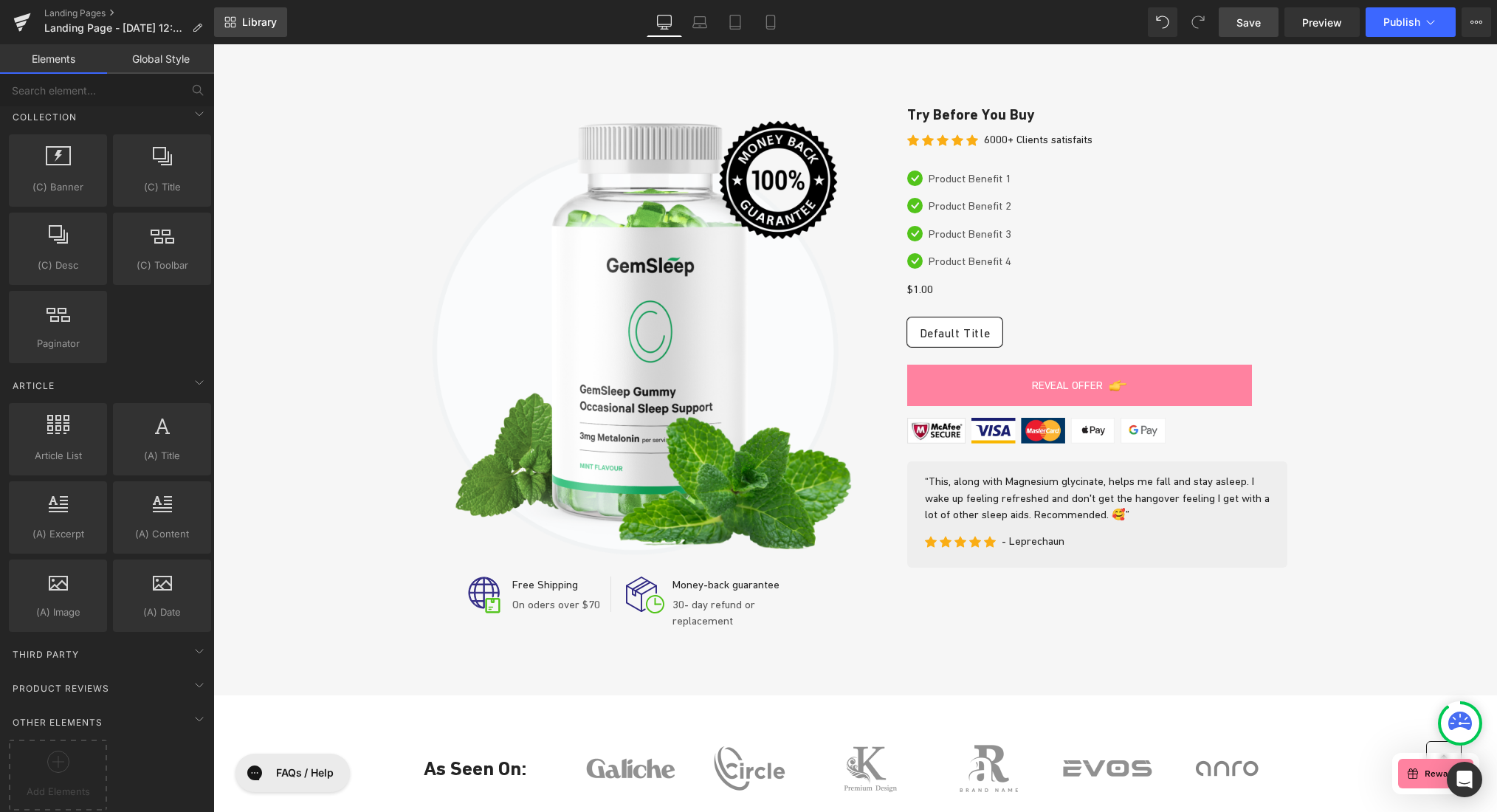
click at [251, 16] on span "Library" at bounding box center [259, 22] width 35 height 13
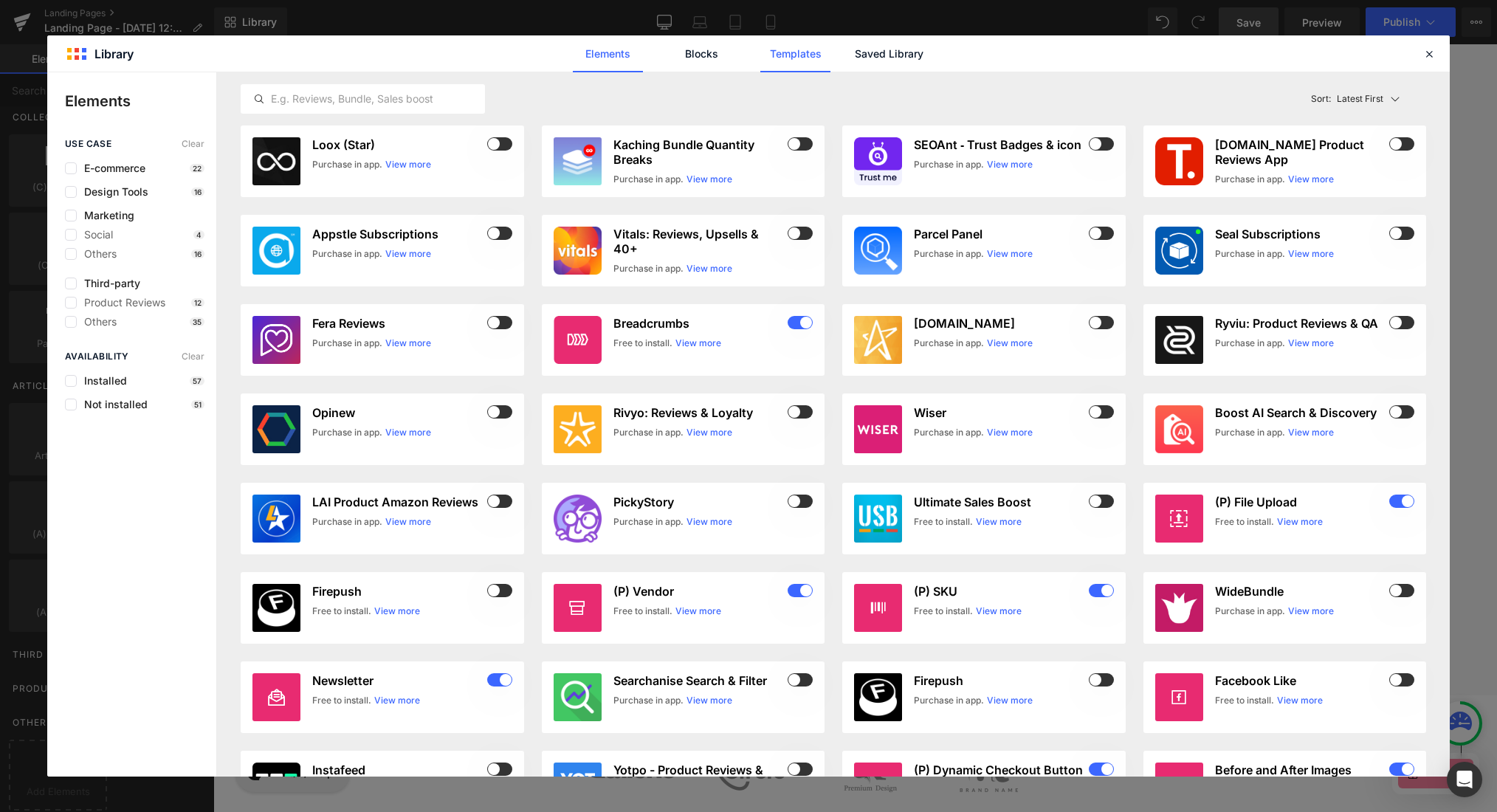
click at [803, 57] on link "Templates" at bounding box center [795, 54] width 70 height 37
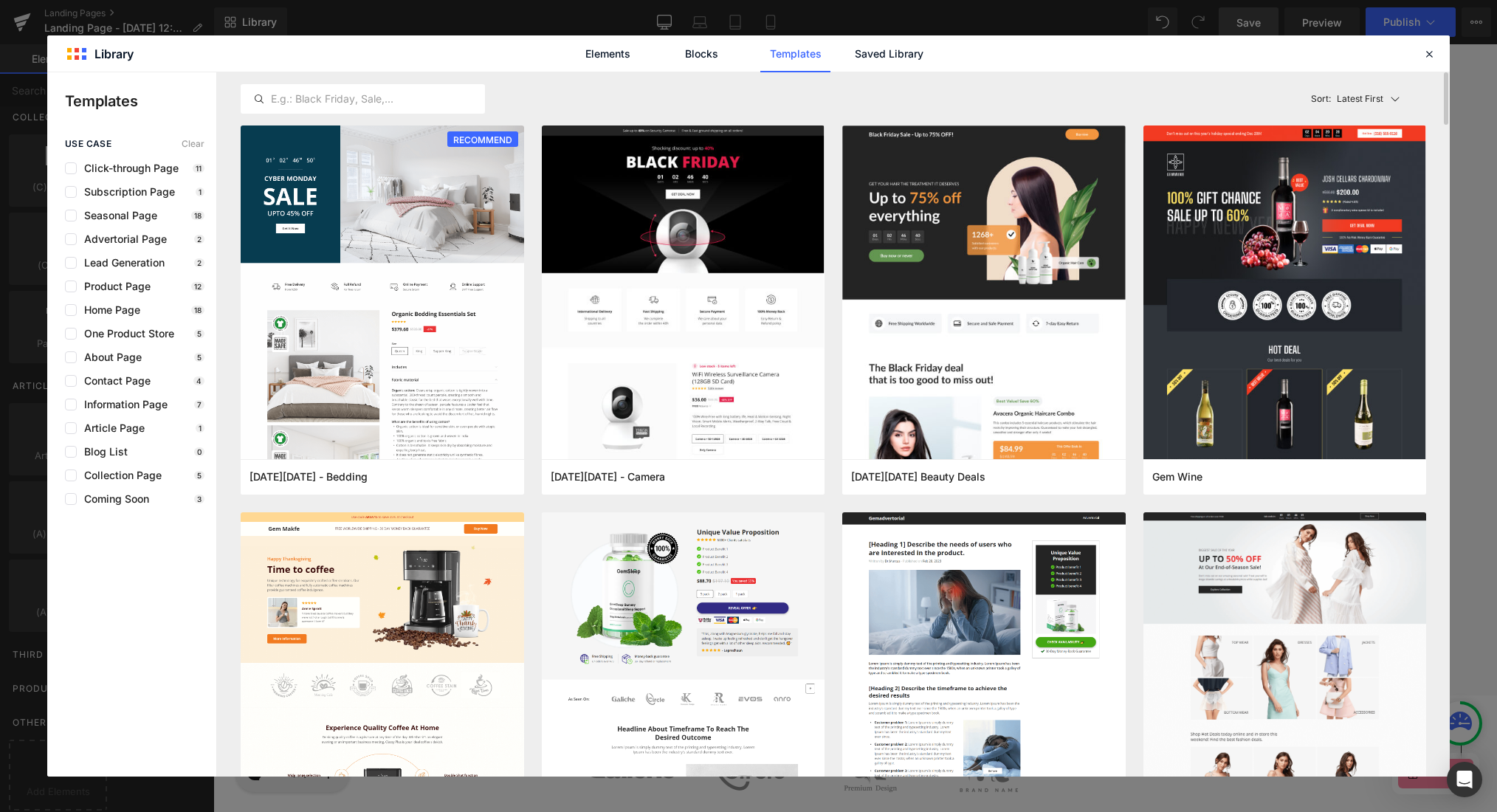
click at [1332, 94] on p "Latest First" at bounding box center [1359, 99] width 46 height 13
click at [1332, 164] on p "Most View" at bounding box center [1363, 164] width 51 height 12
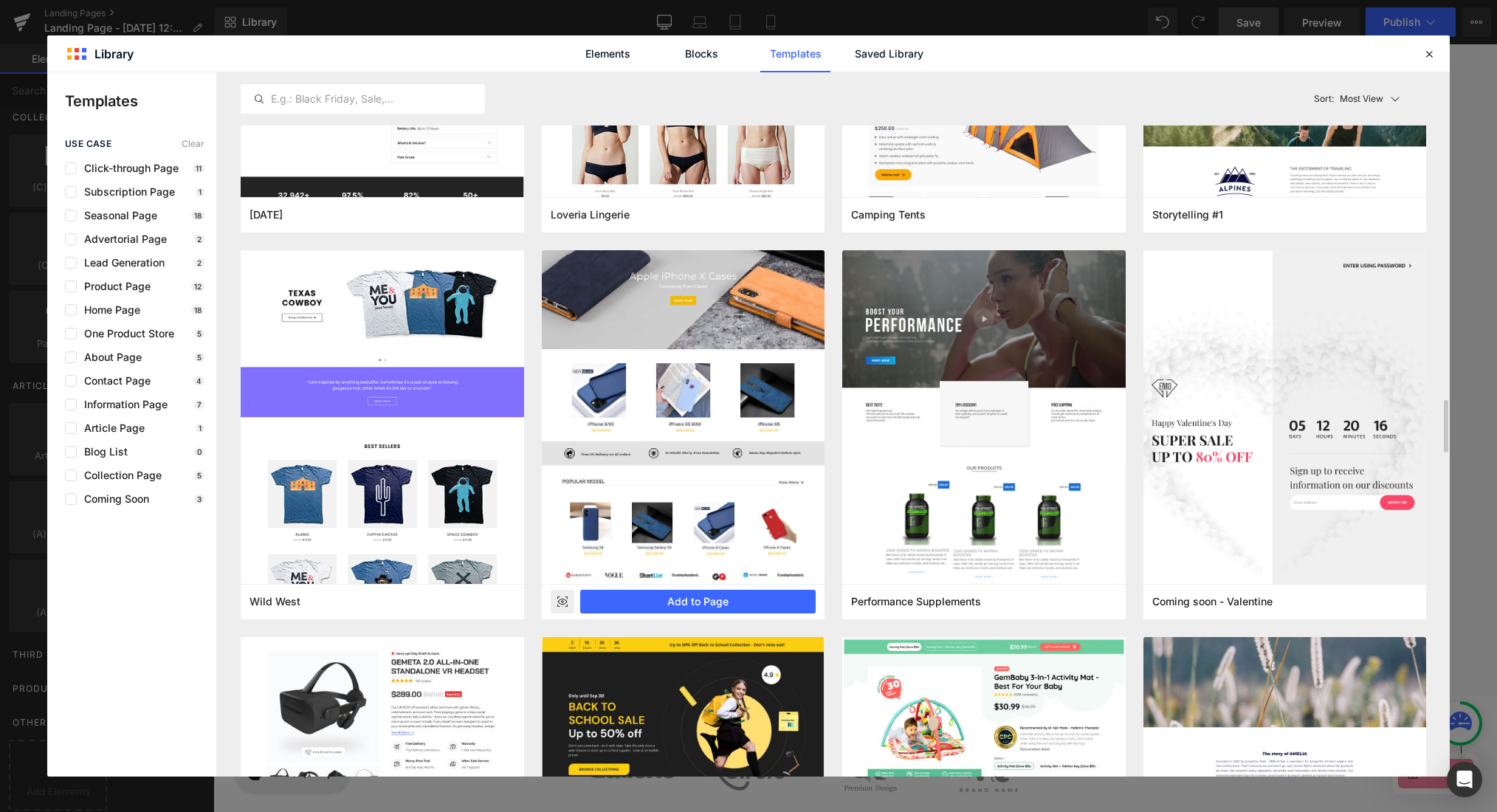
scroll to position [2345, 0]
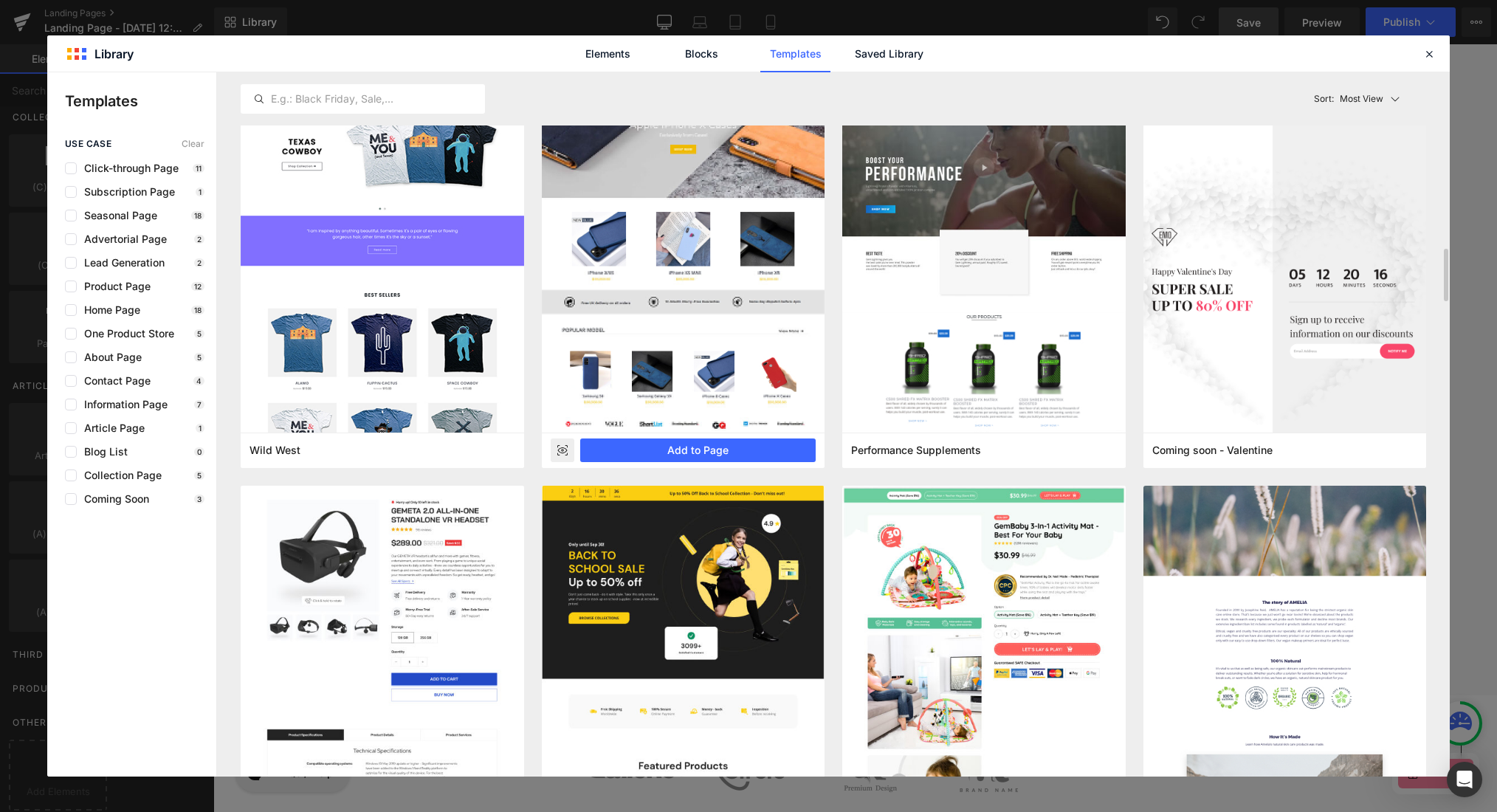
click at [564, 446] on rect at bounding box center [562, 450] width 24 height 24
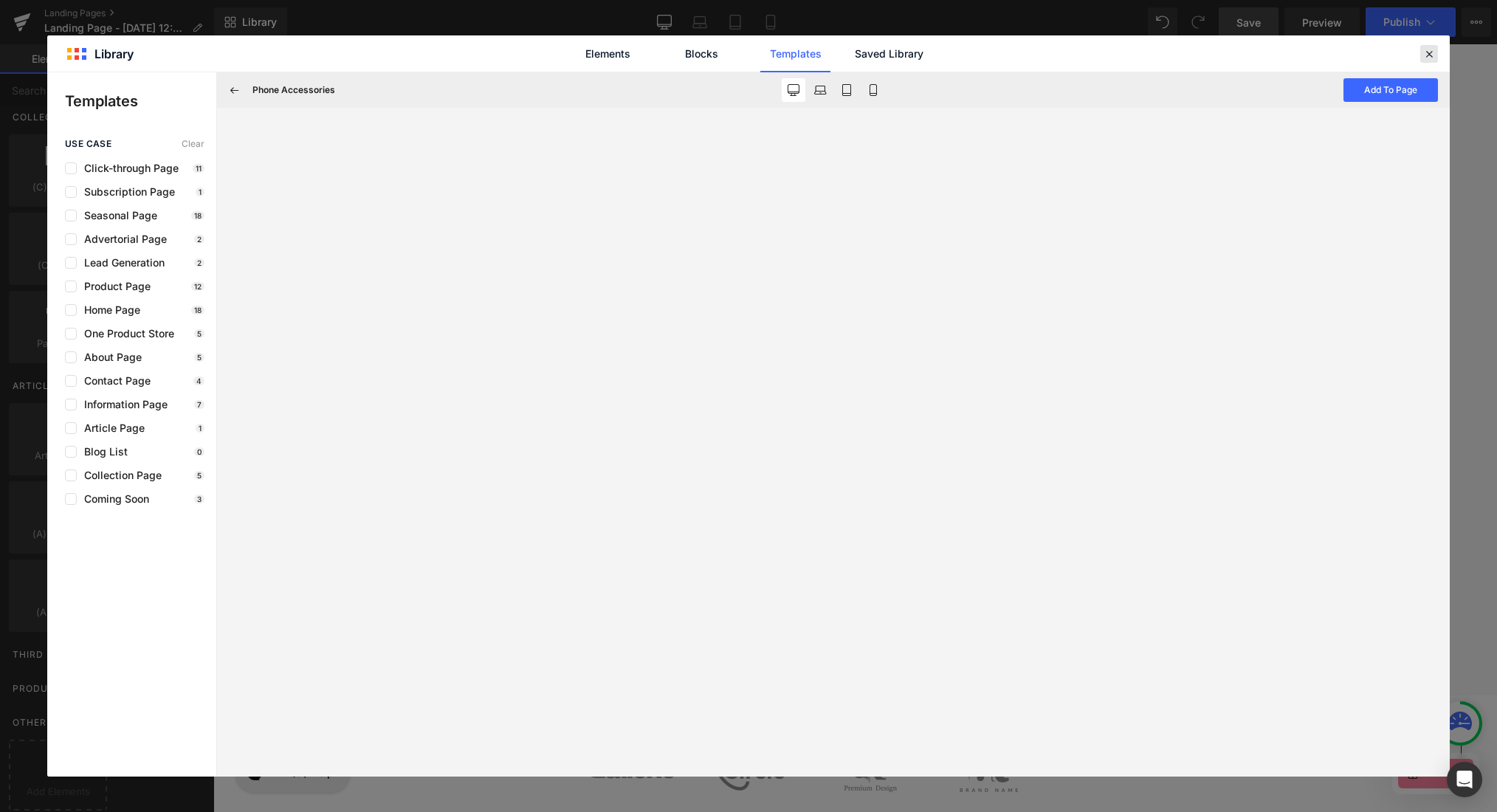
click at [1332, 54] on icon at bounding box center [1429, 54] width 13 height 13
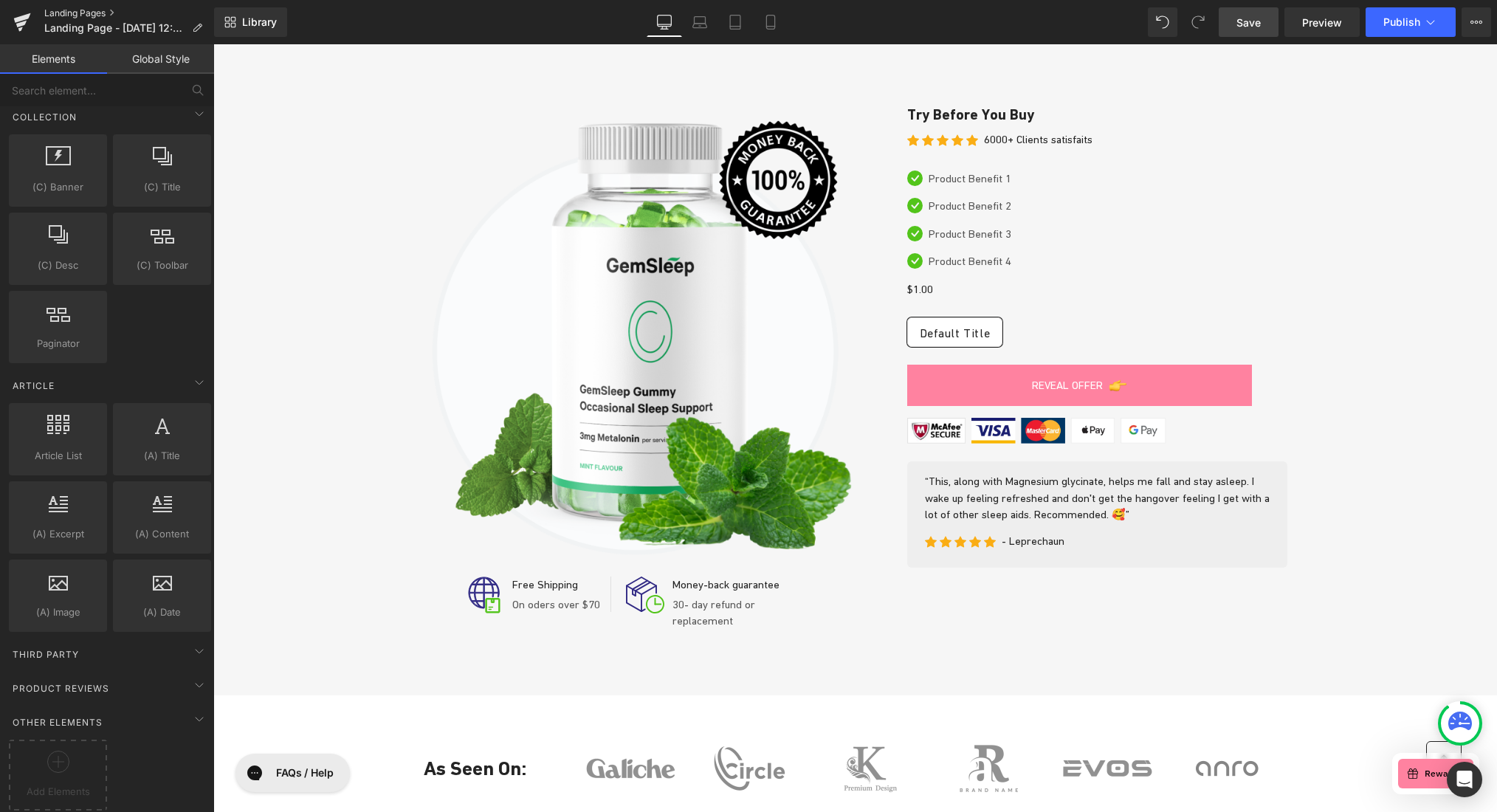
click at [73, 14] on link "Landing Pages" at bounding box center [129, 13] width 169 height 12
